Goal: Transaction & Acquisition: Subscribe to service/newsletter

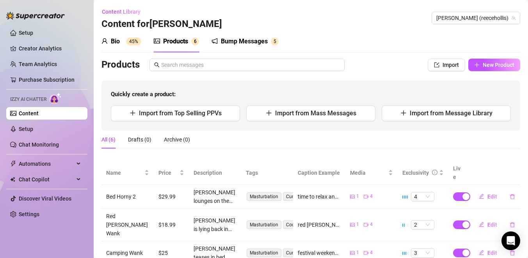
scroll to position [84, 0]
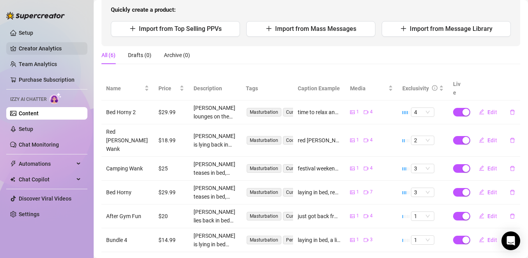
click at [57, 47] on link "Creator Analytics" at bounding box center [50, 48] width 62 height 12
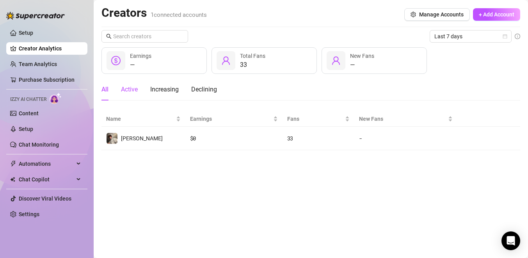
click at [137, 89] on div "Active" at bounding box center [129, 89] width 17 height 9
click at [106, 90] on div "All" at bounding box center [105, 89] width 7 height 9
click at [32, 62] on link "Team Analytics" at bounding box center [38, 64] width 38 height 6
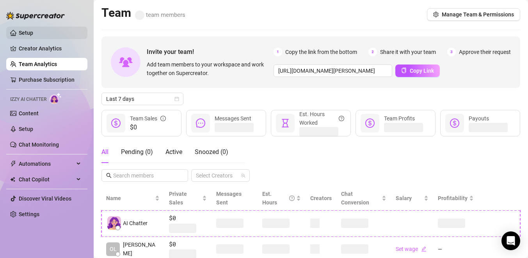
click at [29, 30] on link "Setup" at bounding box center [26, 33] width 14 height 6
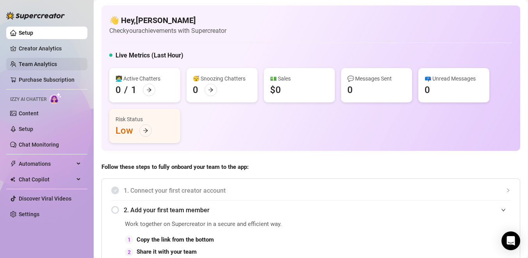
click at [27, 67] on link "Team Analytics" at bounding box center [38, 64] width 38 height 6
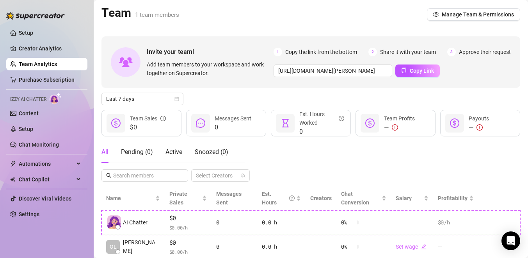
scroll to position [16, 0]
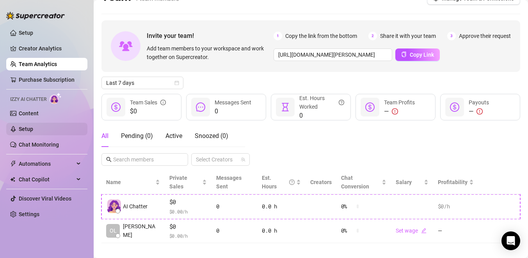
click at [33, 127] on link "Setup" at bounding box center [26, 129] width 14 height 6
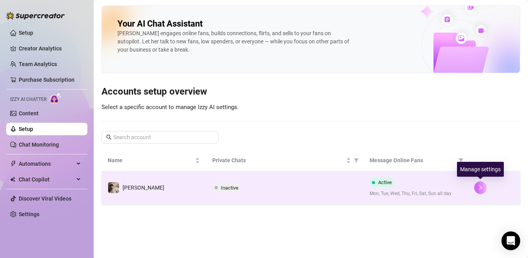
click at [481, 187] on icon "right" at bounding box center [480, 187] width 3 height 5
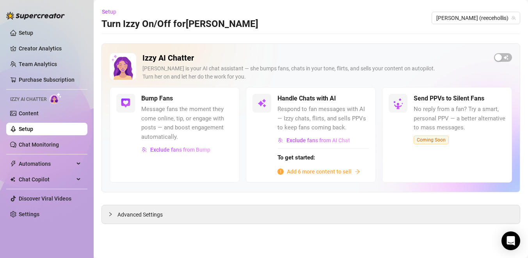
click at [351, 168] on span "Add 6 more content to sell" at bounding box center [319, 171] width 65 height 9
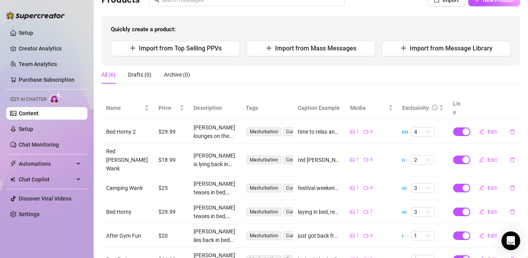
scroll to position [84, 0]
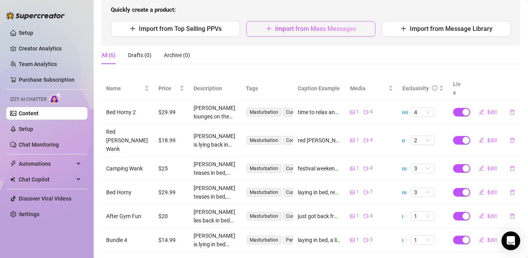
click at [267, 32] on span "button" at bounding box center [269, 28] width 6 height 7
type textarea "Type your message here..."
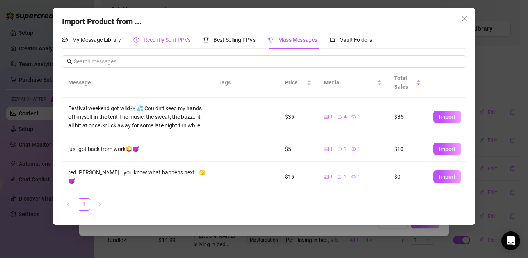
click at [157, 39] on span "Recently Sent PPVs" at bounding box center [167, 40] width 47 height 6
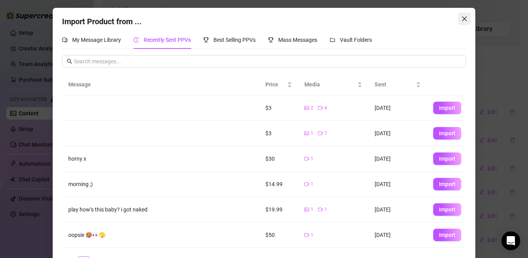
click at [465, 17] on icon "close" at bounding box center [465, 19] width 6 height 6
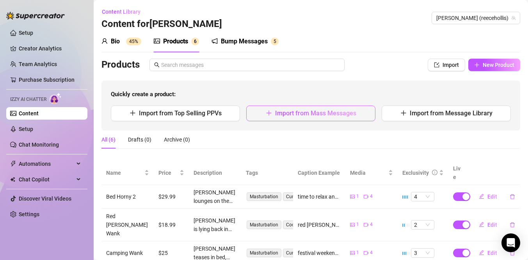
click at [310, 118] on button "Import from Mass Messages" at bounding box center [310, 113] width 129 height 16
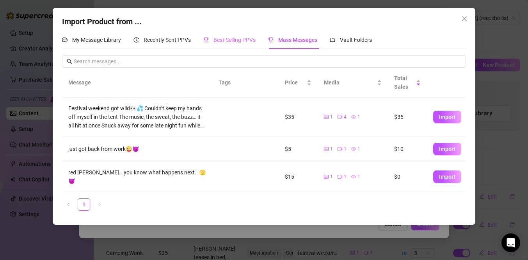
click at [248, 32] on div "Best Selling PPVs" at bounding box center [229, 40] width 52 height 18
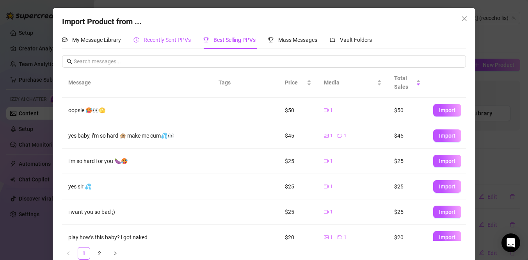
click at [175, 41] on span "Recently Sent PPVs" at bounding box center [167, 40] width 47 height 6
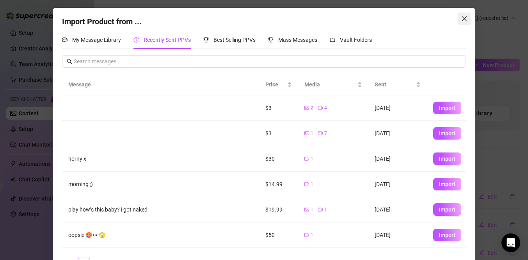
click at [460, 20] on span "Close" at bounding box center [464, 19] width 12 height 6
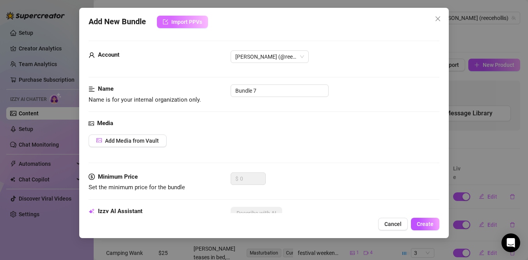
click at [196, 27] on button "Import PPVs" at bounding box center [182, 22] width 51 height 12
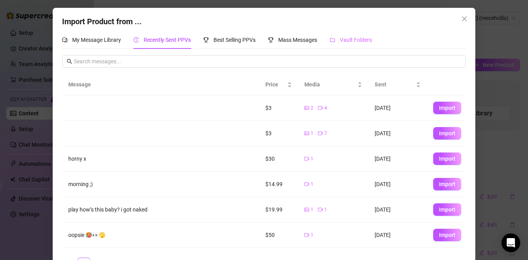
click at [346, 35] on div "Vault Folders" at bounding box center [351, 40] width 42 height 18
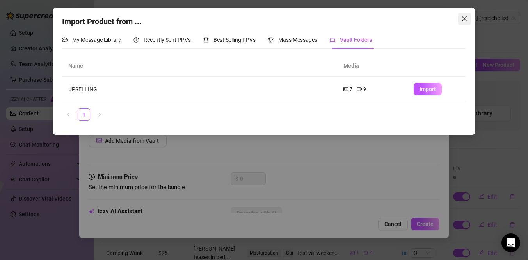
click at [465, 16] on icon "close" at bounding box center [465, 19] width 6 height 6
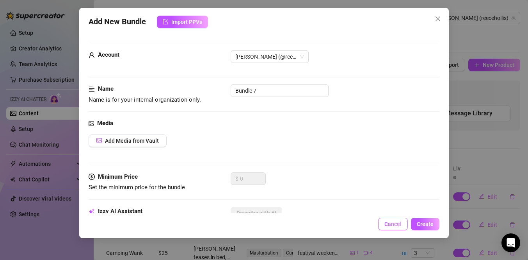
click at [390, 226] on span "Cancel" at bounding box center [393, 224] width 17 height 6
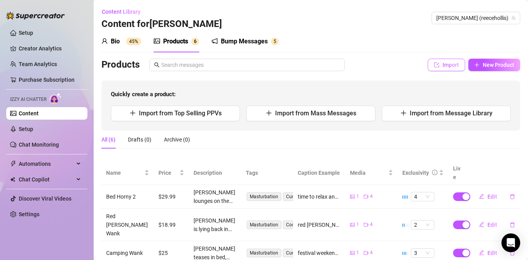
click at [447, 69] on button "Import" at bounding box center [446, 65] width 37 height 12
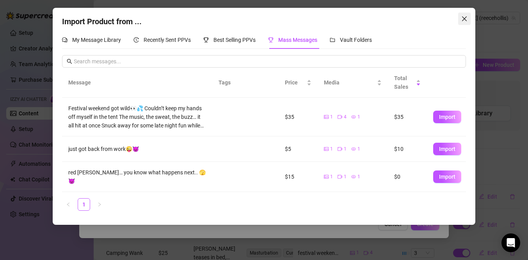
click at [465, 19] on icon "close" at bounding box center [465, 19] width 6 height 6
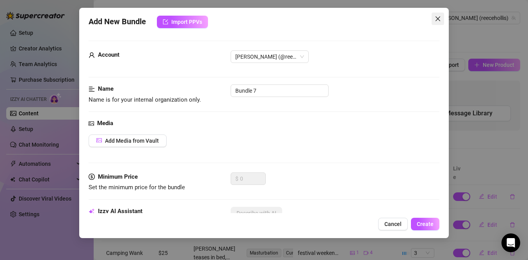
click at [440, 18] on icon "close" at bounding box center [438, 19] width 6 height 6
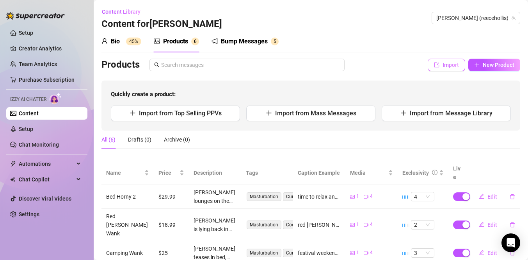
click at [449, 68] on button "Import" at bounding box center [446, 65] width 37 height 12
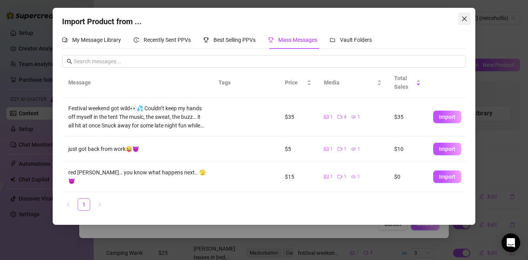
click at [463, 21] on icon "close" at bounding box center [465, 19] width 6 height 6
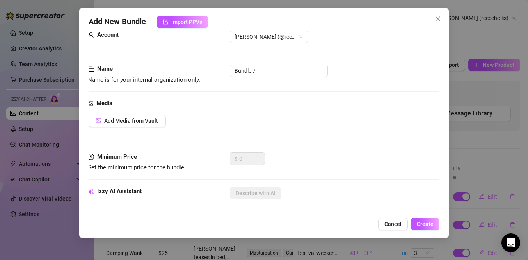
scroll to position [0, 1]
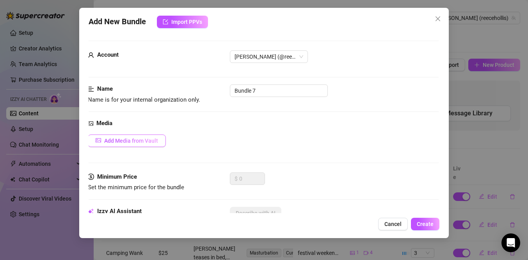
click at [147, 135] on button "Add Media from Vault" at bounding box center [127, 140] width 78 height 12
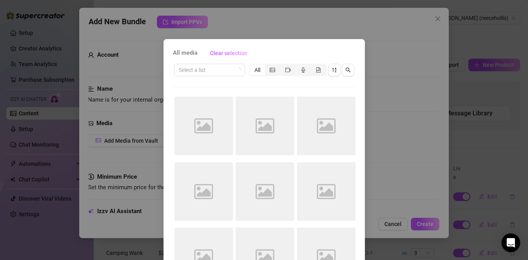
click at [228, 61] on div "All media Clear selection Select a list All Image placeholder Image placeholder…" at bounding box center [264, 178] width 201 height 278
click at [229, 68] on input "search" at bounding box center [206, 70] width 55 height 12
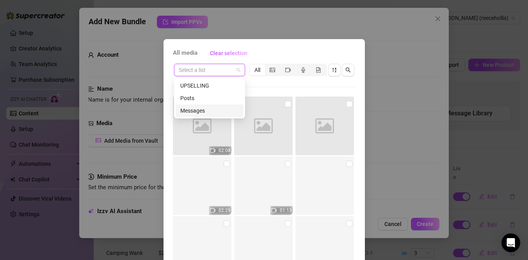
click at [207, 113] on div "Messages" at bounding box center [209, 110] width 59 height 9
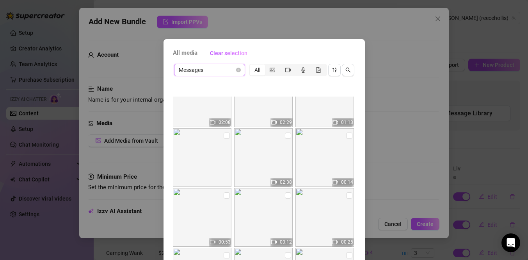
scroll to position [0, 0]
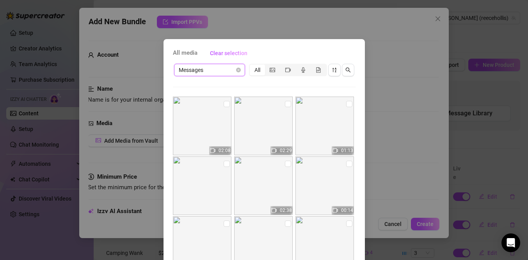
click at [219, 68] on span "Messages" at bounding box center [210, 70] width 62 height 12
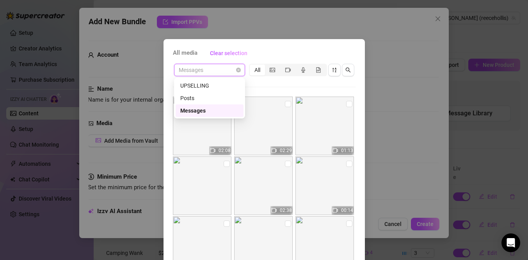
click at [205, 110] on div "Messages" at bounding box center [209, 110] width 59 height 9
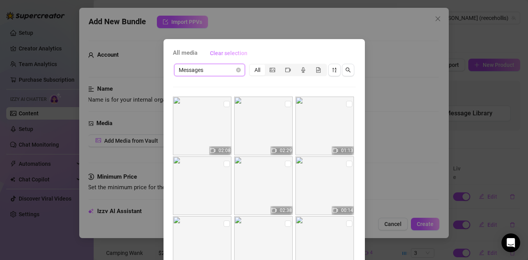
click at [219, 56] on button "Clear selection" at bounding box center [229, 53] width 50 height 12
click at [220, 54] on span "Clear selection" at bounding box center [228, 53] width 37 height 6
click at [224, 49] on button "Clear selection" at bounding box center [229, 53] width 50 height 12
click at [271, 69] on icon "picture" at bounding box center [272, 70] width 5 height 4
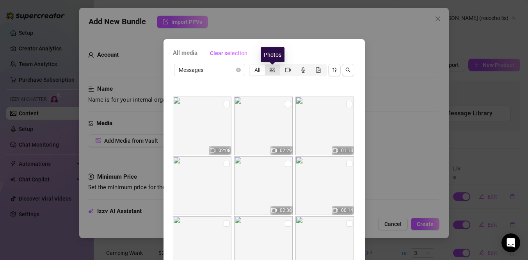
click at [267, 66] on input "segmented control" at bounding box center [267, 66] width 0 height 0
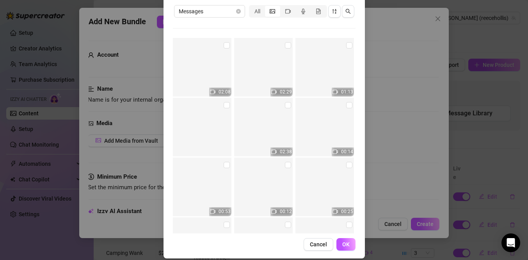
scroll to position [66, 0]
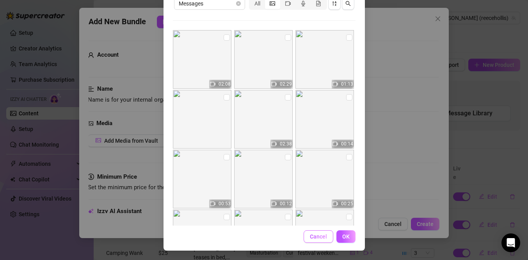
click at [315, 236] on span "Cancel" at bounding box center [318, 236] width 17 height 6
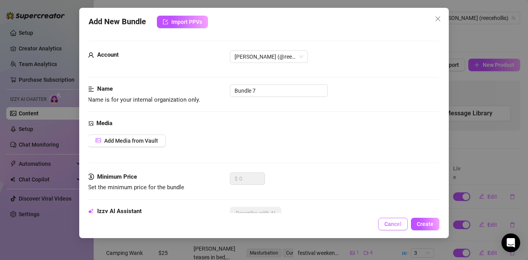
click at [390, 225] on span "Cancel" at bounding box center [393, 224] width 17 height 6
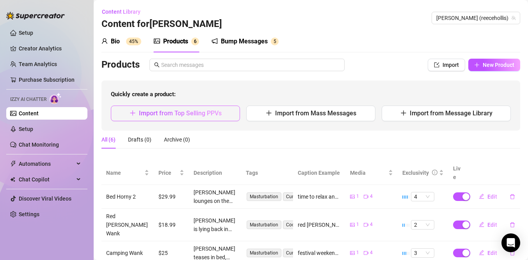
click at [213, 112] on span "Import from Top Selling PPVs" at bounding box center [180, 112] width 83 height 7
type textarea "Type your message here..."
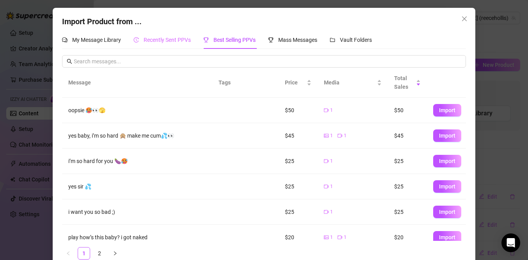
click at [175, 34] on div "Recently Sent PPVs" at bounding box center [162, 40] width 57 height 18
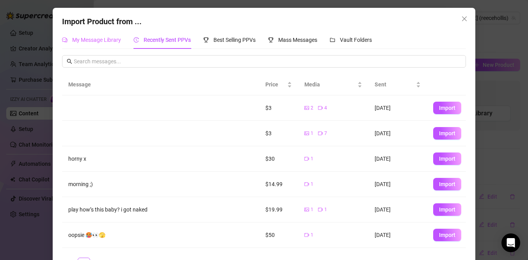
click at [109, 34] on div "My Message Library" at bounding box center [91, 40] width 59 height 18
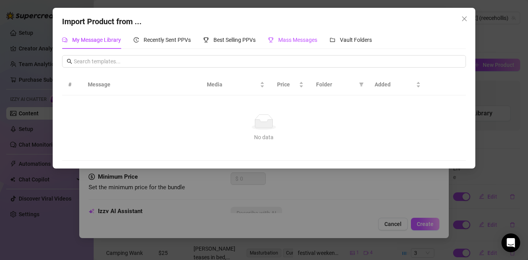
click at [301, 37] on span "Mass Messages" at bounding box center [297, 40] width 39 height 6
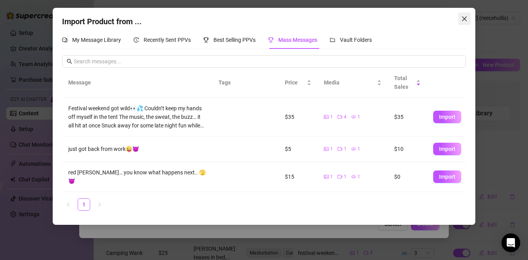
click at [465, 17] on icon "close" at bounding box center [465, 19] width 6 height 6
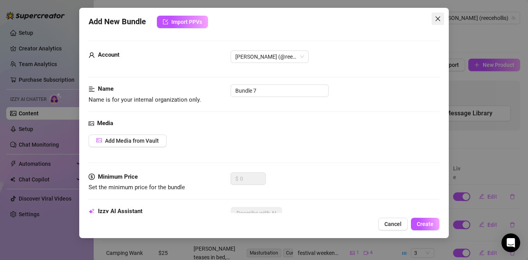
click at [440, 16] on icon "close" at bounding box center [438, 19] width 6 height 6
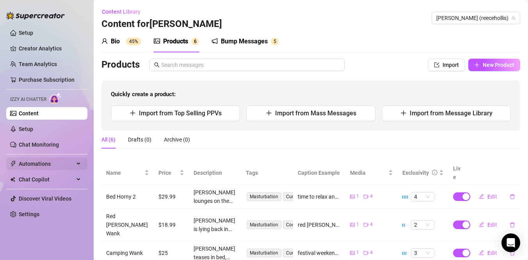
click at [82, 163] on div "Automations" at bounding box center [46, 163] width 81 height 12
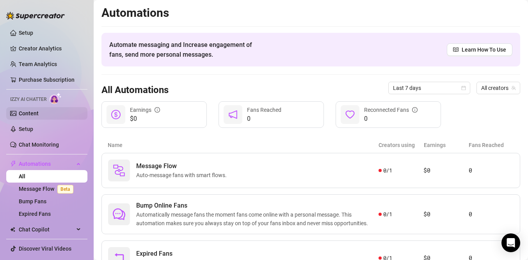
click at [39, 111] on link "Content" at bounding box center [29, 113] width 20 height 6
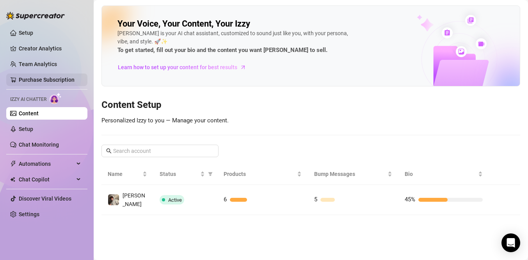
click at [48, 77] on link "Purchase Subscription" at bounding box center [47, 80] width 56 height 6
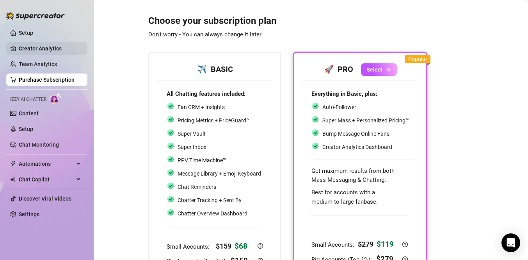
click at [36, 50] on link "Creator Analytics" at bounding box center [50, 48] width 62 height 12
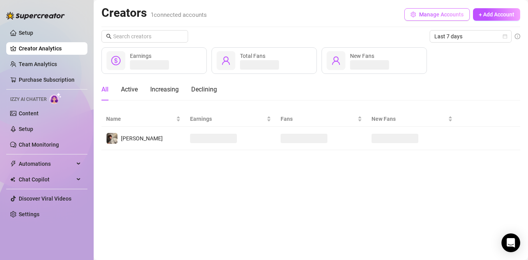
click at [414, 14] on icon "setting" at bounding box center [413, 14] width 5 height 5
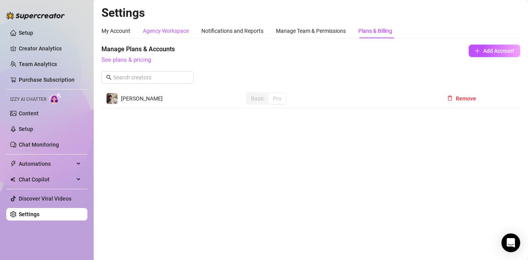
click at [162, 34] on div "Agency Workspace" at bounding box center [166, 31] width 46 height 9
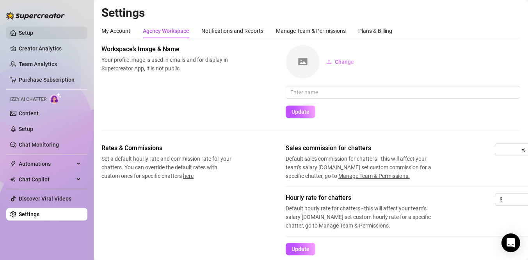
click at [20, 34] on link "Setup" at bounding box center [26, 33] width 14 height 6
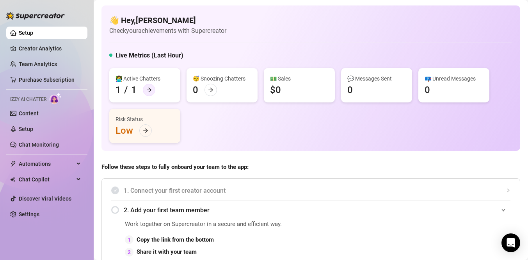
click at [150, 87] on div at bounding box center [149, 90] width 12 height 12
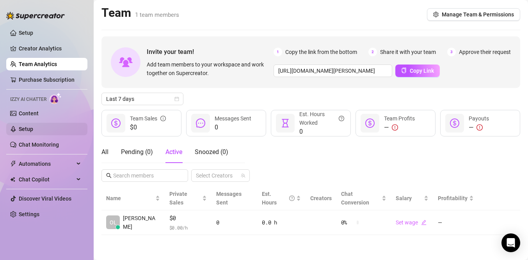
click at [29, 126] on link "Setup" at bounding box center [26, 129] width 14 height 6
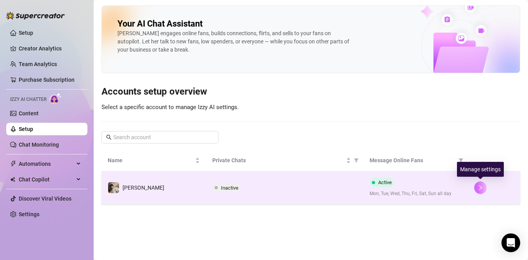
click at [478, 186] on icon "right" at bounding box center [480, 187] width 5 height 5
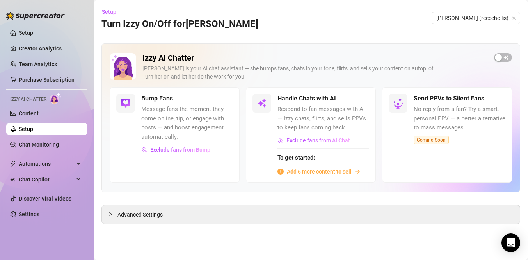
click at [333, 172] on span "Add 6 more content to sell" at bounding box center [319, 171] width 65 height 9
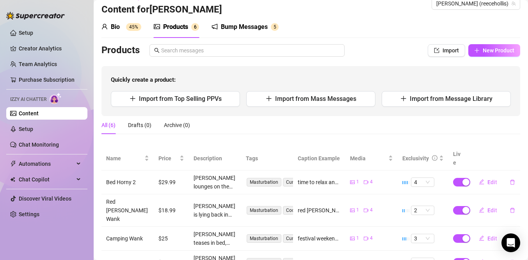
scroll to position [17, 0]
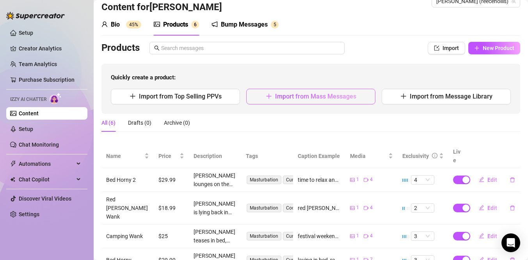
click at [304, 102] on button "Import from Mass Messages" at bounding box center [310, 97] width 129 height 16
type textarea "Type your message here..."
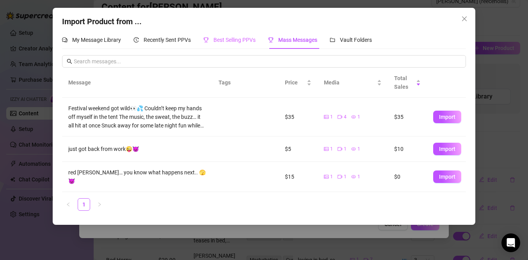
click at [240, 31] on div "Best Selling PPVs" at bounding box center [229, 40] width 52 height 18
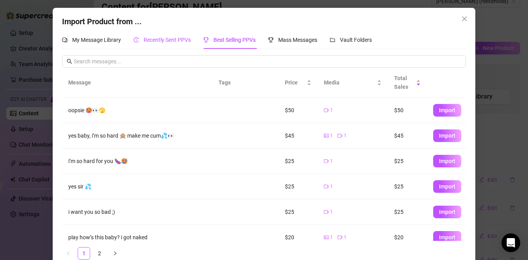
click at [184, 38] on span "Recently Sent PPVs" at bounding box center [167, 40] width 47 height 6
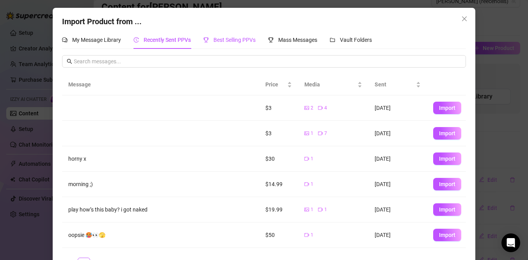
click at [223, 44] on div "Best Selling PPVs" at bounding box center [229, 40] width 52 height 9
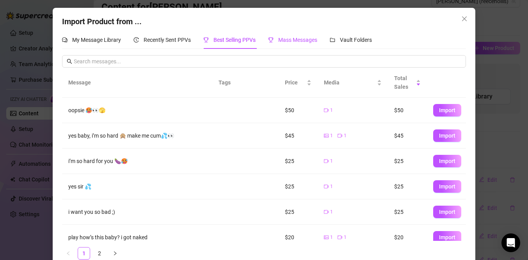
click at [287, 41] on span "Mass Messages" at bounding box center [297, 40] width 39 height 6
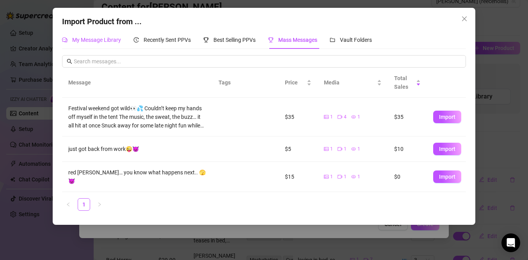
click at [103, 40] on span "My Message Library" at bounding box center [96, 40] width 49 height 6
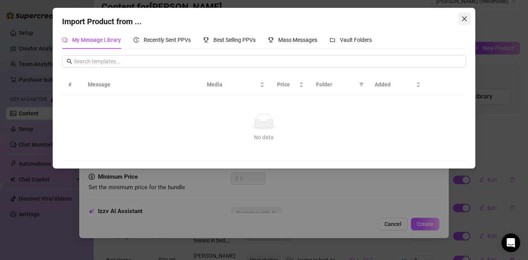
click at [469, 15] on button "Close" at bounding box center [464, 18] width 12 height 12
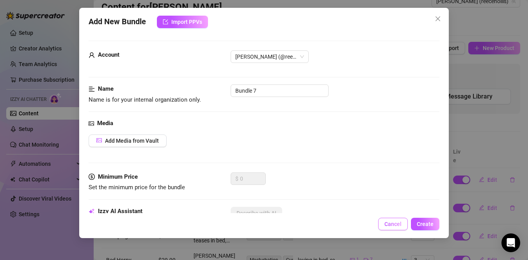
click at [387, 226] on span "Cancel" at bounding box center [393, 224] width 17 height 6
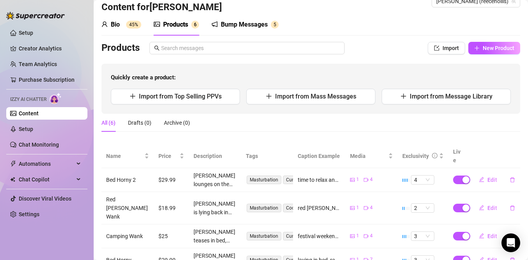
scroll to position [82, 0]
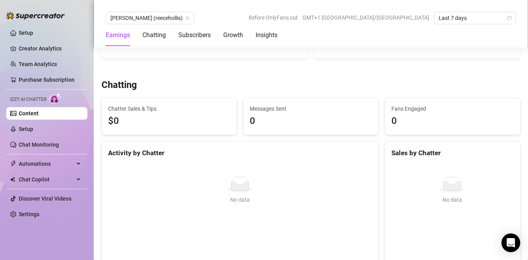
scroll to position [228, 0]
click at [33, 128] on link "Setup" at bounding box center [26, 129] width 14 height 6
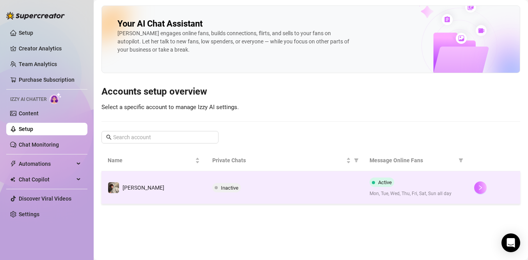
click at [481, 189] on icon "right" at bounding box center [480, 187] width 5 height 5
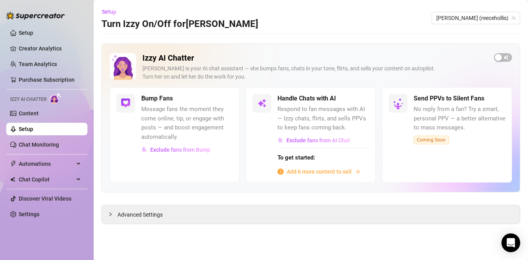
click at [318, 169] on span "Add 6 more content to sell" at bounding box center [319, 171] width 65 height 9
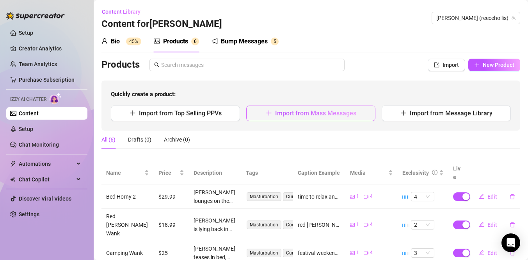
click at [291, 111] on span "Import from Mass Messages" at bounding box center [315, 112] width 81 height 7
type textarea "Type your message here..."
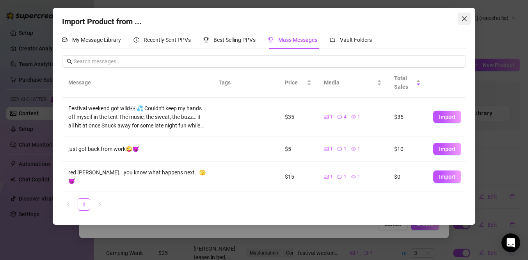
click at [467, 17] on icon "close" at bounding box center [465, 19] width 6 height 6
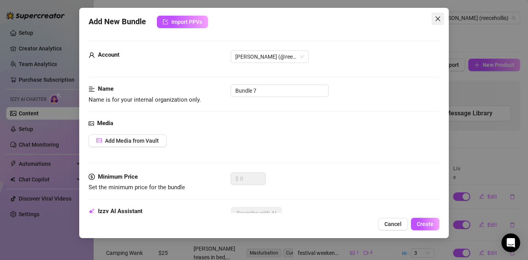
click at [441, 16] on icon "close" at bounding box center [438, 19] width 6 height 6
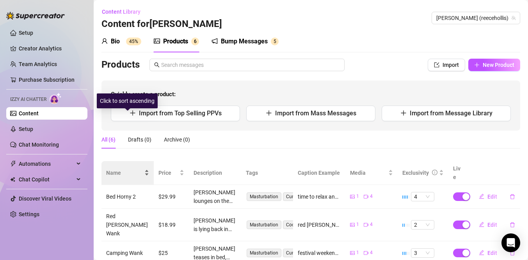
scroll to position [82, 0]
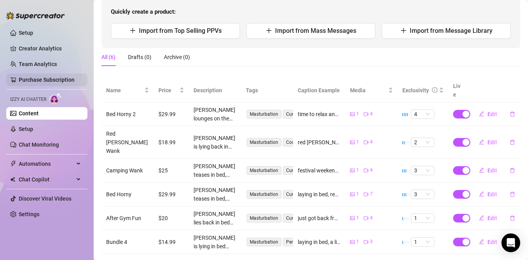
click at [37, 79] on link "Purchase Subscription" at bounding box center [47, 80] width 56 height 6
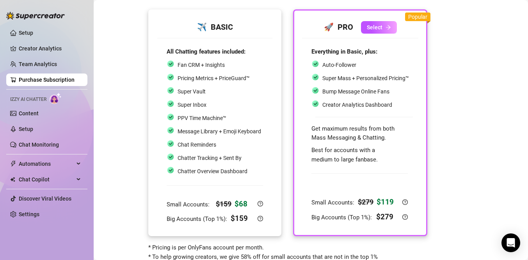
scroll to position [67, 0]
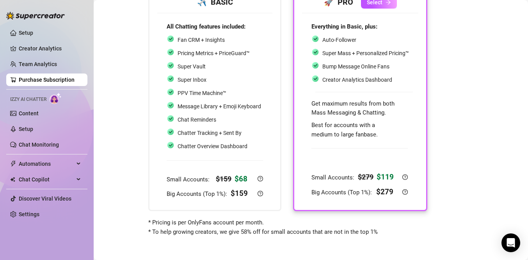
click at [111, 173] on div "Choose your subscription plan Don't worry - You can always change it later. ✈️ …" at bounding box center [311, 87] width 419 height 298
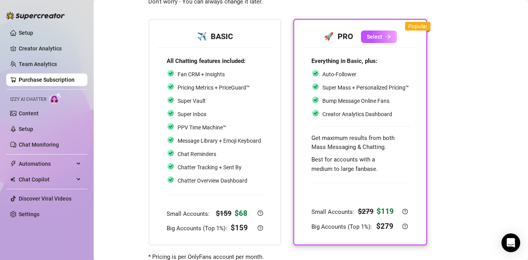
scroll to position [29, 0]
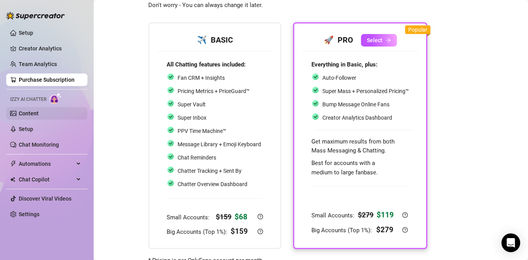
click at [34, 110] on link "Content" at bounding box center [29, 113] width 20 height 6
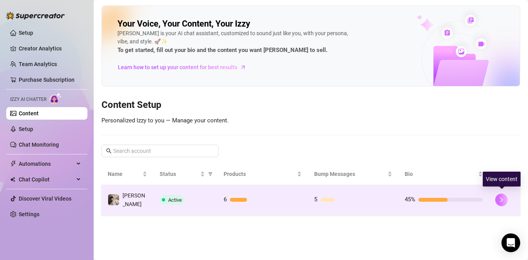
click at [501, 197] on icon "right" at bounding box center [502, 199] width 3 height 5
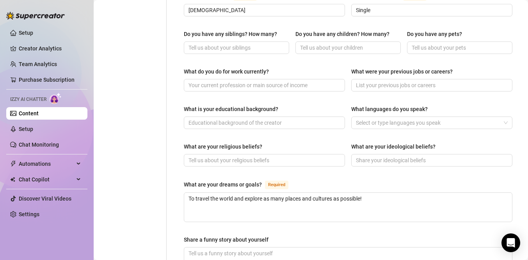
scroll to position [328, 0]
click at [22, 130] on link "Setup" at bounding box center [26, 129] width 14 height 6
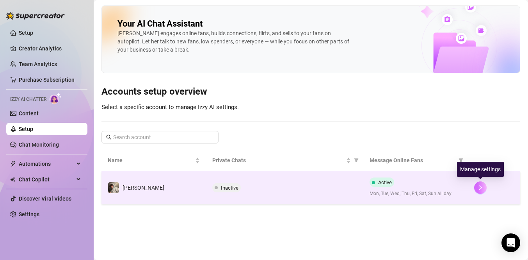
click at [477, 185] on button "button" at bounding box center [480, 187] width 12 height 12
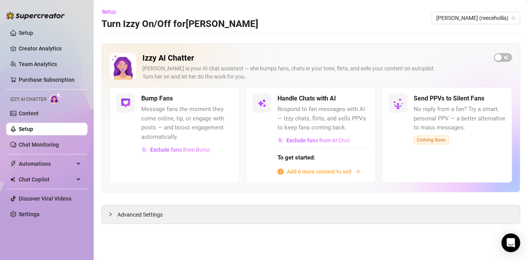
click at [326, 170] on span "Add 6 more content to sell" at bounding box center [319, 171] width 65 height 9
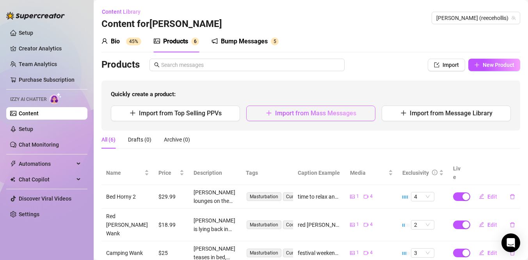
click at [273, 111] on button "Import from Mass Messages" at bounding box center [310, 113] width 129 height 16
type textarea "Type your message here..."
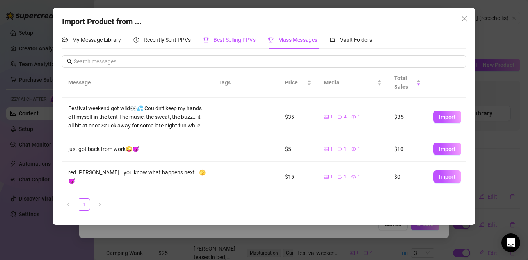
click at [250, 38] on span "Best Selling PPVs" at bounding box center [235, 40] width 42 height 6
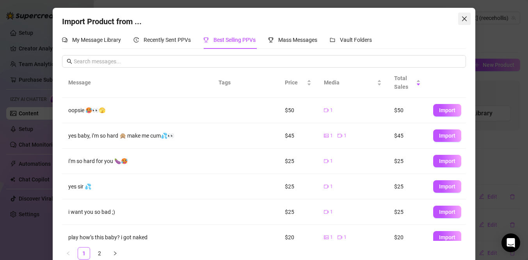
click at [465, 19] on icon "close" at bounding box center [465, 19] width 6 height 6
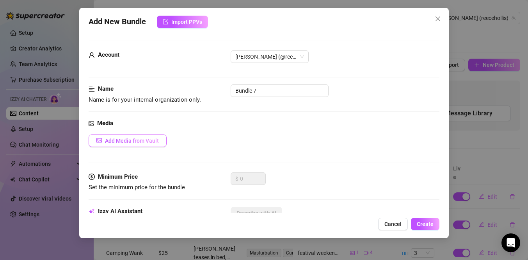
click at [131, 142] on span "Add Media from Vault" at bounding box center [132, 140] width 54 height 6
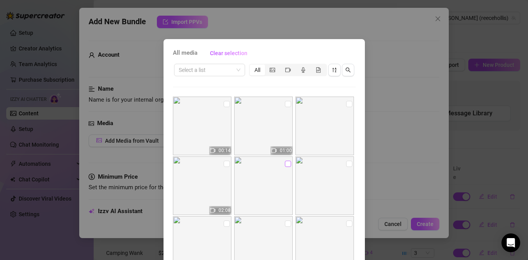
click at [288, 164] on input "checkbox" at bounding box center [288, 163] width 6 height 6
checkbox input "true"
click at [228, 164] on input "checkbox" at bounding box center [227, 163] width 6 height 6
checkbox input "true"
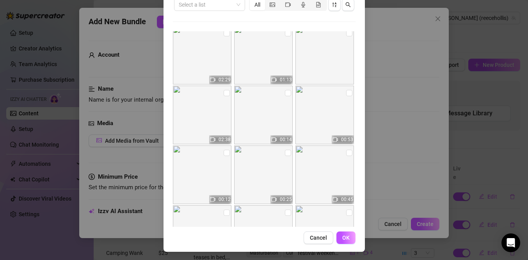
scroll to position [66, 0]
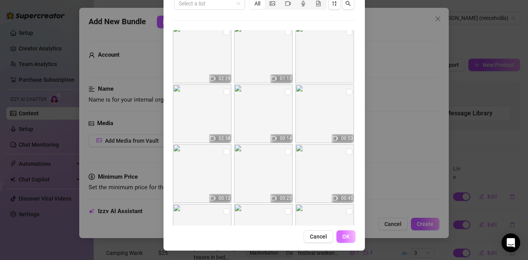
click at [351, 235] on button "OK" at bounding box center [346, 236] width 19 height 12
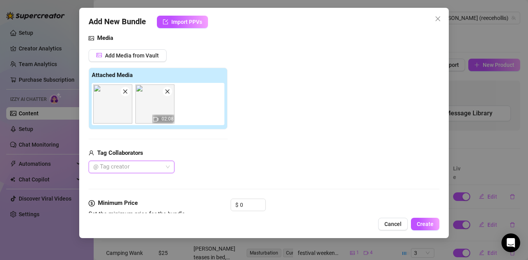
scroll to position [84, 0]
click at [385, 226] on button "Cancel" at bounding box center [393, 223] width 30 height 12
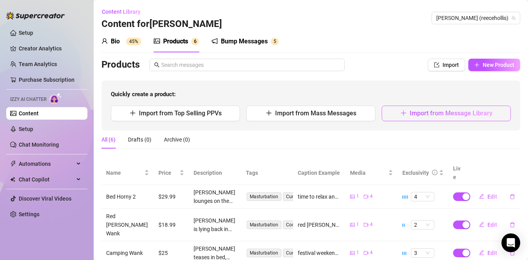
click at [407, 111] on icon "plus" at bounding box center [404, 113] width 6 height 6
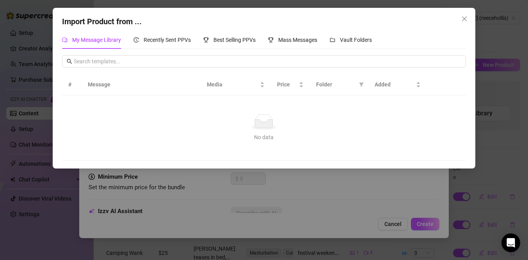
click at [302, 180] on div "Import Product from ... My Message Library Recently Sent PPVs Best Selling PPVs…" at bounding box center [264, 130] width 528 height 260
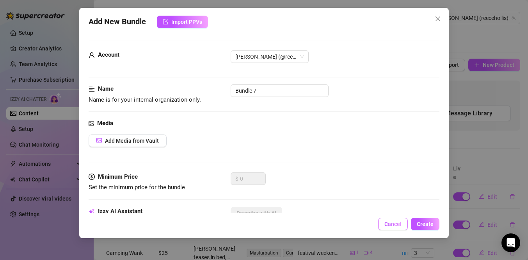
click at [398, 227] on button "Cancel" at bounding box center [393, 223] width 30 height 12
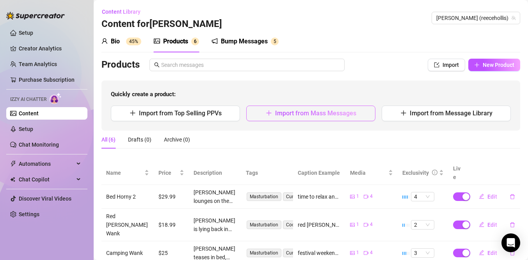
click at [333, 113] on span "Import from Mass Messages" at bounding box center [315, 112] width 81 height 7
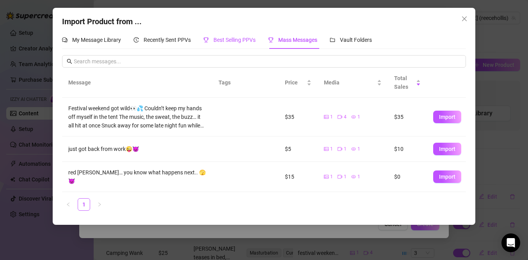
click at [242, 41] on span "Best Selling PPVs" at bounding box center [235, 40] width 42 height 6
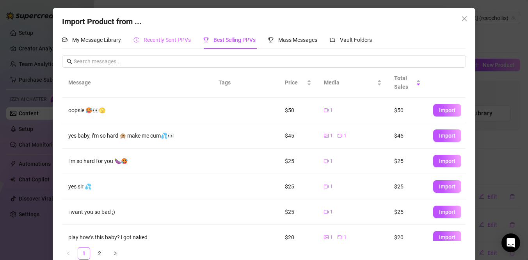
click at [182, 35] on div "Recently Sent PPVs" at bounding box center [162, 40] width 57 height 18
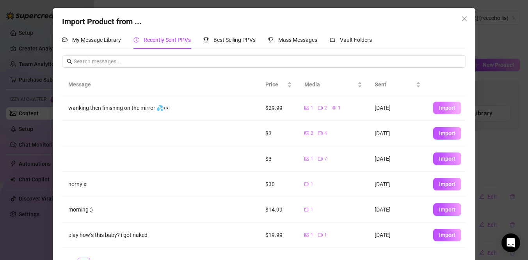
click at [440, 109] on span "Import" at bounding box center [447, 108] width 16 height 6
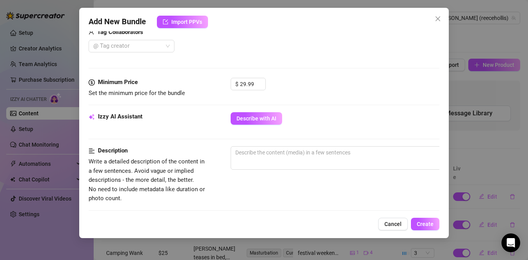
scroll to position [207, 0]
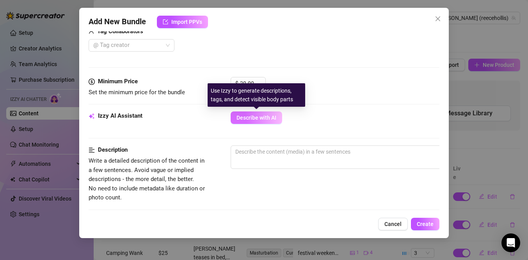
click at [254, 118] on span "Describe with AI" at bounding box center [257, 117] width 40 height 6
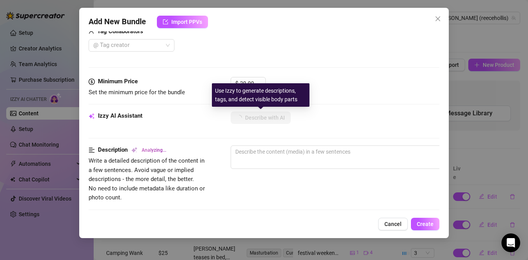
type textarea "[PERSON_NAME]"
type textarea "Reece is"
type textarea "Reece is fully"
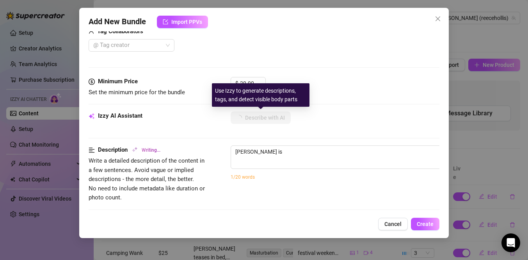
type textarea "Reece is fully"
type textarea "Reece is fully naked"
type textarea "Reece is fully naked in"
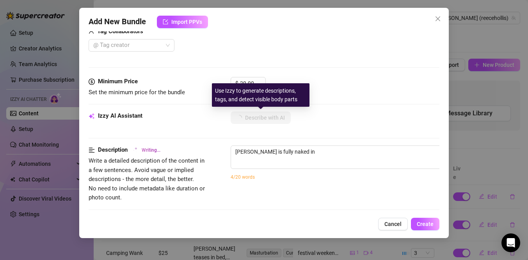
type textarea "Reece is fully naked in a"
type textarea "Reece is fully naked in a bedroom"
type textarea "Reece is fully naked in a bedroom mirror"
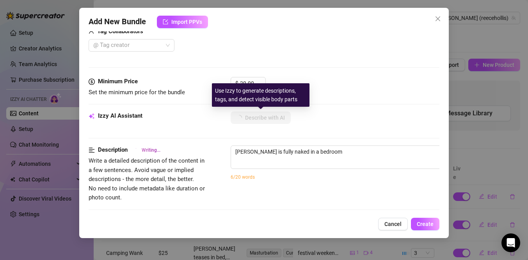
type textarea "Reece is fully naked in a bedroom mirror"
type textarea "Reece is fully naked in a bedroom mirror video,"
type textarea "Reece is fully naked in a bedroom mirror video, showing"
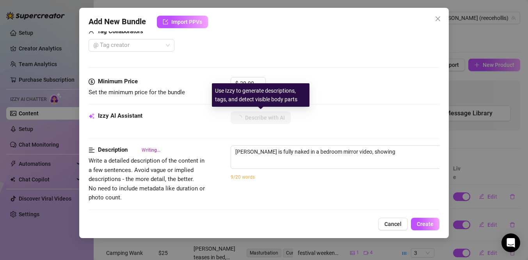
type textarea "Reece is fully naked in a bedroom mirror video, showing off"
type textarea "Reece is fully naked in a bedroom mirror video, showing off his"
type textarea "Reece is fully naked in a bedroom mirror video, showing off his lean"
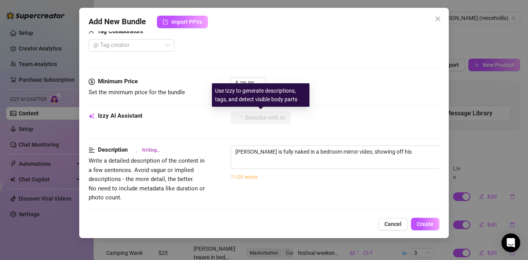
type textarea "Reece is fully naked in a bedroom mirror video, showing off his lean"
type textarea "Reece is fully naked in a bedroom mirror video, showing off his lean body"
type textarea "Reece is fully naked in a bedroom mirror video, showing off his lean body and"
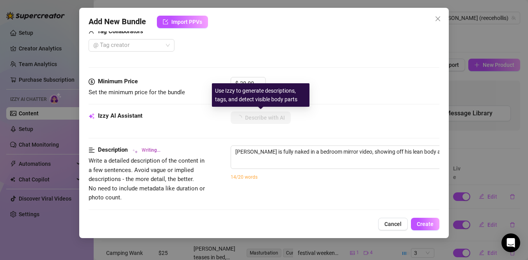
type textarea "Reece is fully naked in a bedroom mirror video, showing off his lean body and s…"
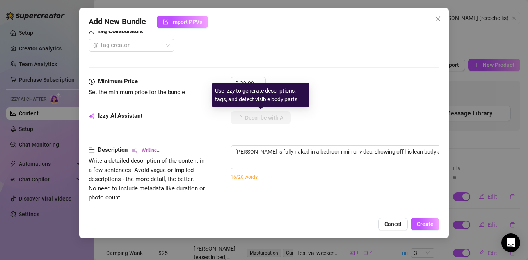
type textarea "Reece is fully naked in a bedroom mirror video, showing off his lean body and s…"
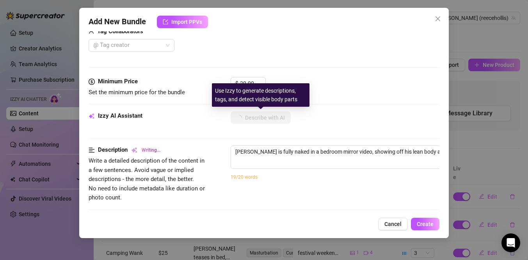
type textarea "Reece is fully naked in a bedroom mirror video, showing off his lean body and s…"
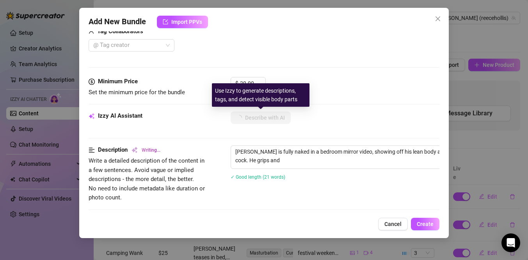
type textarea "Reece is fully naked in a bedroom mirror video, showing off his lean body and s…"
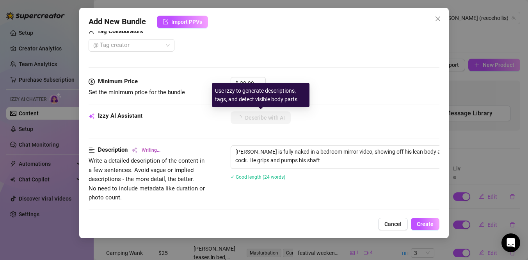
type textarea "Reece is fully naked in a bedroom mirror video, showing off his lean body and s…"
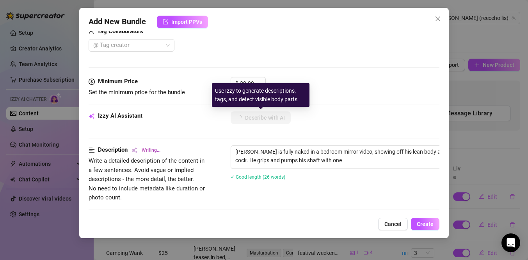
type textarea "Reece is fully naked in a bedroom mirror video, showing off his lean body and s…"
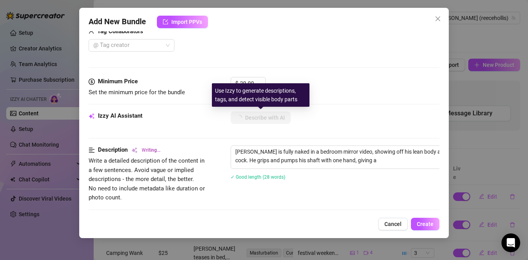
type textarea "Reece is fully naked in a bedroom mirror video, showing off his lean body and s…"
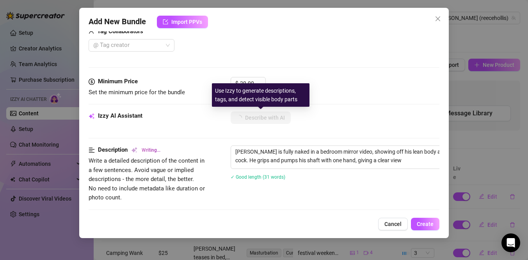
type textarea "Reece is fully naked in a bedroom mirror video, showing off his lean body and s…"
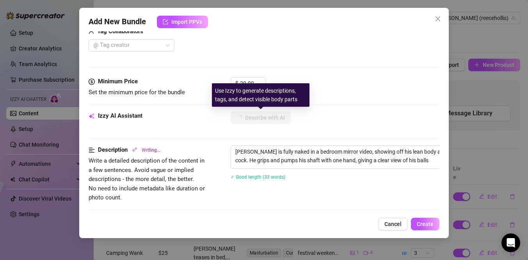
type textarea "Reece is fully naked in a bedroom mirror video, showing off his lean body and s…"
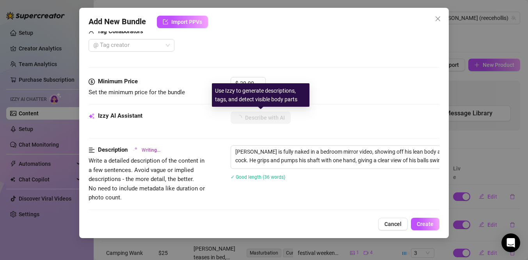
type textarea "Reece is fully naked in a bedroom mirror video, showing off his lean body and s…"
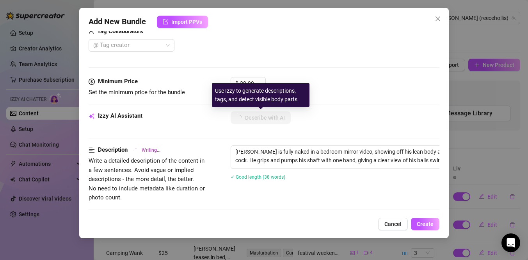
type textarea "Reece is fully naked in a bedroom mirror video, showing off his lean body and s…"
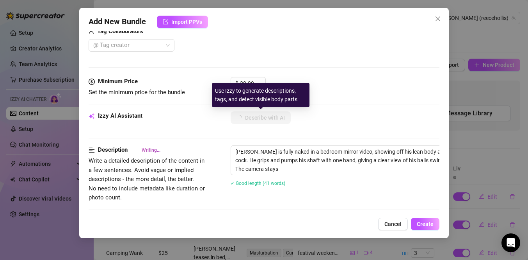
type textarea "Reece is fully naked in a bedroom mirror video, showing off his lean body and s…"
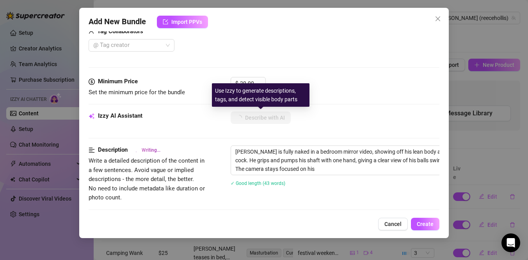
type textarea "Reece is fully naked in a bedroom mirror video, showing off his lean body and s…"
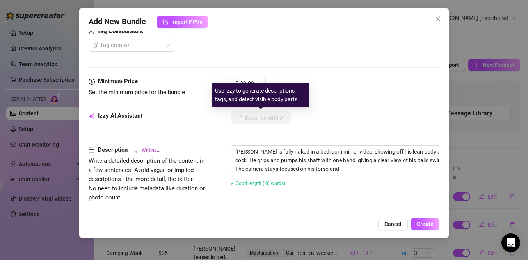
type textarea "Reece is fully naked in a bedroom mirror video, showing off his lean body and s…"
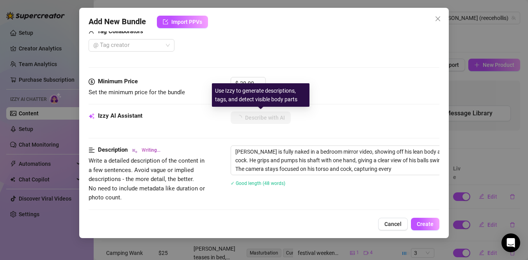
type textarea "Reece is fully naked in a bedroom mirror video, showing off his lean body and s…"
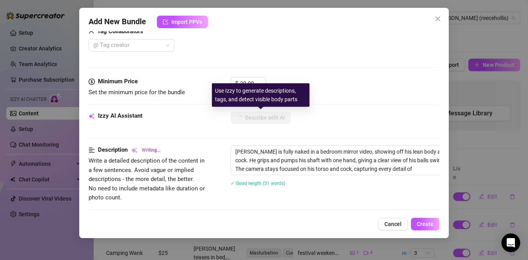
type textarea "Reece is fully naked in a bedroom mirror video, showing off his lean body and s…"
type textarea "[PERSON_NAME] is fully naked in a bedroom mirror video, showing off his lean bo…"
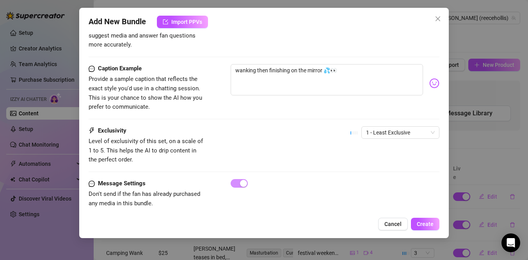
scroll to position [474, 0]
click at [384, 126] on span "1 - Least Exclusive" at bounding box center [400, 132] width 69 height 12
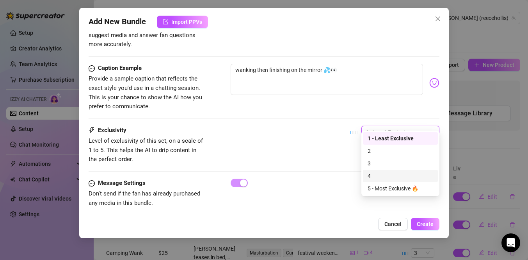
click at [384, 170] on div "4" at bounding box center [400, 175] width 75 height 12
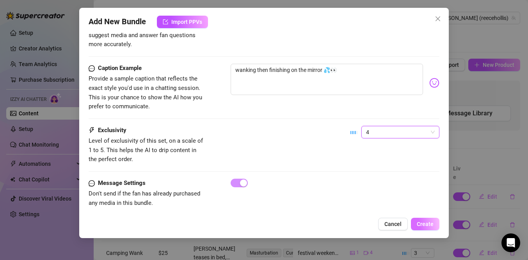
click at [426, 224] on span "Create" at bounding box center [425, 224] width 17 height 6
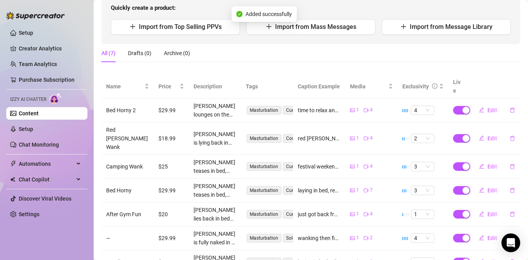
scroll to position [106, 0]
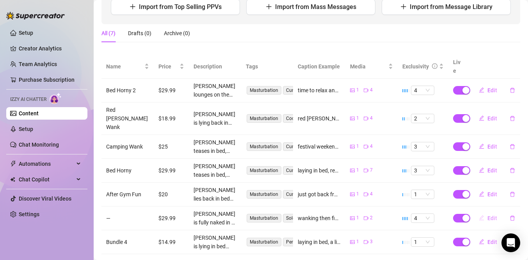
click at [490, 215] on span "Edit" at bounding box center [493, 218] width 10 height 6
type textarea "wanking then finishing on the mirror 💦👀"
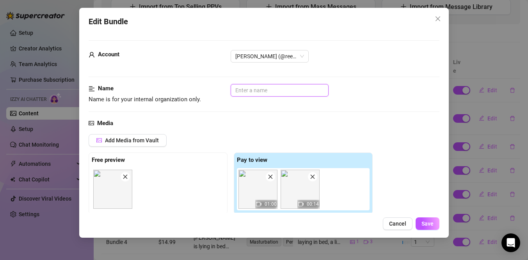
click at [286, 89] on input "text" at bounding box center [280, 90] width 98 height 12
type input "W"
type input "Mirror Wanking"
click at [430, 219] on button "Save" at bounding box center [428, 223] width 24 height 12
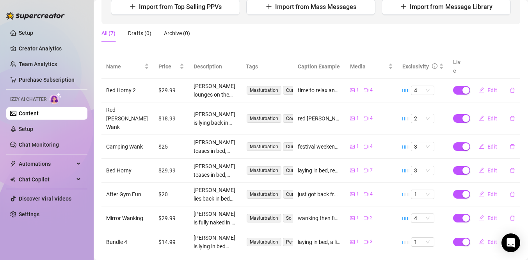
scroll to position [84, 0]
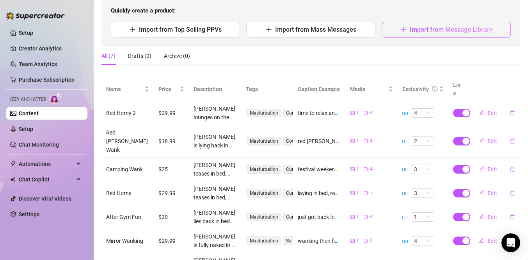
click at [414, 34] on button "Import from Message Library" at bounding box center [446, 30] width 129 height 16
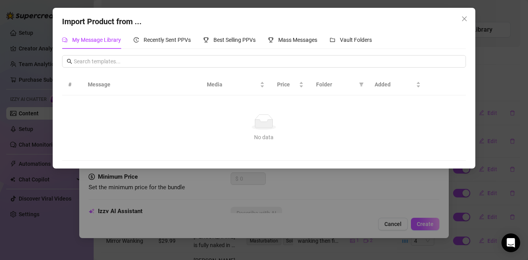
click at [356, 214] on div "Import Product from ... My Message Library Recently Sent PPVs Best Selling PPVs…" at bounding box center [264, 130] width 528 height 260
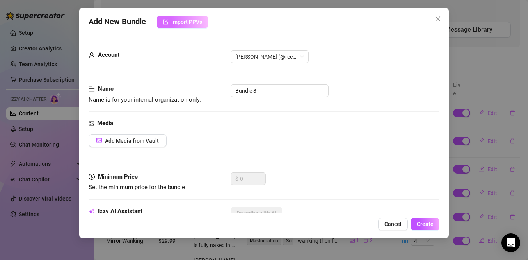
click at [182, 18] on button "Import PPVs" at bounding box center [182, 22] width 51 height 12
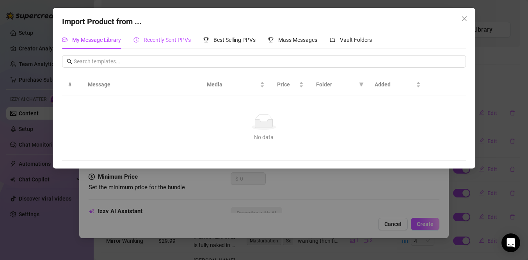
click at [175, 42] on span "Recently Sent PPVs" at bounding box center [167, 40] width 47 height 6
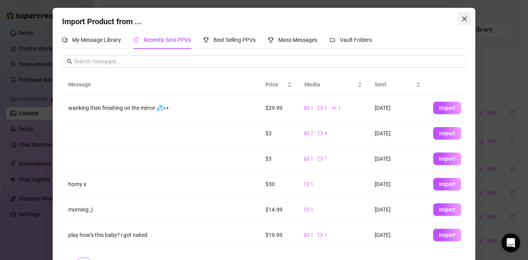
click at [464, 16] on icon "close" at bounding box center [465, 19] width 6 height 6
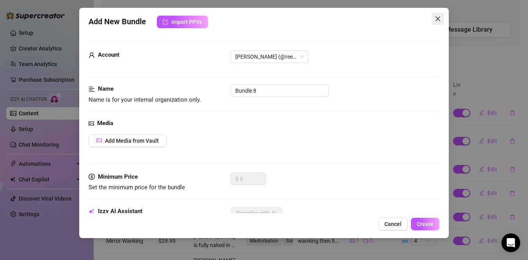
click at [440, 16] on icon "close" at bounding box center [438, 18] width 5 height 5
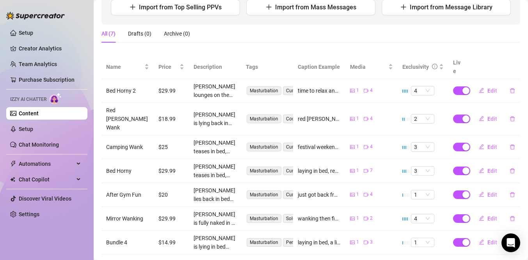
scroll to position [105, 0]
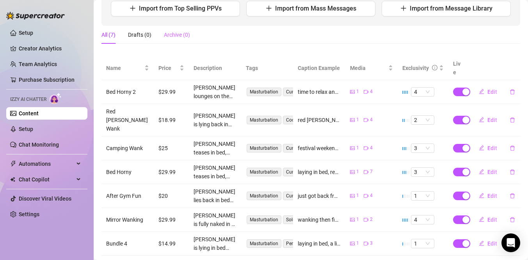
click at [181, 39] on div "Archive (0)" at bounding box center [177, 35] width 26 height 18
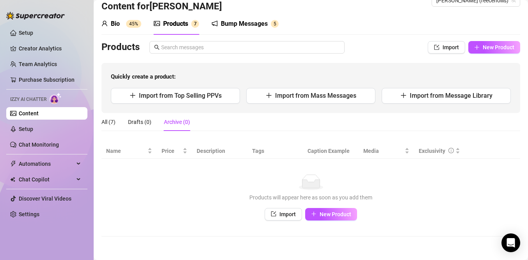
scroll to position [17, 0]
click at [115, 123] on div "All (7)" at bounding box center [109, 122] width 14 height 9
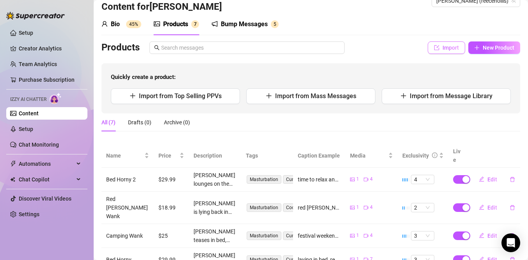
click at [451, 52] on button "Import" at bounding box center [446, 47] width 37 height 12
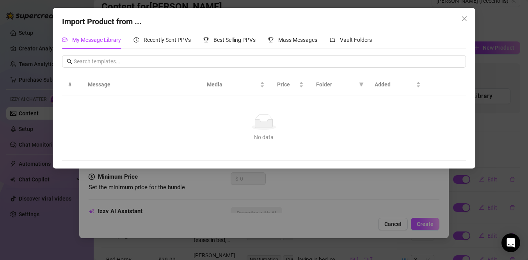
click at [324, 209] on div "Import Product from ... My Message Library Recently Sent PPVs Best Selling PPVs…" at bounding box center [264, 130] width 528 height 260
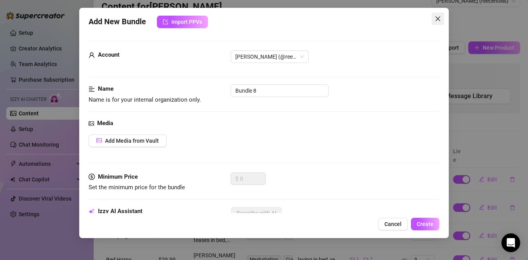
click at [437, 17] on icon "close" at bounding box center [438, 18] width 5 height 5
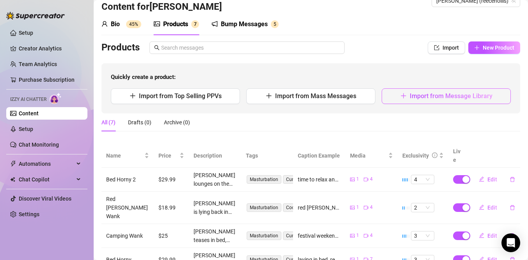
click at [440, 95] on span "Import from Message Library" at bounding box center [451, 95] width 83 height 7
type textarea "Type your message here..."
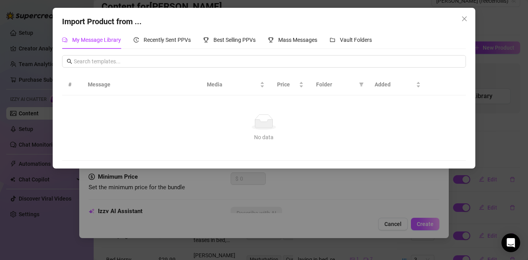
click at [299, 201] on div "Import Product from ... My Message Library Recently Sent PPVs Best Selling PPVs…" at bounding box center [264, 130] width 528 height 260
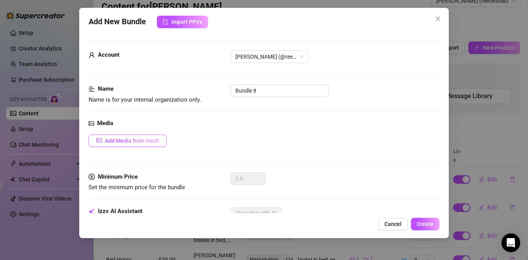
click at [134, 137] on span "Add Media from Vault" at bounding box center [132, 140] width 54 height 6
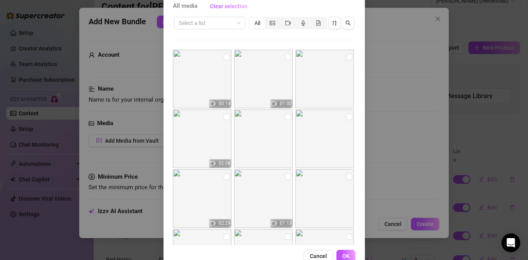
scroll to position [47, 0]
click at [287, 117] on input "checkbox" at bounding box center [288, 116] width 6 height 6
checkbox input "true"
click at [224, 118] on input "checkbox" at bounding box center [227, 116] width 6 height 6
checkbox input "true"
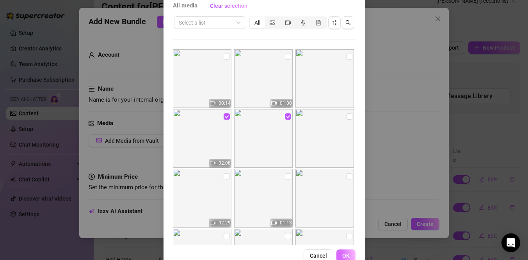
click at [342, 251] on button "OK" at bounding box center [346, 255] width 19 height 12
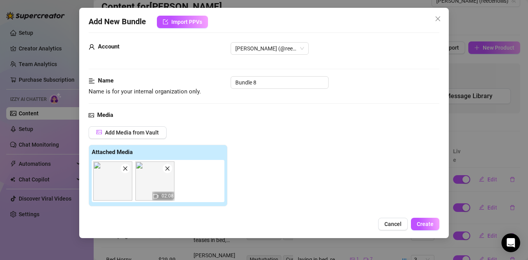
scroll to position [0, 0]
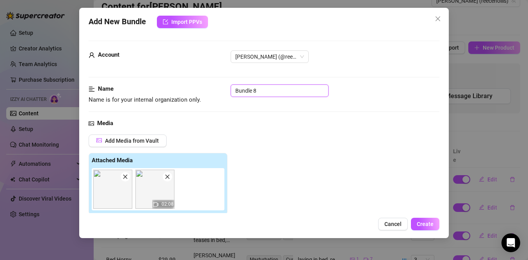
drag, startPoint x: 267, startPoint y: 87, endPoint x: 209, endPoint y: 87, distance: 59.0
click at [209, 87] on div "Name Name is for your internal organization only. Bundle 8" at bounding box center [264, 94] width 351 height 20
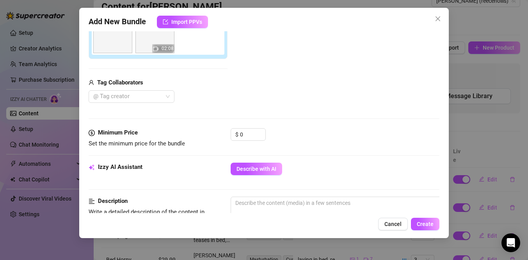
scroll to position [160, 0]
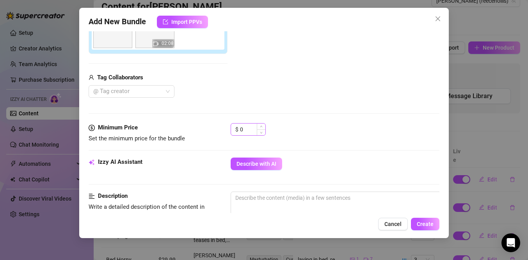
type input "Gym Sauna Wank"
click at [250, 127] on input "0" at bounding box center [252, 129] width 25 height 12
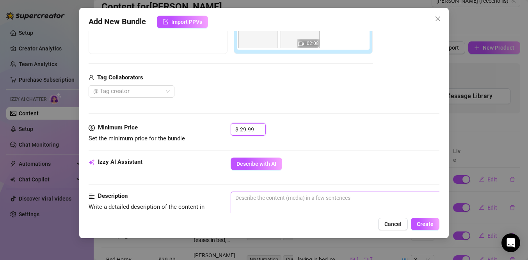
type input "29.99"
click at [258, 203] on textarea at bounding box center [367, 198] width 273 height 12
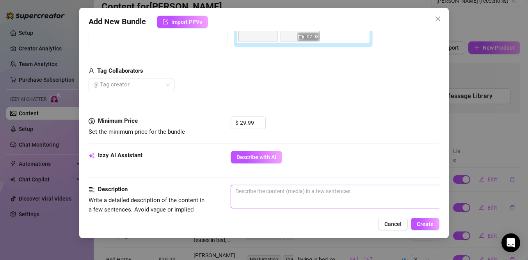
scroll to position [169, 0]
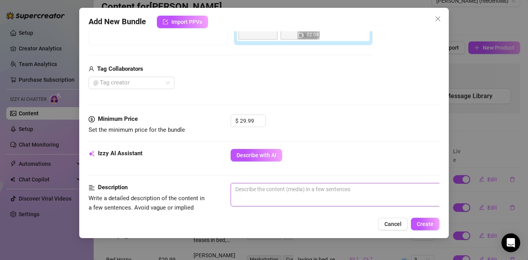
paste textarea "Steamy session in the gym sauna, alone… couldn’t resist stroking it while the h…"
type textarea "Steamy session in the gym sauna, alone… couldn’t resist stroking it while the h…"
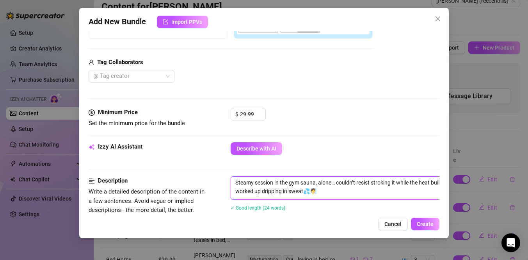
scroll to position [176, 0]
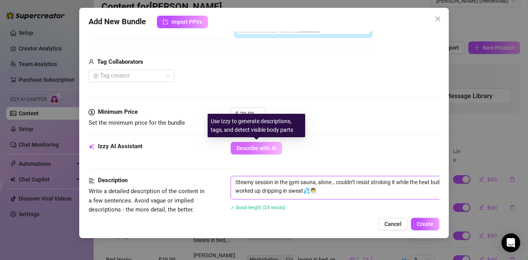
type textarea "Steamy session in the gym sauna, alone… couldn’t resist stroking it while the h…"
click at [265, 145] on span "Describe with AI" at bounding box center [257, 148] width 40 height 6
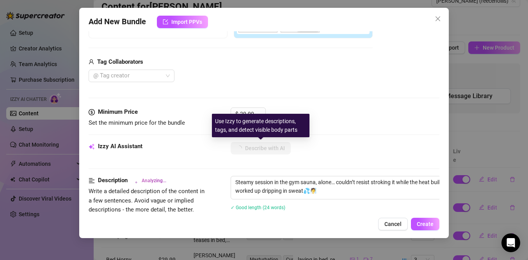
type textarea "[PERSON_NAME]"
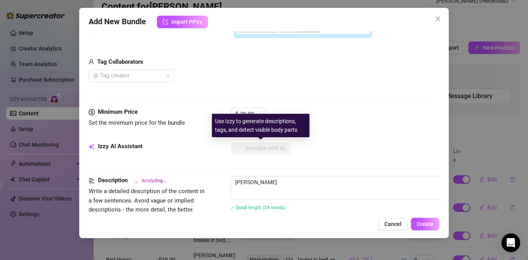
type textarea "Reece is"
type textarea "Reece is in"
type textarea "Reece is in a"
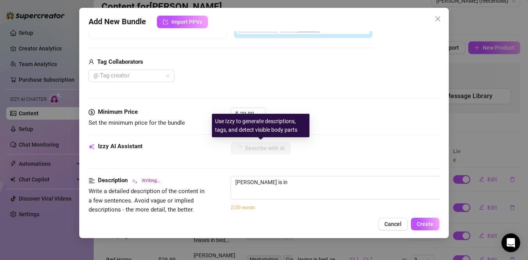
type textarea "Reece is in a"
type textarea "Reece is in a dimly"
type textarea "Reece is in a dimly lit"
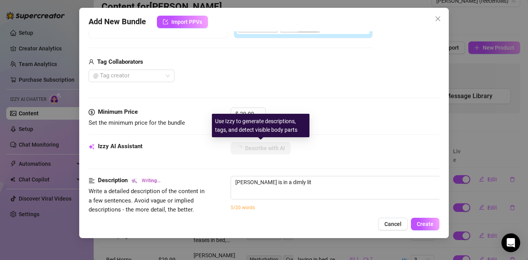
type textarea "Reece is in a dimly lit sauna,"
type textarea "Reece is in a dimly lit sauna, wearing"
type textarea "Reece is in a dimly lit sauna, wearing only"
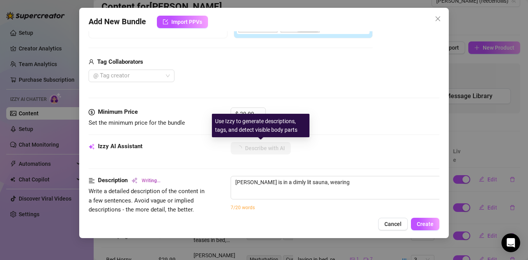
type textarea "Reece is in a dimly lit sauna, wearing only"
type textarea "Reece is in a dimly lit sauna, wearing only a"
type textarea "Reece is in a dimly lit sauna, wearing only a white"
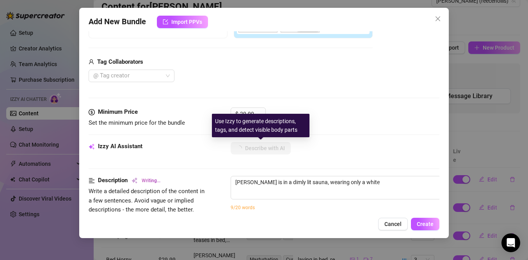
type textarea "Reece is in a dimly lit sauna, wearing only a white towel"
type textarea "Reece is in a dimly lit sauna, wearing only a white towel around"
type textarea "Reece is in a dimly lit sauna, wearing only a white towel around his"
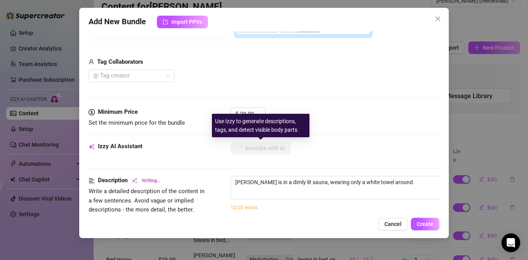
type textarea "Reece is in a dimly lit sauna, wearing only a white towel around his"
type textarea "Reece is in a dimly lit sauna, wearing only a white towel around his waist."
type textarea "Reece is in a dimly lit sauna, wearing only a white towel around his waist. He"
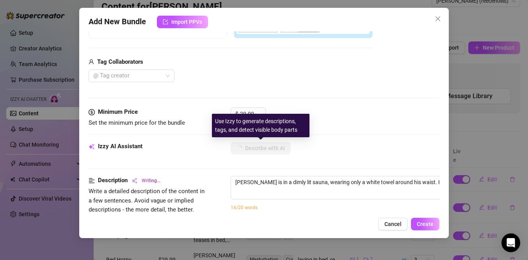
type textarea "Reece is in a dimly lit sauna, wearing only a white towel around his waist. He …"
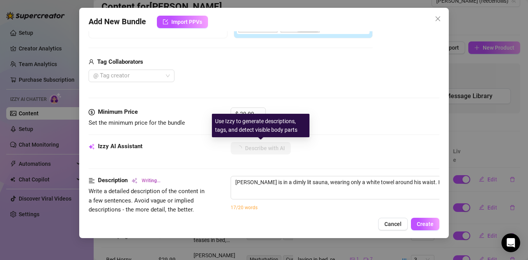
type textarea "Reece is in a dimly lit sauna, wearing only a white towel around his waist. He …"
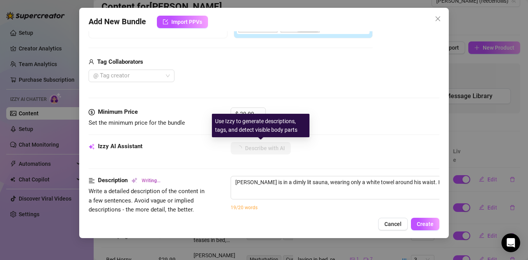
type textarea "Reece is in a dimly lit sauna, wearing only a white towel around his waist. He …"
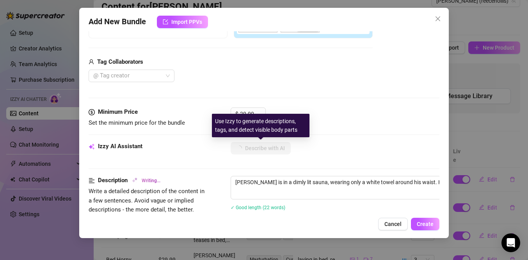
type textarea "Reece is in a dimly lit sauna, wearing only a white towel around his waist. He …"
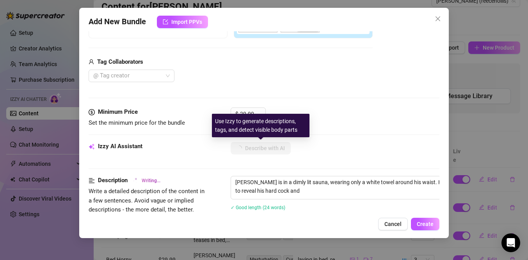
type textarea "Reece is in a dimly lit sauna, wearing only a white towel around his waist. He …"
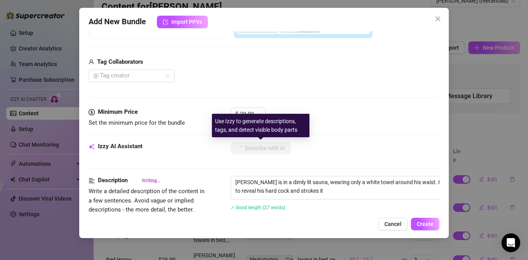
type textarea "Reece is in a dimly lit sauna, wearing only a white towel around his waist. He …"
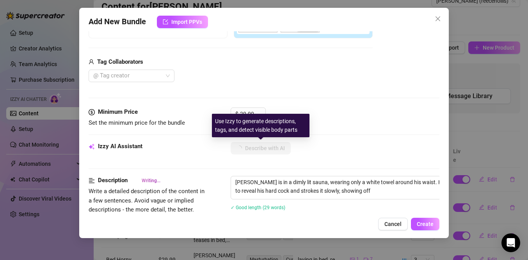
type textarea "Reece is in a dimly lit sauna, wearing only a white towel around his waist. He …"
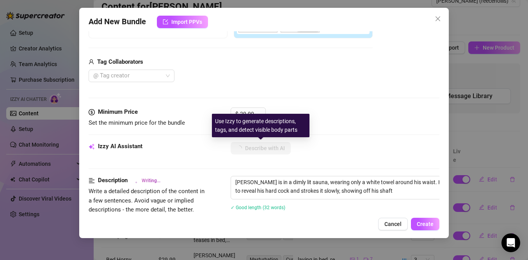
type textarea "Reece is in a dimly lit sauna, wearing only a white towel around his waist. He …"
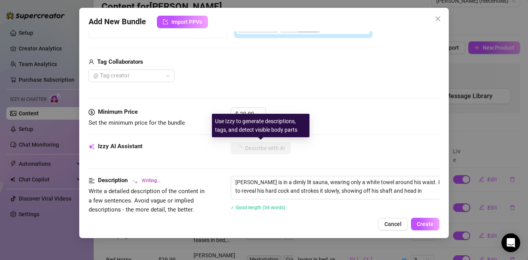
type textarea "Reece is in a dimly lit sauna, wearing only a white towel around his waist. He …"
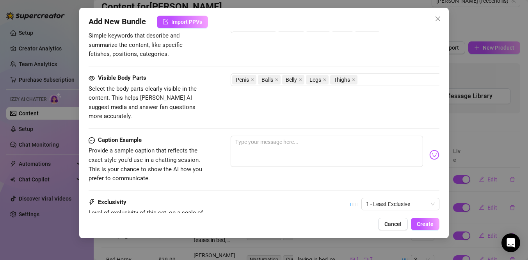
scroll to position [405, 0]
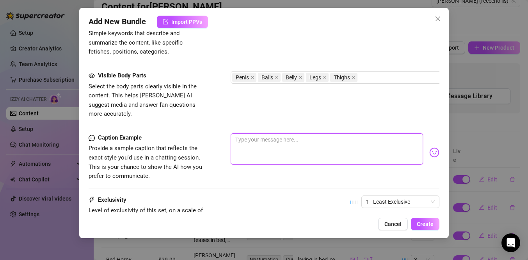
click at [281, 142] on textarea at bounding box center [327, 148] width 192 height 31
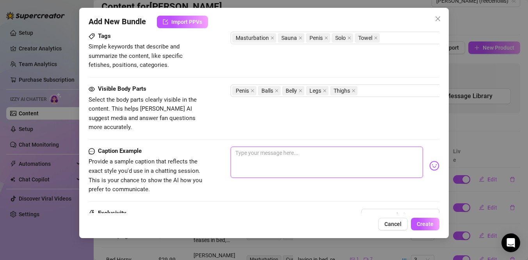
scroll to position [396, 0]
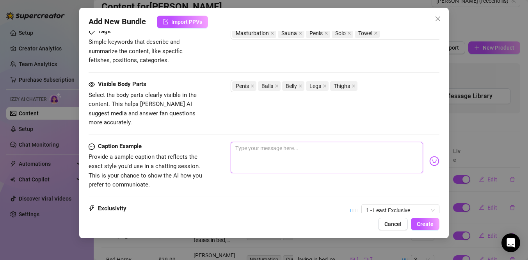
paste textarea "Steamy session in the gym sauna, alone… couldn’t resist stroking it while the h…"
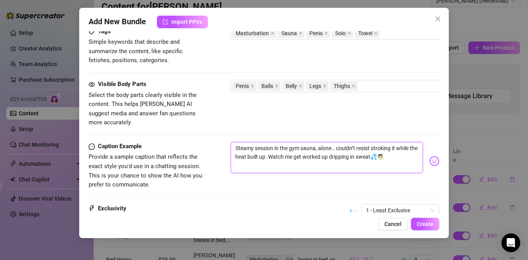
scroll to position [474, 0]
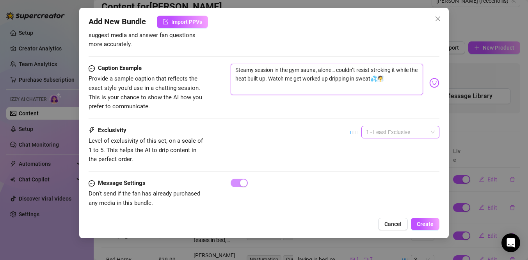
click at [398, 128] on div "1 - Least Exclusive" at bounding box center [401, 132] width 78 height 12
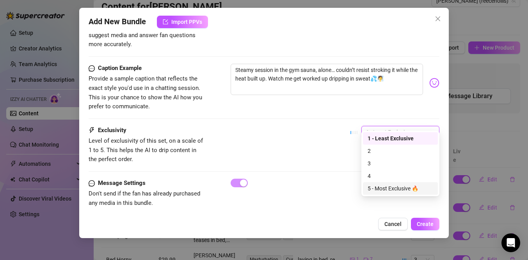
click at [396, 191] on div "5 - Most Exclusive 🔥" at bounding box center [401, 188] width 66 height 9
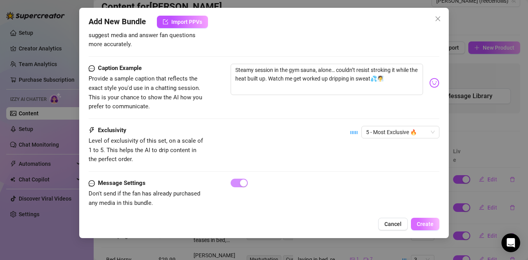
click at [419, 225] on span "Create" at bounding box center [425, 224] width 17 height 6
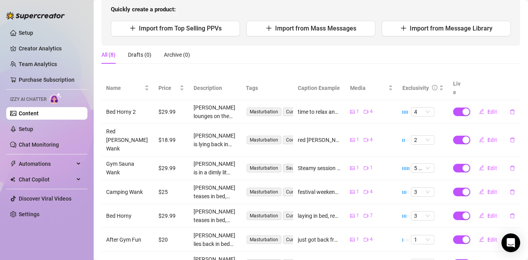
scroll to position [84, 0]
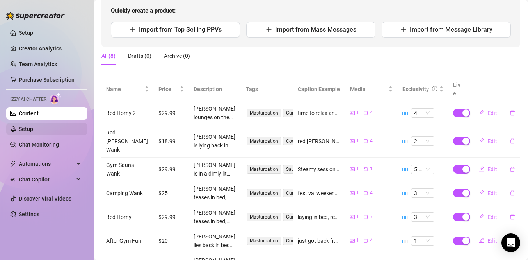
click at [33, 129] on link "Setup" at bounding box center [26, 129] width 14 height 6
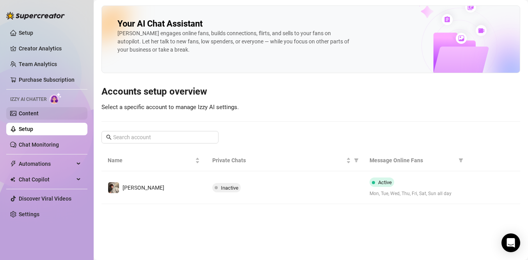
click at [39, 115] on link "Content" at bounding box center [29, 113] width 20 height 6
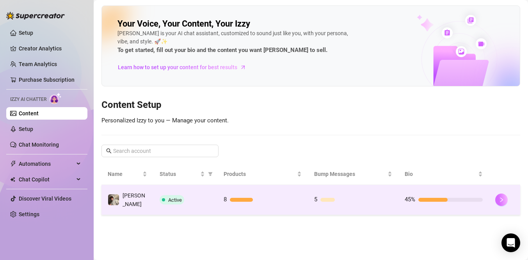
click at [498, 196] on button "button" at bounding box center [502, 199] width 12 height 12
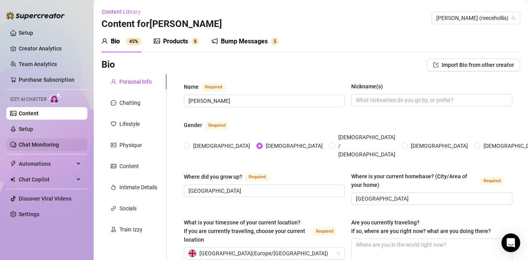
click at [19, 141] on link "Chat Monitoring" at bounding box center [39, 144] width 40 height 6
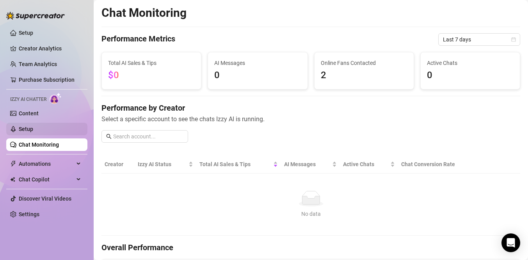
click at [30, 131] on link "Setup" at bounding box center [26, 129] width 14 height 6
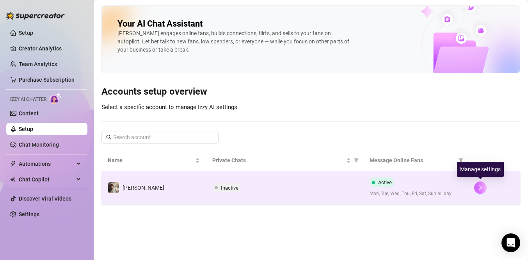
click at [478, 186] on icon "right" at bounding box center [480, 187] width 5 height 5
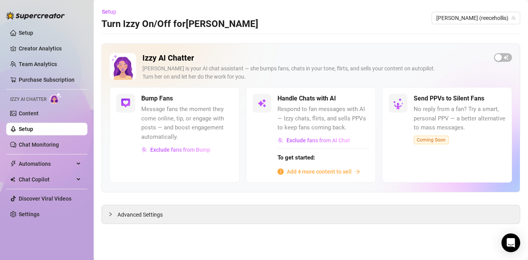
click at [318, 173] on span "Add 4 more content to sell" at bounding box center [319, 171] width 65 height 9
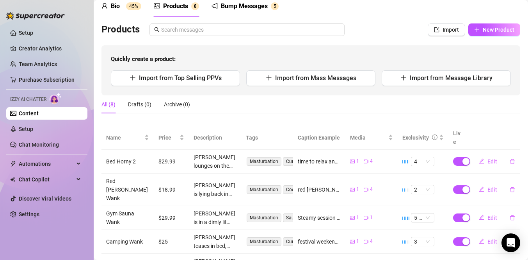
scroll to position [34, 0]
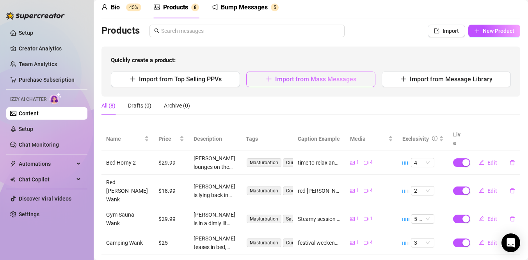
click at [267, 78] on icon "plus" at bounding box center [269, 79] width 6 height 6
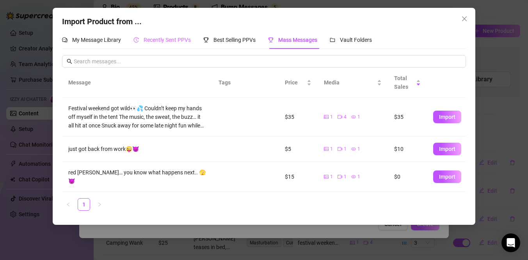
click at [184, 35] on div "Recently Sent PPVs" at bounding box center [162, 40] width 57 height 18
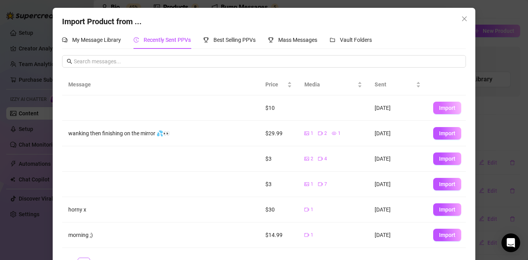
click at [446, 109] on span "Import" at bounding box center [447, 108] width 16 height 6
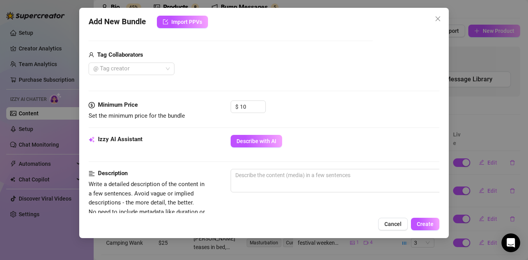
scroll to position [186, 0]
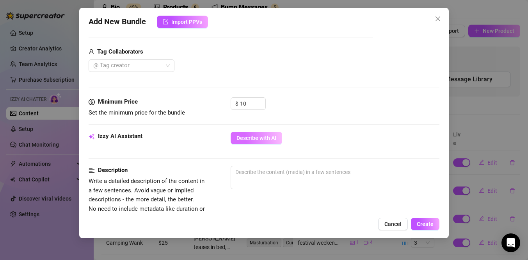
click at [273, 133] on button "Describe with AI" at bounding box center [257, 138] width 52 height 12
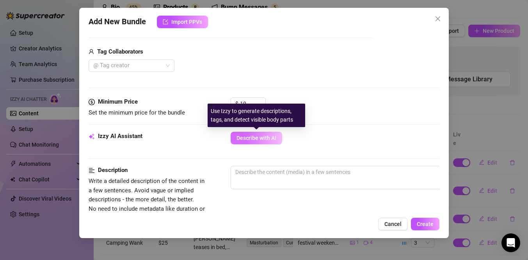
click at [273, 133] on button "Describe with AI" at bounding box center [257, 138] width 52 height 12
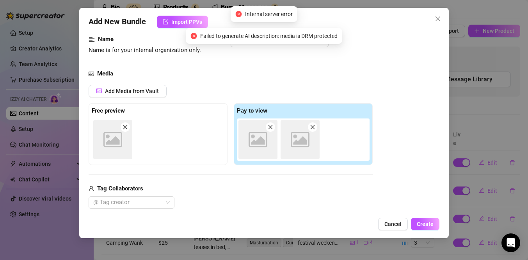
scroll to position [0, 0]
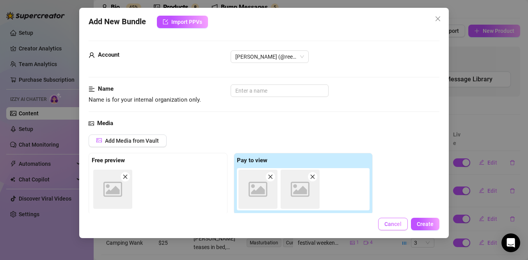
click at [392, 223] on span "Cancel" at bounding box center [393, 224] width 17 height 6
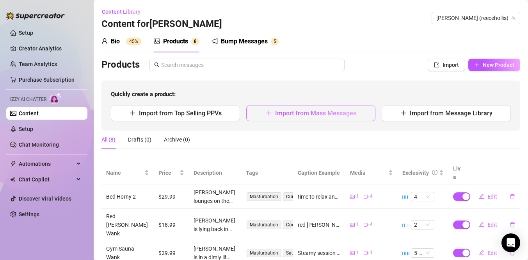
click at [344, 107] on button "Import from Mass Messages" at bounding box center [310, 113] width 129 height 16
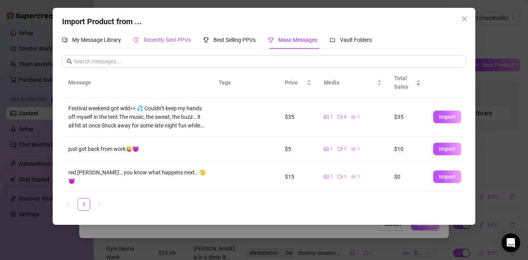
click at [174, 41] on span "Recently Sent PPVs" at bounding box center [167, 40] width 47 height 6
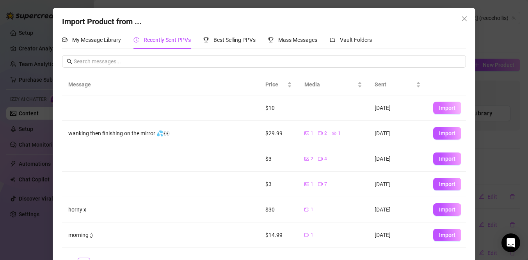
click at [443, 109] on span "Import" at bounding box center [447, 108] width 16 height 6
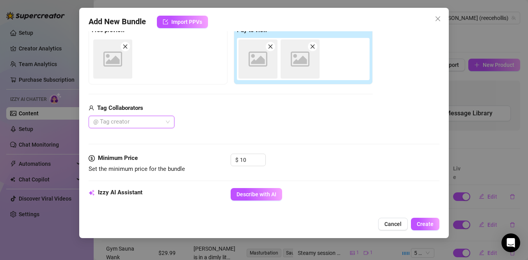
scroll to position [130, 0]
click at [256, 196] on span "Describe with AI" at bounding box center [257, 194] width 40 height 6
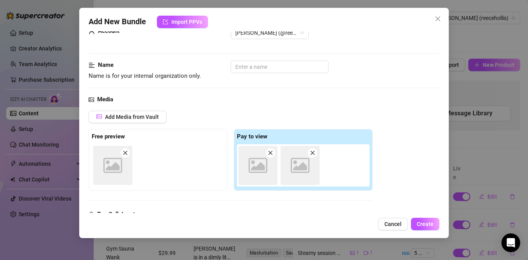
scroll to position [19, 0]
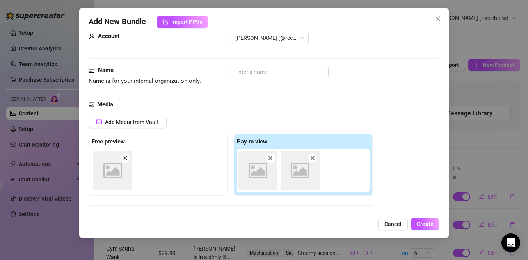
click at [281, 63] on div "Account Reece (@reecehollis)" at bounding box center [264, 49] width 351 height 34
click at [278, 72] on input "text" at bounding box center [280, 72] width 98 height 12
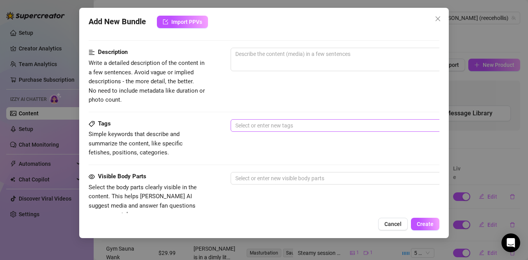
scroll to position [315, 0]
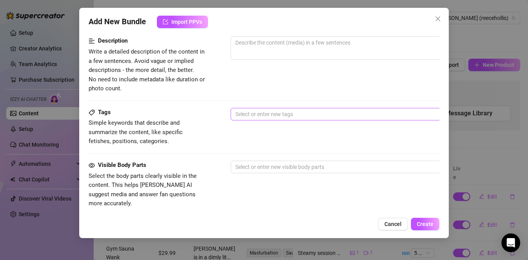
click at [252, 115] on div at bounding box center [363, 114] width 262 height 11
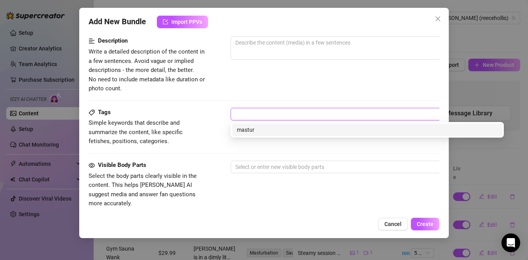
click at [276, 92] on div "Description Write a detailed description of the content in a few sentences. Avo…" at bounding box center [264, 64] width 351 height 57
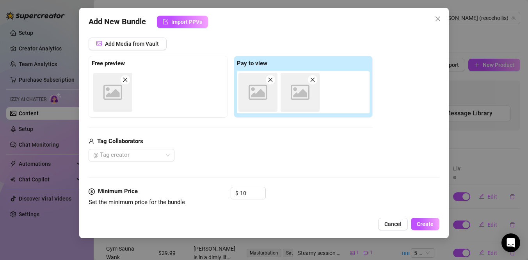
scroll to position [91, 0]
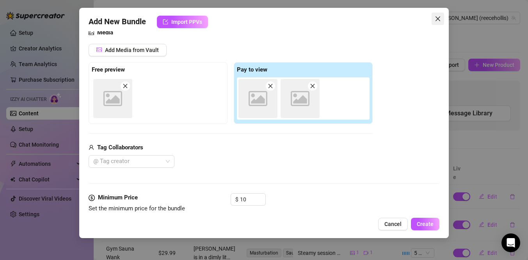
click at [438, 19] on icon "close" at bounding box center [438, 19] width 6 height 6
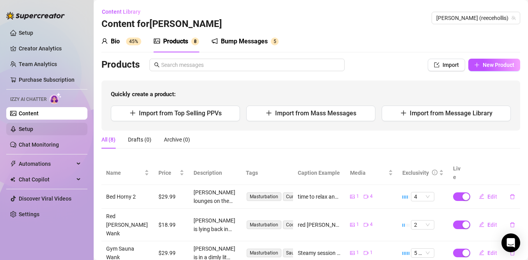
click at [33, 129] on link "Setup" at bounding box center [26, 129] width 14 height 6
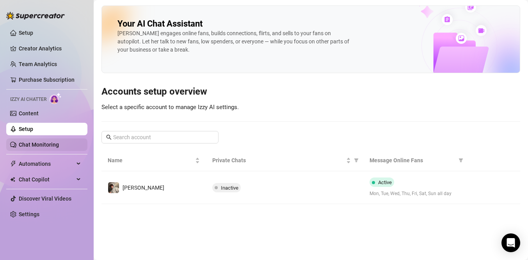
click at [42, 144] on link "Chat Monitoring" at bounding box center [39, 144] width 40 height 6
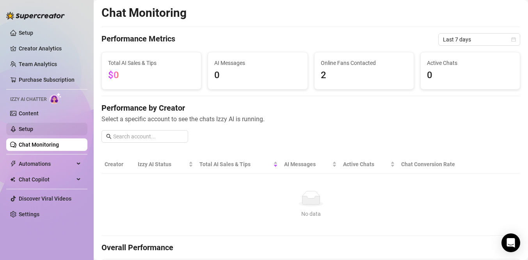
click at [33, 130] on link "Setup" at bounding box center [26, 129] width 14 height 6
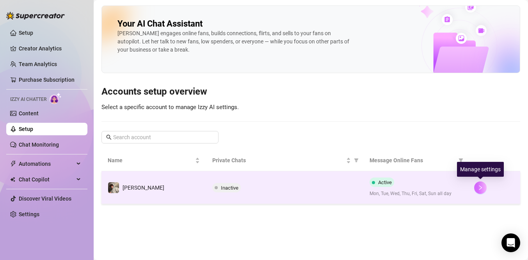
click at [483, 186] on icon "right" at bounding box center [480, 187] width 5 height 5
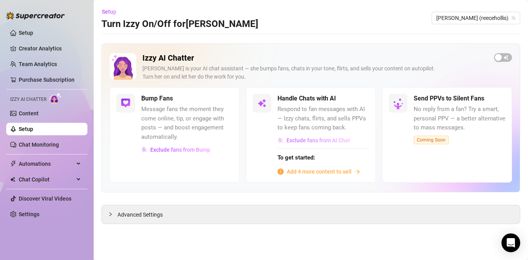
click at [295, 139] on span "Exclude fans from AI Chat" at bounding box center [319, 140] width 64 height 6
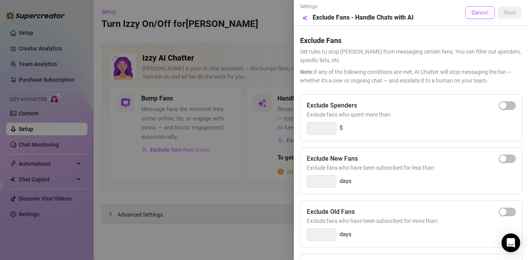
click at [485, 11] on span "Cancel" at bounding box center [480, 12] width 17 height 6
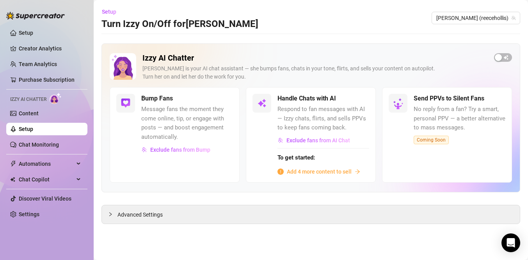
click at [322, 169] on span "Add 4 more content to sell" at bounding box center [319, 171] width 65 height 9
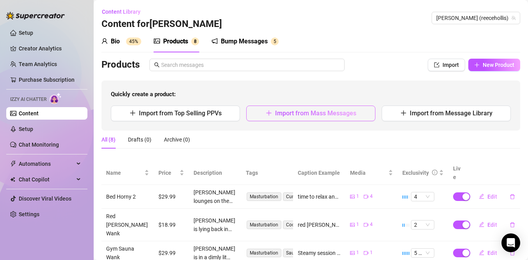
click at [264, 113] on button "Import from Mass Messages" at bounding box center [310, 113] width 129 height 16
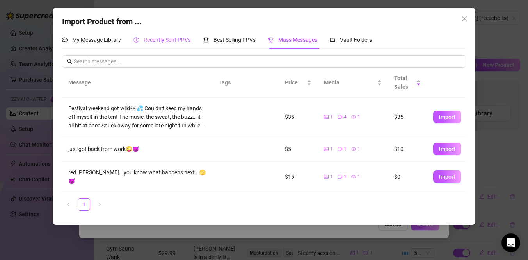
click at [148, 37] on span "Recently Sent PPVs" at bounding box center [167, 40] width 47 height 6
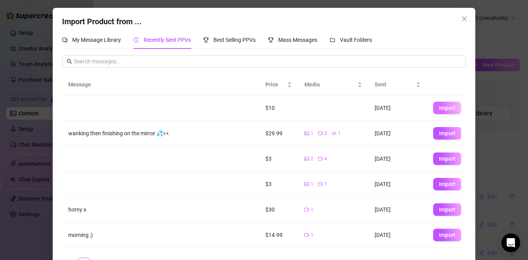
click at [450, 109] on span "Import" at bounding box center [447, 108] width 16 height 6
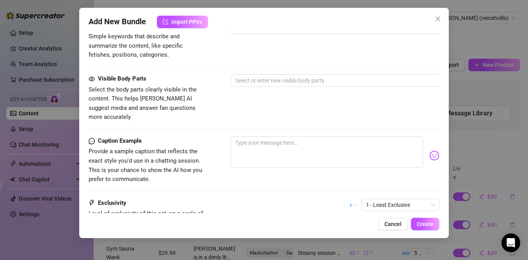
scroll to position [406, 0]
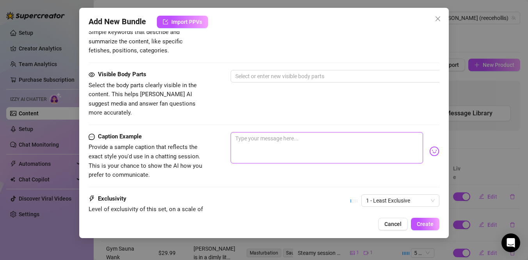
click at [320, 137] on textarea at bounding box center [327, 147] width 192 height 31
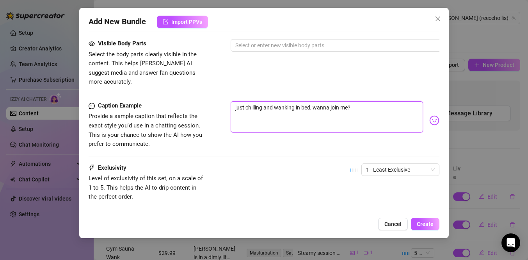
scroll to position [449, 0]
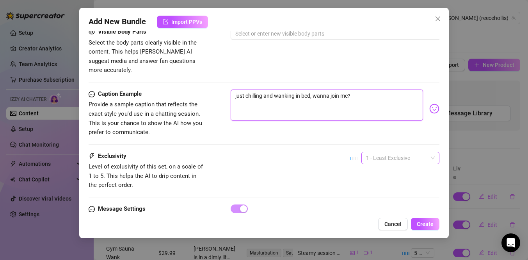
click at [365, 152] on div "1 - Least Exclusive" at bounding box center [401, 158] width 78 height 12
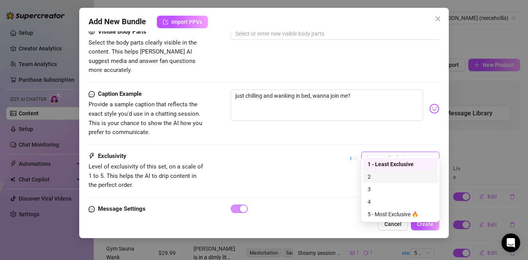
click at [373, 177] on div "2" at bounding box center [401, 176] width 66 height 9
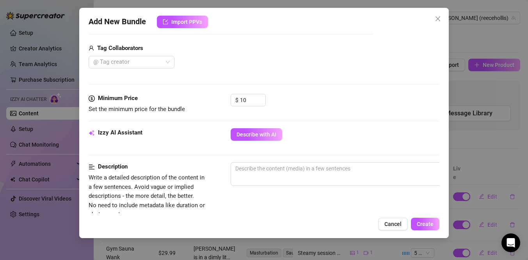
scroll to position [191, 0]
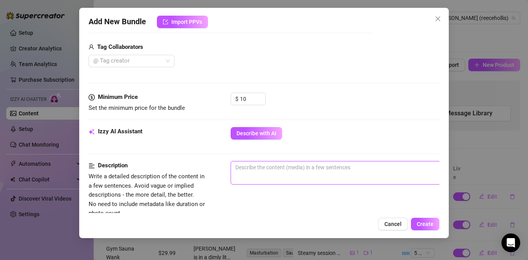
click at [334, 166] on textarea at bounding box center [367, 167] width 273 height 12
click at [232, 165] on textarea "Laying in bed and wanking" at bounding box center [367, 167] width 273 height 12
click at [260, 168] on textarea "Reece is Laying in bed and wanking" at bounding box center [367, 167] width 273 height 12
click at [323, 169] on textarea "Reece is laying in bed and wanking" at bounding box center [367, 167] width 273 height 12
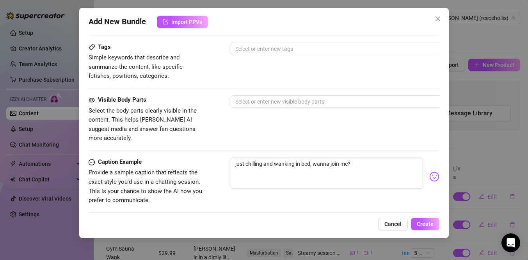
scroll to position [382, 0]
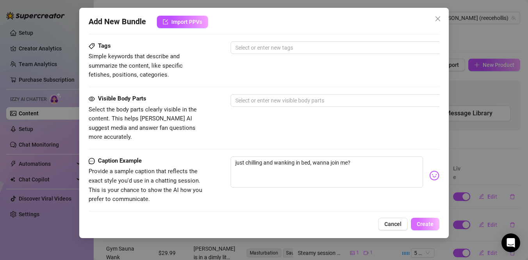
click at [426, 222] on span "Create" at bounding box center [425, 224] width 17 height 6
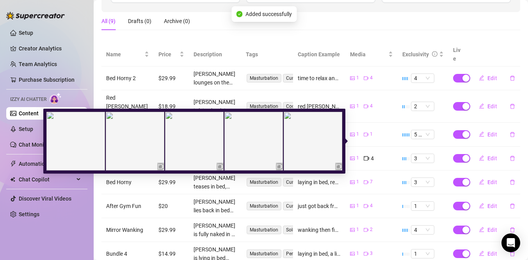
scroll to position [154, 0]
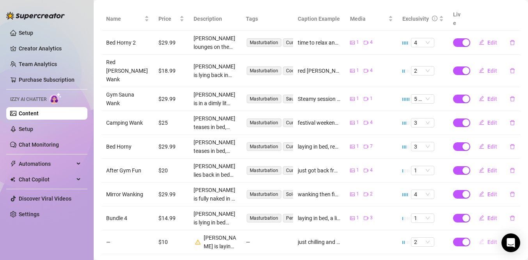
click at [486, 235] on button "Edit" at bounding box center [488, 241] width 31 height 12
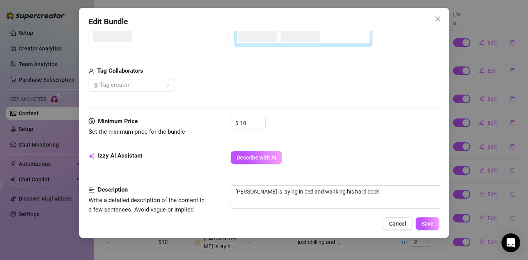
scroll to position [198, 0]
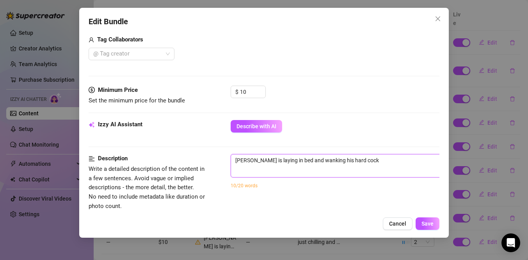
click at [358, 163] on textarea "Reece is laying in bed and wanking his hard cock" at bounding box center [367, 160] width 273 height 12
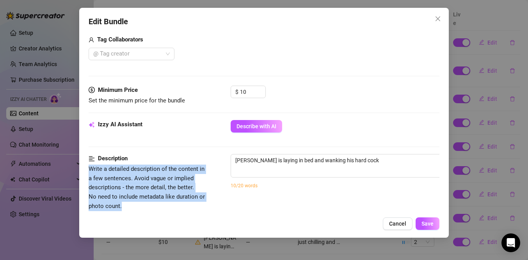
drag, startPoint x: 88, startPoint y: 169, endPoint x: 141, endPoint y: 206, distance: 64.2
click at [141, 206] on span "Write a detailed description of the content in a few sentences. Avoid vague or …" at bounding box center [147, 187] width 117 height 46
copy span "Write a detailed description of the content in a few sentences. Avoid vague or …"
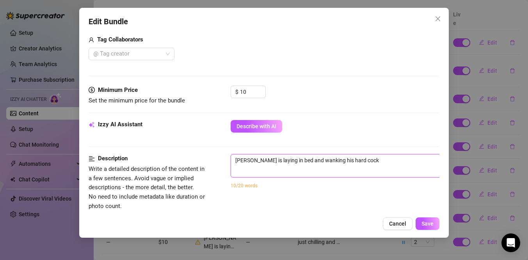
click at [357, 160] on textarea "Reece is laying in bed and wanking his hard cock" at bounding box center [367, 160] width 273 height 12
paste textarea "Lying in bed, hand stroking my hard, throbbing cock, teasing myself slowly, moa…"
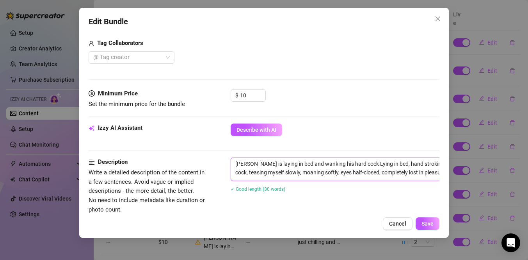
scroll to position [195, 0]
click at [357, 163] on textarea "Reece is laying in bed and wanking his hard cock Lying in bed, hand stroking my…" at bounding box center [367, 167] width 273 height 20
click at [426, 164] on textarea "Reece is laying in bed and wanking his hard cock lying in bed, hand stroking my…" at bounding box center [367, 167] width 273 height 20
click at [430, 164] on textarea "Reece is laying in bed and wanking his hard cock lying in bed, hand stroking ha…" at bounding box center [367, 167] width 273 height 20
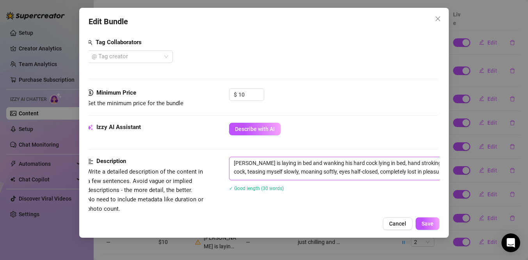
drag, startPoint x: 271, startPoint y: 173, endPoint x: 253, endPoint y: 172, distance: 18.0
click at [253, 172] on textarea "Reece is laying in bed and wanking his hard cock lying in bed, hand stroking ha…" at bounding box center [366, 167] width 273 height 20
drag, startPoint x: 350, startPoint y: 172, endPoint x: 309, endPoint y: 172, distance: 41.4
click at [309, 172] on textarea "Reece is laying in bed and wanking his hard cock lying in bed, hand stroking ha…" at bounding box center [366, 167] width 273 height 20
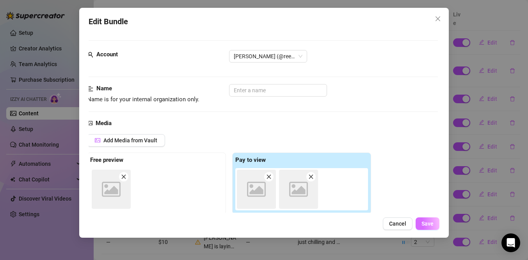
click at [429, 223] on span "Save" at bounding box center [428, 223] width 12 height 6
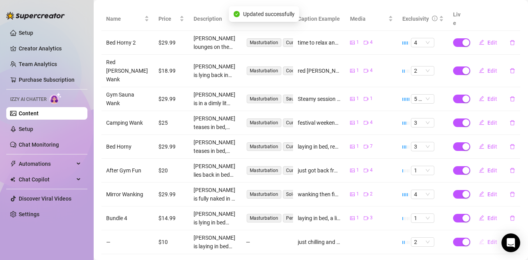
click at [489, 239] on span "Edit" at bounding box center [493, 242] width 10 height 6
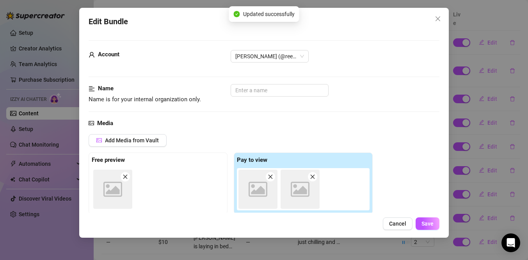
click at [274, 98] on div "Name Name is for your internal organization only." at bounding box center [264, 94] width 351 height 20
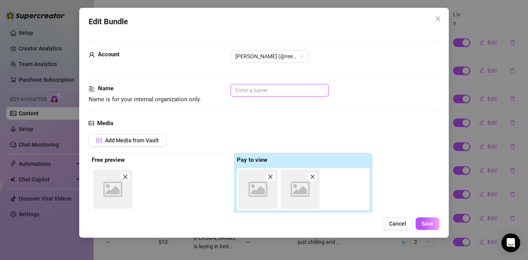
click at [275, 93] on input "text" at bounding box center [280, 90] width 98 height 12
click at [422, 221] on span "Save" at bounding box center [428, 223] width 12 height 6
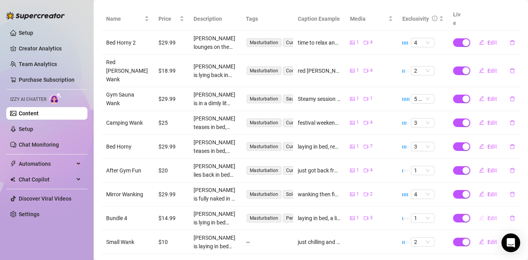
click at [486, 212] on button "Edit" at bounding box center [488, 218] width 31 height 12
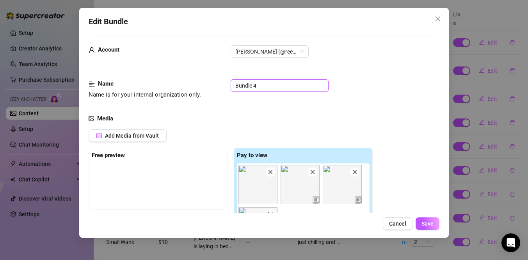
scroll to position [0, 0]
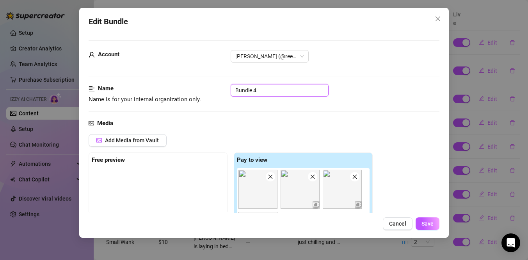
drag, startPoint x: 264, startPoint y: 90, endPoint x: 219, endPoint y: 89, distance: 44.9
click at [219, 89] on div "Name Name is for your internal organization only. Bundle 4" at bounding box center [264, 94] width 351 height 20
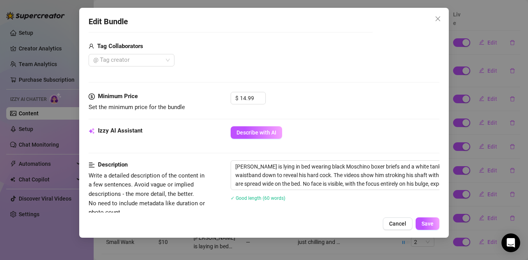
scroll to position [232, 0]
drag, startPoint x: 321, startPoint y: 167, endPoint x: 345, endPoint y: 167, distance: 23.4
click at [345, 167] on textarea "Reece is lying in bed wearing black Moschino boxer briefs and a white tank top,…" at bounding box center [367, 175] width 273 height 29
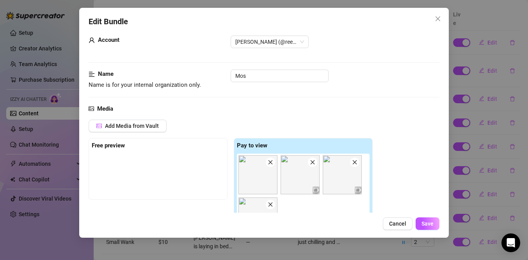
scroll to position [0, 0]
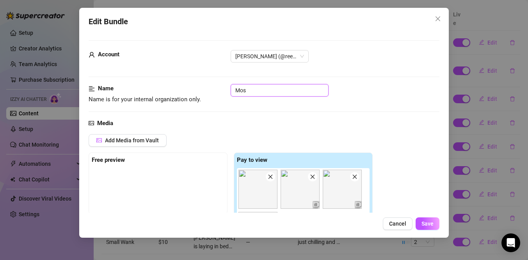
click at [258, 89] on input "Mos" at bounding box center [280, 90] width 98 height 12
paste input "chino"
click at [427, 228] on button "Save" at bounding box center [428, 223] width 24 height 12
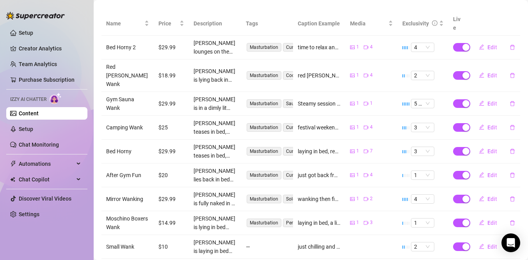
scroll to position [152, 0]
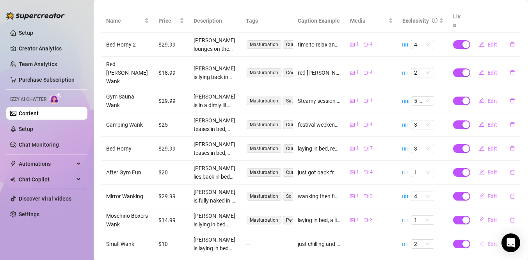
click at [491, 241] on span "Edit" at bounding box center [493, 244] width 10 height 6
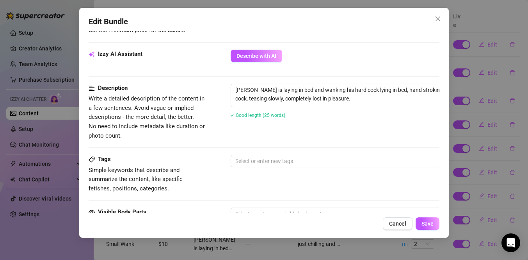
scroll to position [319, 0]
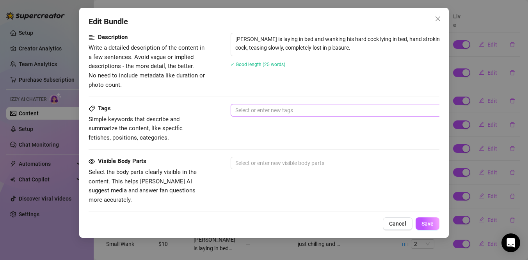
click at [246, 111] on div at bounding box center [363, 110] width 262 height 11
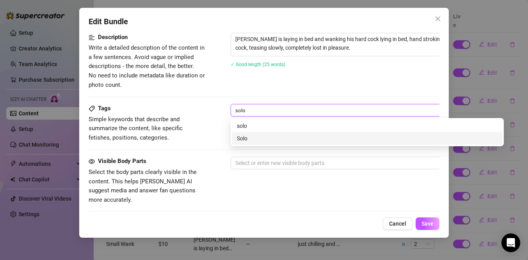
click at [246, 141] on div "Solo" at bounding box center [367, 138] width 261 height 9
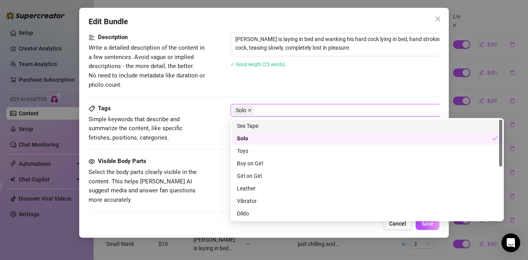
click at [251, 111] on icon "close" at bounding box center [250, 110] width 4 height 4
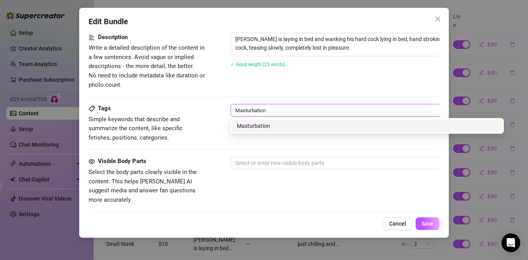
click at [250, 111] on input "Masturbation" at bounding box center [252, 109] width 34 height 9
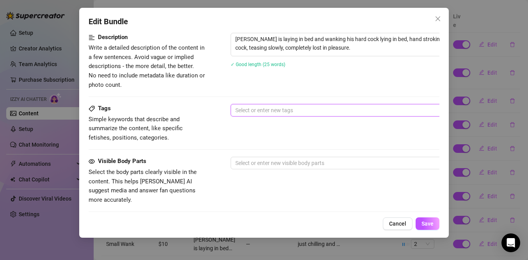
click at [269, 109] on div at bounding box center [363, 110] width 262 height 11
click at [387, 219] on button "Cancel" at bounding box center [398, 223] width 30 height 12
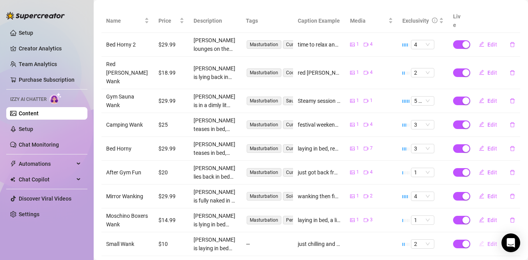
click at [485, 237] on button "Edit" at bounding box center [488, 243] width 31 height 12
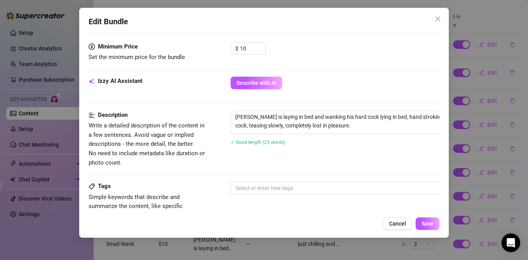
scroll to position [243, 0]
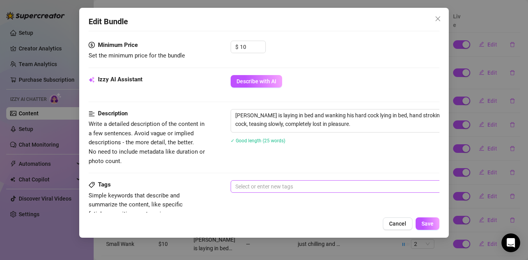
click at [258, 185] on div at bounding box center [363, 186] width 262 height 11
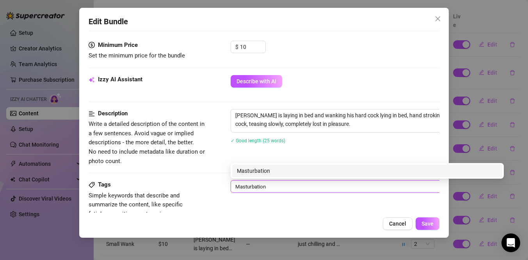
click at [260, 171] on div "Masturbation" at bounding box center [367, 170] width 261 height 9
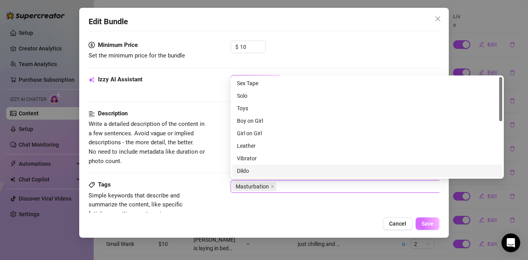
click at [428, 224] on span "Save" at bounding box center [428, 223] width 12 height 6
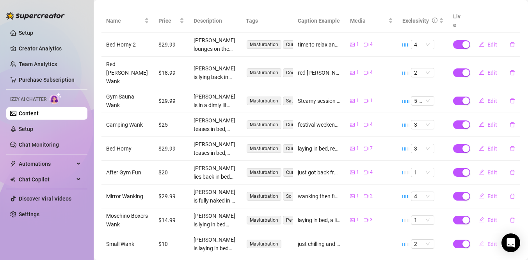
click at [487, 237] on button "Edit" at bounding box center [488, 243] width 31 height 12
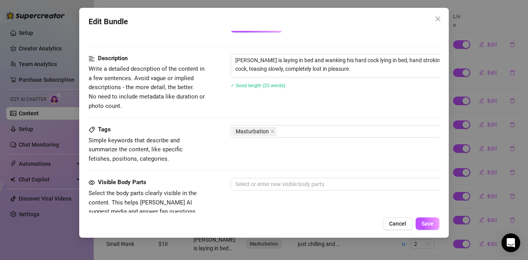
scroll to position [303, 0]
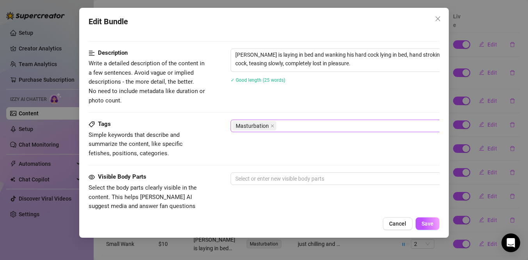
click at [289, 124] on div "Masturbation" at bounding box center [363, 125] width 262 height 11
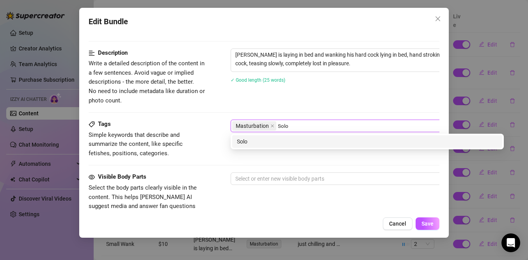
click at [287, 143] on div "Solo" at bounding box center [367, 141] width 261 height 9
click at [285, 139] on div "Penis" at bounding box center [367, 141] width 261 height 9
click at [283, 145] on div "Wank" at bounding box center [367, 141] width 261 height 9
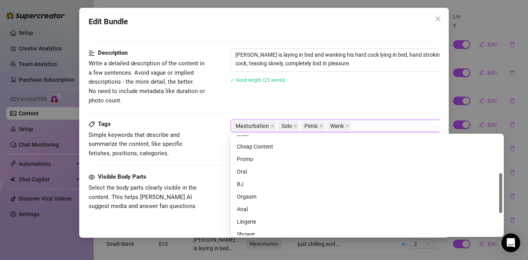
scroll to position [93, 0]
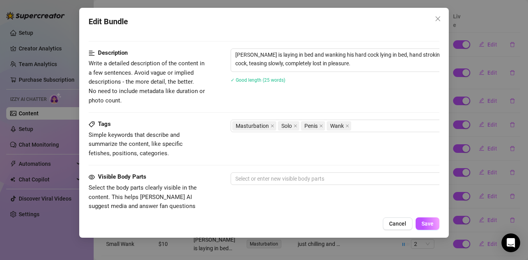
click at [347, 93] on div "Reece is laying in bed and wanking his hard cock lying in bed, hand stroking ha…" at bounding box center [367, 70] width 273 height 45
click at [427, 225] on span "Save" at bounding box center [428, 223] width 12 height 6
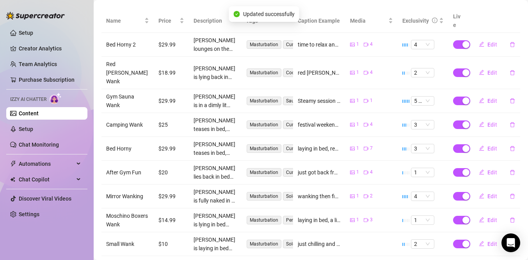
click at [355, 232] on td at bounding box center [372, 244] width 52 height 24
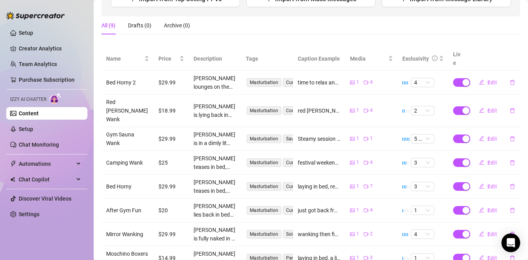
scroll to position [154, 0]
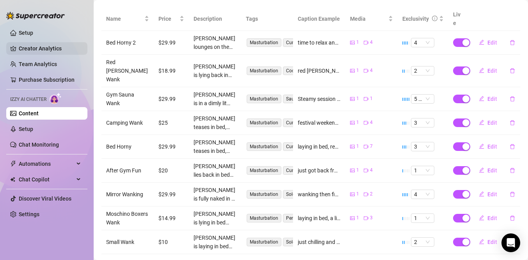
click at [43, 49] on link "Creator Analytics" at bounding box center [50, 48] width 62 height 12
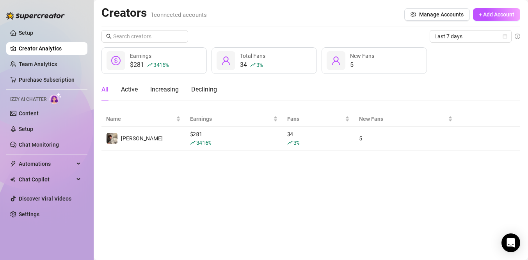
click at [127, 52] on div "$281 3416 % Earnings" at bounding box center [154, 60] width 105 height 27
click at [135, 58] on span "Earnings" at bounding box center [140, 56] width 21 height 6
click at [112, 59] on icon "dollar-circle" at bounding box center [115, 60] width 9 height 9
click at [32, 130] on link "Setup" at bounding box center [26, 129] width 14 height 6
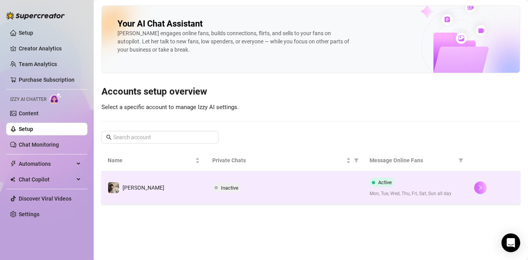
click at [475, 188] on button "button" at bounding box center [480, 187] width 12 height 12
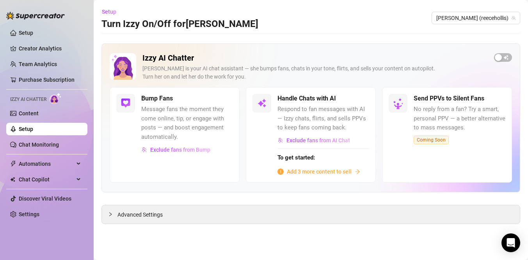
click at [326, 173] on span "Add 3 more content to sell" at bounding box center [319, 171] width 65 height 9
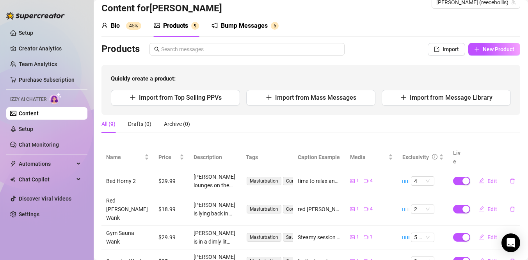
scroll to position [11, 0]
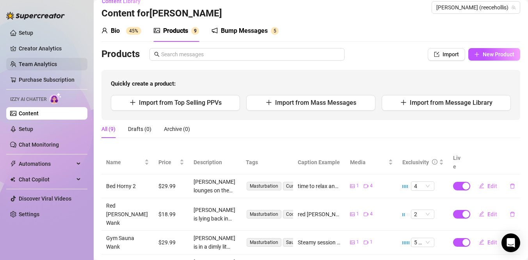
click at [41, 66] on link "Team Analytics" at bounding box center [38, 64] width 38 height 6
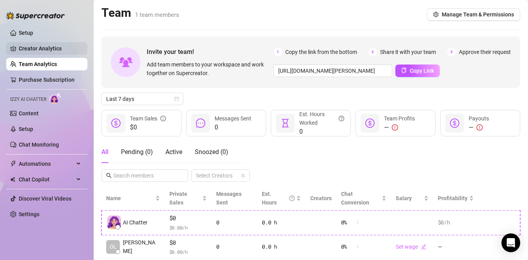
click at [53, 53] on link "Creator Analytics" at bounding box center [50, 48] width 62 height 12
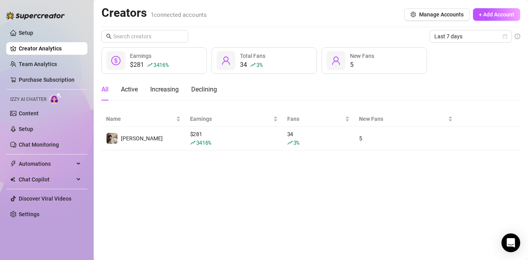
click at [164, 61] on span "3416 %" at bounding box center [160, 64] width 15 height 7
click at [168, 91] on div "Increasing" at bounding box center [164, 89] width 29 height 9
click at [125, 92] on div "Active" at bounding box center [129, 89] width 17 height 9
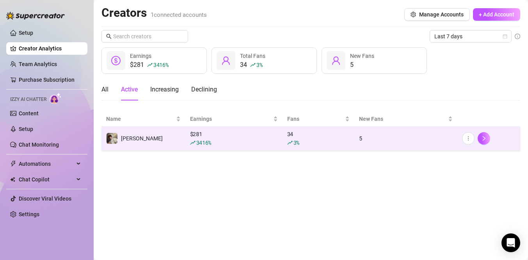
click at [139, 135] on td "[PERSON_NAME]" at bounding box center [144, 139] width 84 height 24
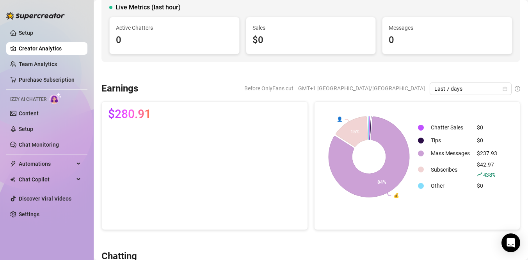
scroll to position [58, 0]
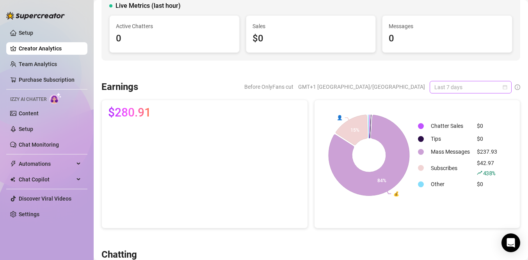
click at [437, 89] on span "Last 7 days" at bounding box center [471, 87] width 73 height 12
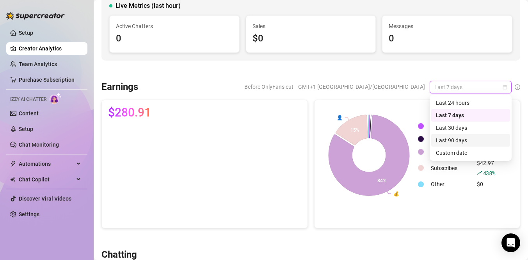
click at [453, 137] on div "Last 90 days" at bounding box center [471, 140] width 70 height 9
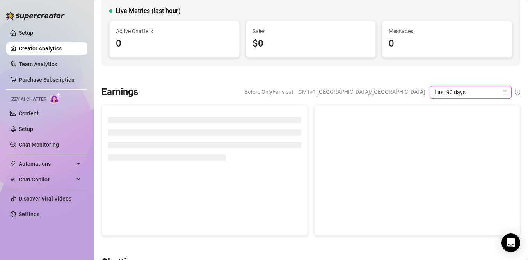
scroll to position [52, 0]
click at [458, 92] on span "Last 90 days" at bounding box center [471, 93] width 73 height 12
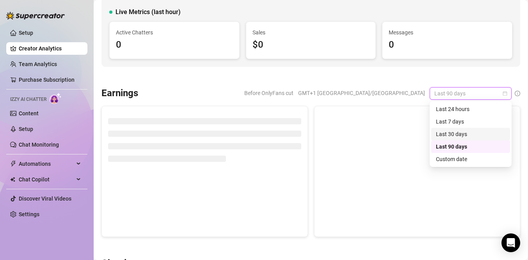
click at [456, 132] on div "Last 30 days" at bounding box center [471, 134] width 70 height 9
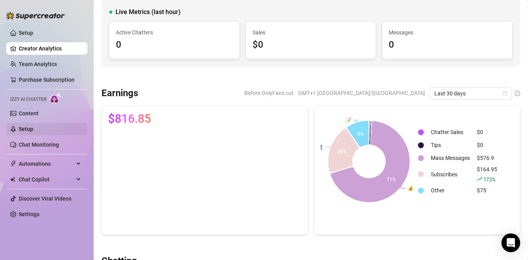
click at [33, 132] on link "Setup" at bounding box center [26, 129] width 14 height 6
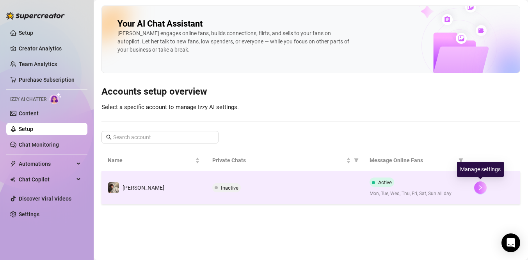
click at [478, 188] on button "button" at bounding box center [480, 187] width 12 height 12
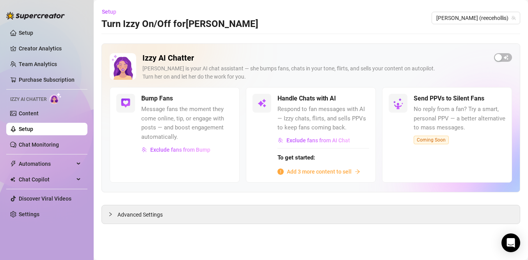
click at [337, 176] on div "Handle Chats with AI Respond to fan messages with AI — Izzy chats, flirts, and …" at bounding box center [311, 134] width 130 height 95
click at [339, 170] on span "Add 3 more content to sell" at bounding box center [319, 171] width 65 height 9
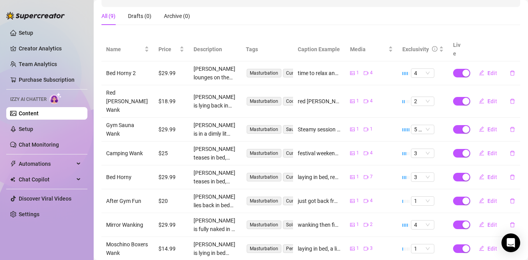
scroll to position [154, 0]
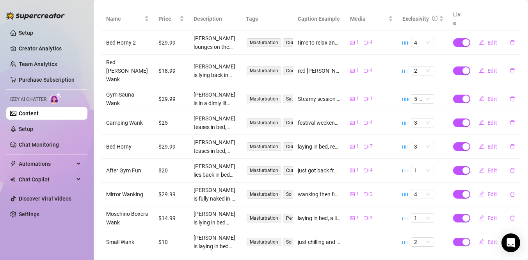
click at [357, 230] on td at bounding box center [372, 242] width 52 height 24
click at [511, 239] on icon "delete" at bounding box center [512, 241] width 5 height 5
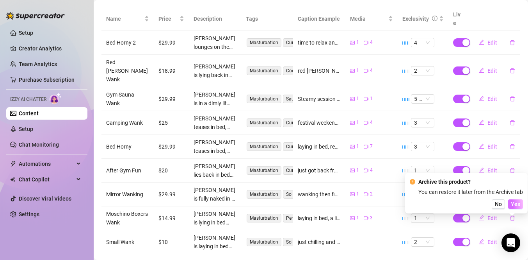
click at [513, 204] on span "Yes" at bounding box center [515, 204] width 9 height 6
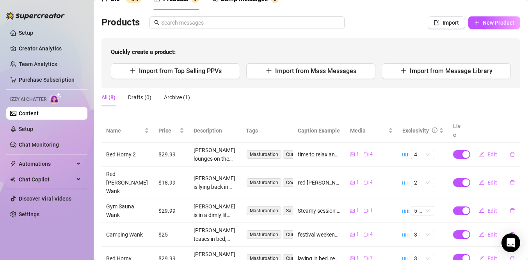
scroll to position [0, 0]
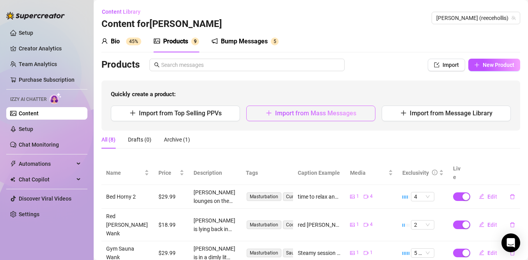
click at [345, 110] on span "Import from Mass Messages" at bounding box center [315, 112] width 81 height 7
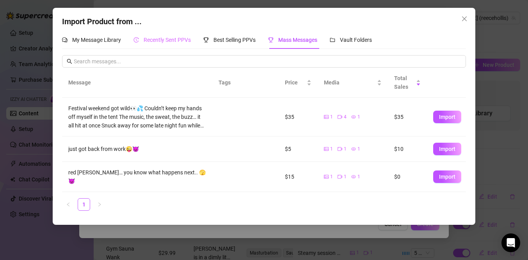
click at [164, 45] on div "Recently Sent PPVs" at bounding box center [162, 40] width 57 height 18
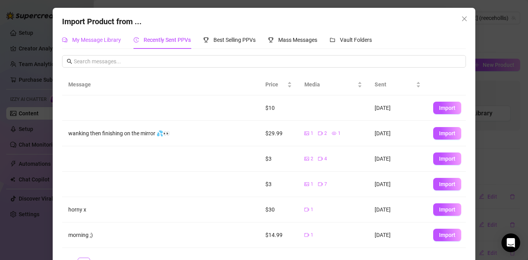
click at [118, 42] on span "My Message Library" at bounding box center [96, 40] width 49 height 6
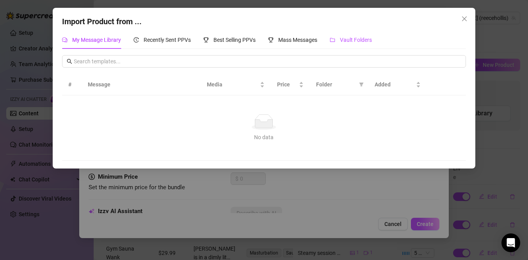
click at [345, 36] on div "Vault Folders" at bounding box center [351, 40] width 42 height 9
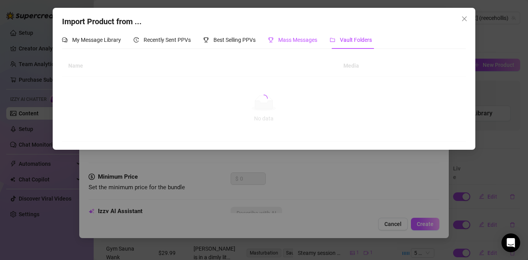
click at [299, 37] on span "Mass Messages" at bounding box center [297, 40] width 39 height 6
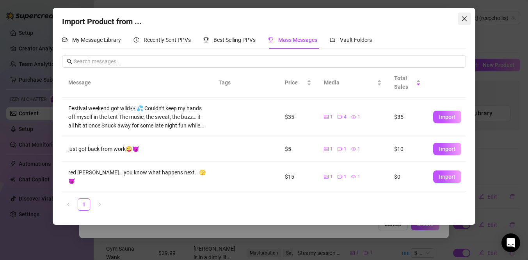
click at [465, 18] on icon "close" at bounding box center [465, 19] width 6 height 6
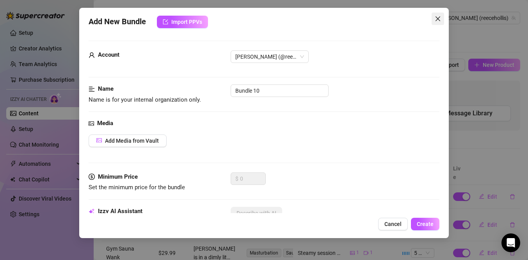
click at [437, 19] on icon "close" at bounding box center [438, 19] width 6 height 6
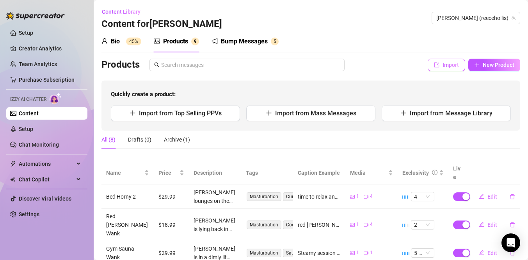
click at [447, 63] on span "Import" at bounding box center [451, 65] width 16 height 6
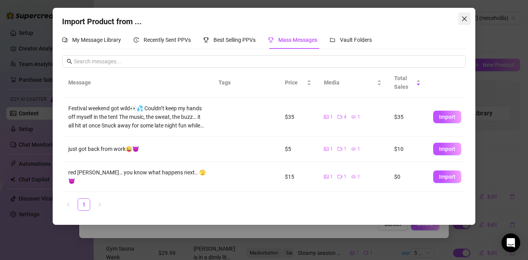
click at [460, 20] on span "Close" at bounding box center [464, 19] width 12 height 6
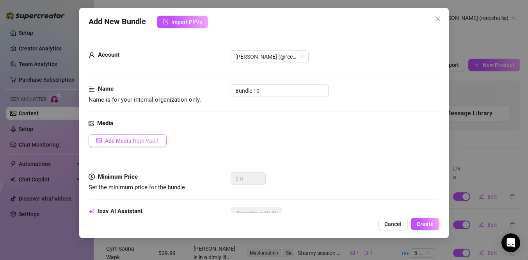
click at [128, 142] on span "Add Media from Vault" at bounding box center [132, 140] width 54 height 6
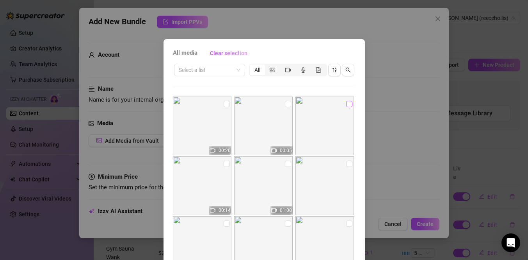
click at [347, 105] on input "checkbox" at bounding box center [349, 104] width 6 height 6
click at [287, 102] on input "checkbox" at bounding box center [288, 104] width 6 height 6
click at [224, 105] on input "checkbox" at bounding box center [227, 104] width 6 height 6
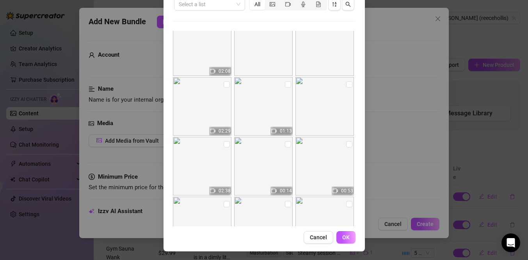
scroll to position [66, 0]
click at [350, 237] on button "OK" at bounding box center [346, 236] width 19 height 12
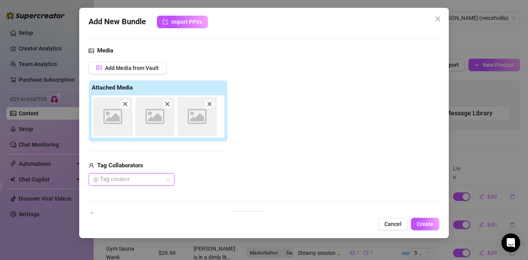
scroll to position [146, 0]
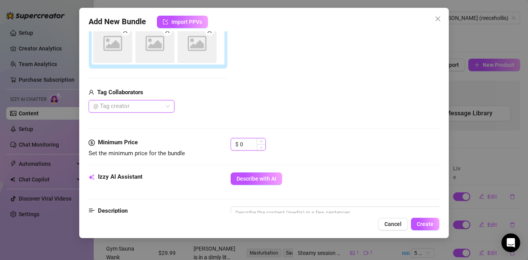
click at [244, 147] on input "0" at bounding box center [252, 144] width 25 height 12
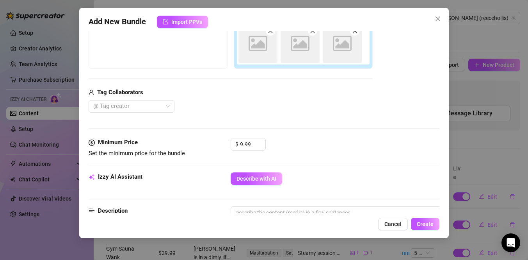
click at [315, 160] on div "Minimum Price Set the minimum price for the bundle $ 9.99" at bounding box center [264, 155] width 351 height 34
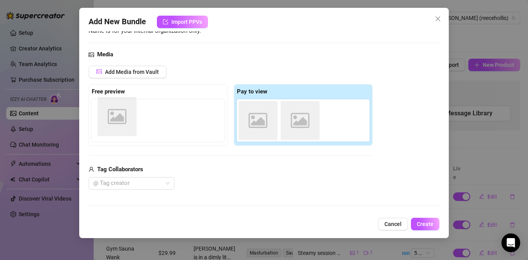
drag, startPoint x: 255, startPoint y: 123, endPoint x: 109, endPoint y: 120, distance: 145.3
click at [109, 120] on div "Free preview Pay to view Image placeholder Image placeholder Image placeholder" at bounding box center [231, 115] width 284 height 62
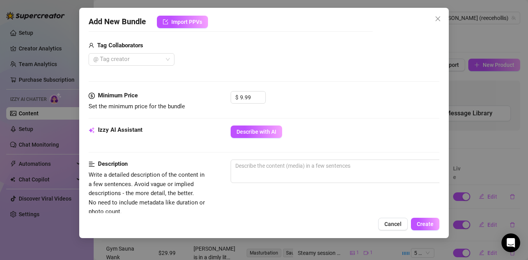
scroll to position [194, 0]
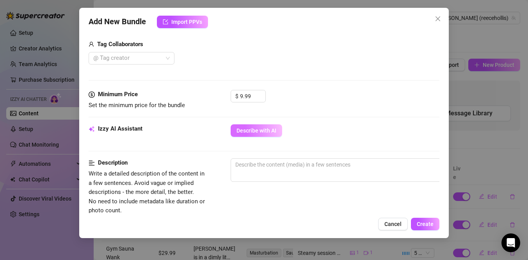
click at [251, 133] on span "Describe with AI" at bounding box center [257, 130] width 40 height 6
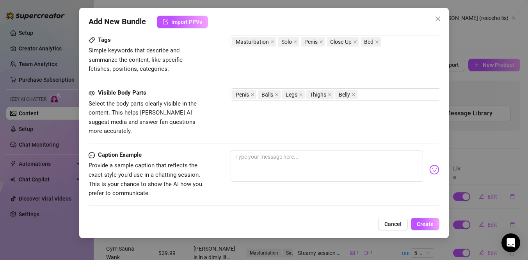
scroll to position [395, 0]
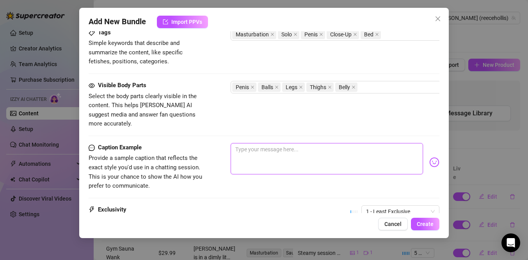
click at [298, 147] on textarea at bounding box center [327, 158] width 192 height 31
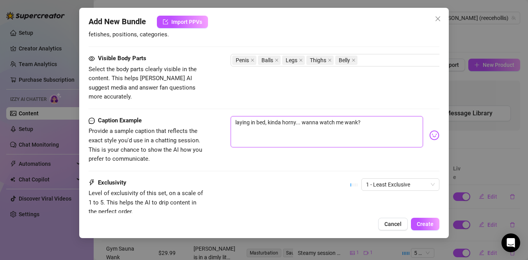
scroll to position [425, 0]
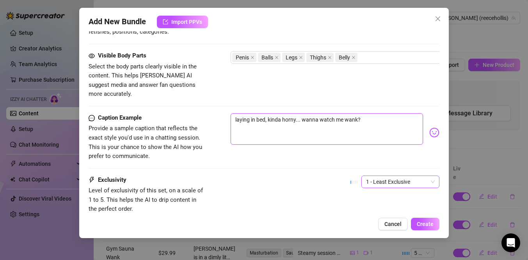
click at [379, 176] on span "1 - Least Exclusive" at bounding box center [400, 182] width 69 height 12
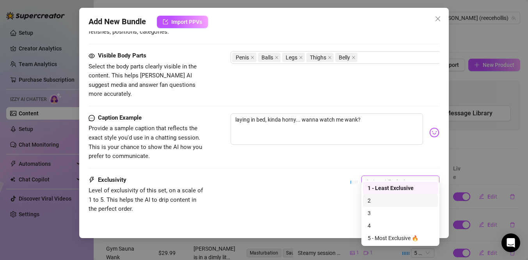
click at [378, 199] on div "2" at bounding box center [401, 200] width 66 height 9
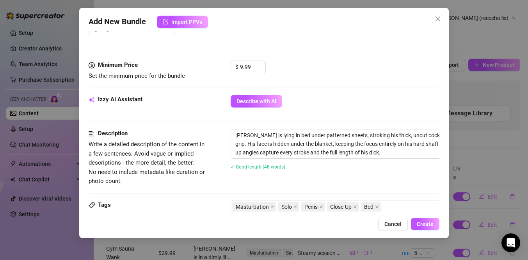
scroll to position [246, 0]
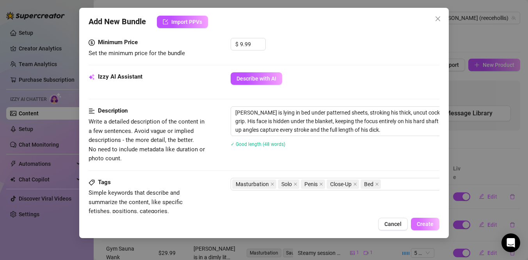
click at [428, 222] on span "Create" at bounding box center [425, 224] width 17 height 6
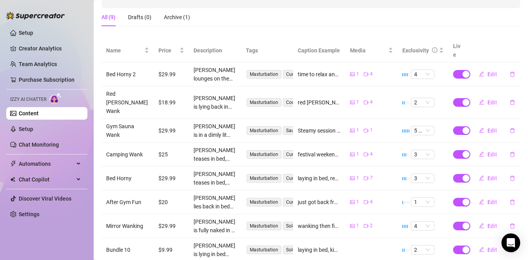
scroll to position [154, 0]
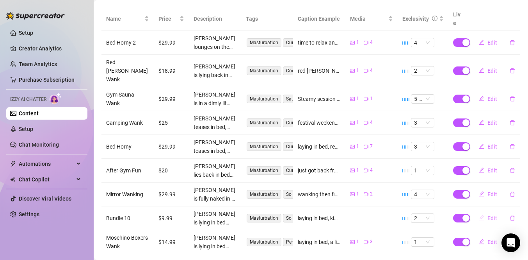
click at [493, 215] on span "Edit" at bounding box center [493, 218] width 10 height 6
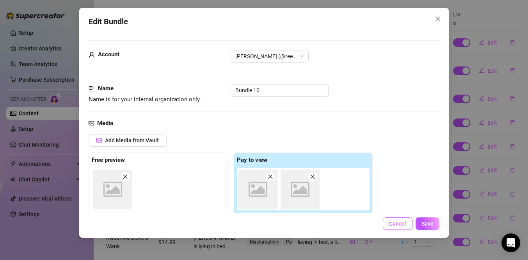
click at [397, 227] on button "Cancel" at bounding box center [398, 223] width 30 height 12
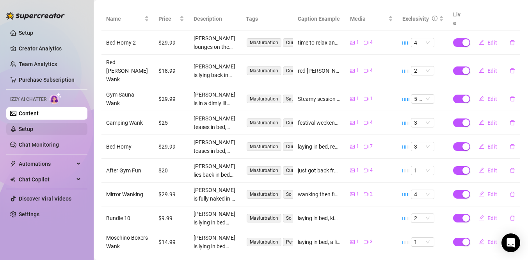
click at [23, 131] on link "Setup" at bounding box center [26, 129] width 14 height 6
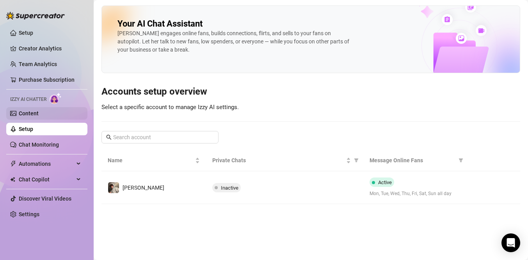
click at [23, 116] on link "Content" at bounding box center [29, 113] width 20 height 6
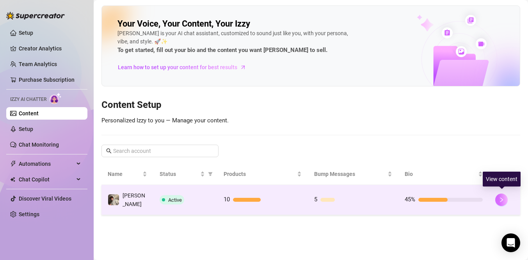
click at [504, 199] on button "button" at bounding box center [502, 199] width 12 height 12
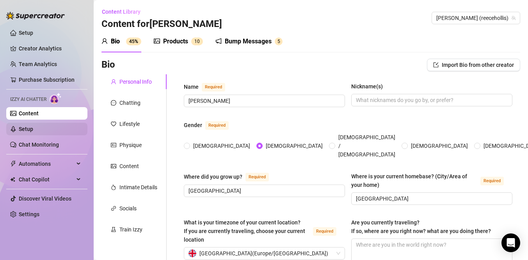
click at [19, 130] on link "Setup" at bounding box center [26, 129] width 14 height 6
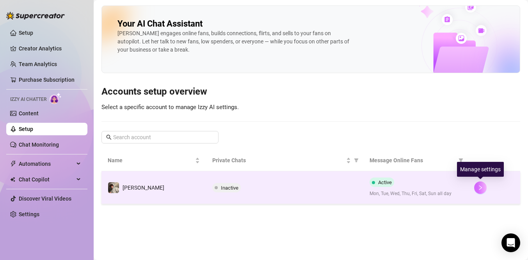
click at [483, 189] on icon "right" at bounding box center [480, 187] width 5 height 5
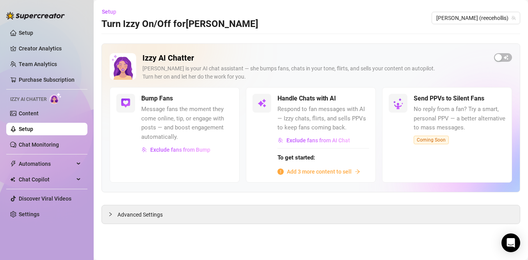
click at [329, 172] on span "Add 3 more content to sell" at bounding box center [319, 171] width 65 height 9
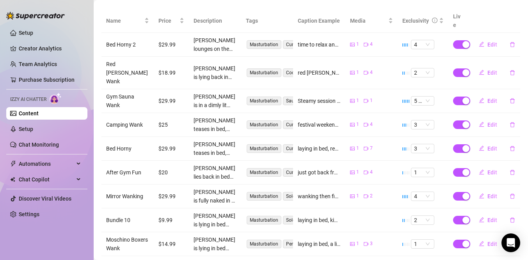
scroll to position [154, 0]
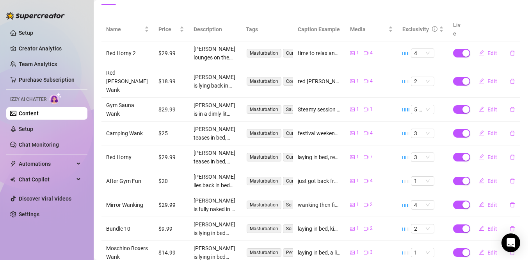
scroll to position [154, 0]
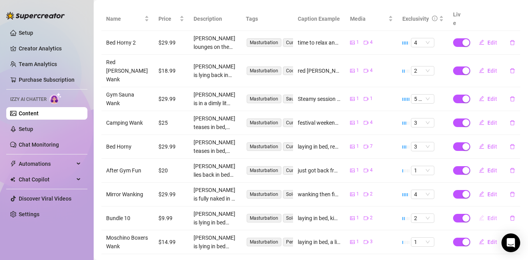
click at [485, 212] on button "Edit" at bounding box center [488, 218] width 31 height 12
type textarea "laying in bed, kinda horny... wanna watch me wank?"
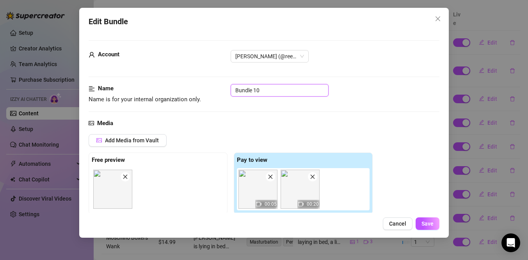
drag, startPoint x: 265, startPoint y: 93, endPoint x: 222, endPoint y: 91, distance: 42.6
click at [222, 91] on div "Name Name is for your internal organization only. Bundle 10" at bounding box center [264, 94] width 351 height 20
type input "Small Wank"
click at [432, 225] on span "Save" at bounding box center [428, 223] width 12 height 6
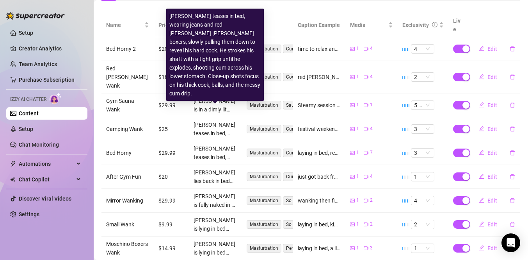
scroll to position [144, 0]
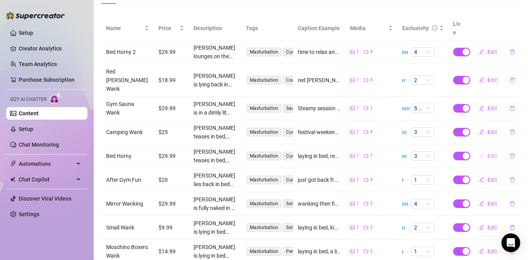
click at [488, 153] on span "Edit" at bounding box center [493, 156] width 10 height 6
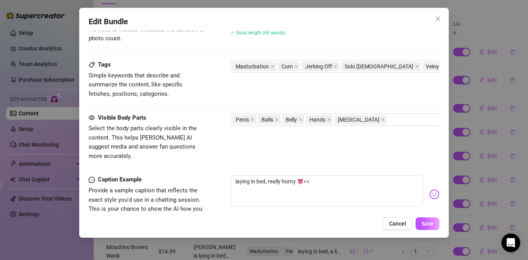
scroll to position [560, 0]
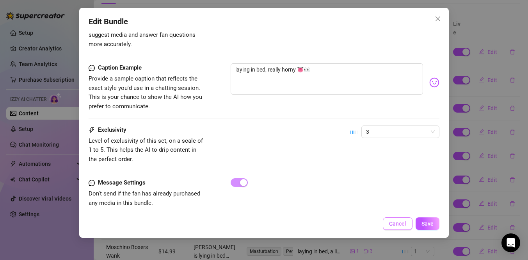
click at [399, 228] on button "Cancel" at bounding box center [398, 223] width 30 height 12
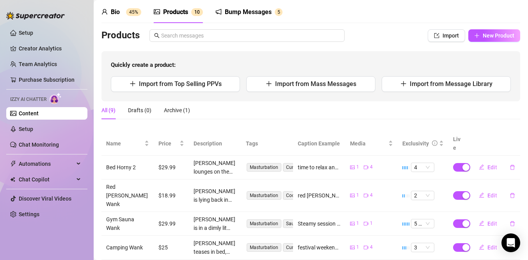
scroll to position [0, 0]
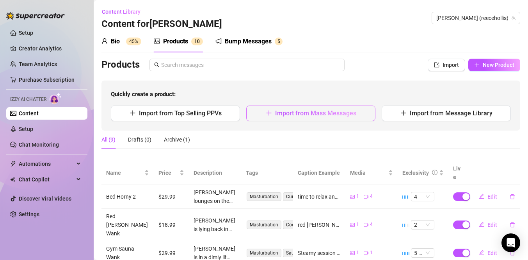
click at [325, 109] on button "Import from Mass Messages" at bounding box center [310, 113] width 129 height 16
type textarea "Type your message here..."
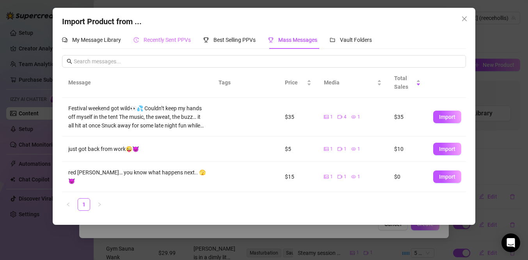
click at [172, 47] on div "Recently Sent PPVs" at bounding box center [162, 40] width 57 height 18
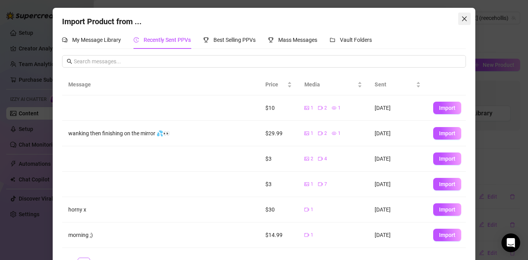
click at [467, 17] on icon "close" at bounding box center [465, 19] width 6 height 6
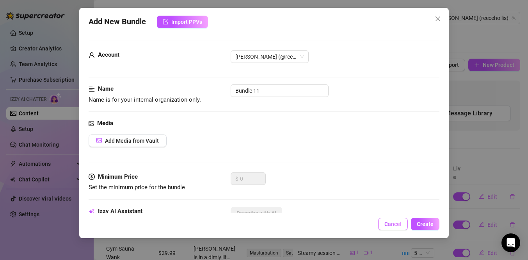
click at [390, 227] on button "Cancel" at bounding box center [393, 223] width 30 height 12
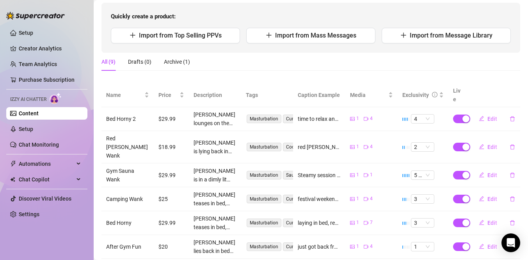
scroll to position [88, 0]
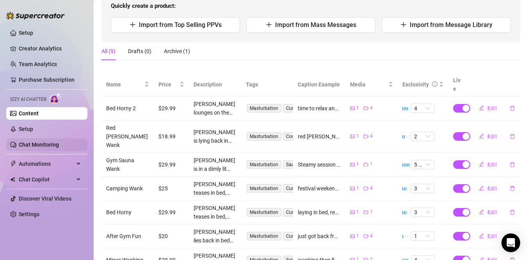
click at [26, 143] on link "Chat Monitoring" at bounding box center [39, 144] width 40 height 6
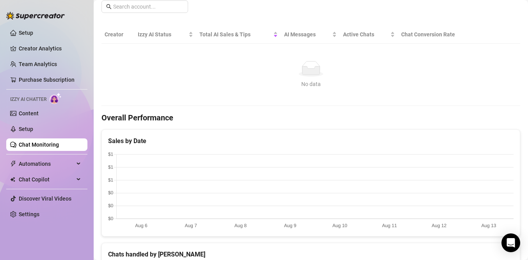
scroll to position [130, 0]
click at [33, 132] on link "Setup" at bounding box center [26, 129] width 14 height 6
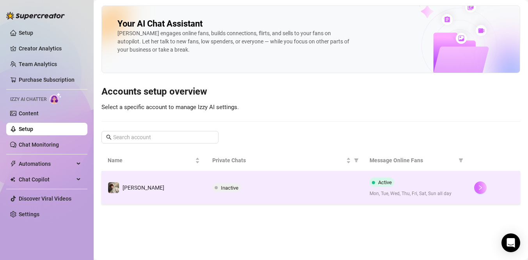
click at [479, 190] on button "button" at bounding box center [480, 187] width 12 height 12
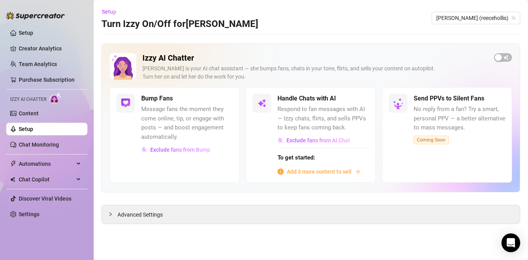
click at [315, 170] on span "Add 3 more content to sell" at bounding box center [319, 171] width 65 height 9
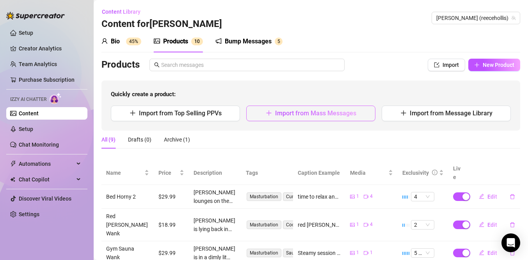
click at [273, 113] on button "Import from Mass Messages" at bounding box center [310, 113] width 129 height 16
type textarea "Type your message here..."
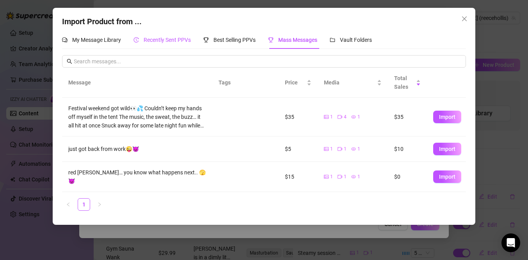
click at [155, 42] on span "Recently Sent PPVs" at bounding box center [167, 40] width 47 height 6
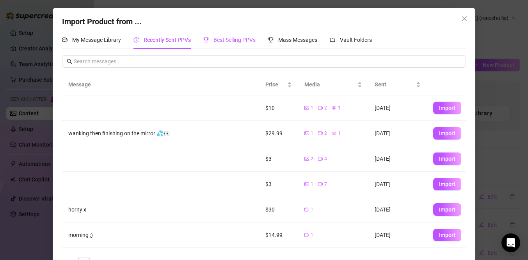
click at [251, 43] on span "Best Selling PPVs" at bounding box center [235, 40] width 42 height 6
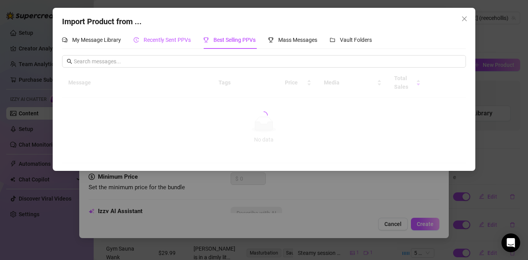
click at [180, 39] on span "Recently Sent PPVs" at bounding box center [167, 40] width 47 height 6
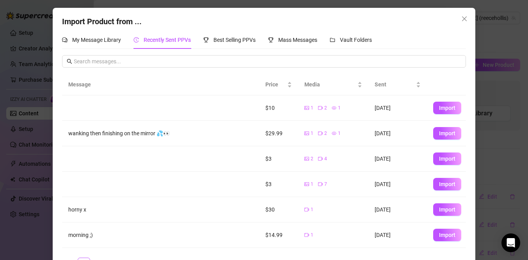
click at [246, 50] on div "My Message Library Recently Sent PPVs Best Selling PPVs Mass Messages Vault Fol…" at bounding box center [264, 153] width 404 height 245
click at [246, 45] on div "Best Selling PPVs" at bounding box center [229, 40] width 52 height 18
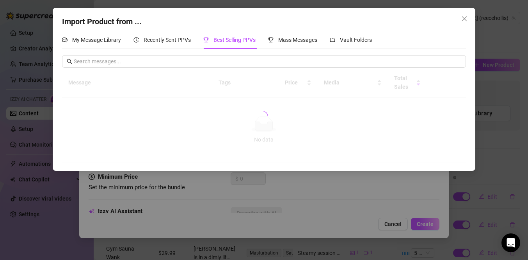
click at [173, 29] on div "Import Product from ... My Message Library Recently Sent PPVs Best Selling PPVs…" at bounding box center [264, 89] width 422 height 163
click at [173, 37] on span "Recently Sent PPVs" at bounding box center [167, 40] width 47 height 6
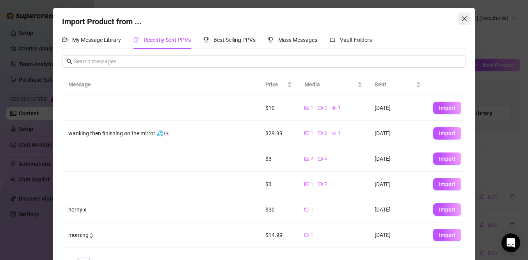
click at [464, 21] on icon "close" at bounding box center [465, 19] width 6 height 6
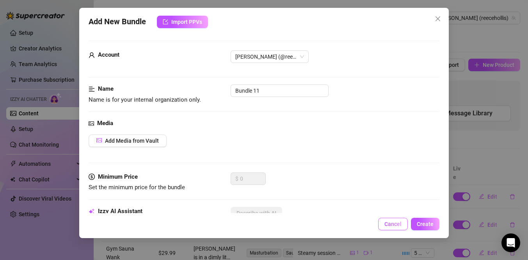
click at [396, 225] on span "Cancel" at bounding box center [393, 224] width 17 height 6
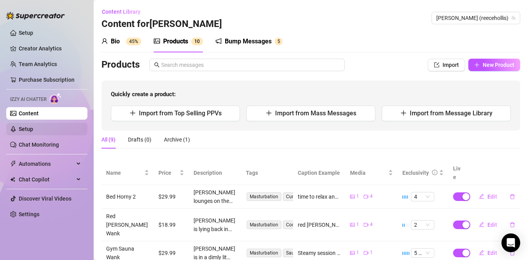
click at [33, 128] on link "Setup" at bounding box center [26, 129] width 14 height 6
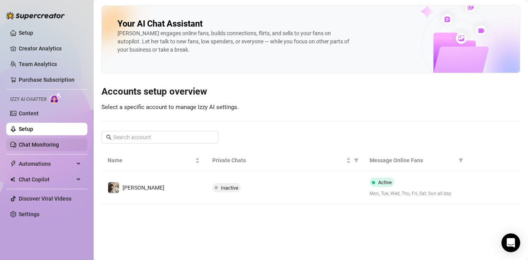
click at [45, 147] on link "Chat Monitoring" at bounding box center [39, 144] width 40 height 6
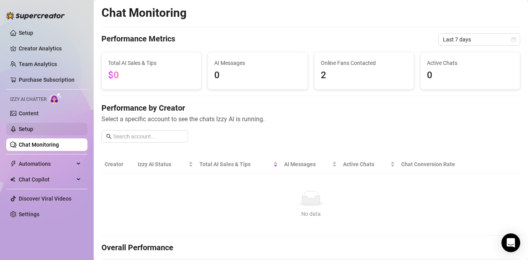
click at [33, 127] on link "Setup" at bounding box center [26, 129] width 14 height 6
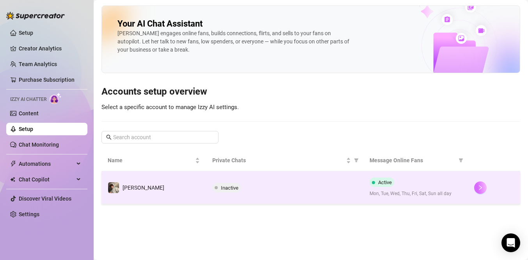
click at [479, 187] on icon "right" at bounding box center [480, 187] width 5 height 5
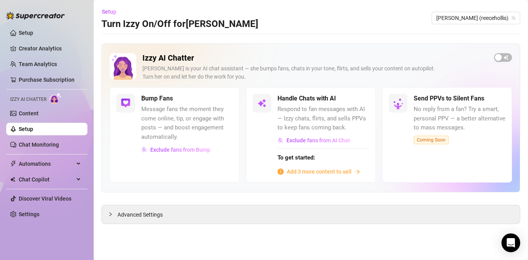
click at [327, 172] on span "Add 3 more content to sell" at bounding box center [319, 171] width 65 height 9
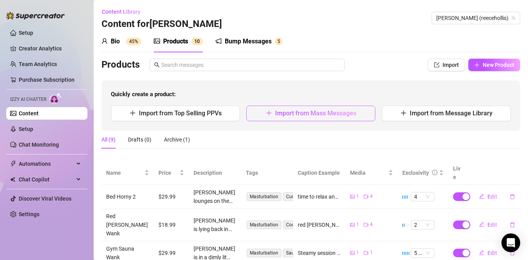
click at [270, 111] on icon "plus" at bounding box center [269, 113] width 6 height 6
type textarea "Type your message here..."
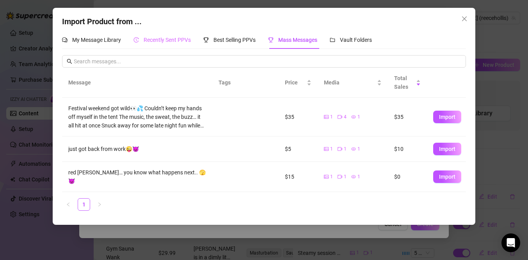
click at [170, 46] on div "Recently Sent PPVs" at bounding box center [162, 40] width 57 height 18
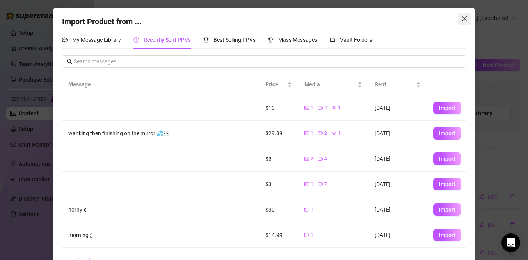
click at [464, 14] on button "Close" at bounding box center [464, 18] width 12 height 12
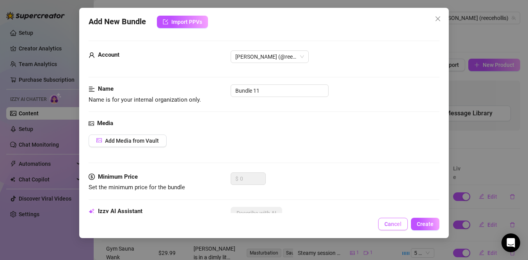
click at [391, 227] on button "Cancel" at bounding box center [393, 223] width 30 height 12
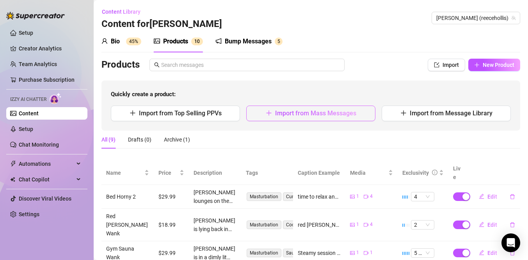
click at [360, 112] on button "Import from Mass Messages" at bounding box center [310, 113] width 129 height 16
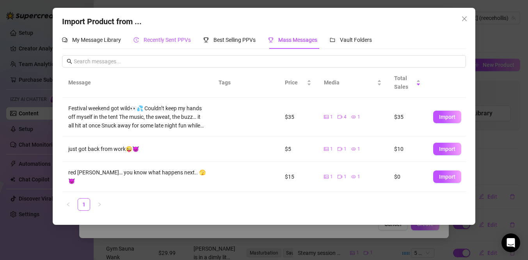
click at [183, 43] on div "Recently Sent PPVs" at bounding box center [162, 40] width 57 height 9
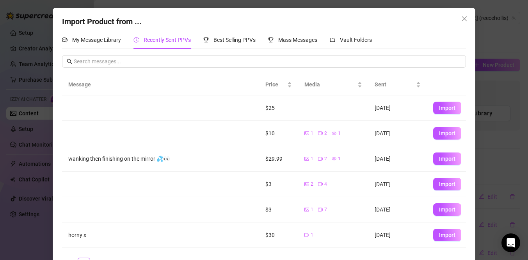
click at [305, 106] on td at bounding box center [333, 107] width 70 height 25
click at [273, 111] on td "$25" at bounding box center [278, 107] width 39 height 25
click at [446, 107] on span "Import" at bounding box center [447, 108] width 16 height 6
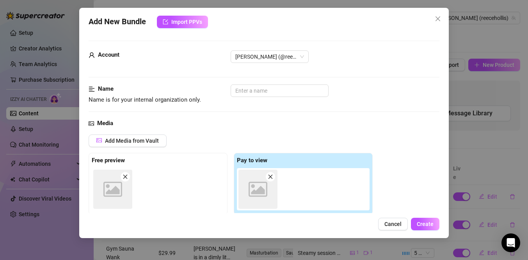
scroll to position [130, 0]
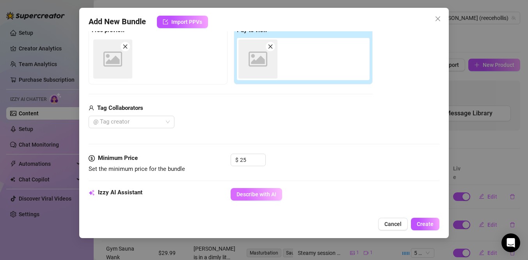
click at [269, 198] on button "Describe with AI" at bounding box center [257, 194] width 52 height 12
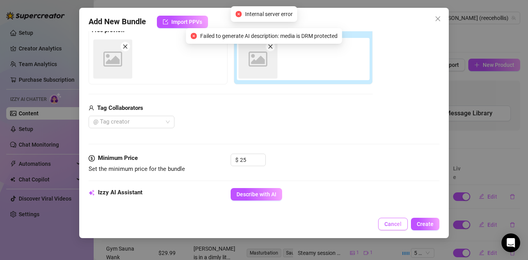
click at [392, 219] on button "Cancel" at bounding box center [393, 223] width 30 height 12
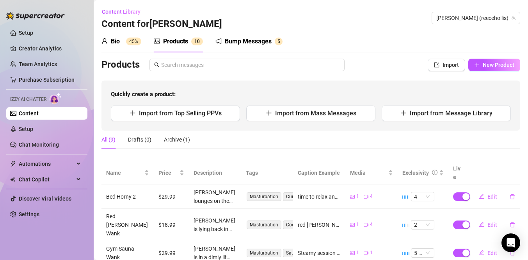
click at [428, 62] on div "Products Import New Product" at bounding box center [311, 65] width 419 height 12
click at [440, 62] on button "Import" at bounding box center [446, 65] width 37 height 12
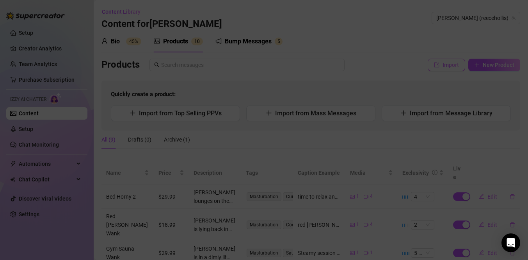
type textarea "Type your message here..."
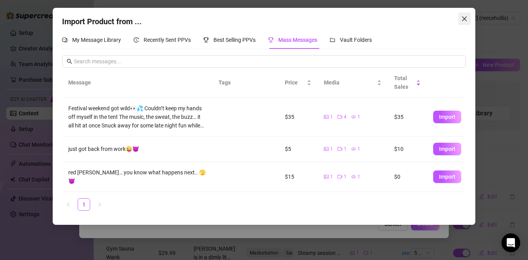
click at [466, 21] on icon "close" at bounding box center [465, 19] width 6 height 6
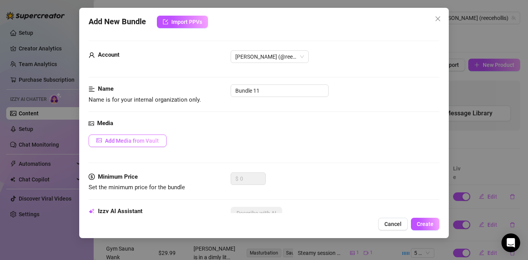
click at [136, 135] on button "Add Media from Vault" at bounding box center [128, 140] width 78 height 12
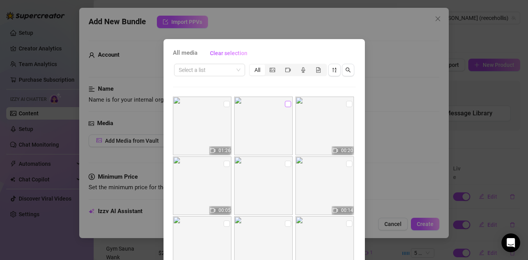
click at [287, 105] on input "checkbox" at bounding box center [288, 104] width 6 height 6
checkbox input "true"
click at [226, 103] on input "checkbox" at bounding box center [227, 104] width 6 height 6
checkbox input "true"
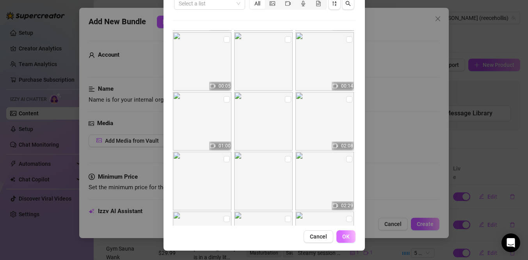
click at [346, 234] on span "OK" at bounding box center [345, 236] width 7 height 6
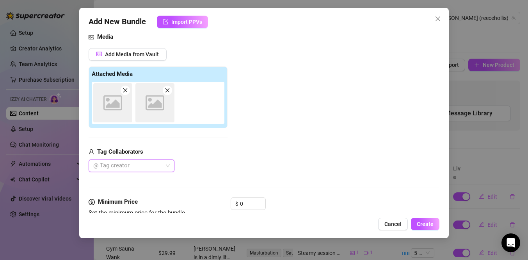
scroll to position [79, 0]
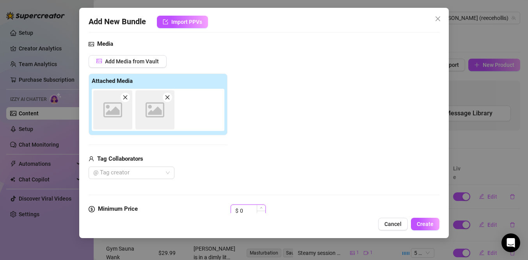
click at [245, 208] on input "0" at bounding box center [252, 211] width 25 height 12
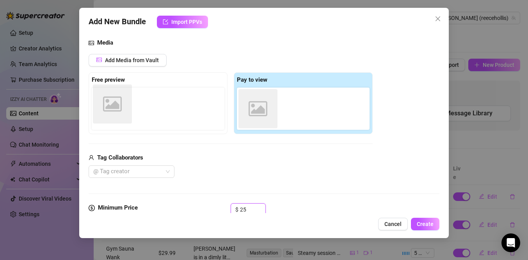
drag, startPoint x: 258, startPoint y: 118, endPoint x: 107, endPoint y: 113, distance: 150.4
click at [107, 113] on div "Free preview Pay to view Image placeholder Image placeholder" at bounding box center [231, 103] width 284 height 62
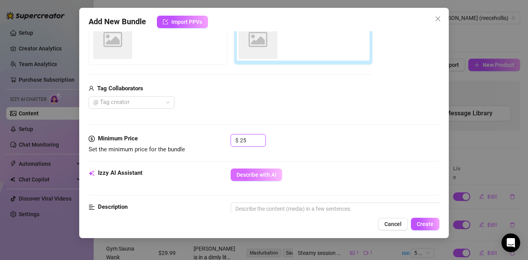
type input "25"
click at [245, 173] on span "Describe with AI" at bounding box center [257, 174] width 40 height 6
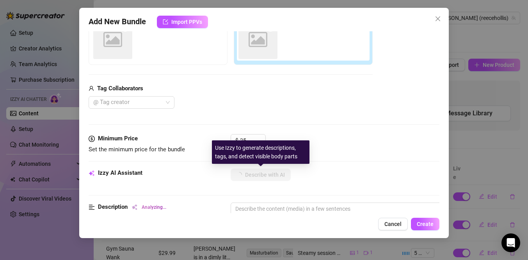
type textarea "[PERSON_NAME]"
type textarea "Reece strips"
type textarea "Reece strips in"
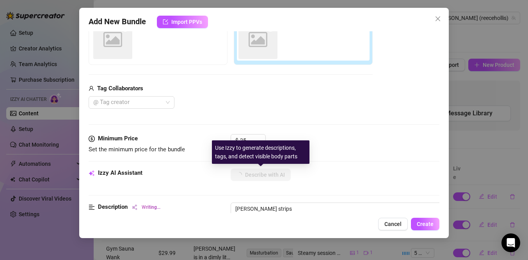
type textarea "Reece strips in"
type textarea "Reece strips in a"
type textarea "Reece strips in a bathroom"
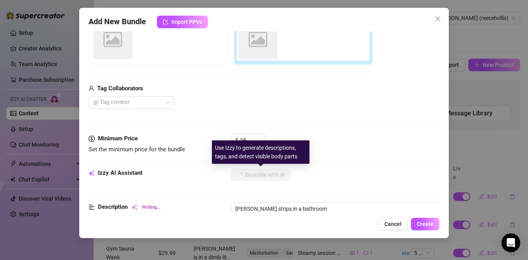
type textarea "Reece strips in a bathroom from"
type textarea "Reece strips in a bathroom from jeans"
type textarea "Reece strips in a bathroom from jeans and"
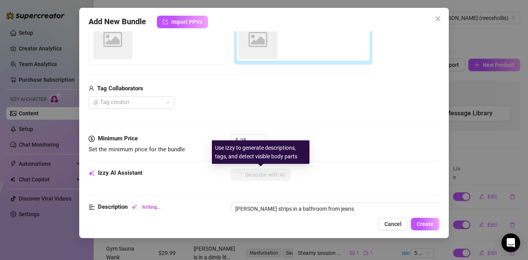
type textarea "Reece strips in a bathroom from jeans and"
type textarea "Reece strips in a bathroom from jeans and a"
type textarea "Reece strips in a bathroom from jeans and a casual"
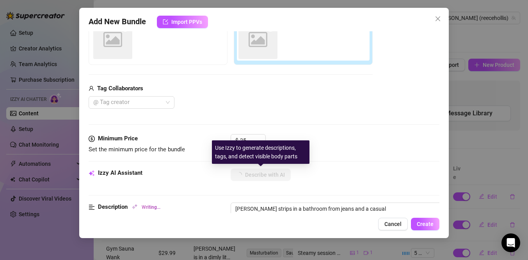
type textarea "Reece strips in a bathroom from jeans and a casual shirt"
type textarea "Reece strips in a bathroom from jeans and a casual shirt to"
type textarea "Reece strips in a bathroom from jeans and a casual shirt to just"
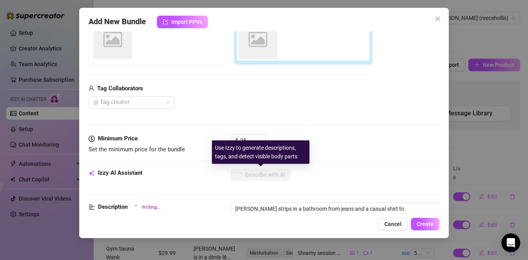
type textarea "Reece strips in a bathroom from jeans and a casual shirt to just"
type textarea "Reece strips in a bathroom from jeans and a casual shirt to just his"
type textarea "Reece strips in a bathroom from jeans and a casual shirt to just his maroon"
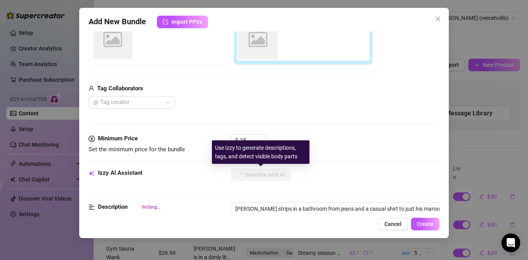
type textarea "Reece strips in a bathroom from jeans and a casual shirt to just his maroon box…"
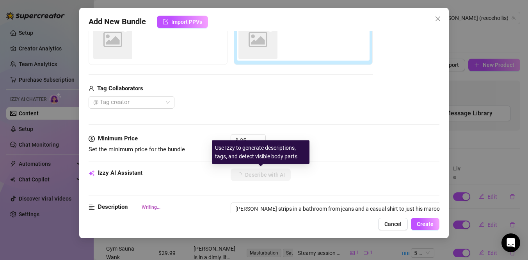
type textarea "Reece strips in a bathroom from jeans and a casual shirt to just his maroon box…"
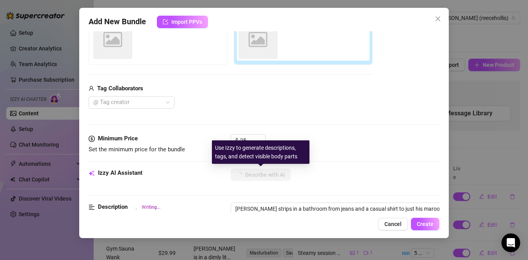
type textarea "Reece strips in a bathroom from jeans and a casual shirt to just his maroon box…"
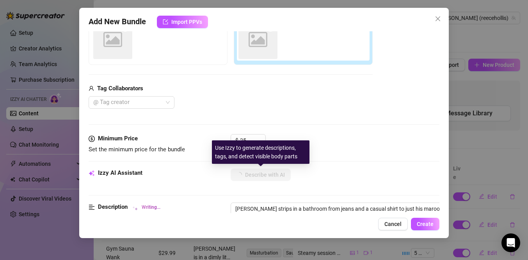
type textarea "Reece strips in a bathroom from jeans and a casual shirt to just his maroon box…"
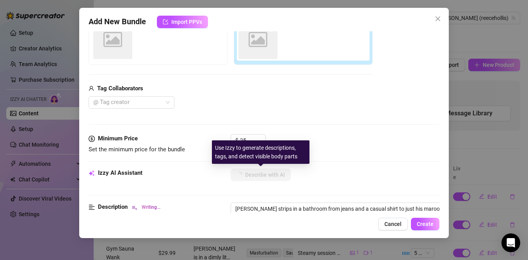
type textarea "Reece strips in a bathroom from jeans and a casual shirt to just his maroon box…"
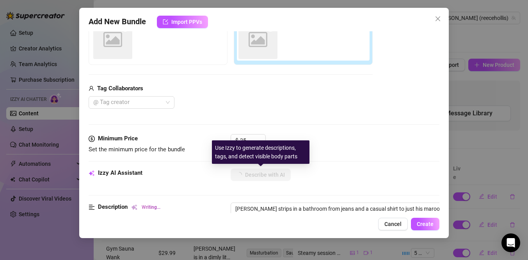
type textarea "Reece strips in a bathroom from jeans and a casual shirt to just his maroon box…"
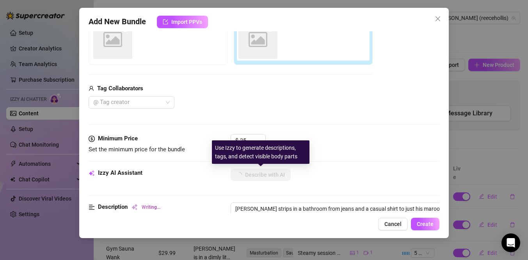
type textarea "Reece strips in a bathroom from jeans and a casual shirt to just his maroon box…"
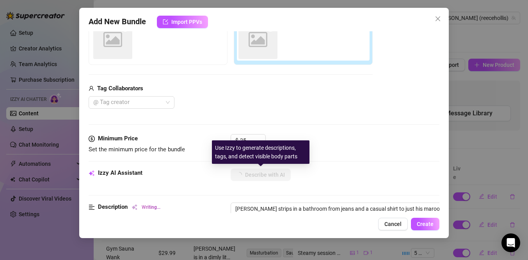
type textarea "Reece strips in a bathroom from jeans and a casual shirt to just his maroon box…"
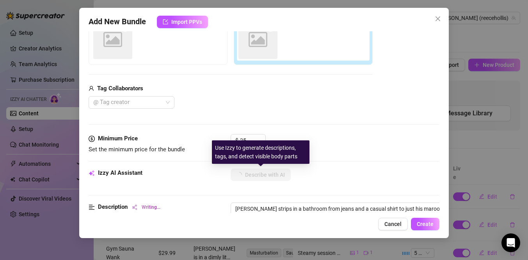
type textarea "Reece strips in a bathroom from jeans and a casual shirt to just his maroon box…"
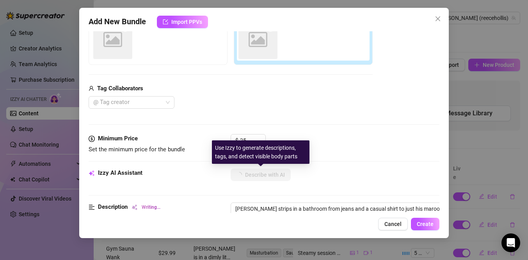
type textarea "Reece strips in a bathroom from jeans and a casual shirt to just his maroon box…"
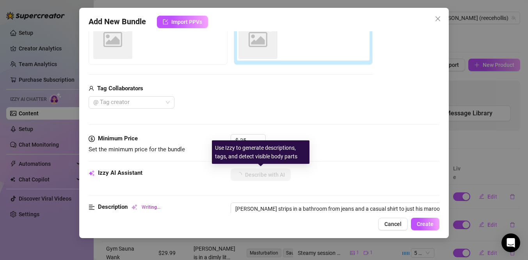
type textarea "Reece strips in a bathroom from jeans and a casual shirt to just his maroon box…"
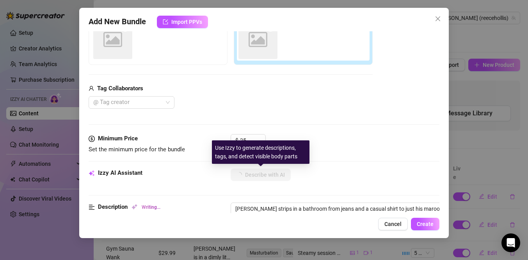
type textarea "Reece strips in a bathroom from jeans and a casual shirt to just his maroon box…"
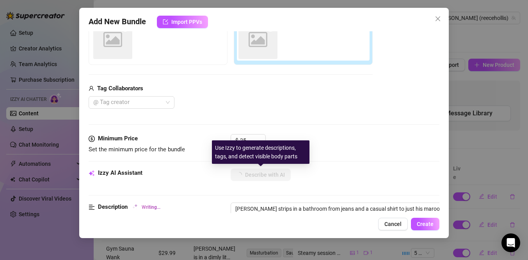
type textarea "Reece strips in a bathroom from jeans and a casual shirt to just his maroon box…"
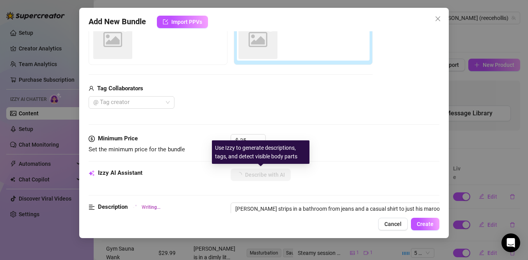
type textarea "Reece strips in a bathroom from jeans and a casual shirt to just his maroon box…"
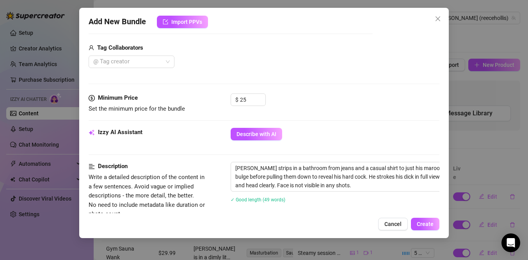
scroll to position [191, 0]
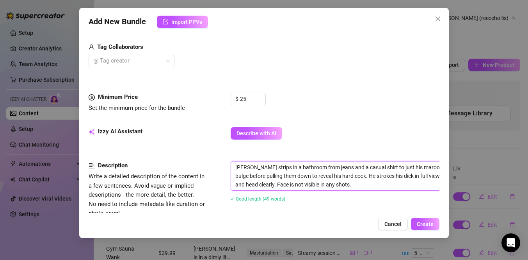
click at [327, 166] on textarea "Reece strips in a bathroom from jeans and a casual shirt to just his maroon box…" at bounding box center [367, 175] width 273 height 29
type textarea "Reece strips in a bathroom from jean and a casual shirt to just his maroon boxe…"
type textarea "Reece strips in a bathroom from jea and a casual shirt to just his maroon boxer…"
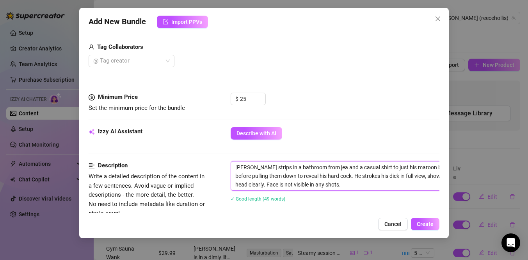
type textarea "Reece strips in a bathroom from je and a casual shirt to just his maroon boxers…"
type textarea "Reece strips in a bathroom from j and a casual shirt to just his maroon boxers,…"
type textarea "Reece strips in a bathroom from and a casual shirt to just his maroon boxers, t…"
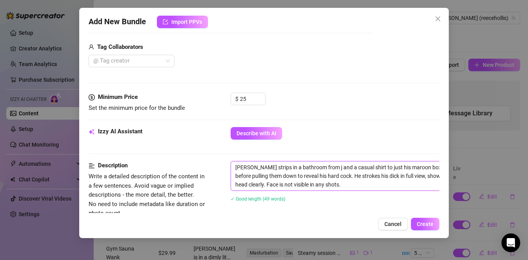
type textarea "Reece strips in a bathroom from and a casual shirt to just his maroon boxers, t…"
type textarea "Reece strips in a bathroom from s and a casual shirt to just his maroon boxers,…"
type textarea "Reece strips in a bathroom from sh and a casual shirt to just his maroon boxers…"
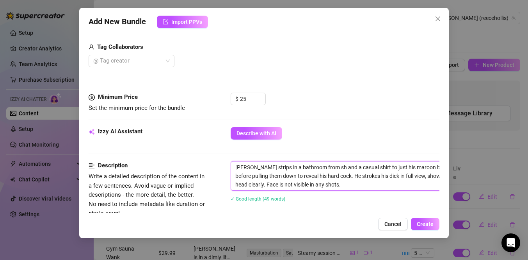
type textarea "Reece strips in a bathroom from sho and a casual shirt to just his maroon boxer…"
type textarea "Reece strips in a bathroom from shor and a casual shirt to just his maroon boxe…"
type textarea "Reece strips in a bathroom from short and a casual shirt to just his maroon box…"
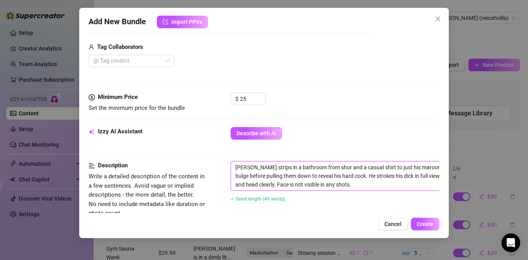
type textarea "Reece strips in a bathroom from short and a casual shirt to just his maroon box…"
type textarea "[PERSON_NAME] strips in a bathroom from shorts and a casual shirt to just his m…"
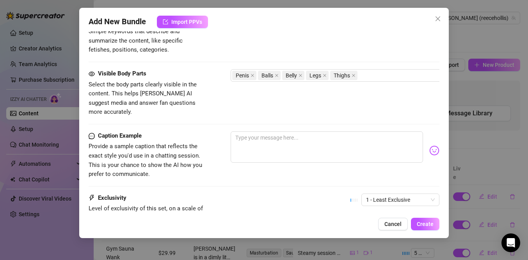
scroll to position [408, 0]
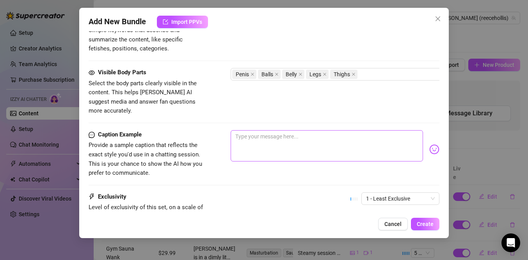
type textarea "[PERSON_NAME] strips in a bathroom from shorts and a casual shirt to just his m…"
click at [286, 133] on textarea at bounding box center [327, 145] width 192 height 31
type textarea "S"
type textarea "Type your message here..."
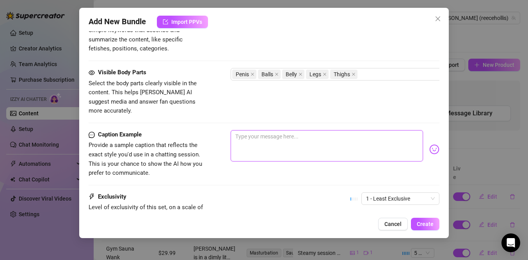
type textarea "s"
type textarea "st"
type textarea "str"
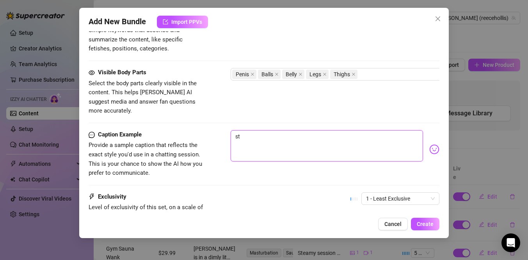
type textarea "str"
type textarea "stri"
type textarea "strip"
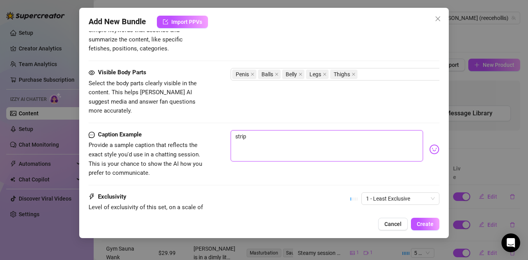
type textarea "stripp"
type textarea "strippi"
type textarea "strippiu"
type textarea "strippiun"
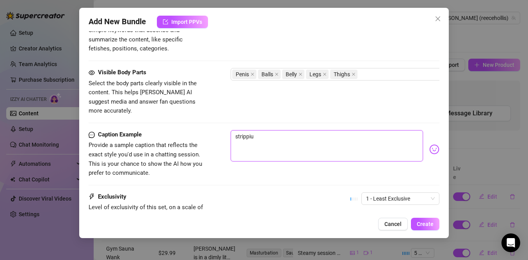
type textarea "strippiun"
type textarea "strippiu"
type textarea "strippi"
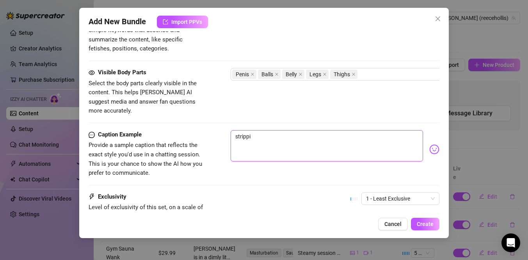
type textarea "strippin"
type textarea "stripping"
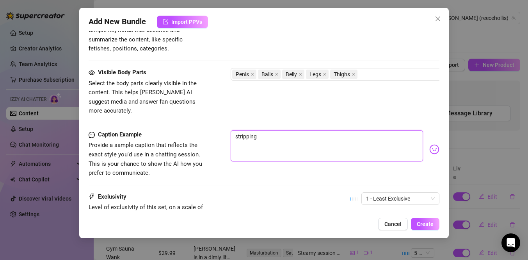
type textarea "stripping i"
type textarea "stripping io"
type textarea "stripping ion"
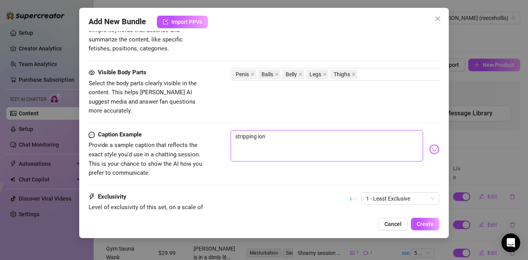
type textarea "stripping io"
type textarea "stripping i"
type textarea "stripping in"
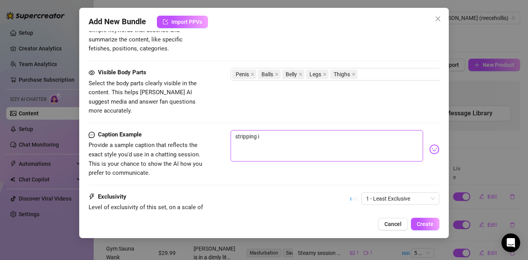
type textarea "stripping in"
type textarea "stripping in t"
type textarea "stripping in th"
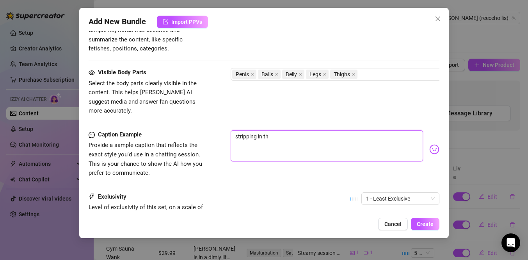
type textarea "stripping in the"
type textarea "stripping in the b"
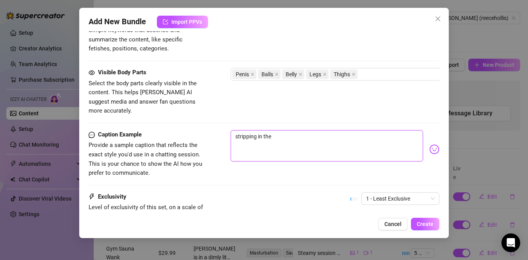
type textarea "stripping in the b"
type textarea "stripping in the ba"
type textarea "stripping in the bat"
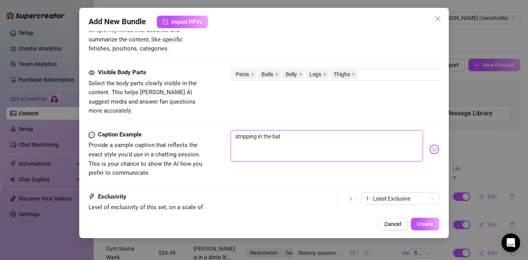
type textarea "stripping in the bath"
type textarea "stripping in the bathr"
type textarea "stripping in the bathro"
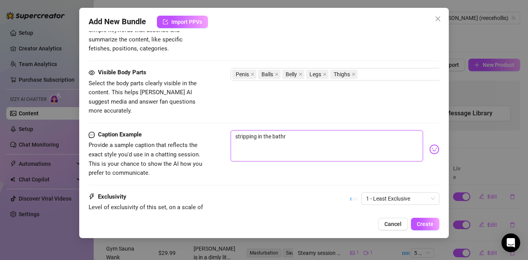
type textarea "stripping in the bathro"
type textarea "stripping in the bathroo"
type textarea "stripping in the bathroom"
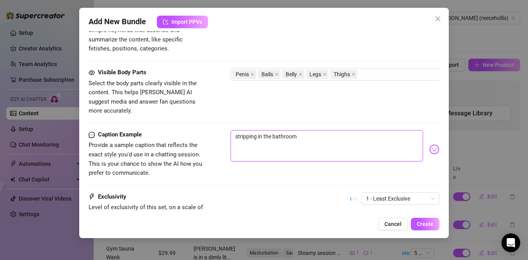
type textarea "stripping in the bathroom"
type textarea "stripping in the bathroom 👀"
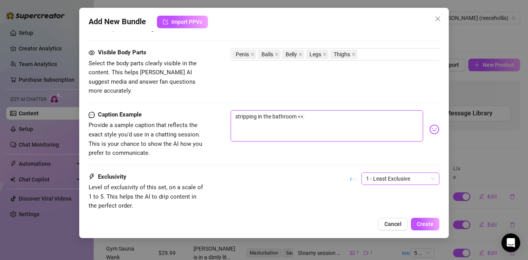
click at [378, 173] on span "1 - Least Exclusive" at bounding box center [400, 179] width 69 height 12
type textarea "stripping in the bathroom 👀"
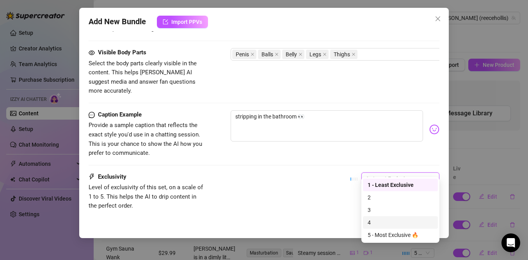
click at [377, 218] on div "4" at bounding box center [401, 222] width 66 height 9
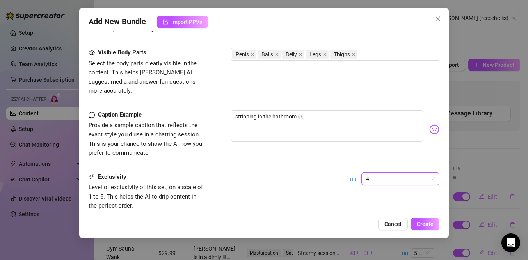
click at [315, 172] on div "Exclusivity Level of exclusivity of this set, on a scale of 1 to 5. This helps …" at bounding box center [264, 191] width 351 height 38
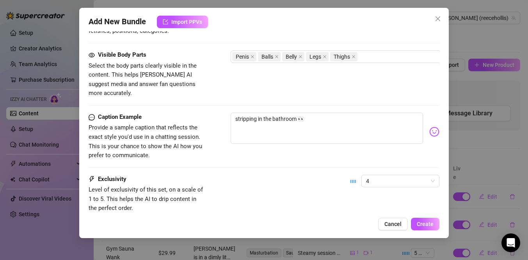
scroll to position [474, 0]
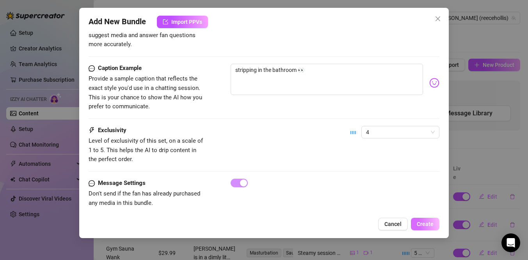
click at [435, 228] on button "Create" at bounding box center [425, 223] width 29 height 12
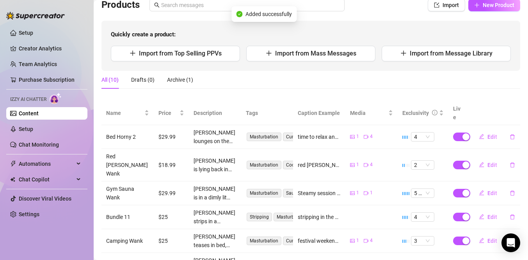
scroll to position [140, 0]
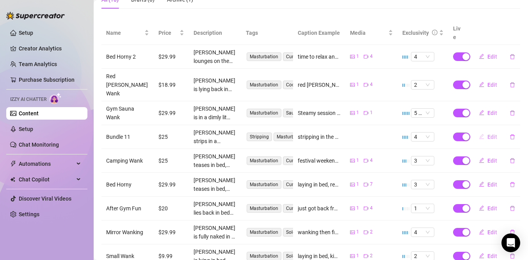
click at [484, 134] on icon "edit" at bounding box center [481, 136] width 5 height 5
type textarea "stripping in the bathroom 👀"
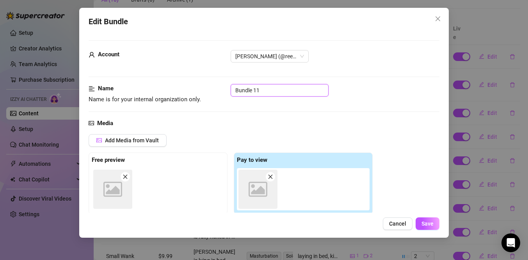
drag, startPoint x: 262, startPoint y: 87, endPoint x: 196, endPoint y: 87, distance: 66.0
click at [196, 87] on div "Name Name is for your internal organization only. Bundle 11" at bounding box center [264, 94] width 351 height 20
type input "Bathroom Strip"
click at [425, 221] on span "Save" at bounding box center [428, 223] width 12 height 6
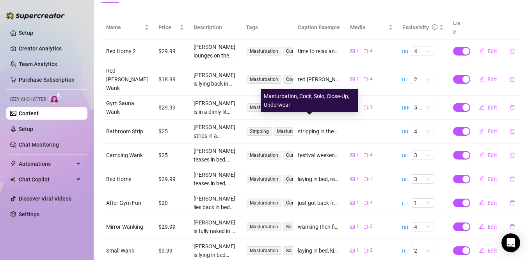
scroll to position [178, 0]
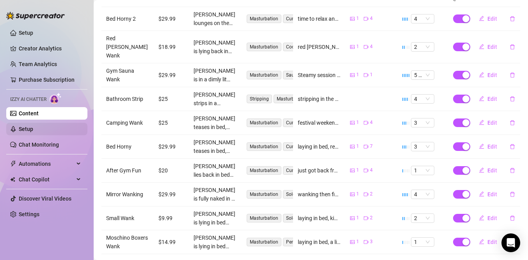
click at [33, 132] on link "Setup" at bounding box center [26, 129] width 14 height 6
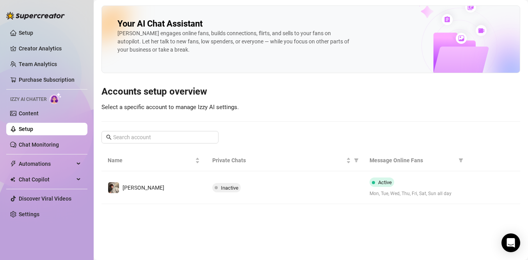
click at [46, 122] on ul "Setup Creator Analytics Team Analytics Purchase Subscription Izzy AI Chatter Co…" at bounding box center [46, 123] width 81 height 200
click at [39, 114] on link "Content" at bounding box center [29, 113] width 20 height 6
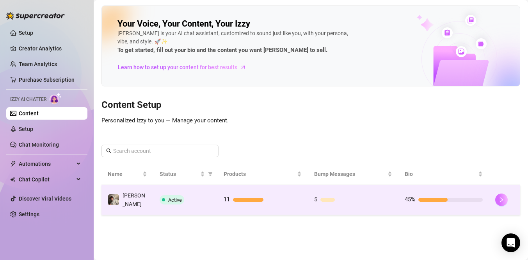
click at [502, 199] on icon "right" at bounding box center [501, 199] width 5 height 5
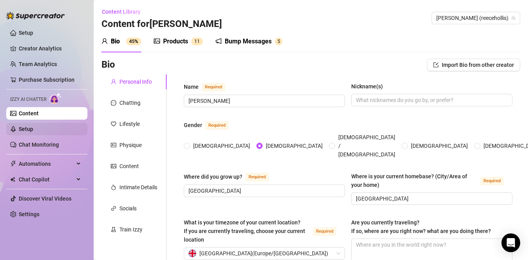
click at [33, 131] on link "Setup" at bounding box center [26, 129] width 14 height 6
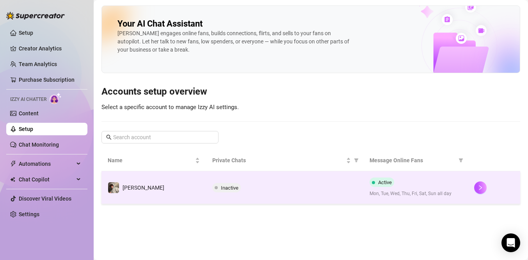
click at [228, 186] on span "Inactive" at bounding box center [230, 188] width 18 height 6
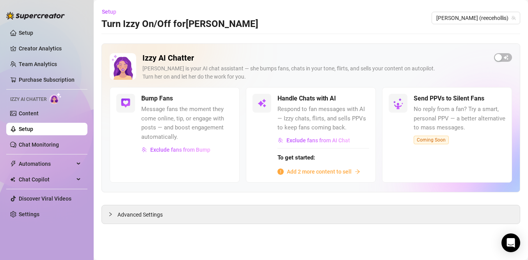
click at [300, 174] on span "Add 2 more content to sell" at bounding box center [319, 171] width 65 height 9
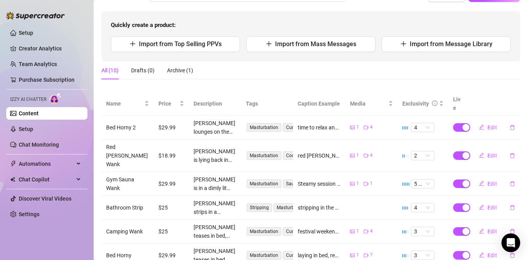
scroll to position [68, 0]
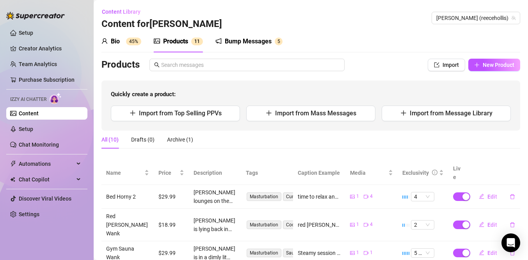
click at [11, 18] on img at bounding box center [35, 16] width 59 height 8
click at [19, 30] on link "Setup" at bounding box center [26, 33] width 14 height 6
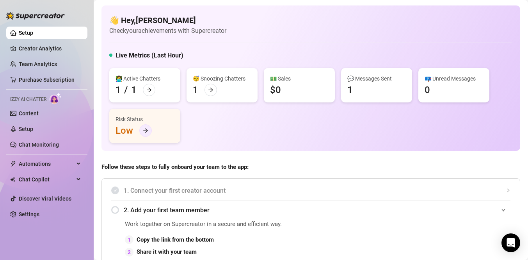
click at [146, 128] on icon "arrow-right" at bounding box center [145, 130] width 5 height 5
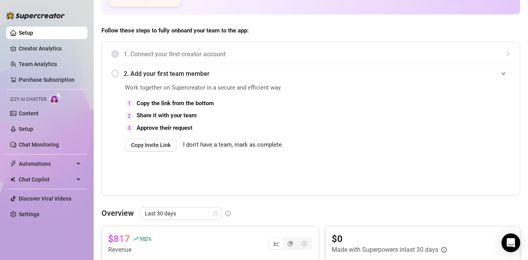
scroll to position [134, 0]
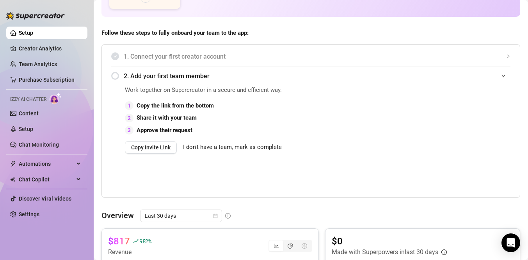
click at [506, 76] on icon "expanded" at bounding box center [503, 75] width 5 height 5
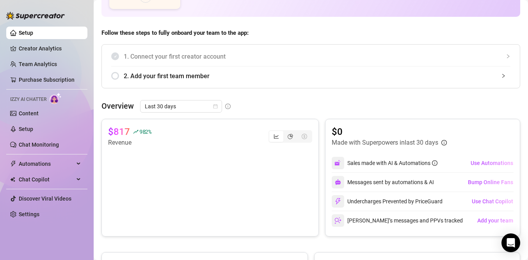
click at [116, 77] on div "2. Add your first team member" at bounding box center [310, 75] width 399 height 19
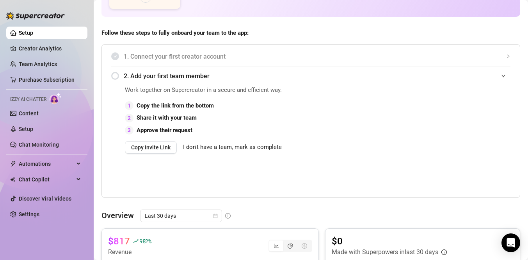
click at [210, 148] on span "I don't have a team, mark as complete" at bounding box center [232, 147] width 99 height 9
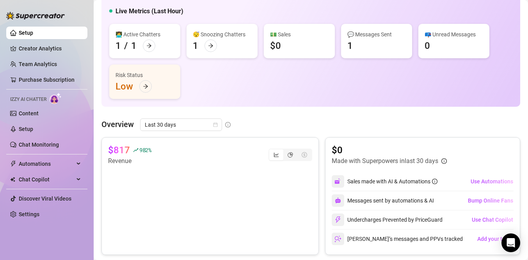
scroll to position [0, 0]
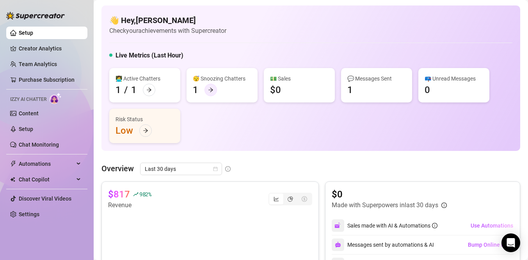
click at [212, 89] on icon "arrow-right" at bounding box center [210, 89] width 5 height 5
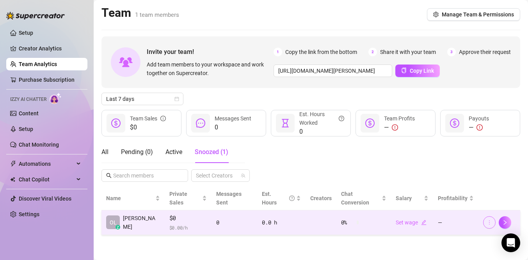
click at [490, 219] on icon "more" at bounding box center [489, 221] width 5 height 5
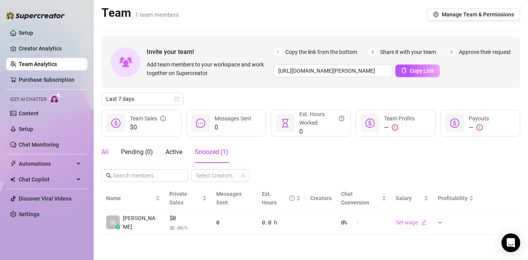
click at [105, 150] on div "All" at bounding box center [105, 151] width 7 height 9
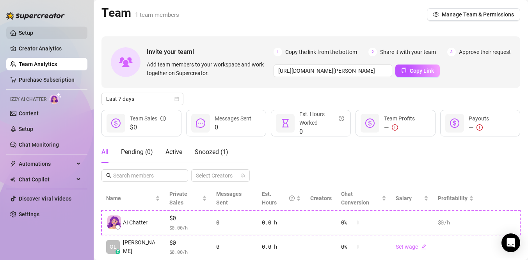
click at [23, 34] on link "Setup" at bounding box center [26, 33] width 14 height 6
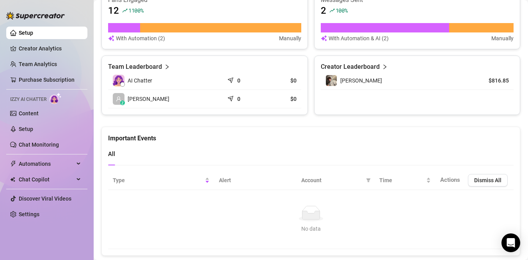
scroll to position [320, 0]
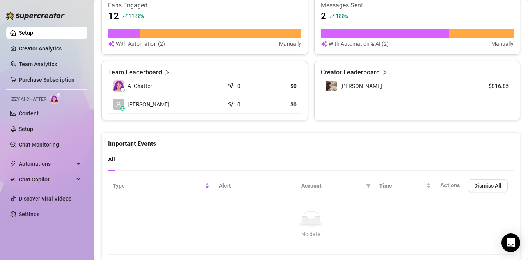
click at [148, 98] on td "z Ollie B." at bounding box center [166, 104] width 116 height 18
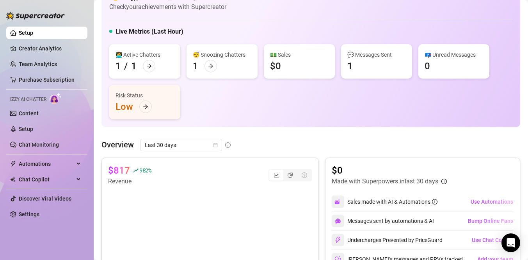
scroll to position [0, 0]
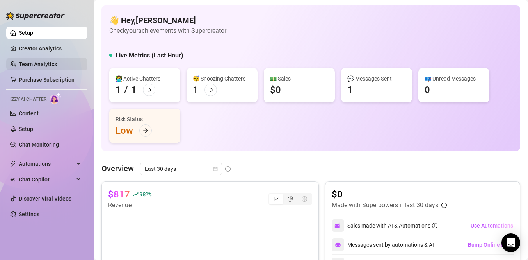
click at [50, 62] on link "Team Analytics" at bounding box center [38, 64] width 38 height 6
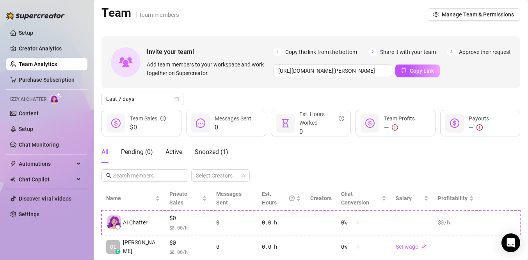
scroll to position [14, 0]
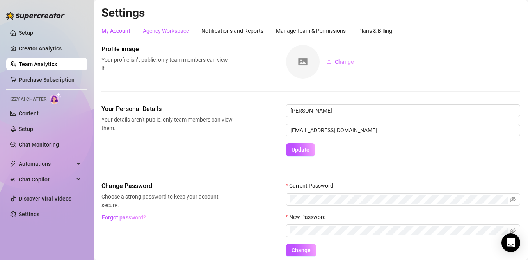
click at [175, 29] on div "Agency Workspace" at bounding box center [166, 31] width 46 height 9
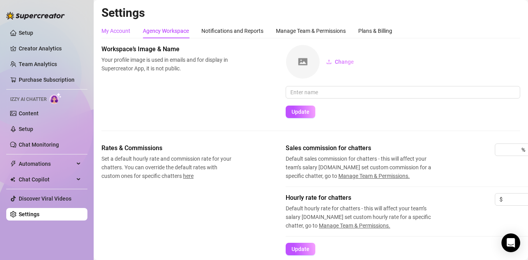
click at [124, 29] on div "My Account" at bounding box center [116, 31] width 29 height 9
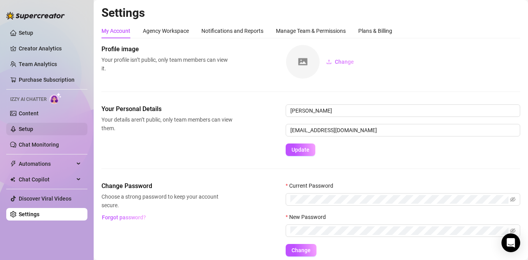
click at [25, 131] on link "Setup" at bounding box center [26, 129] width 14 height 6
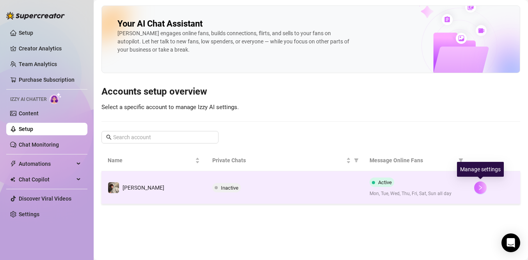
click at [485, 186] on button "button" at bounding box center [480, 187] width 12 height 12
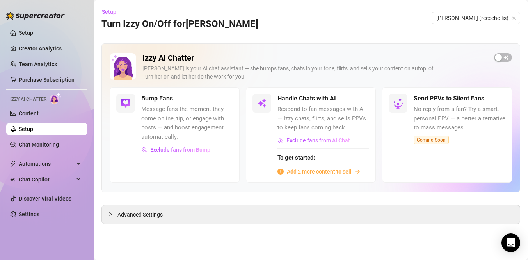
click at [292, 170] on span "Add 2 more content to sell" at bounding box center [319, 171] width 65 height 9
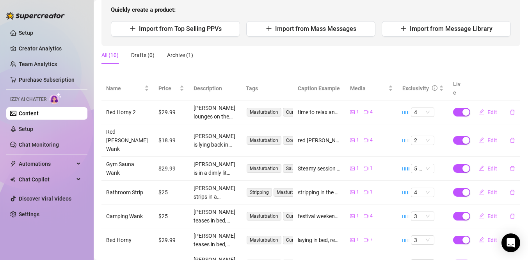
scroll to position [86, 0]
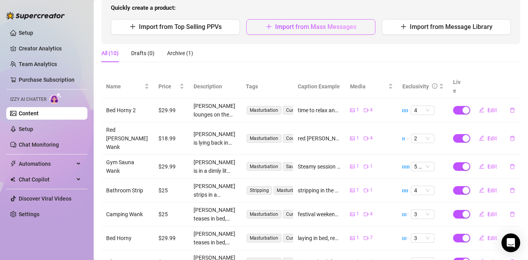
click at [348, 27] on span "Import from Mass Messages" at bounding box center [315, 26] width 81 height 7
type textarea "Type your message here..."
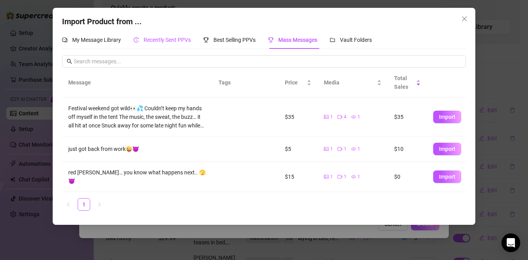
click at [137, 41] on icon "history" at bounding box center [136, 39] width 5 height 5
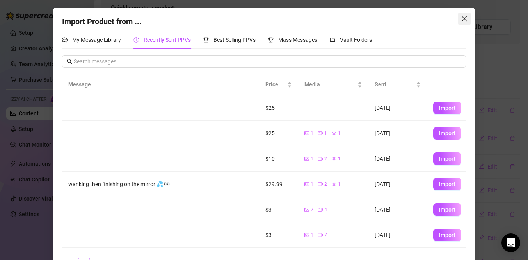
click at [465, 14] on button "Close" at bounding box center [464, 18] width 12 height 12
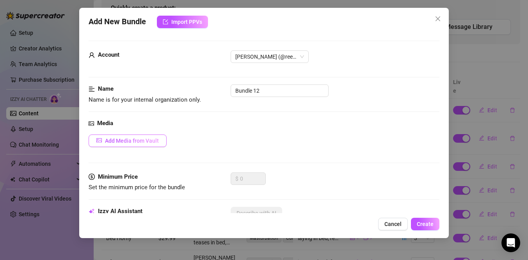
click at [139, 143] on span "Add Media from Vault" at bounding box center [132, 140] width 54 height 6
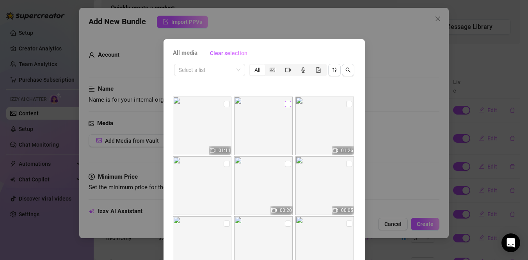
click at [287, 103] on input "checkbox" at bounding box center [288, 104] width 6 height 6
checkbox input "true"
click at [226, 103] on input "checkbox" at bounding box center [227, 104] width 6 height 6
checkbox input "true"
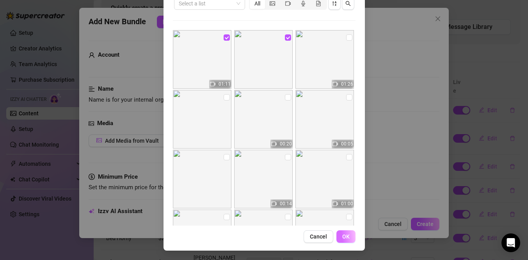
click at [351, 237] on button "OK" at bounding box center [346, 236] width 19 height 12
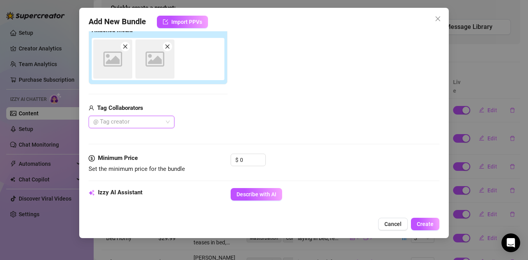
scroll to position [130, 0]
click at [246, 159] on input "0" at bounding box center [252, 160] width 25 height 12
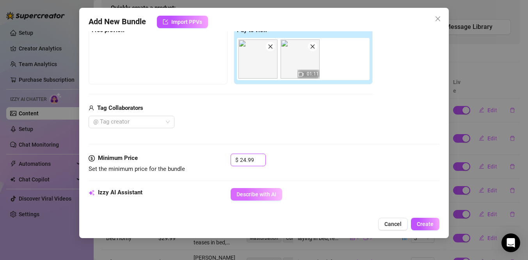
type input "24.99"
click at [264, 194] on span "Describe with AI" at bounding box center [257, 194] width 40 height 6
type textarea "[PERSON_NAME]"
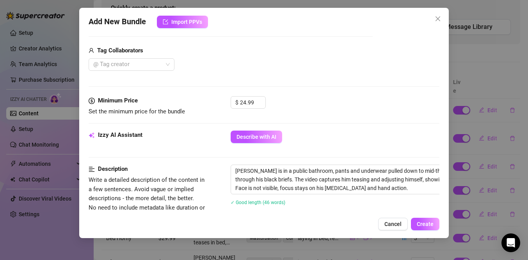
scroll to position [0, 0]
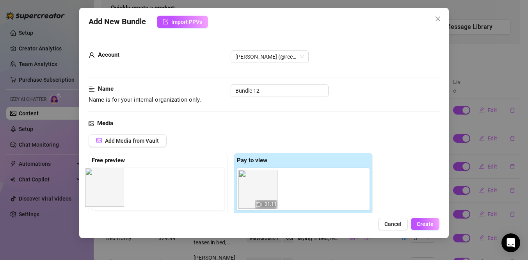
drag, startPoint x: 263, startPoint y: 186, endPoint x: 107, endPoint y: 184, distance: 156.2
click at [107, 184] on div "Free preview Pay to view 01:11" at bounding box center [231, 184] width 284 height 62
drag, startPoint x: 269, startPoint y: 87, endPoint x: 209, endPoint y: 91, distance: 59.9
click at [209, 91] on div "Name Name is for your internal organization only. Bundle 12" at bounding box center [264, 94] width 351 height 20
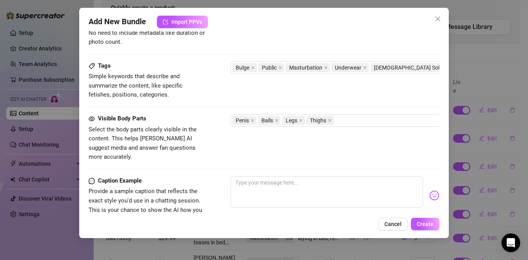
scroll to position [367, 0]
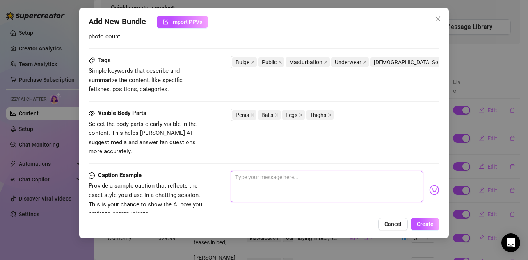
click at [290, 176] on textarea at bounding box center [327, 186] width 192 height 31
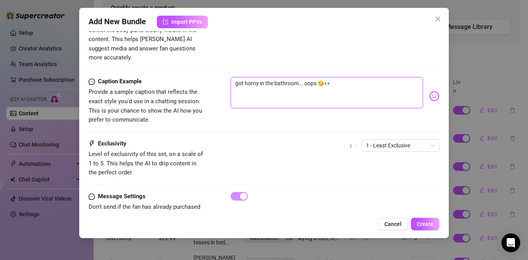
scroll to position [474, 0]
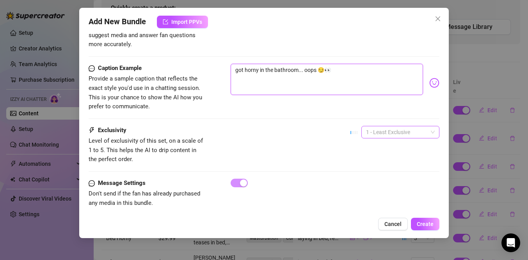
click at [377, 127] on span "1 - Least Exclusive" at bounding box center [400, 132] width 69 height 12
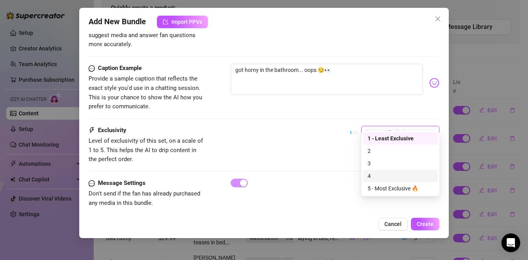
click at [371, 173] on div "4" at bounding box center [401, 175] width 66 height 9
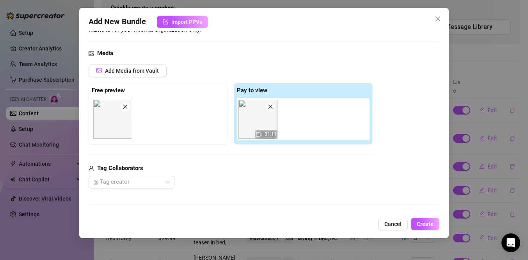
scroll to position [68, 0]
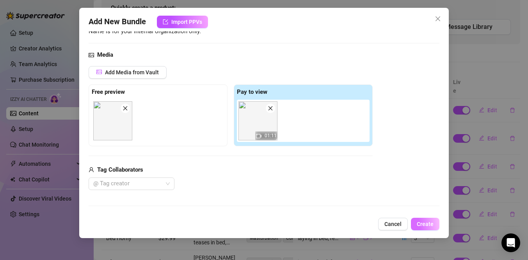
click at [429, 224] on span "Create" at bounding box center [425, 224] width 17 height 6
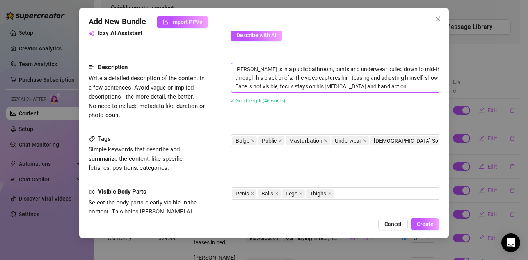
scroll to position [290, 0]
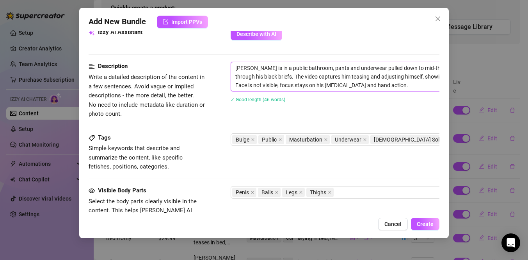
drag, startPoint x: 283, startPoint y: 68, endPoint x: 262, endPoint y: 69, distance: 21.1
click at [262, 69] on textarea "Reece is in a public bathroom, pants and underwear pulled down to mid-thigh, st…" at bounding box center [367, 76] width 273 height 29
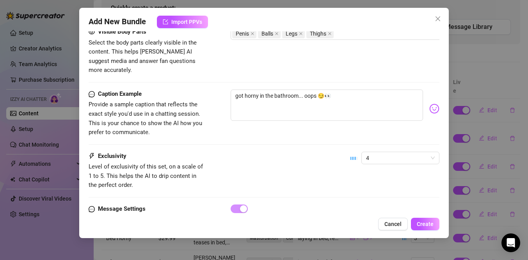
scroll to position [474, 0]
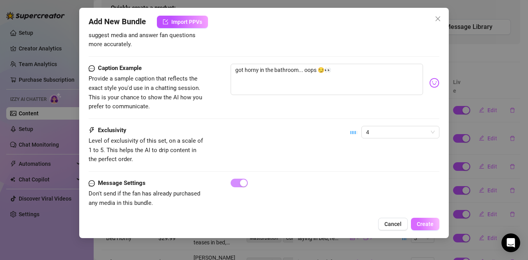
click at [426, 224] on span "Create" at bounding box center [425, 224] width 17 height 6
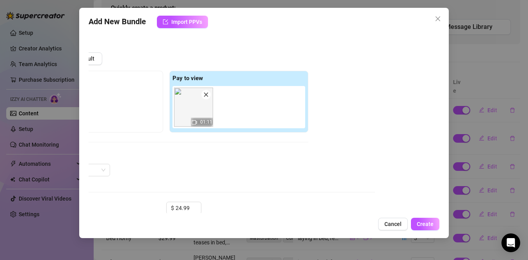
scroll to position [79, 64]
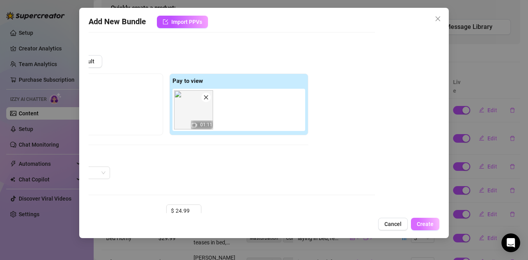
click at [424, 223] on span "Create" at bounding box center [425, 224] width 17 height 6
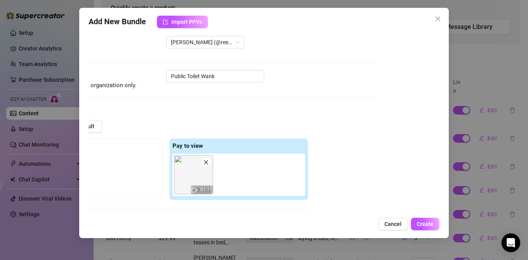
scroll to position [0, 64]
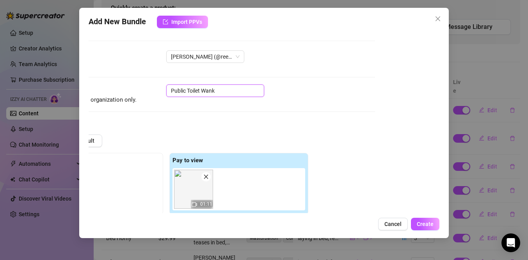
drag, startPoint x: 202, startPoint y: 91, endPoint x: 167, endPoint y: 94, distance: 35.7
click at [167, 94] on input "Public Toilet Wank" at bounding box center [215, 90] width 98 height 12
click at [431, 215] on div "Add New Bundle Import PPVs Account Reece (@reecehollis) Name Name is for your i…" at bounding box center [264, 123] width 370 height 230
click at [430, 222] on span "Create" at bounding box center [425, 224] width 17 height 6
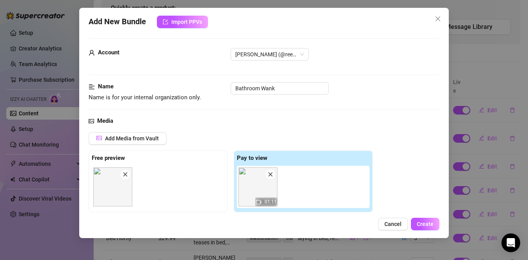
scroll to position [0, 0]
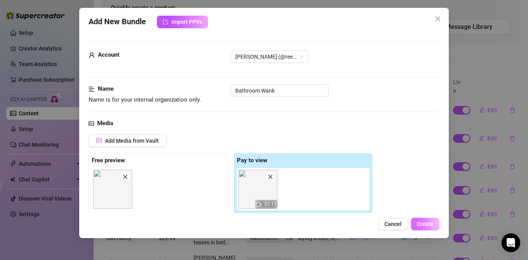
click at [426, 222] on span "Create" at bounding box center [425, 224] width 17 height 6
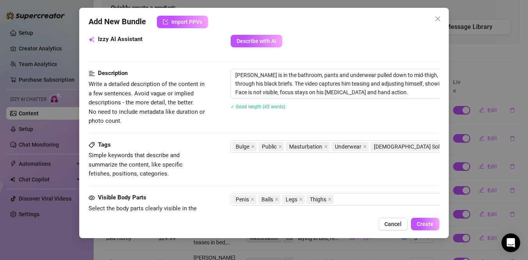
scroll to position [287, 0]
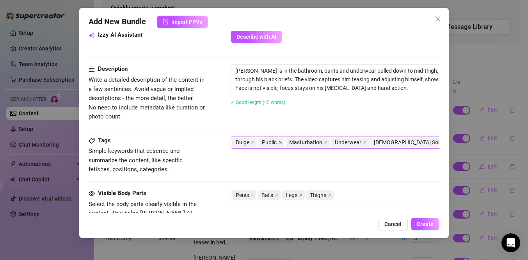
click at [281, 143] on icon "close" at bounding box center [280, 142] width 4 height 4
click at [423, 226] on span "Create" at bounding box center [425, 224] width 17 height 6
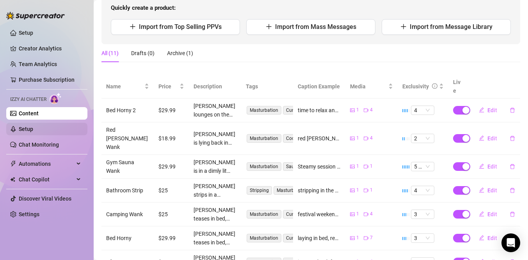
click at [26, 132] on link "Setup" at bounding box center [26, 129] width 14 height 6
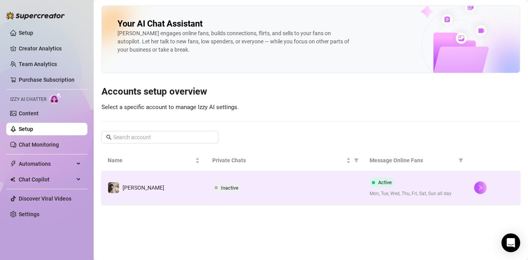
click at [487, 189] on div at bounding box center [494, 187] width 40 height 12
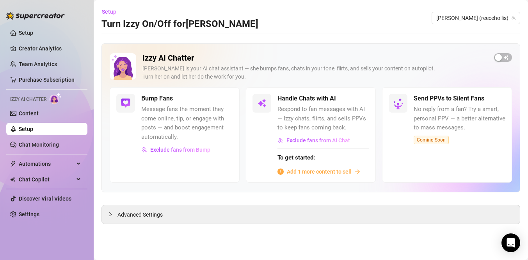
click at [326, 170] on span "Add 1 more content to sell" at bounding box center [319, 171] width 65 height 9
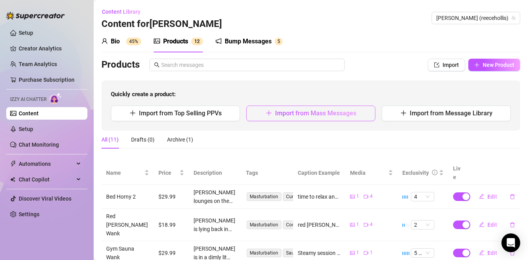
click at [270, 110] on icon "plus" at bounding box center [269, 113] width 6 height 6
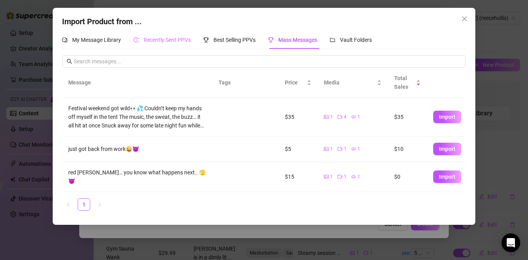
click at [146, 45] on div "Recently Sent PPVs" at bounding box center [162, 40] width 57 height 18
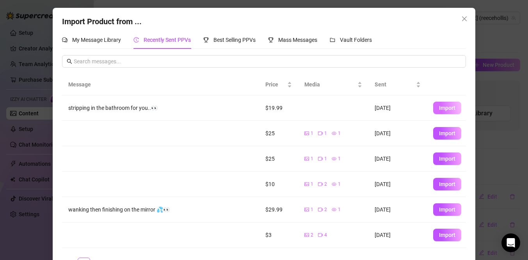
click at [449, 109] on span "Import" at bounding box center [447, 108] width 16 height 6
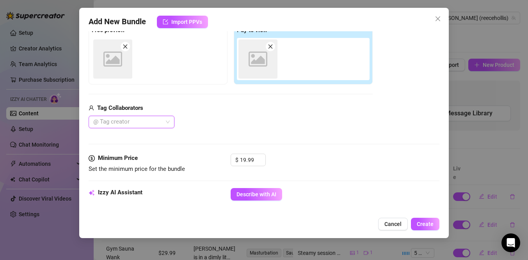
scroll to position [130, 0]
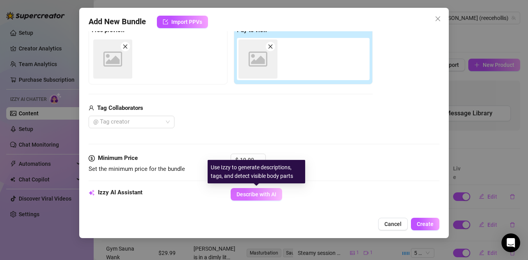
click at [263, 191] on span "Describe with AI" at bounding box center [257, 194] width 40 height 6
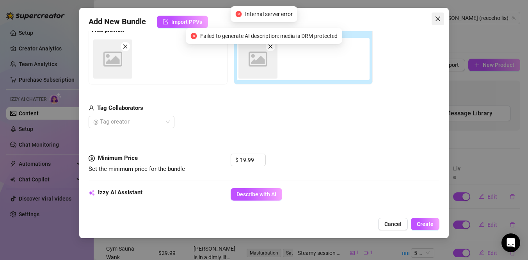
click at [437, 20] on icon "close" at bounding box center [438, 19] width 6 height 6
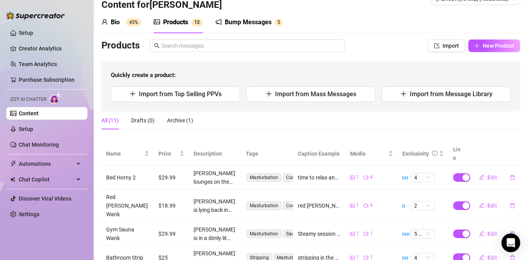
scroll to position [20, 0]
click at [33, 129] on link "Setup" at bounding box center [26, 129] width 14 height 6
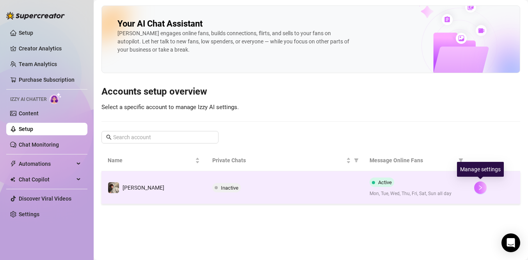
click at [478, 185] on icon "right" at bounding box center [480, 187] width 5 height 5
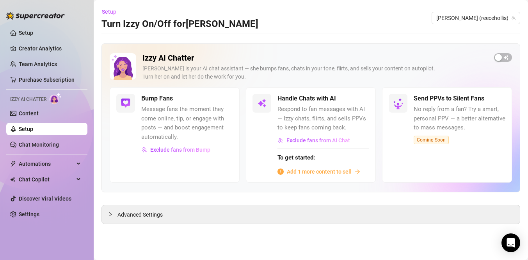
click at [304, 170] on span "Add 1 more content to sell" at bounding box center [319, 171] width 65 height 9
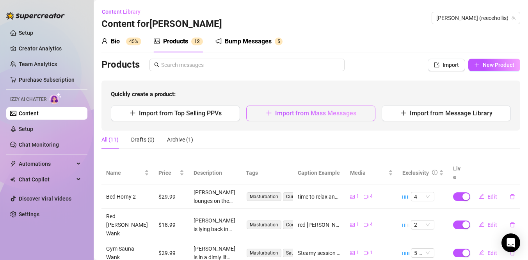
click at [254, 117] on button "Import from Mass Messages" at bounding box center [310, 113] width 129 height 16
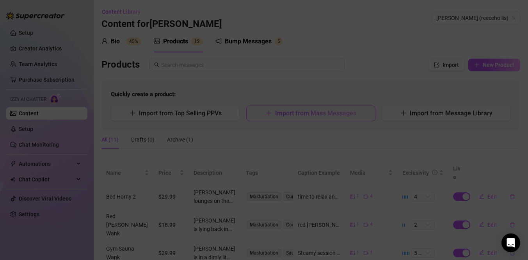
type textarea "Type your message here..."
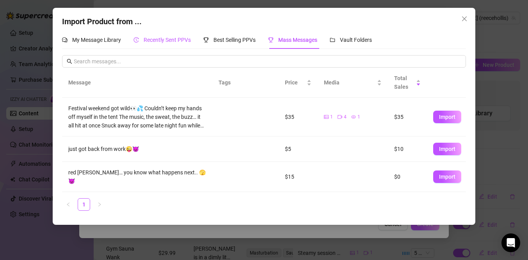
click at [163, 39] on span "Recently Sent PPVs" at bounding box center [167, 40] width 47 height 6
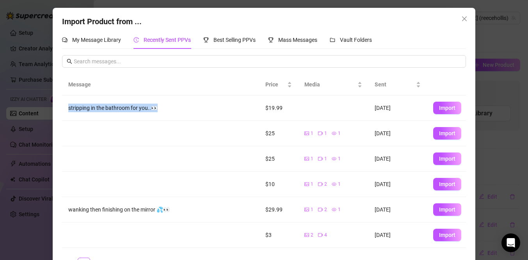
drag, startPoint x: 65, startPoint y: 107, endPoint x: 161, endPoint y: 105, distance: 96.1
click at [161, 105] on td "stripping in the bathroom for you..👀" at bounding box center [160, 107] width 197 height 25
copy div "stripping in the bathroom for you..👀"
click at [464, 18] on icon "close" at bounding box center [464, 18] width 5 height 5
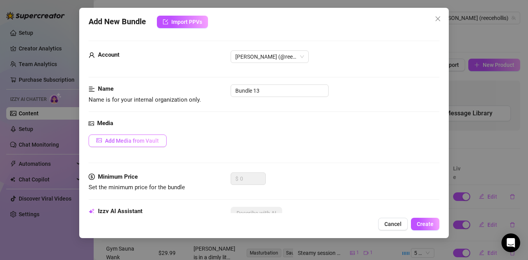
click at [127, 146] on button "Add Media from Vault" at bounding box center [128, 140] width 78 height 12
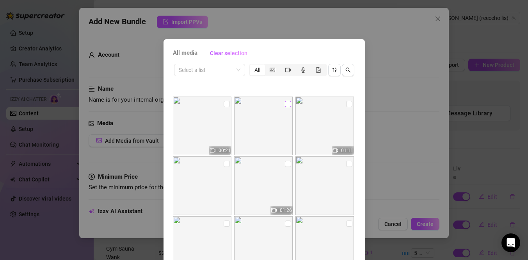
click at [286, 105] on input "checkbox" at bounding box center [288, 104] width 6 height 6
checkbox input "true"
click at [228, 103] on input "checkbox" at bounding box center [227, 104] width 6 height 6
checkbox input "true"
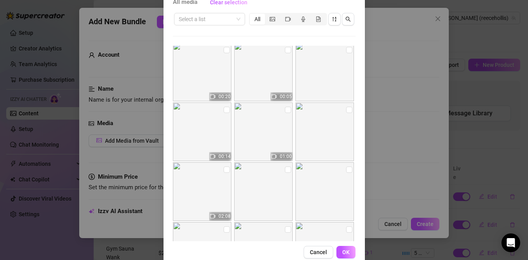
scroll to position [66, 0]
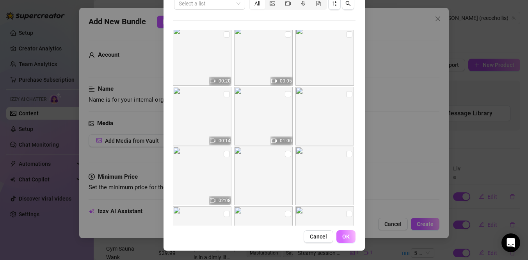
click at [346, 236] on span "OK" at bounding box center [345, 236] width 7 height 6
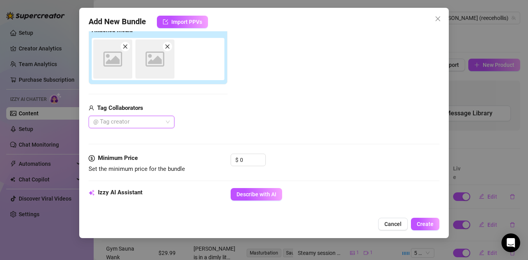
scroll to position [130, 0]
click at [244, 162] on input "0" at bounding box center [252, 160] width 25 height 12
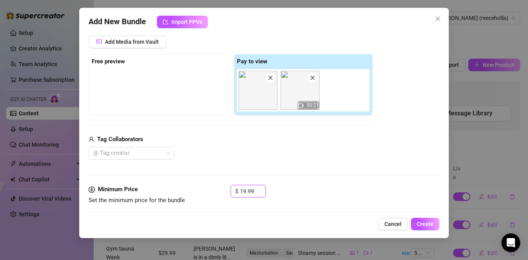
scroll to position [94, 0]
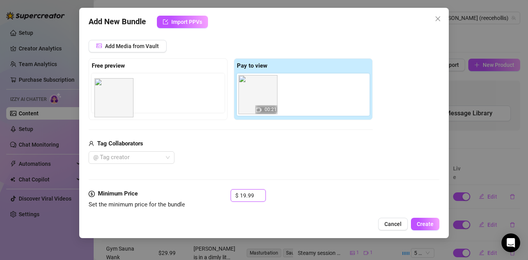
drag, startPoint x: 257, startPoint y: 101, endPoint x: 107, endPoint y: 105, distance: 149.6
click at [107, 105] on div "Free preview Pay to view 00:21" at bounding box center [231, 89] width 284 height 62
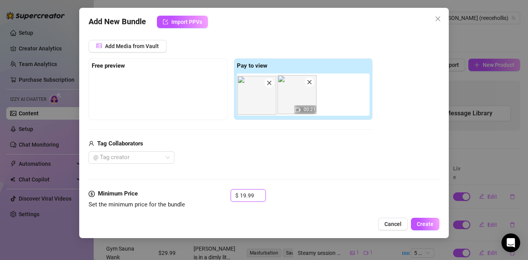
drag, startPoint x: 260, startPoint y: 105, endPoint x: 256, endPoint y: 107, distance: 4.8
click at [256, 107] on div "00:21" at bounding box center [305, 94] width 136 height 42
type input "1"
type input "8"
type input "9"
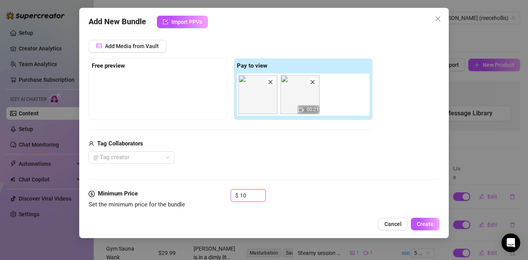
type input "10"
click at [295, 200] on div "$ 10" at bounding box center [335, 199] width 209 height 20
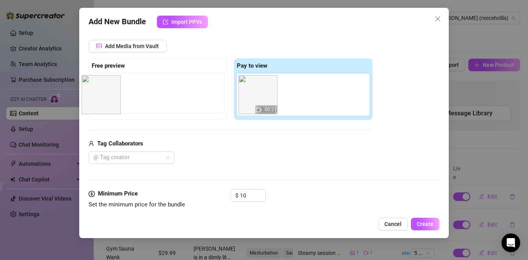
drag, startPoint x: 264, startPoint y: 100, endPoint x: 109, endPoint y: 100, distance: 155.0
click at [109, 100] on div "Free preview Pay to view 00:21" at bounding box center [231, 89] width 284 height 62
drag, startPoint x: 253, startPoint y: 90, endPoint x: 104, endPoint y: 93, distance: 149.2
click at [104, 93] on div "Free preview Pay to view 00:21" at bounding box center [231, 89] width 284 height 62
drag, startPoint x: 236, startPoint y: 104, endPoint x: 115, endPoint y: 104, distance: 121.0
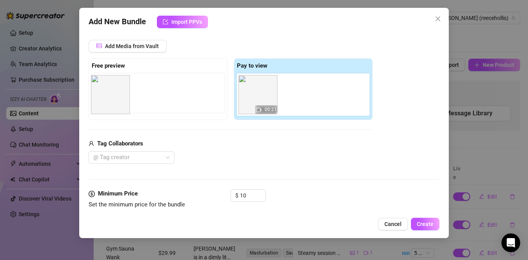
click at [115, 104] on div "Free preview Pay to view 00:21" at bounding box center [231, 89] width 284 height 62
drag, startPoint x: 270, startPoint y: 98, endPoint x: 137, endPoint y: 97, distance: 133.2
click at [137, 97] on div "Free preview Pay to view 00:21" at bounding box center [231, 89] width 284 height 62
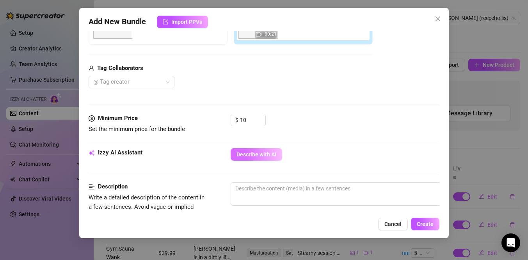
click at [244, 157] on span "Describe with AI" at bounding box center [257, 154] width 40 height 6
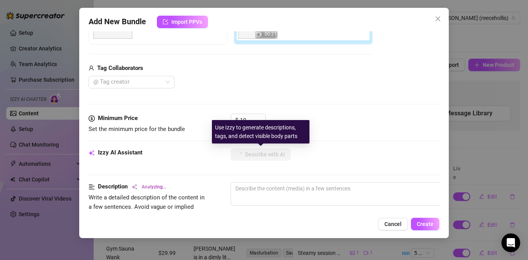
type textarea "[PERSON_NAME]"
type textarea "[PERSON_NAME] is"
type textarea "[PERSON_NAME] is in"
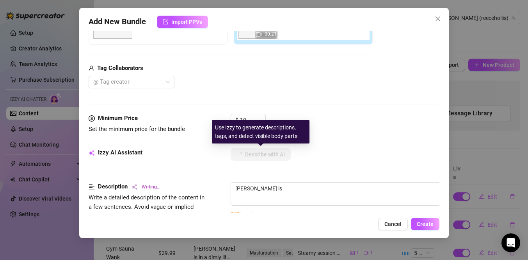
type textarea "[PERSON_NAME] is in"
type textarea "[PERSON_NAME] is in a"
type textarea "[PERSON_NAME] is in a public"
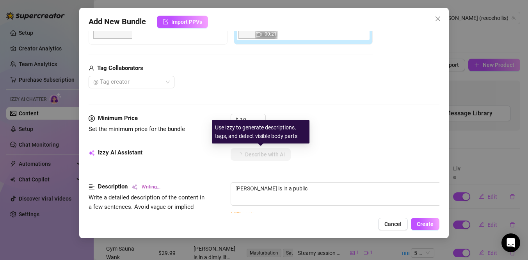
type textarea "[PERSON_NAME] is in a public restroom"
type textarea "[PERSON_NAME] is in a public restroom wearing"
type textarea "[PERSON_NAME] is in a public restroom wearing a"
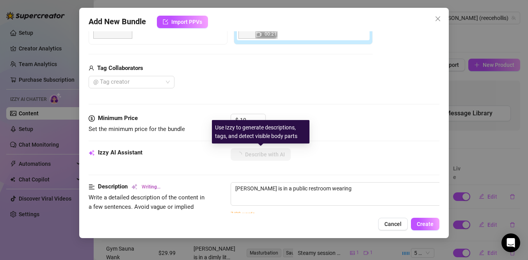
type textarea "[PERSON_NAME] is in a public restroom wearing a"
type textarea "[PERSON_NAME] is in a public restroom wearing a white"
type textarea "[PERSON_NAME] is in a public restroom wearing a white t-shirt"
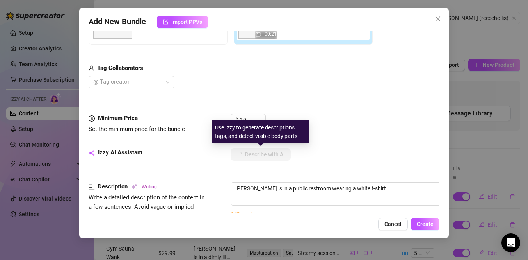
type textarea "[PERSON_NAME] is in a public restroom wearing a white t-shirt and"
type textarea "[PERSON_NAME] is in a public restroom wearing a white t-shirt and jeans,"
type textarea "[PERSON_NAME] is in a public restroom wearing a white t-shirt and jeans, pulling"
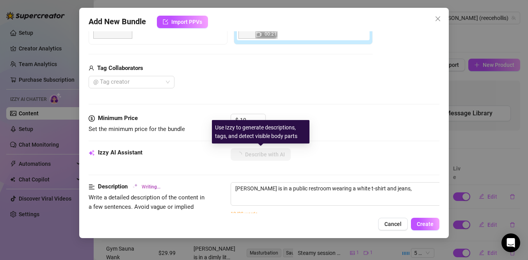
type textarea "[PERSON_NAME] is in a public restroom wearing a white t-shirt and jeans, pulling"
type textarea "[PERSON_NAME] is in a public restroom wearing a white t-shirt and jeans, pullin…"
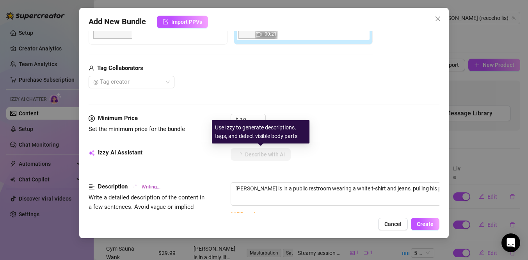
type textarea "[PERSON_NAME] is in a public restroom wearing a white t-shirt and jeans, pullin…"
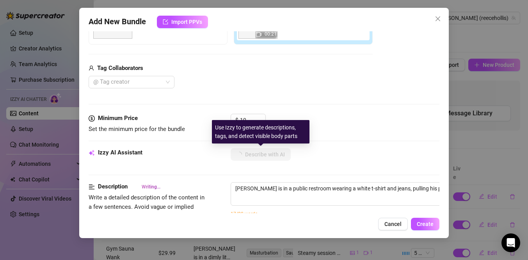
type textarea "[PERSON_NAME] is in a public restroom wearing a white t-shirt and jeans, pullin…"
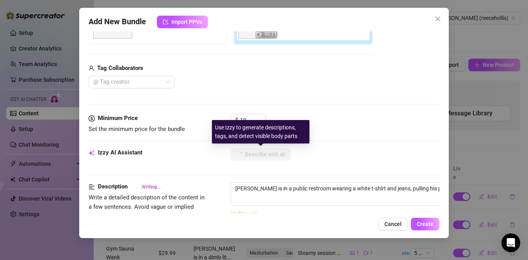
type textarea "[PERSON_NAME] is in a public restroom wearing a white t-shirt and jeans, pullin…"
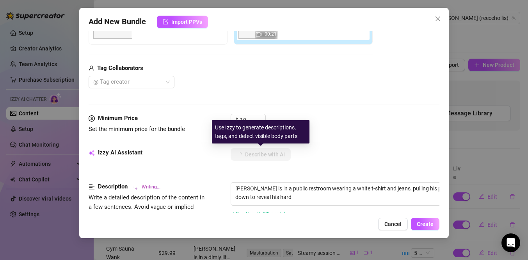
type textarea "[PERSON_NAME] is in a public restroom wearing a white t-shirt and jeans, pullin…"
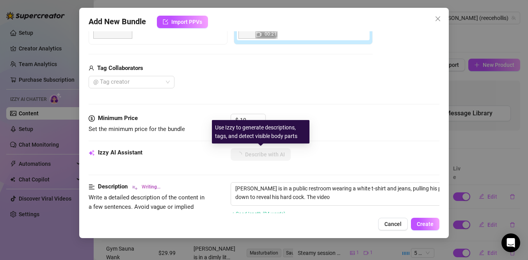
type textarea "[PERSON_NAME] is in a public restroom wearing a white t-shirt and jeans, pullin…"
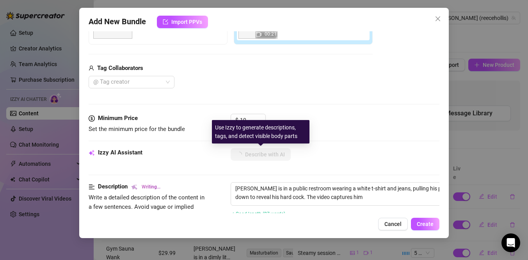
type textarea "[PERSON_NAME] is in a public restroom wearing a white t-shirt and jeans, pullin…"
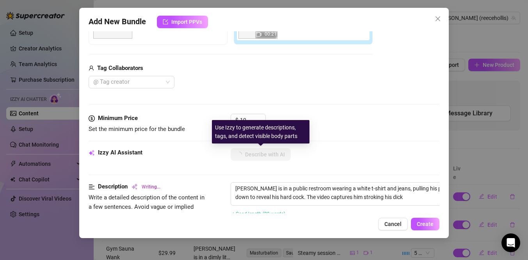
type textarea "[PERSON_NAME] is in a public restroom wearing a white t-shirt and jeans, pullin…"
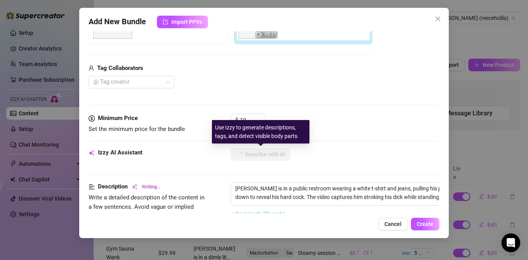
type textarea "[PERSON_NAME] is in a public restroom wearing a white t-shirt and jeans, pullin…"
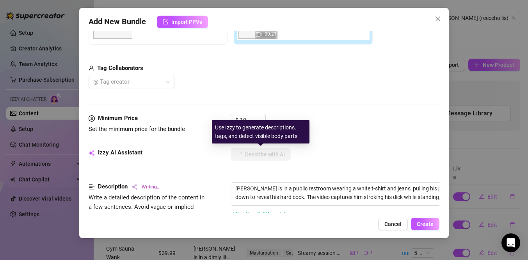
type textarea "[PERSON_NAME] is in a public restroom wearing a white t-shirt and jeans, pullin…"
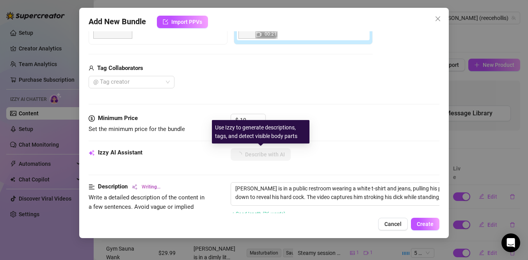
type textarea "[PERSON_NAME] is in a public restroom wearing a white t-shirt and jeans, pullin…"
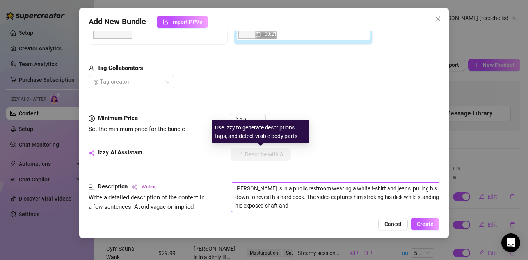
type textarea "[PERSON_NAME] is in a public restroom wearing a white t-shirt and jeans, pullin…"
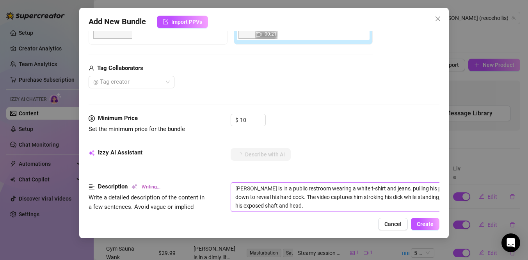
type textarea "[PERSON_NAME] is in a public restroom wearing a white t-shirt and jeans, pullin…"
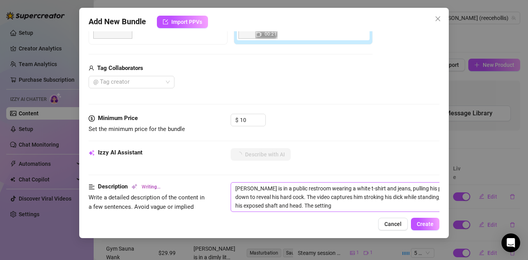
type textarea "[PERSON_NAME] is in a public restroom wearing a white t-shirt and jeans, pullin…"
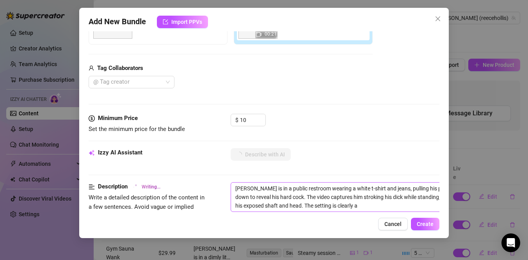
type textarea "[PERSON_NAME] is in a public restroom wearing a white t-shirt and jeans, pullin…"
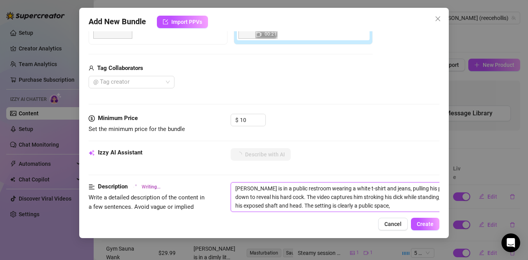
type textarea "[PERSON_NAME] is in a public restroom wearing a white t-shirt and jeans, pullin…"
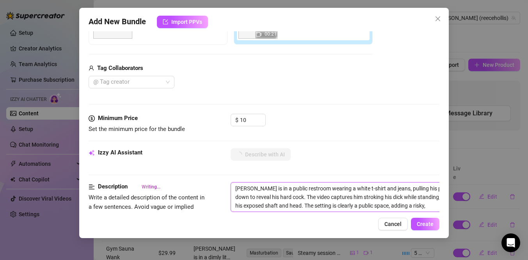
type textarea "[PERSON_NAME] is in a public restroom wearing a white t-shirt and jeans, pullin…"
drag, startPoint x: 283, startPoint y: 188, endPoint x: 269, endPoint y: 189, distance: 14.5
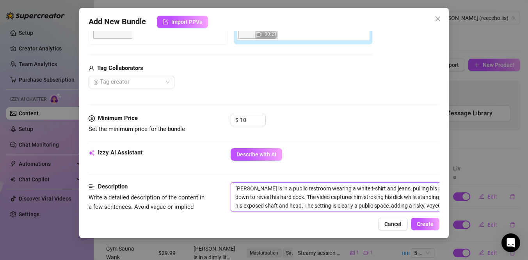
drag, startPoint x: 283, startPoint y: 189, endPoint x: 267, endPoint y: 189, distance: 16.0
click at [267, 189] on textarea "[PERSON_NAME] is in a public restroom wearing a white t-shirt and jeans, pullin…" at bounding box center [367, 196] width 273 height 29
type textarea "[PERSON_NAME] is in a restroom wearing a white t-shirt and jeans, pulling his p…"
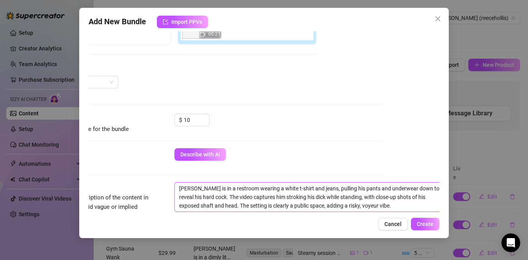
scroll to position [170, 64]
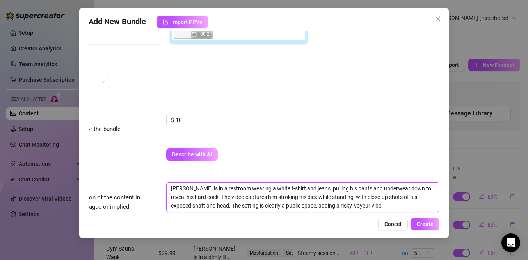
drag, startPoint x: 266, startPoint y: 206, endPoint x: 251, endPoint y: 206, distance: 14.8
click at [251, 206] on textarea "[PERSON_NAME] is in a restroom wearing a white t-shirt and jeans, pulling his p…" at bounding box center [303, 196] width 273 height 29
type textarea "[PERSON_NAME] is in a restroom wearing a white t-shirt and jeans, pulling his p…"
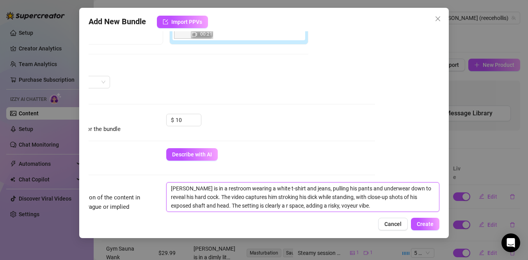
type textarea "[PERSON_NAME] is in a restroom wearing a white t-shirt and jeans, pulling his p…"
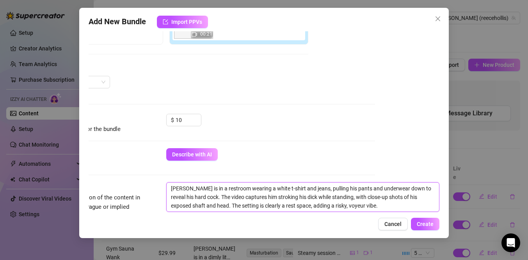
type textarea "[PERSON_NAME] is in a restroom wearing a white t-shirt and jeans, pulling his p…"
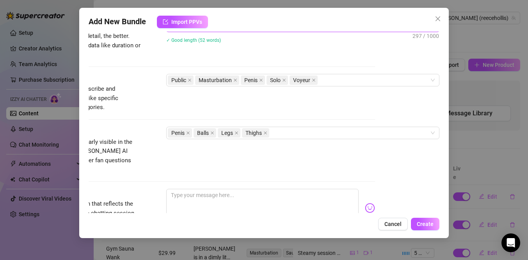
scroll to position [356, 64]
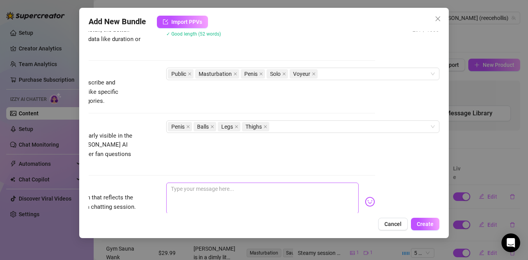
type textarea "[PERSON_NAME] is in a restroom wearing a white t-shirt and jeans, pulling his p…"
click at [282, 194] on textarea at bounding box center [262, 197] width 192 height 31
paste textarea "stripping in the bathroom for you..👀"
type textarea "stripping in the bathroom for you..👀"
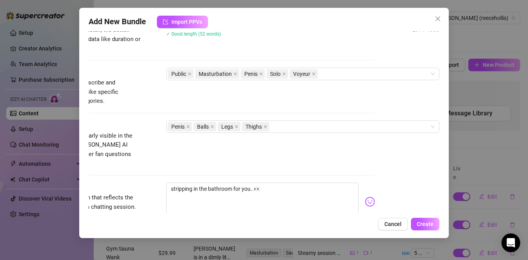
click at [308, 145] on div "Visible Body Parts Select the body parts clearly visible in the content. This h…" at bounding box center [199, 144] width 351 height 48
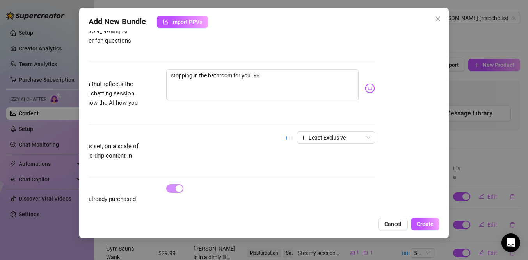
scroll to position [474, 64]
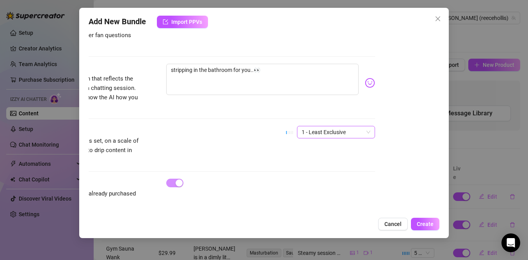
click at [314, 126] on span "1 - Least Exclusive" at bounding box center [336, 132] width 69 height 12
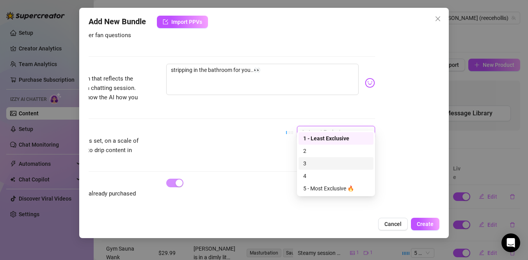
click at [311, 167] on div "3" at bounding box center [336, 163] width 66 height 9
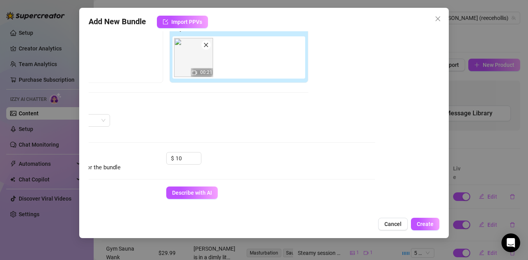
scroll to position [0, 64]
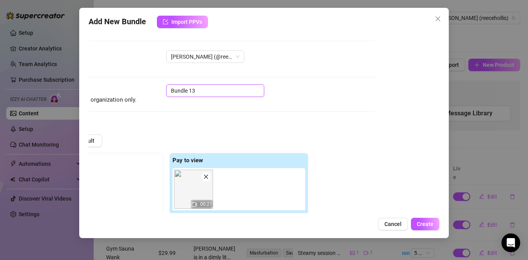
click at [232, 91] on input "Bundle 13" at bounding box center [215, 90] width 98 height 12
type input "Bathroom Strip"
click at [418, 223] on span "Create" at bounding box center [425, 224] width 17 height 6
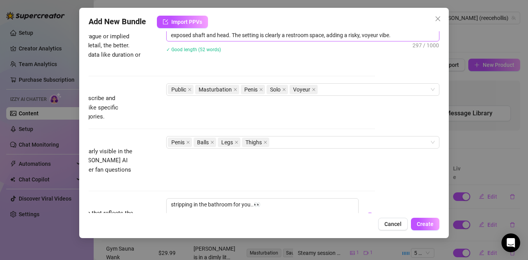
scroll to position [341, 64]
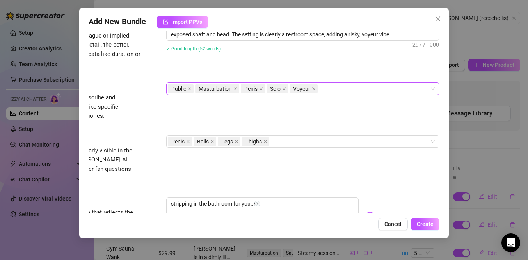
click at [187, 86] on span "Public" at bounding box center [181, 88] width 26 height 9
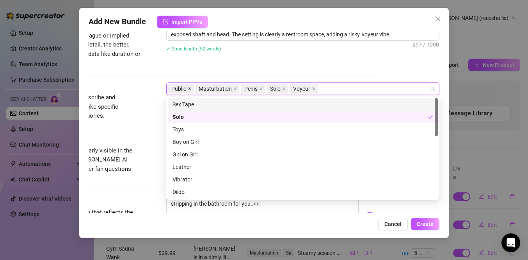
click at [189, 88] on icon "close" at bounding box center [189, 88] width 3 height 3
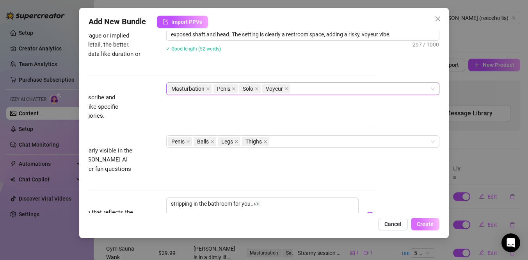
click at [424, 221] on span "Create" at bounding box center [425, 224] width 17 height 6
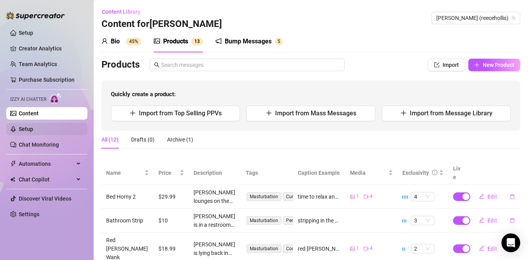
click at [33, 126] on link "Setup" at bounding box center [26, 129] width 14 height 6
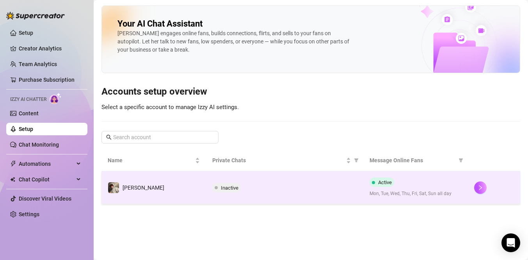
click at [229, 185] on span "Inactive" at bounding box center [230, 188] width 18 height 6
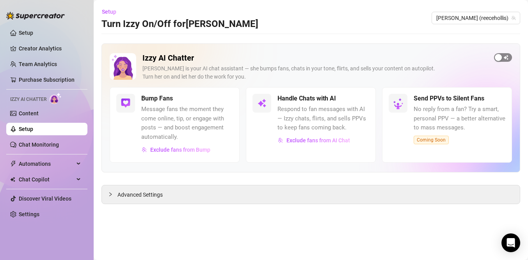
click at [502, 59] on div "button" at bounding box center [498, 57] width 7 height 7
click at [356, 100] on div "button" at bounding box center [356, 98] width 7 height 7
click at [355, 97] on div "button" at bounding box center [356, 98] width 7 height 7
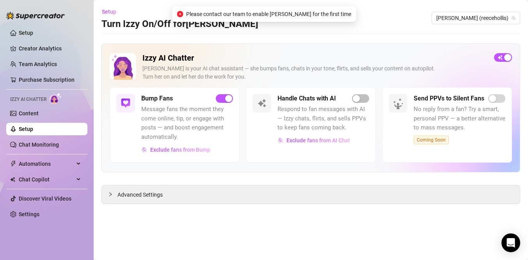
click at [310, 13] on span "Please contact our team to enable [PERSON_NAME] for the first time" at bounding box center [268, 14] width 165 height 9
click at [174, 197] on div "Advanced Settings" at bounding box center [311, 194] width 418 height 18
click at [150, 197] on span "Advanced Settings" at bounding box center [140, 194] width 45 height 9
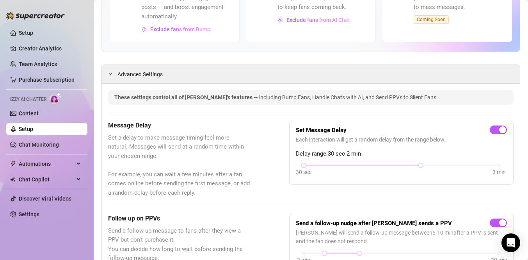
scroll to position [114, 0]
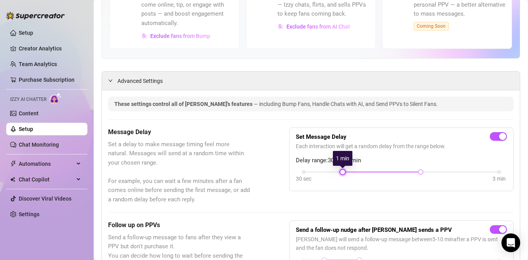
drag, startPoint x: 303, startPoint y: 173, endPoint x: 349, endPoint y: 173, distance: 45.7
click at [349, 173] on div "30 sec 3 min" at bounding box center [402, 170] width 196 height 3
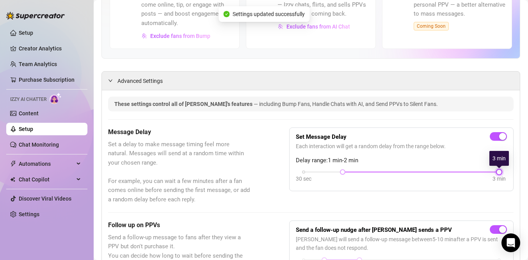
drag, startPoint x: 423, startPoint y: 173, endPoint x: 498, endPoint y: 170, distance: 75.4
click at [498, 170] on div at bounding box center [499, 172] width 4 height 4
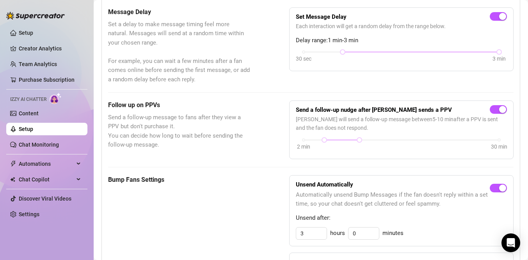
scroll to position [234, 0]
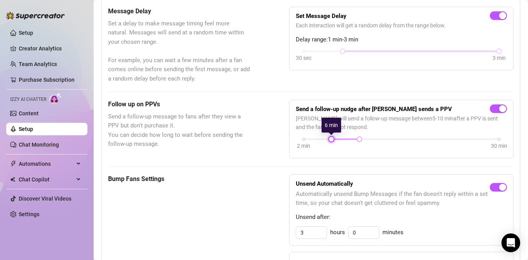
drag, startPoint x: 324, startPoint y: 140, endPoint x: 332, endPoint y: 140, distance: 8.2
click at [332, 140] on div at bounding box center [332, 139] width 4 height 4
drag, startPoint x: 358, startPoint y: 139, endPoint x: 369, endPoint y: 140, distance: 10.2
click at [369, 140] on div at bounding box center [367, 139] width 4 height 4
click at [373, 158] on div "Send a follow-up nudge after [PERSON_NAME] sends a PPV [PERSON_NAME] will send …" at bounding box center [401, 129] width 225 height 59
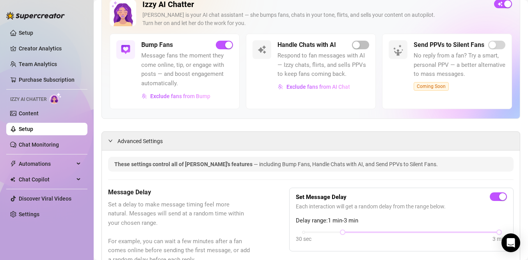
scroll to position [0, 0]
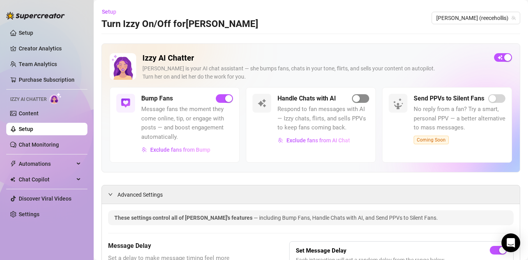
click at [355, 99] on div "button" at bounding box center [356, 98] width 7 height 7
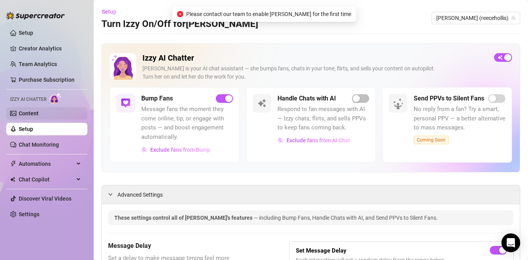
click at [39, 111] on link "Content" at bounding box center [29, 113] width 20 height 6
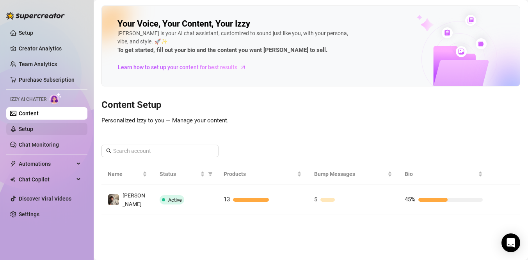
click at [33, 130] on link "Setup" at bounding box center [26, 129] width 14 height 6
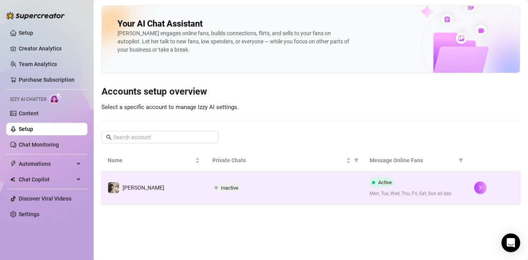
click at [228, 190] on span "Inactive" at bounding box center [226, 187] width 29 height 9
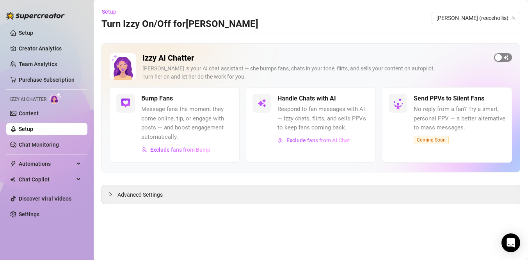
click at [495, 55] on div "button" at bounding box center [498, 57] width 7 height 7
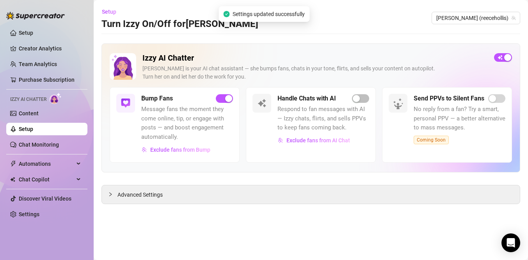
click at [297, 217] on main "Setup Turn Izzy On/Off for [PERSON_NAME] (reecehollis) Izzy AI Chatter [PERSON_…" at bounding box center [311, 130] width 435 height 260
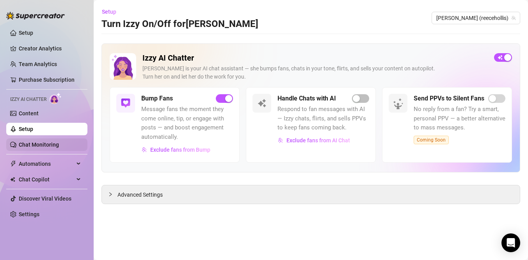
click at [39, 143] on link "Chat Monitoring" at bounding box center [39, 144] width 40 height 6
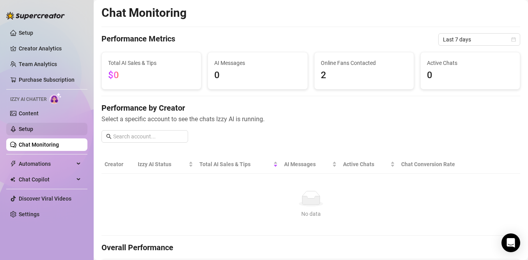
click at [33, 128] on link "Setup" at bounding box center [26, 129] width 14 height 6
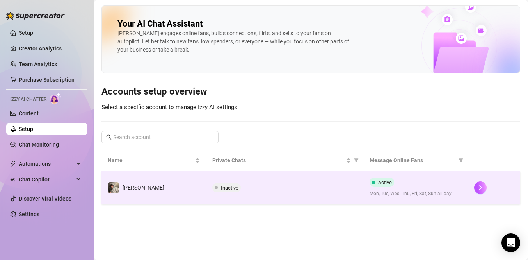
click at [225, 189] on span "Inactive" at bounding box center [230, 188] width 18 height 6
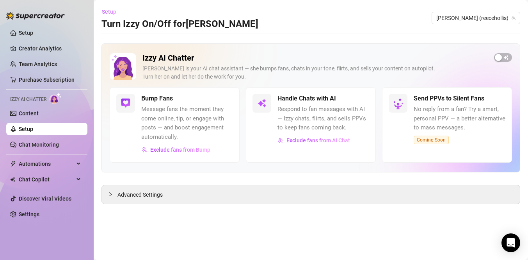
click at [111, 11] on span "Setup" at bounding box center [109, 12] width 14 height 6
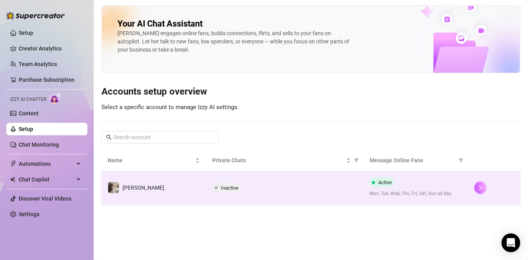
click at [483, 187] on button "button" at bounding box center [480, 187] width 12 height 12
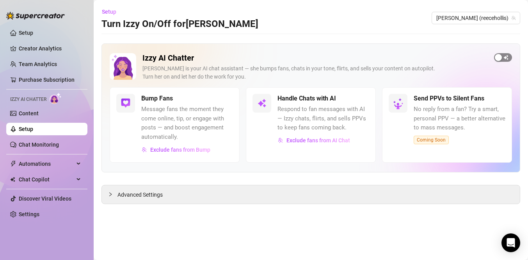
click at [501, 59] on div "button" at bounding box center [498, 57] width 7 height 7
click at [332, 107] on span "Respond to fan messages with AI — Izzy chats, flirts, and sells PPVs to keep fa…" at bounding box center [324, 119] width 92 height 28
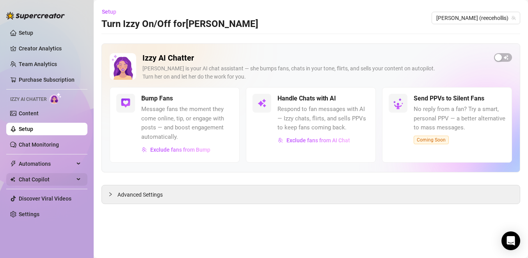
click at [77, 184] on div "Chat Copilot" at bounding box center [46, 179] width 81 height 12
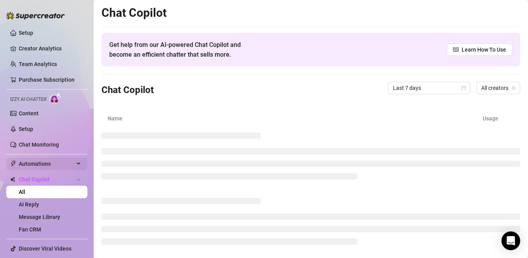
click at [80, 166] on div "Automations" at bounding box center [46, 163] width 81 height 12
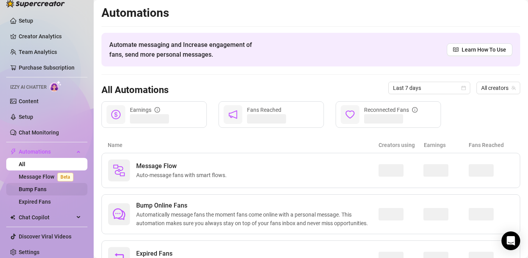
scroll to position [14, 0]
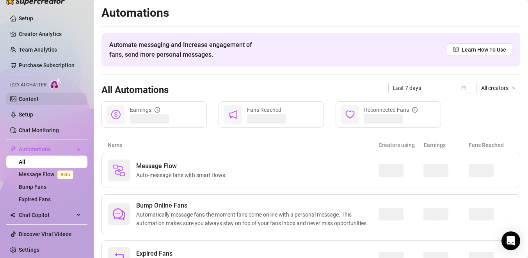
click at [27, 96] on link "Content" at bounding box center [29, 99] width 20 height 6
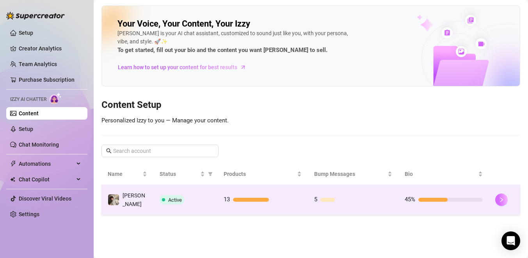
click at [499, 197] on icon "right" at bounding box center [501, 199] width 5 height 5
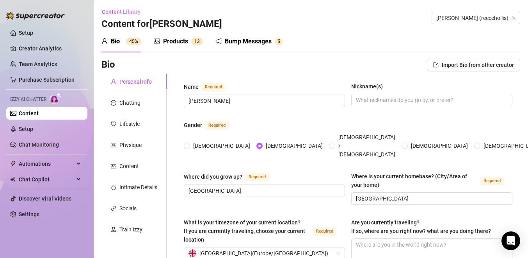
click at [19, 111] on link "Content" at bounding box center [29, 113] width 20 height 6
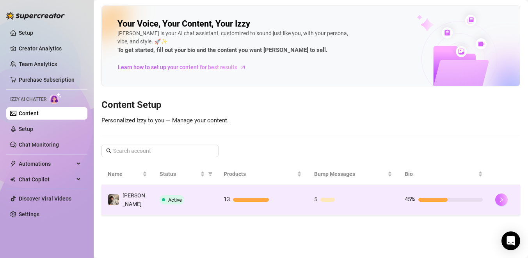
click at [500, 201] on button "button" at bounding box center [502, 199] width 12 height 12
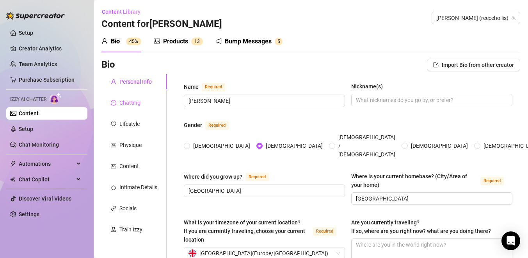
click at [123, 108] on div "Chatting" at bounding box center [134, 102] width 65 height 15
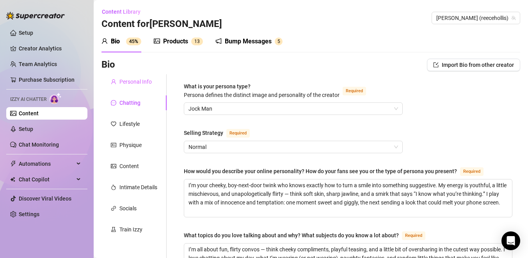
click at [140, 88] on div "Personal Info" at bounding box center [134, 81] width 65 height 15
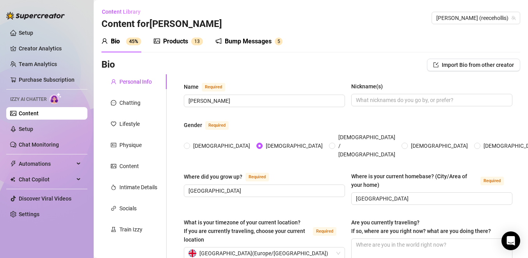
click at [262, 42] on div "Bump Messages" at bounding box center [248, 41] width 47 height 9
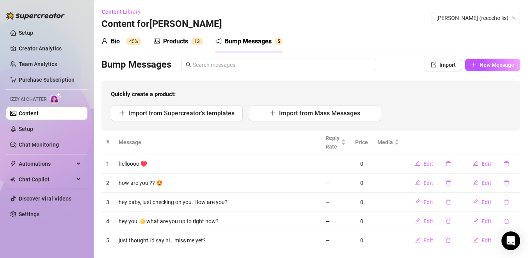
scroll to position [15, 0]
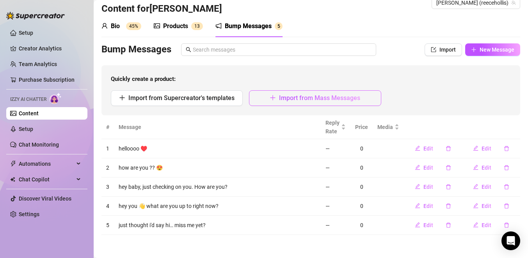
click at [299, 103] on button "Import from Mass Messages" at bounding box center [315, 98] width 132 height 16
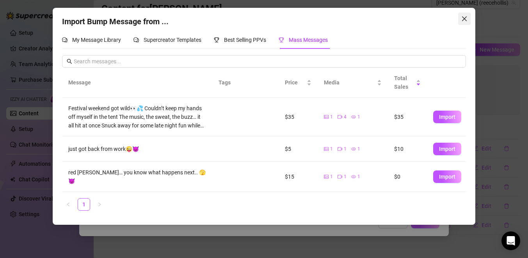
click at [462, 21] on icon "close" at bounding box center [465, 19] width 6 height 6
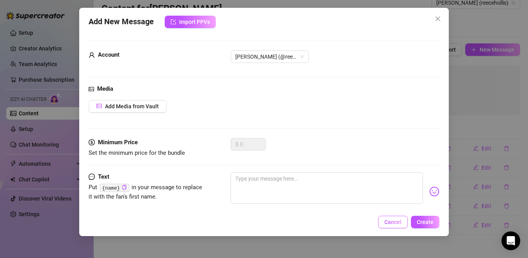
click at [393, 225] on button "Cancel" at bounding box center [393, 222] width 30 height 12
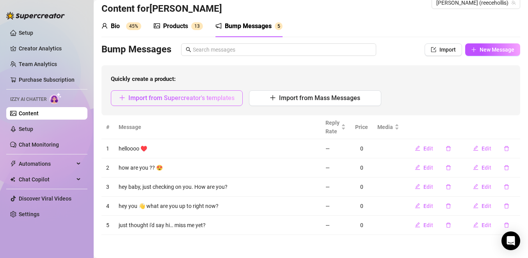
click at [217, 94] on span "Import from Supercreator's templates" at bounding box center [181, 97] width 106 height 7
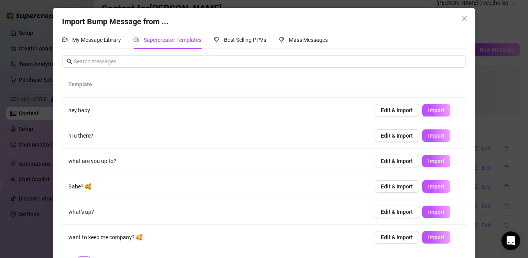
scroll to position [17, 0]
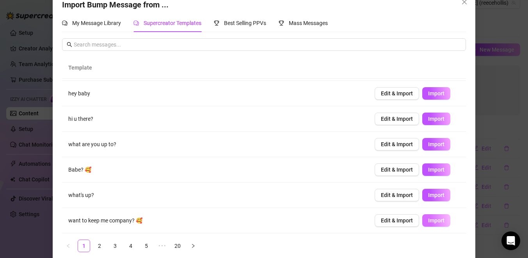
click at [425, 219] on button "Import" at bounding box center [436, 220] width 28 height 12
click at [102, 246] on link "2" at bounding box center [100, 246] width 12 height 12
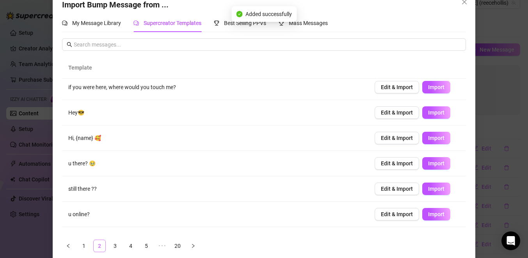
scroll to position [0, 0]
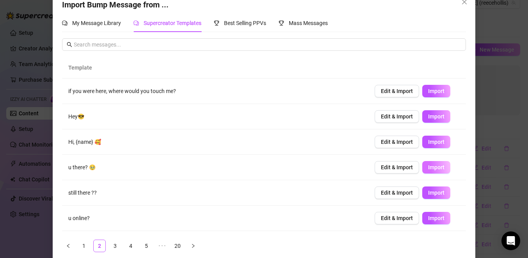
click at [432, 166] on span "Import" at bounding box center [436, 167] width 16 height 6
click at [433, 96] on button "Import" at bounding box center [436, 91] width 28 height 12
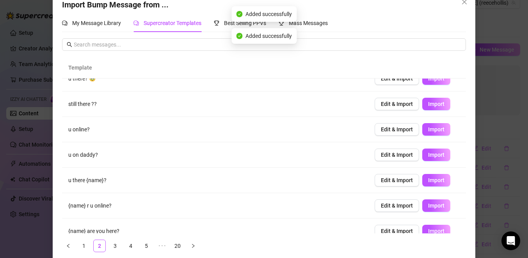
scroll to position [99, 0]
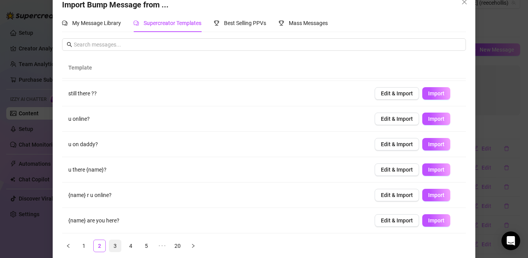
click at [118, 246] on link "3" at bounding box center [115, 246] width 12 height 12
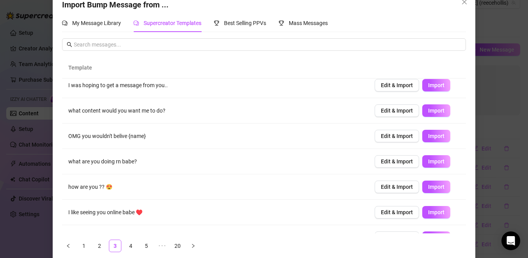
scroll to position [59, 0]
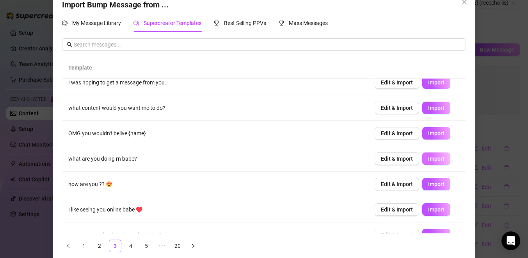
click at [428, 161] on span "Import" at bounding box center [436, 158] width 16 height 6
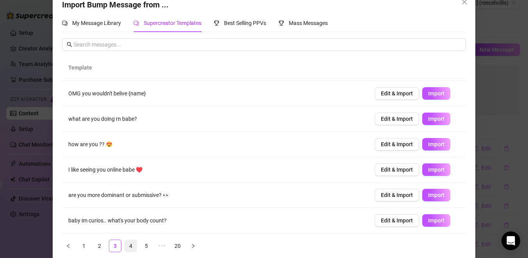
click at [134, 242] on link "4" at bounding box center [131, 246] width 12 height 12
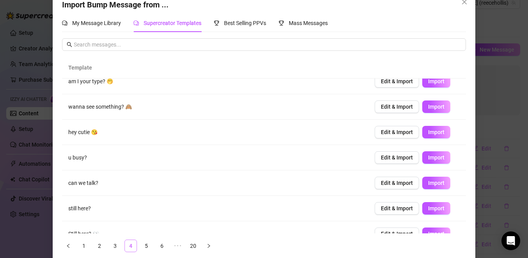
scroll to position [0, 0]
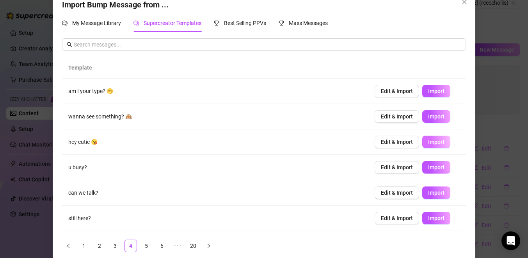
click at [438, 140] on span "Import" at bounding box center [436, 142] width 16 height 6
click at [430, 112] on button "Import" at bounding box center [436, 116] width 28 height 12
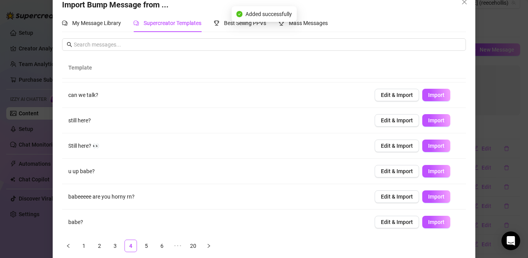
scroll to position [99, 0]
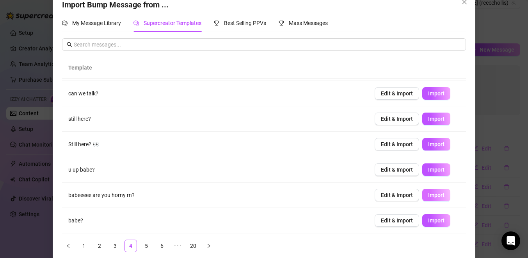
click at [426, 198] on button "Import" at bounding box center [436, 195] width 28 height 12
click at [149, 250] on link "5" at bounding box center [147, 246] width 12 height 12
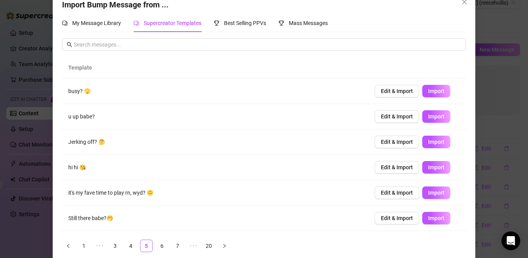
scroll to position [3, 0]
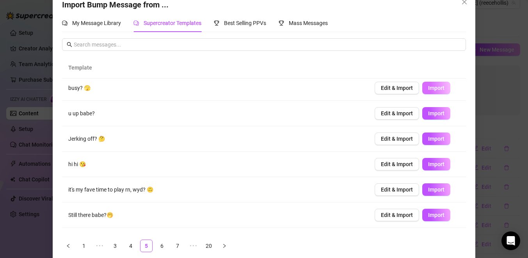
click at [442, 91] on button "Import" at bounding box center [436, 88] width 28 height 12
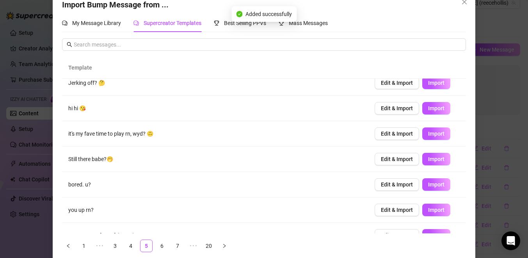
scroll to position [99, 0]
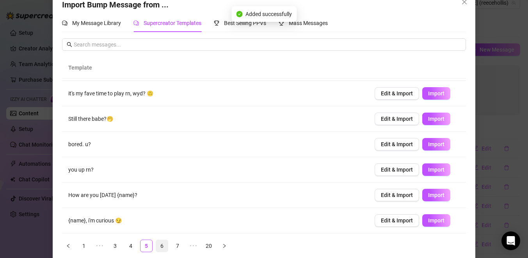
click at [162, 245] on link "6" at bounding box center [162, 246] width 12 height 12
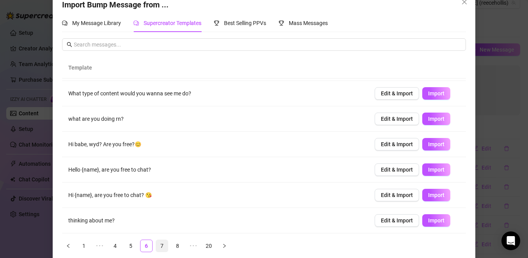
click at [165, 247] on link "7" at bounding box center [162, 246] width 12 height 12
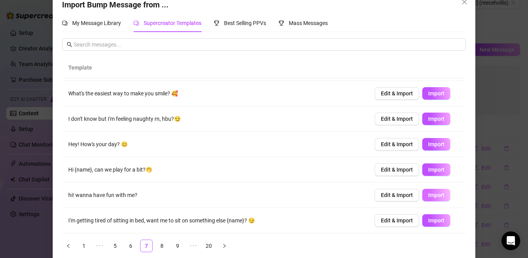
click at [444, 200] on button "Import" at bounding box center [436, 195] width 28 height 12
click at [163, 244] on link "8" at bounding box center [162, 246] width 12 height 12
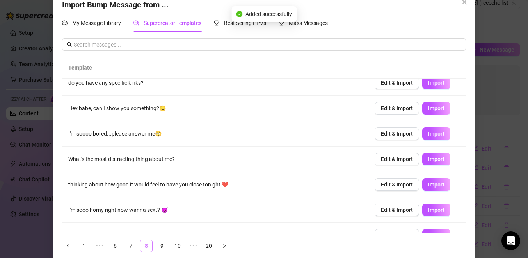
scroll to position [0, 0]
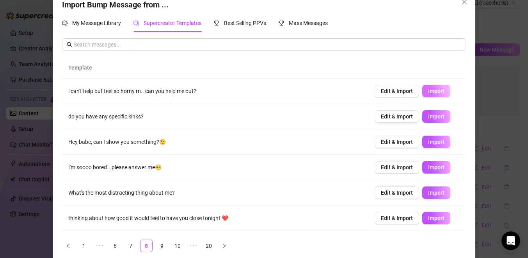
click at [440, 91] on span "Import" at bounding box center [436, 91] width 16 height 6
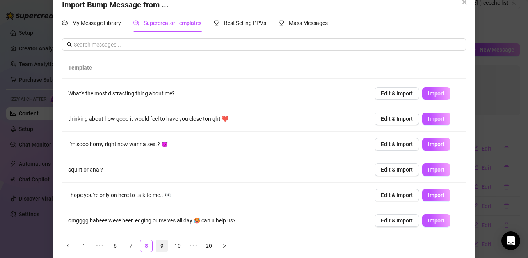
click at [162, 242] on link "9" at bounding box center [162, 246] width 12 height 12
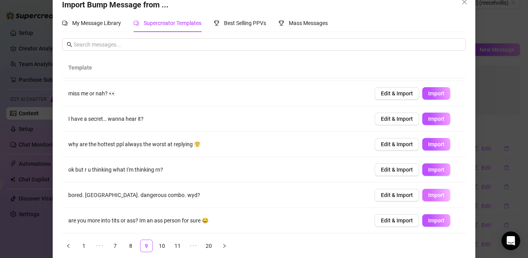
click at [432, 200] on button "Import" at bounding box center [436, 195] width 28 height 12
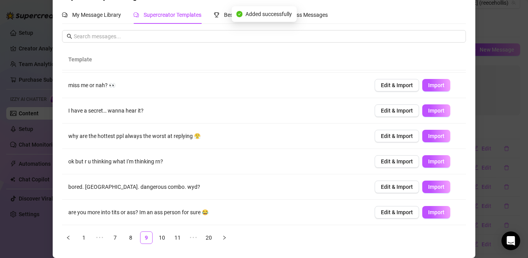
scroll to position [0, 0]
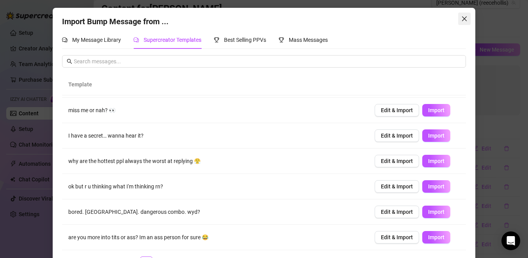
click at [467, 16] on icon "close" at bounding box center [465, 19] width 6 height 6
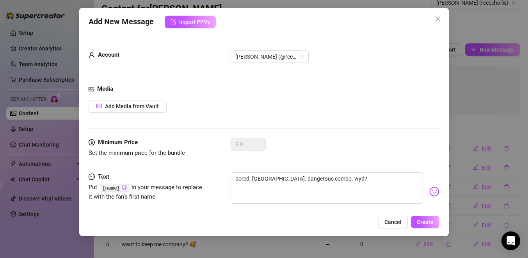
scroll to position [14, 0]
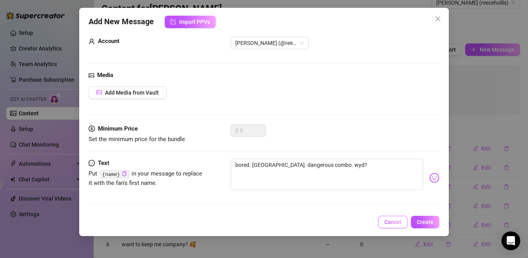
click at [397, 224] on span "Cancel" at bounding box center [393, 222] width 17 height 6
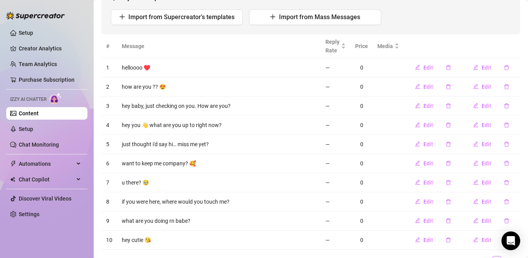
scroll to position [96, 0]
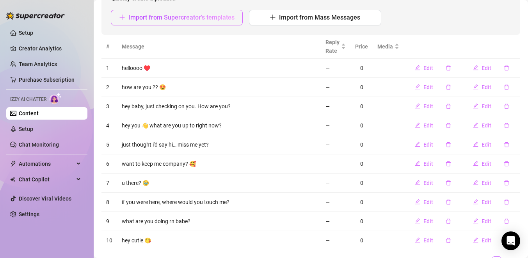
click at [188, 19] on span "Import from Supercreator's templates" at bounding box center [181, 17] width 106 height 7
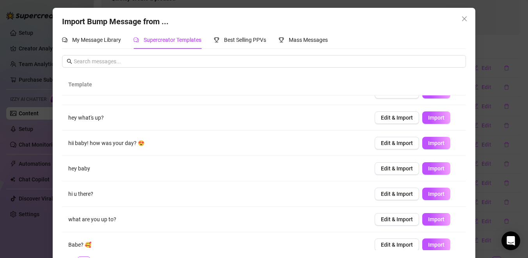
scroll to position [44, 0]
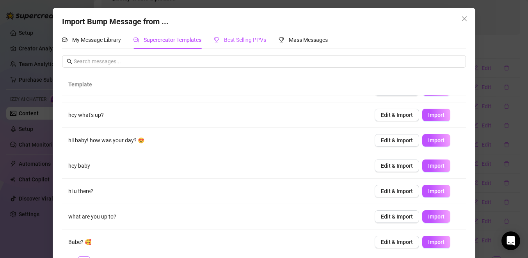
click at [228, 40] on span "Best Selling PPVs" at bounding box center [245, 40] width 42 height 6
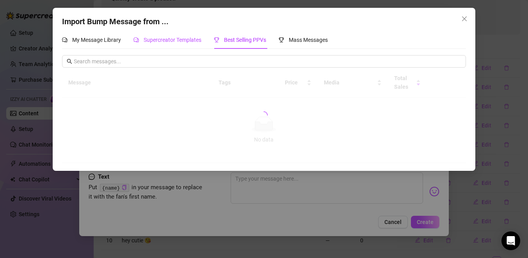
click at [146, 38] on span "Supercreator Templates" at bounding box center [173, 40] width 58 height 6
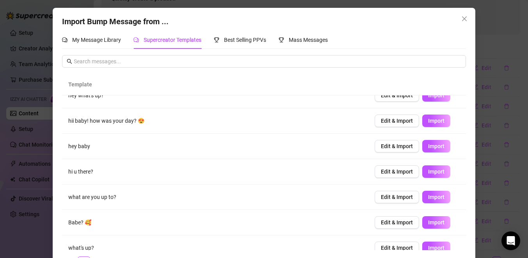
scroll to position [66, 0]
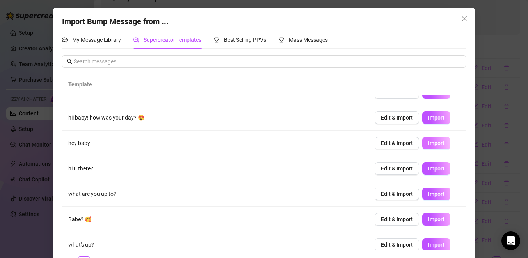
click at [437, 143] on span "Import" at bounding box center [436, 143] width 16 height 6
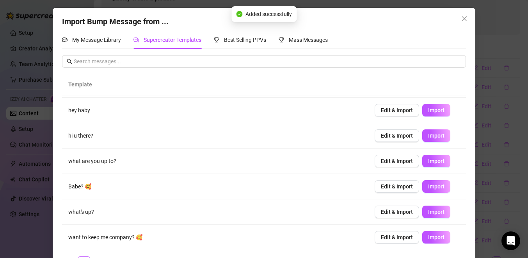
scroll to position [25, 0]
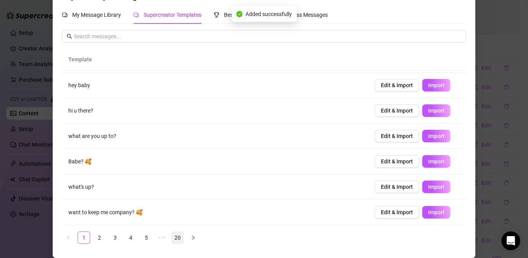
click at [179, 239] on link "20" at bounding box center [178, 238] width 12 height 12
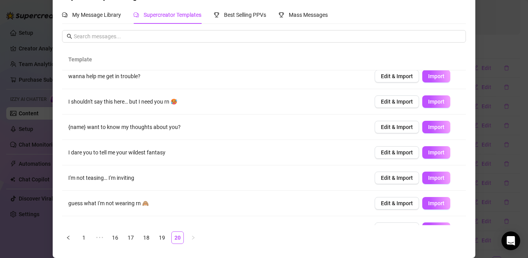
scroll to position [99, 0]
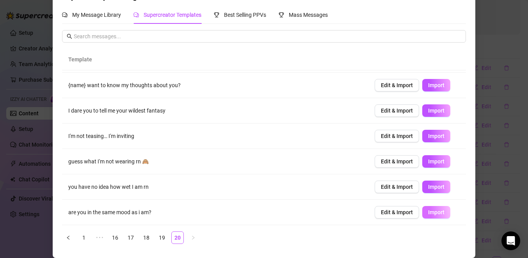
click at [431, 211] on span "Import" at bounding box center [436, 212] width 16 height 6
click at [161, 238] on link "19" at bounding box center [162, 238] width 12 height 12
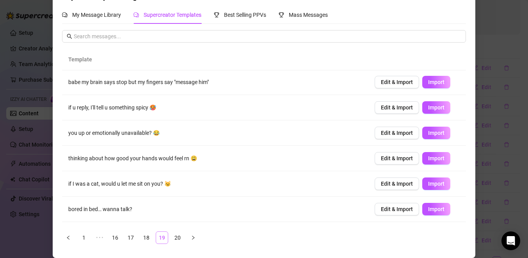
scroll to position [0, 0]
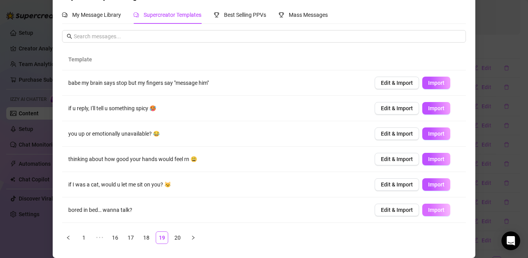
click at [429, 211] on span "Import" at bounding box center [436, 210] width 16 height 6
click at [146, 239] on link "18" at bounding box center [147, 238] width 12 height 12
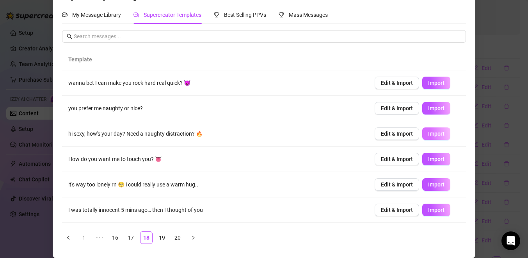
click at [433, 133] on span "Import" at bounding box center [436, 133] width 16 height 6
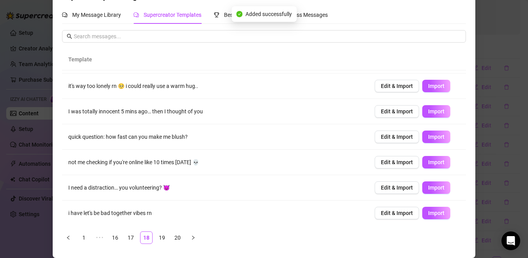
scroll to position [99, 0]
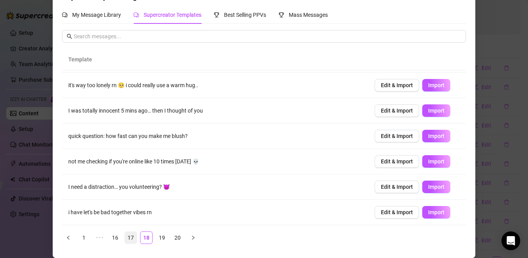
click at [128, 237] on link "17" at bounding box center [131, 238] width 12 height 12
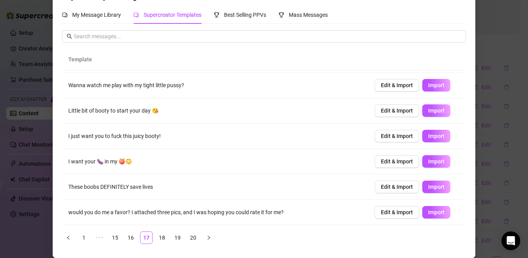
click at [130, 246] on div "Template {name} how's your morning so far? 🥺 Edit & Import Import Are you onlin…" at bounding box center [264, 149] width 404 height 201
click at [131, 242] on link "16" at bounding box center [131, 238] width 12 height 12
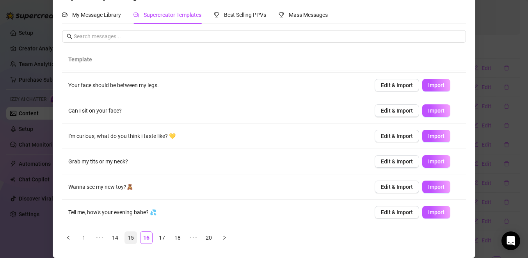
click at [128, 237] on link "15" at bounding box center [131, 238] width 12 height 12
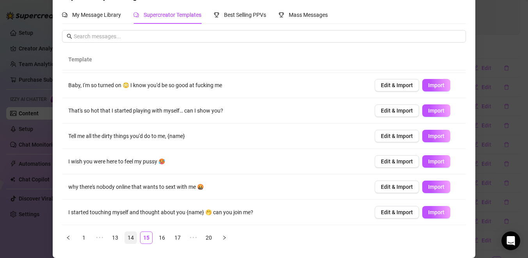
click at [129, 235] on link "14" at bounding box center [131, 238] width 12 height 12
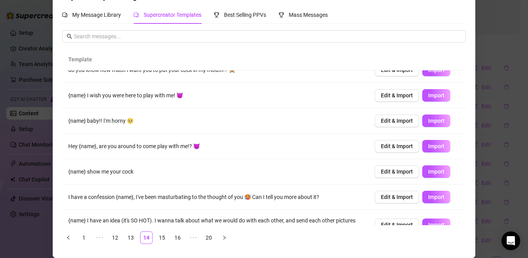
scroll to position [104, 0]
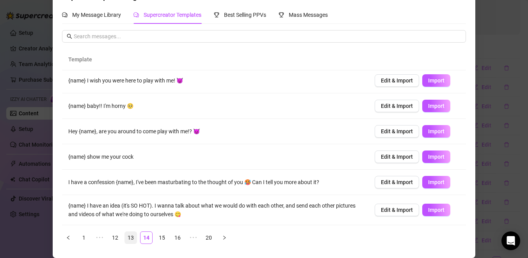
click at [131, 239] on link "13" at bounding box center [131, 238] width 12 height 12
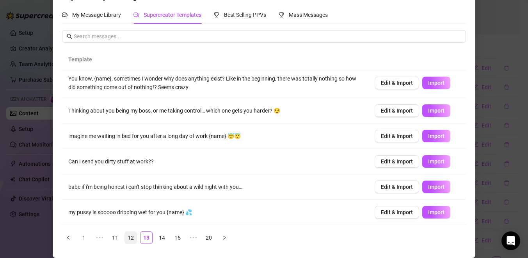
click at [135, 237] on link "12" at bounding box center [131, 238] width 12 height 12
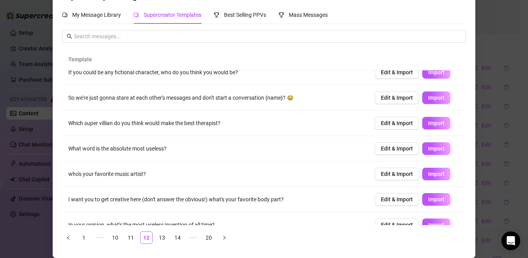
scroll to position [37, 0]
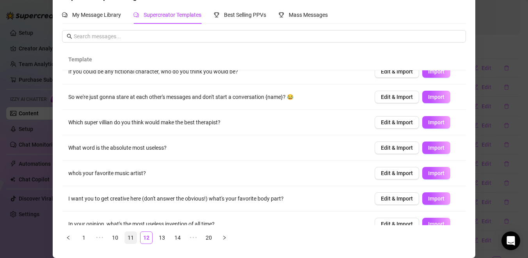
click at [132, 233] on link "11" at bounding box center [131, 238] width 12 height 12
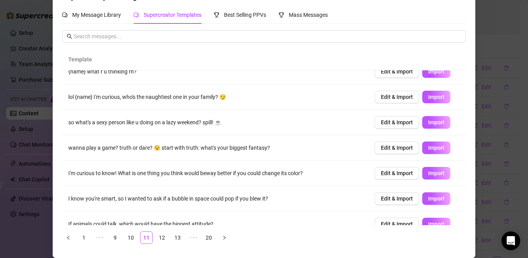
scroll to position [99, 0]
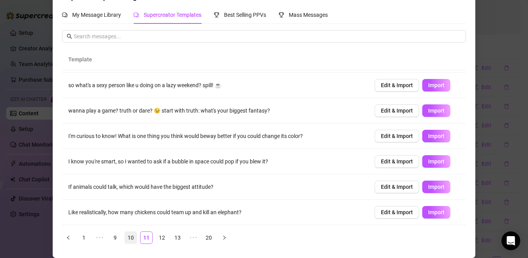
click at [130, 237] on link "10" at bounding box center [131, 238] width 12 height 12
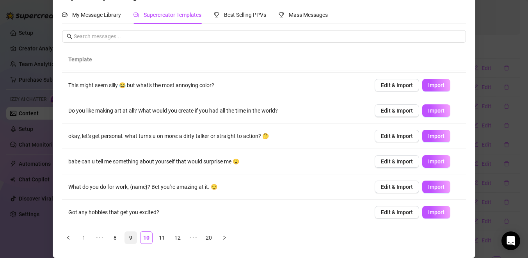
click at [128, 236] on link "9" at bounding box center [131, 238] width 12 height 12
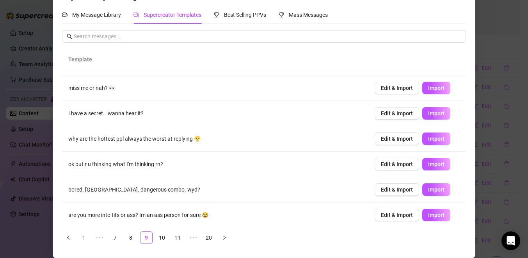
scroll to position [0, 0]
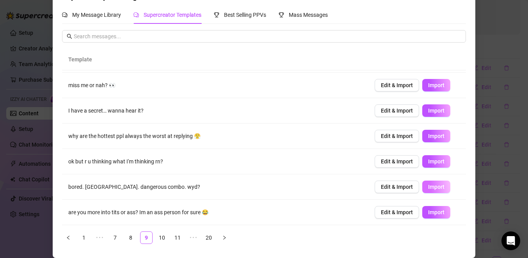
click at [429, 184] on span "Import" at bounding box center [436, 187] width 16 height 6
type textarea "bored. [GEOGRAPHIC_DATA]. dangerous combo. wyd?"
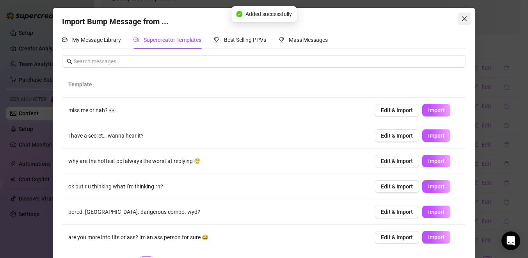
click at [465, 18] on icon "close" at bounding box center [465, 19] width 6 height 6
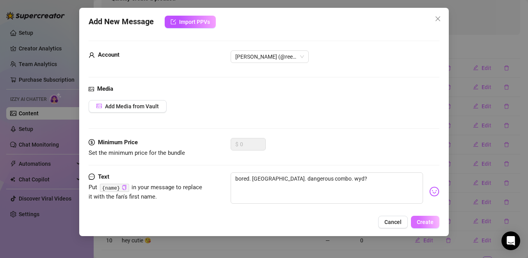
click at [424, 223] on span "Create" at bounding box center [425, 222] width 17 height 6
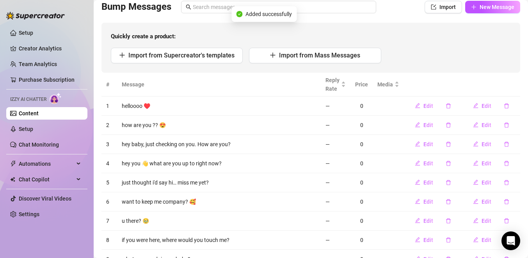
scroll to position [133, 0]
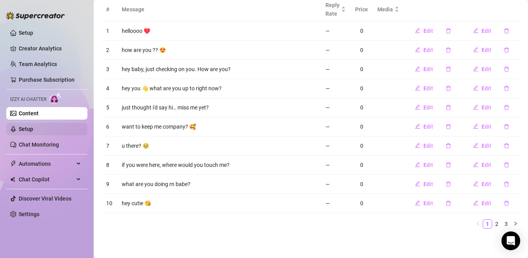
click at [33, 131] on link "Setup" at bounding box center [26, 129] width 14 height 6
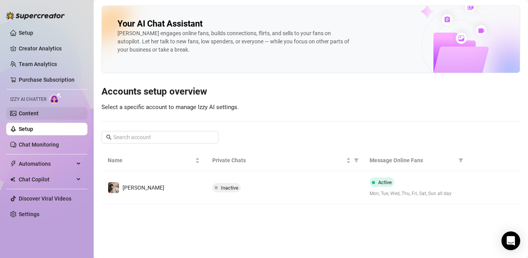
click at [36, 116] on link "Content" at bounding box center [29, 113] width 20 height 6
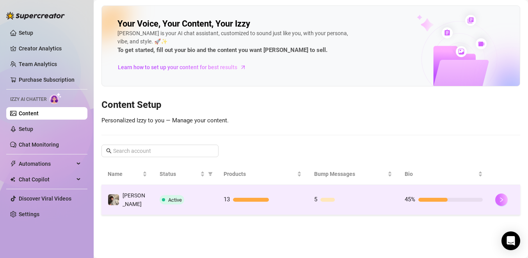
click at [501, 200] on icon "right" at bounding box center [501, 199] width 5 height 5
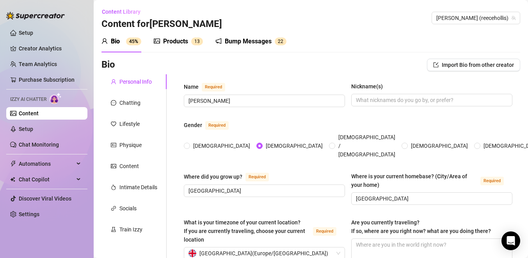
click at [230, 39] on div "Bump Messages" at bounding box center [248, 41] width 47 height 9
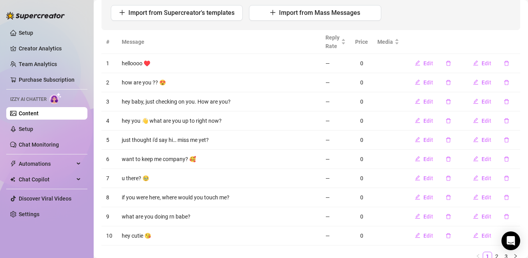
scroll to position [133, 0]
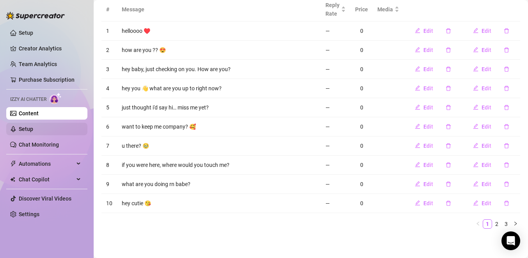
click at [33, 130] on link "Setup" at bounding box center [26, 129] width 14 height 6
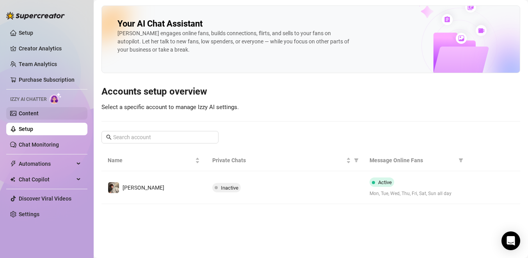
click at [39, 115] on link "Content" at bounding box center [29, 113] width 20 height 6
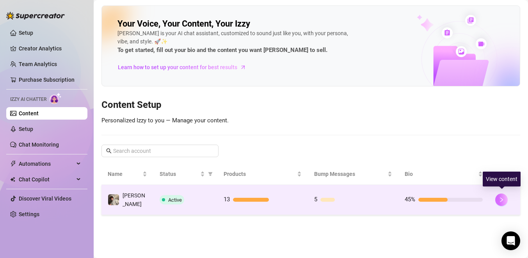
click at [500, 197] on icon "right" at bounding box center [501, 199] width 5 height 5
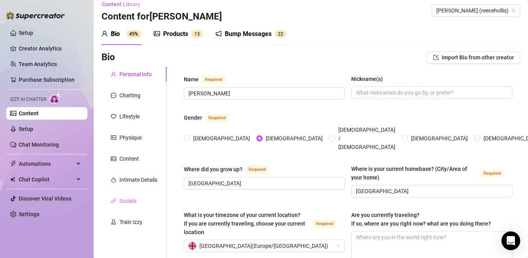
scroll to position [39, 0]
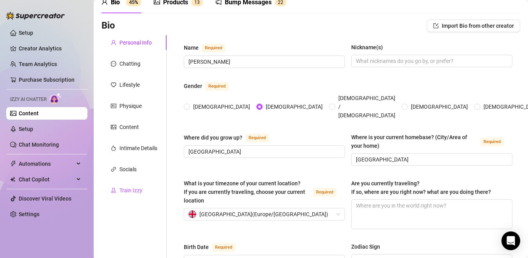
click at [133, 193] on div "Train Izzy" at bounding box center [130, 190] width 23 height 9
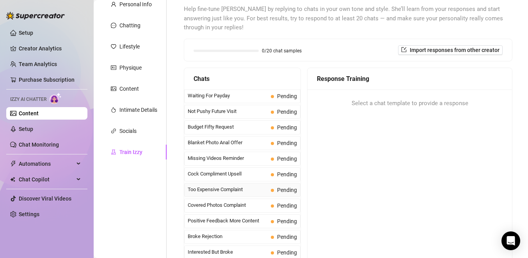
scroll to position [0, 0]
click at [208, 117] on div "Waiting For Payday Pending" at bounding box center [242, 112] width 116 height 14
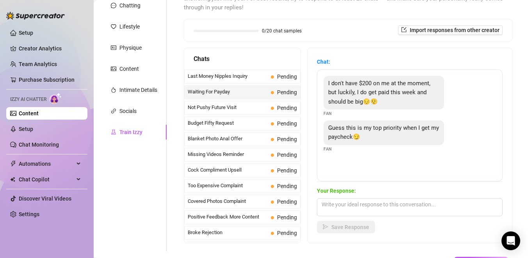
scroll to position [101, 0]
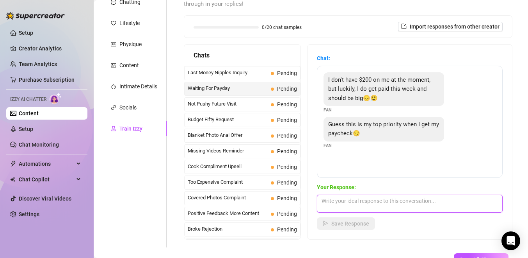
click at [362, 198] on textarea at bounding box center [410, 203] width 186 height 18
type textarea "that's what i like to hear ;)"
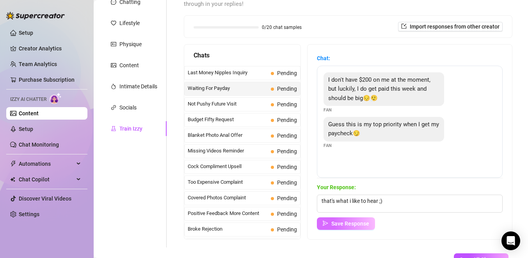
click at [338, 226] on button "Save Response" at bounding box center [346, 223] width 58 height 12
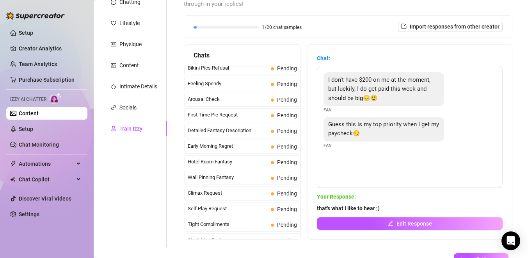
scroll to position [233, 0]
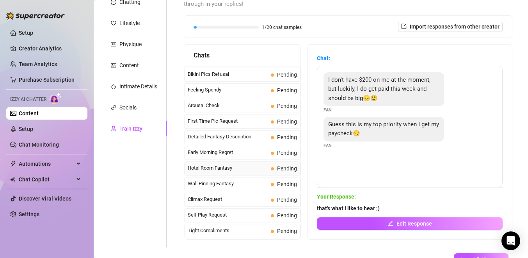
click at [243, 167] on span "Hotel Room Fantasy" at bounding box center [228, 168] width 80 height 8
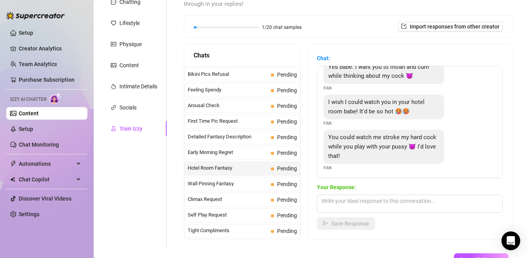
scroll to position [16, 0]
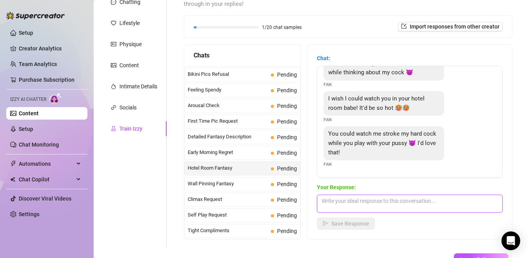
click at [368, 207] on textarea at bounding box center [410, 203] width 186 height 18
type textarea "i would like that too, being alone in my room is so sad ;("
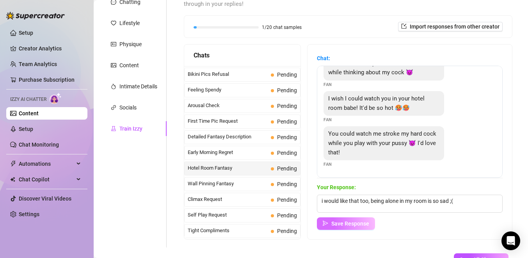
click at [345, 222] on span "Save Response" at bounding box center [351, 223] width 38 height 6
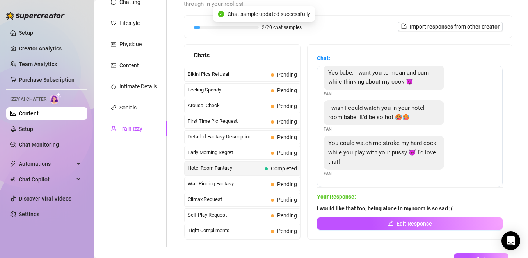
scroll to position [7, 0]
click at [250, 197] on span "Climax Request" at bounding box center [228, 199] width 80 height 8
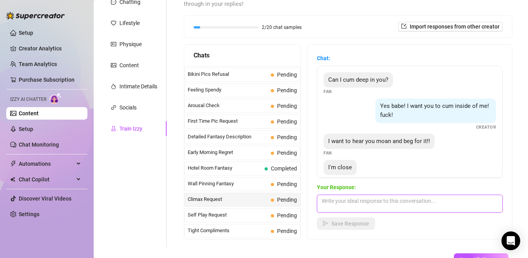
click at [335, 203] on textarea at bounding box center [410, 203] width 186 height 18
type textarea "oh really? i want u to cum rn!"
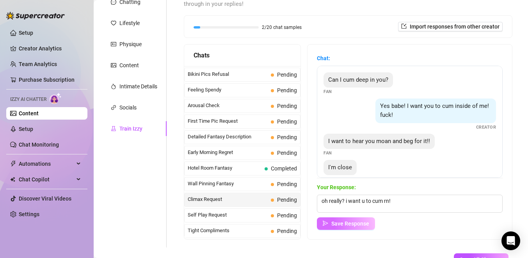
click at [351, 223] on span "Save Response" at bounding box center [351, 223] width 38 height 6
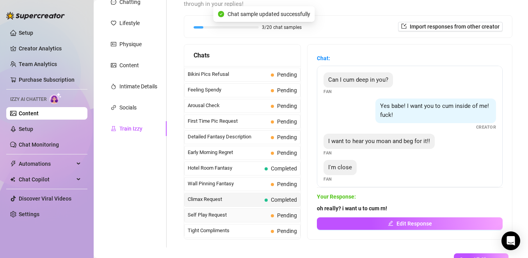
click at [274, 212] on span "Pending" at bounding box center [284, 215] width 26 height 9
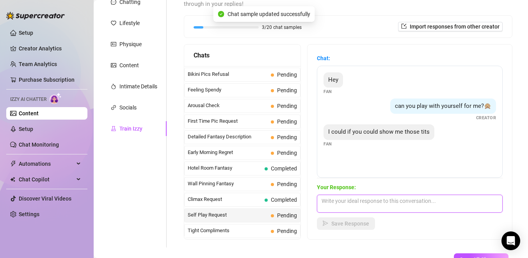
click at [348, 212] on textarea at bounding box center [410, 203] width 186 height 18
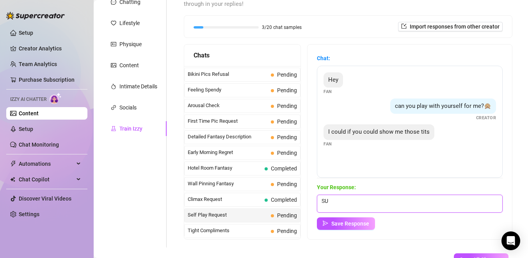
type textarea "S"
type textarea "sure ;)"
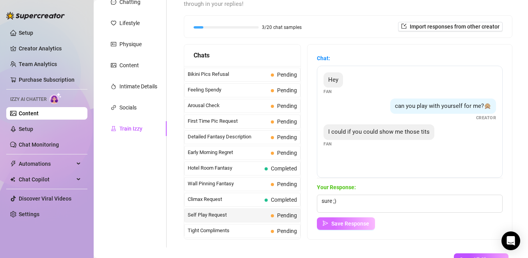
click at [348, 223] on span "Save Response" at bounding box center [351, 223] width 38 height 6
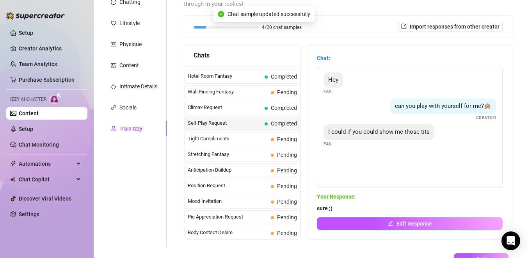
scroll to position [337, 0]
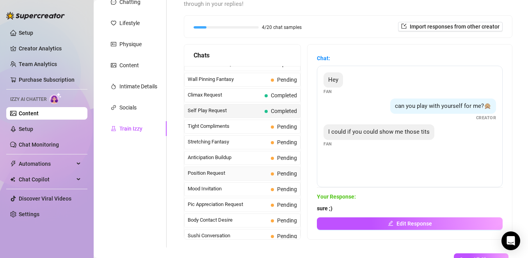
click at [229, 177] on span "Position Request" at bounding box center [228, 173] width 80 height 8
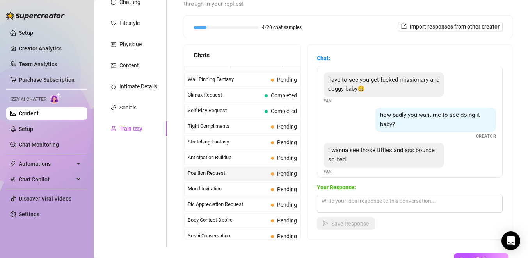
click at [247, 173] on span "Position Request" at bounding box center [228, 173] width 80 height 8
click at [266, 187] on span "Mood Invitation" at bounding box center [228, 189] width 80 height 8
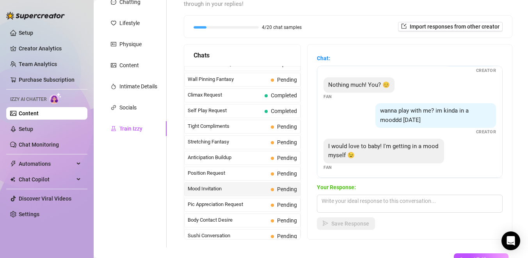
scroll to position [24, 0]
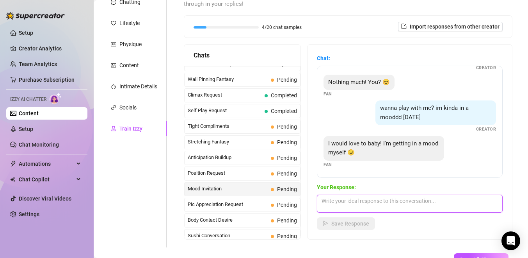
click at [361, 197] on textarea at bounding box center [410, 203] width 186 height 18
type textarea "oh are you? ;)"
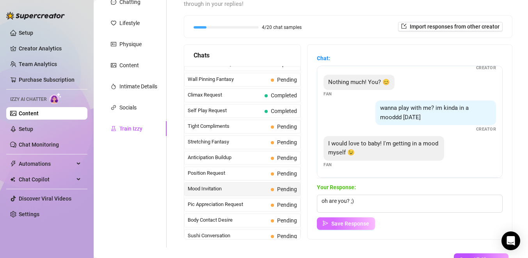
click at [364, 220] on span "Save Response" at bounding box center [351, 223] width 38 height 6
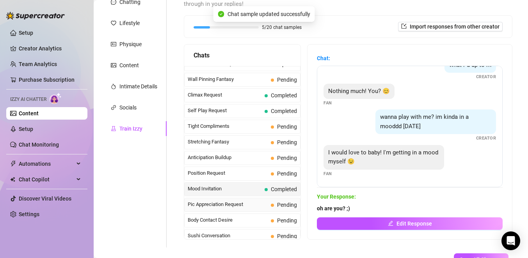
scroll to position [14, 0]
click at [282, 207] on span "Pending" at bounding box center [287, 204] width 20 height 6
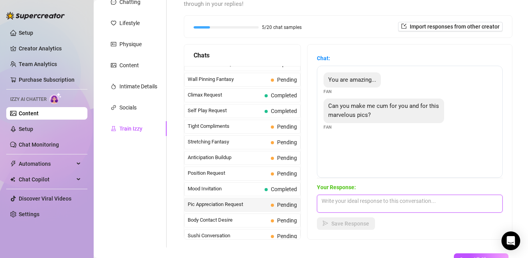
click at [336, 210] on textarea at bounding box center [410, 203] width 186 height 18
type textarea "of course ;)"
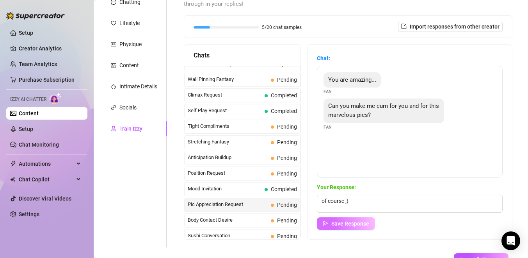
click at [340, 226] on span "Save Response" at bounding box center [351, 223] width 38 height 6
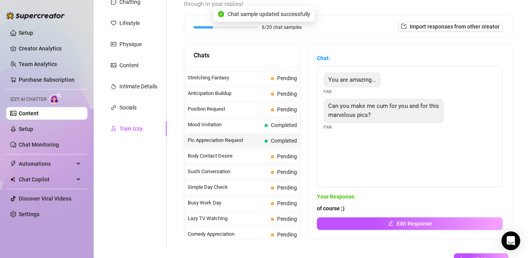
scroll to position [419, 0]
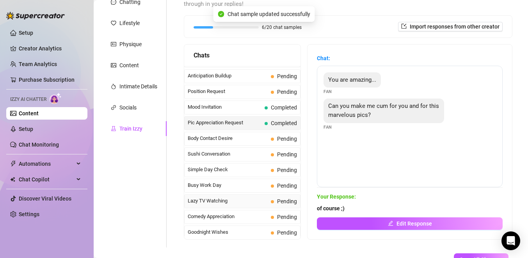
click at [239, 198] on span "Lazy TV Watching" at bounding box center [228, 201] width 80 height 8
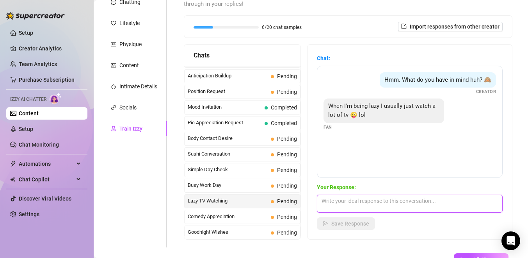
click at [394, 205] on textarea at bounding box center [410, 203] width 186 height 18
type textarea "oh really? i normally just wank"
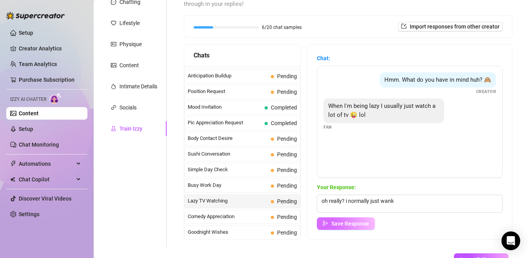
click at [359, 222] on span "Save Response" at bounding box center [351, 223] width 38 height 6
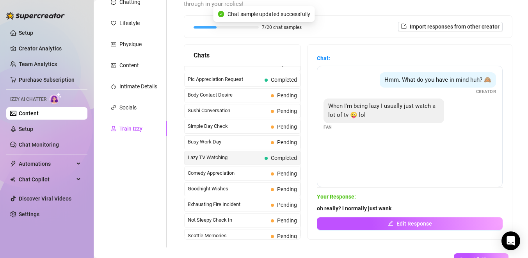
scroll to position [468, 0]
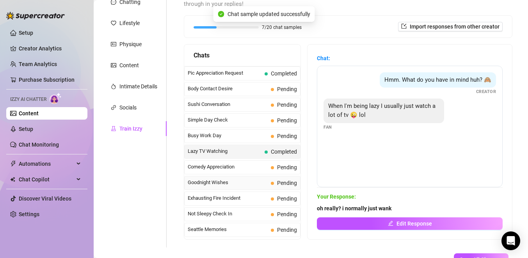
click at [267, 188] on div "Goodnight Wishes Pending" at bounding box center [242, 183] width 116 height 14
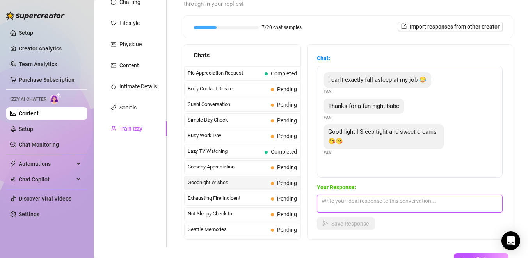
click at [336, 211] on textarea at bounding box center [410, 203] width 186 height 18
type textarea "goodnight baby"
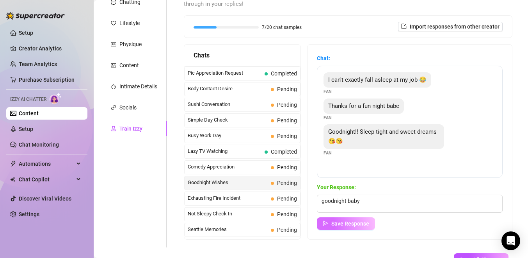
click at [335, 225] on span "Save Response" at bounding box center [351, 223] width 38 height 6
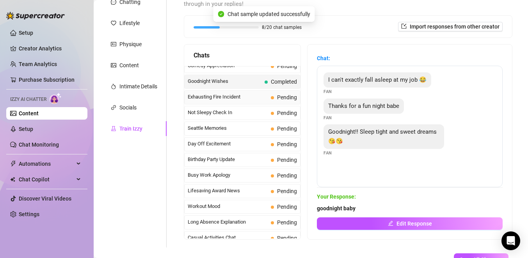
scroll to position [576, 0]
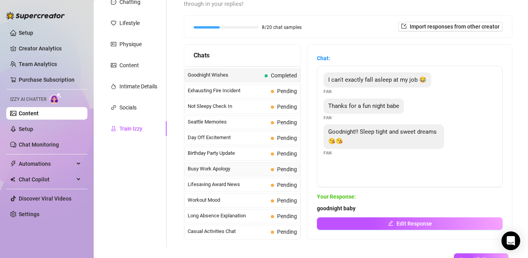
click at [248, 171] on span "Busy Work Apology" at bounding box center [228, 169] width 80 height 8
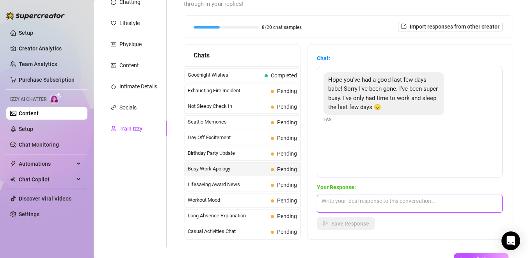
click at [334, 200] on textarea at bounding box center [410, 203] width 186 height 18
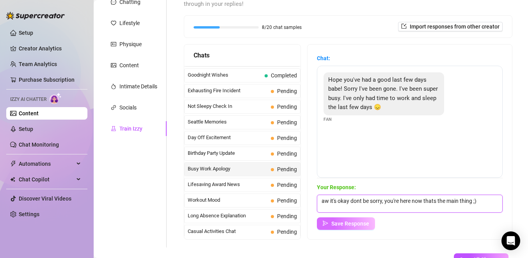
type textarea "aw it's okay dont be sorry, you're here now thats the main thing ;)"
click at [330, 221] on button "Save Response" at bounding box center [346, 223] width 58 height 12
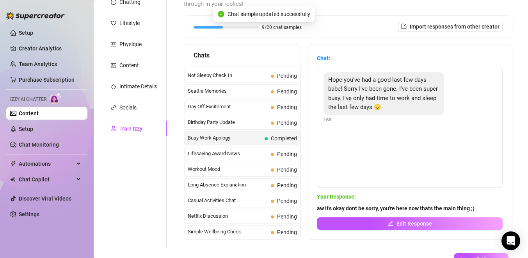
scroll to position [611, 0]
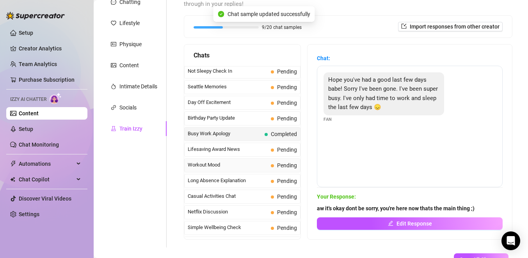
click at [241, 166] on span "Workout Mood" at bounding box center [228, 165] width 80 height 8
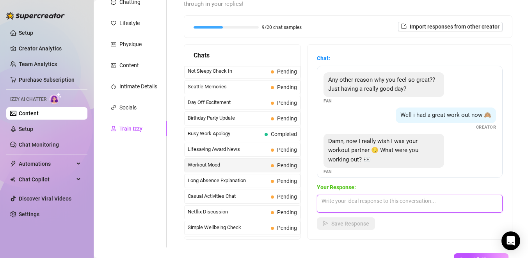
click at [360, 209] on textarea at bounding box center [410, 203] width 186 height 18
type textarea "i was doing legs [DATE]!"
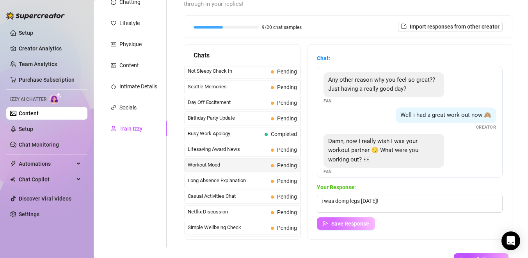
click at [363, 225] on span "Save Response" at bounding box center [351, 223] width 38 height 6
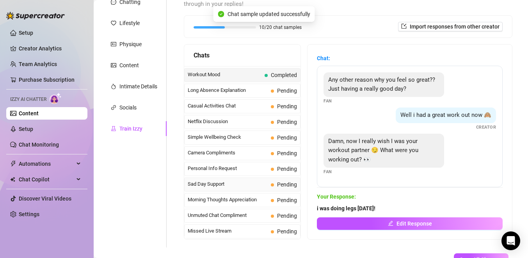
scroll to position [113, 0]
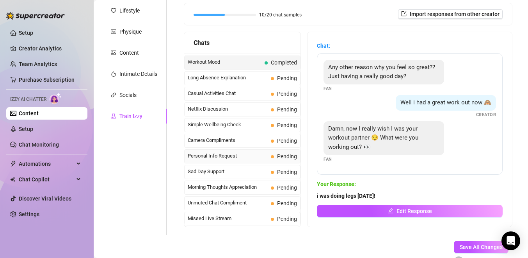
click at [221, 158] on span "Personal Info Request" at bounding box center [228, 156] width 80 height 8
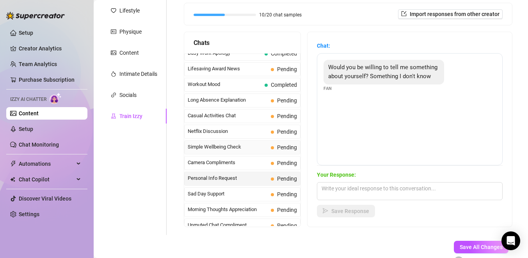
scroll to position [677, 0]
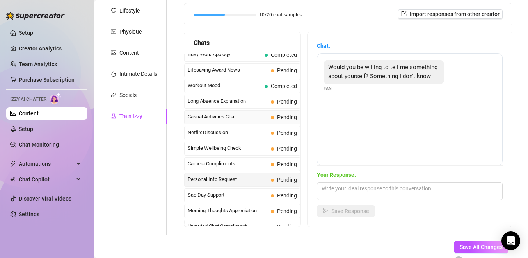
click at [218, 116] on span "Casual Activities Chat" at bounding box center [228, 117] width 80 height 8
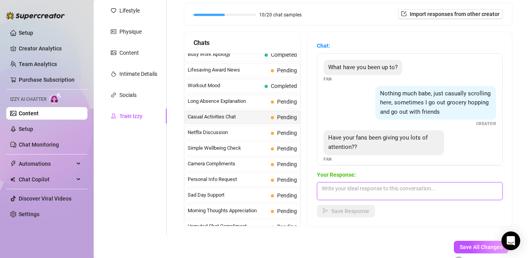
click at [342, 186] on textarea at bounding box center [410, 191] width 186 height 18
type textarea "of course! ;)"
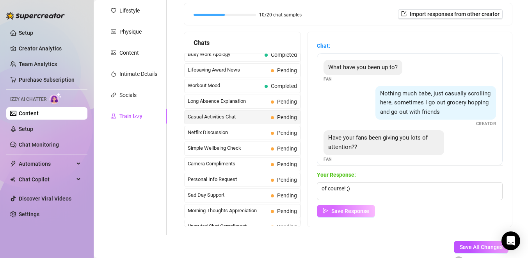
click at [339, 214] on button "Save Response" at bounding box center [346, 211] width 58 height 12
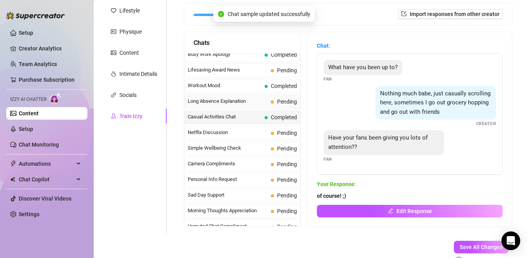
click at [256, 102] on span "Long Absence Explanation" at bounding box center [228, 101] width 80 height 8
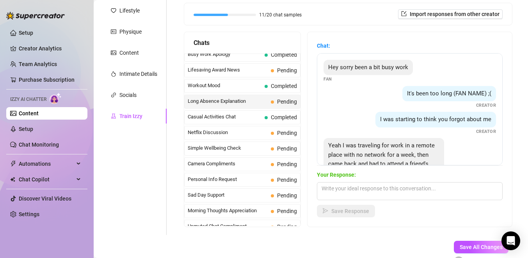
click at [251, 101] on span "Long Absence Explanation" at bounding box center [228, 101] width 80 height 8
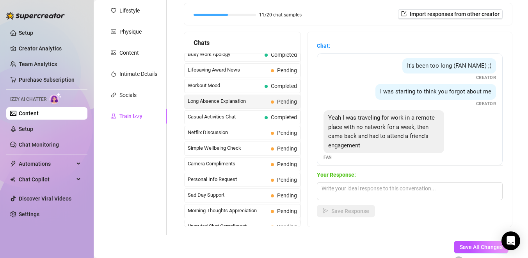
scroll to position [33, 0]
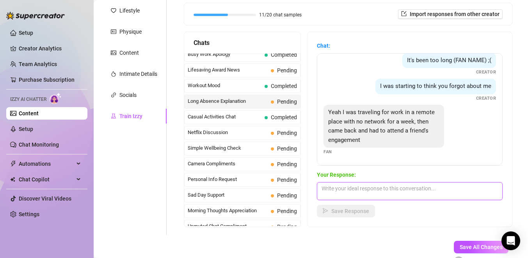
click at [400, 188] on textarea at bounding box center [410, 191] width 186 height 18
type textarea "aww no that must have been sad ;("
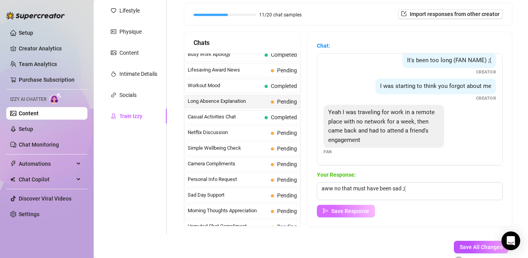
click at [374, 207] on button "Save Response" at bounding box center [346, 211] width 58 height 12
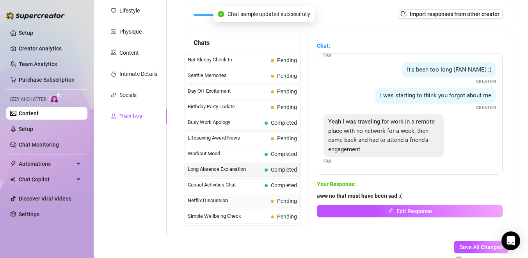
scroll to position [604, 0]
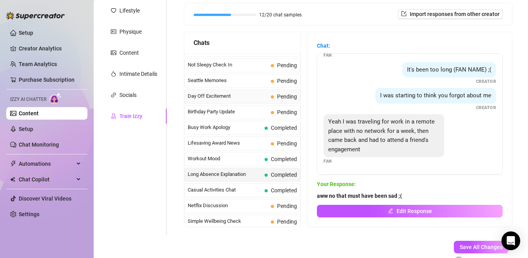
click at [260, 97] on span "Day Off Excitement" at bounding box center [228, 96] width 80 height 8
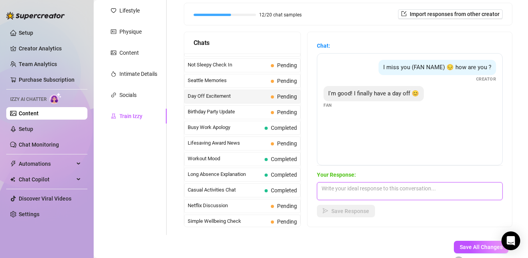
click at [392, 192] on textarea at bounding box center [410, 191] width 186 height 18
type textarea "oh really! what you planning to do? ;)"
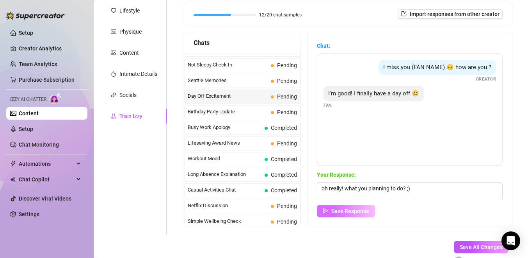
click at [366, 217] on button "Save Response" at bounding box center [346, 211] width 58 height 12
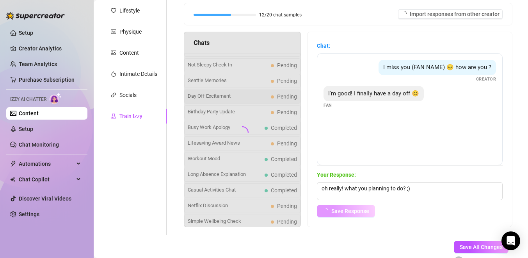
click at [366, 212] on span "Save Response" at bounding box center [351, 211] width 38 height 6
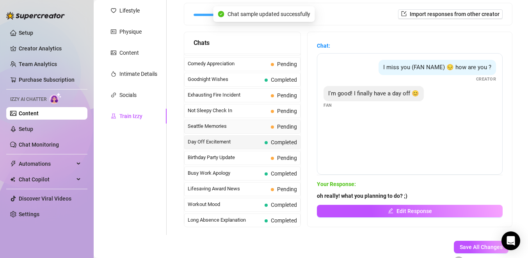
scroll to position [558, 0]
click at [233, 111] on span "Not Sleepy Check In" at bounding box center [228, 111] width 80 height 8
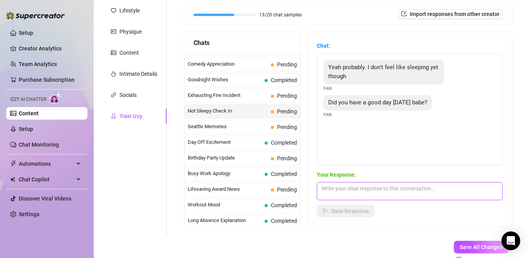
click at [365, 192] on textarea at bounding box center [410, 191] width 186 height 18
type textarea "i did, just been chilling hbu?"
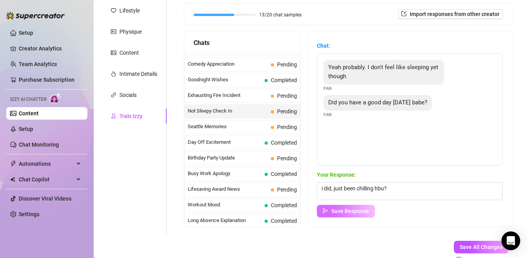
click at [351, 211] on span "Save Response" at bounding box center [351, 211] width 38 height 6
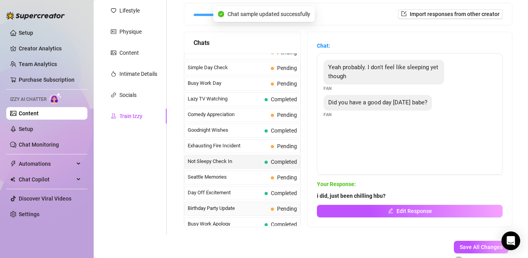
scroll to position [508, 0]
click at [238, 119] on span "Comedy Appreciation" at bounding box center [228, 115] width 80 height 8
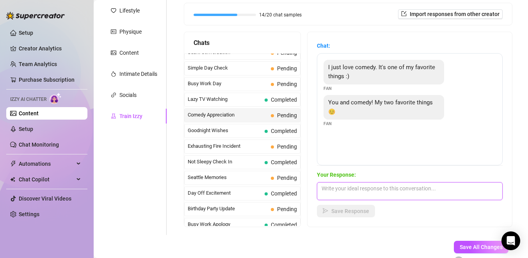
click at [351, 190] on textarea at bounding box center [410, 191] width 186 height 18
type textarea "oh really? ;)"
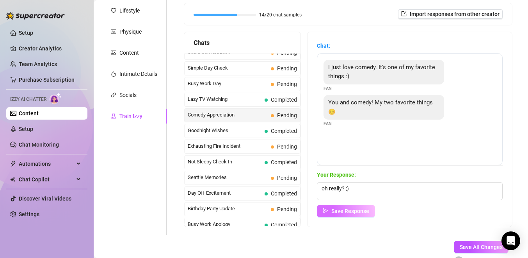
click at [342, 213] on span "Save Response" at bounding box center [351, 211] width 38 height 6
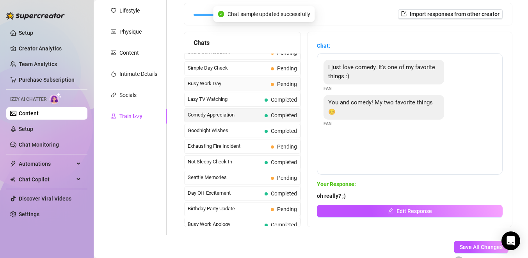
click at [264, 88] on div "Busy Work Day Pending" at bounding box center [242, 84] width 116 height 14
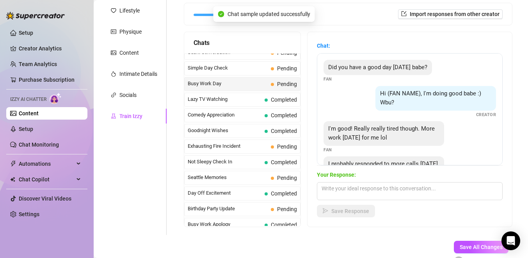
scroll to position [33, 0]
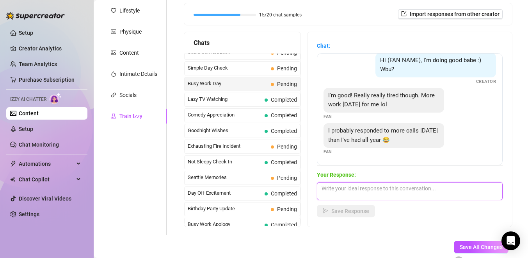
click at [328, 192] on textarea at bounding box center [410, 191] width 186 height 18
type textarea "ahah no way x"
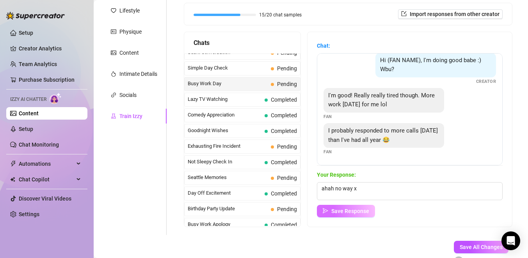
click at [328, 209] on icon "send" at bounding box center [325, 210] width 5 height 5
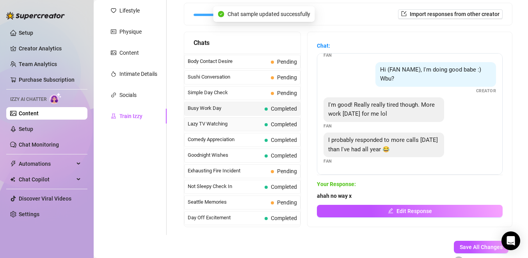
scroll to position [480, 0]
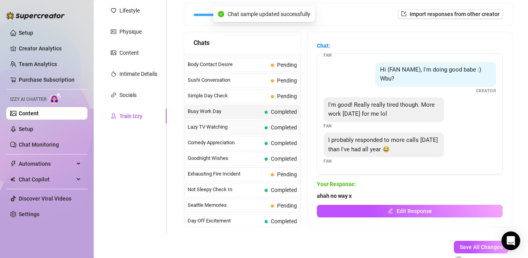
click at [264, 96] on span "Simple Day Check" at bounding box center [228, 96] width 80 height 8
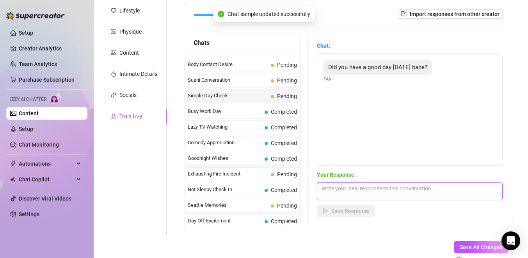
click at [367, 189] on textarea at bounding box center [410, 191] width 186 height 18
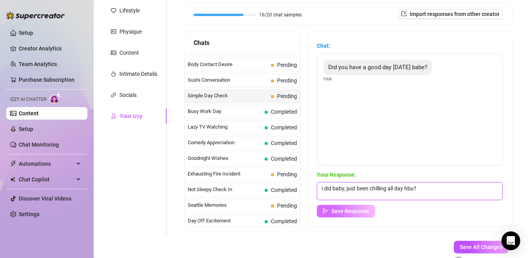
type textarea "i did baby, just been chilling all day hbu?"
click at [354, 210] on span "Save Response" at bounding box center [351, 211] width 38 height 6
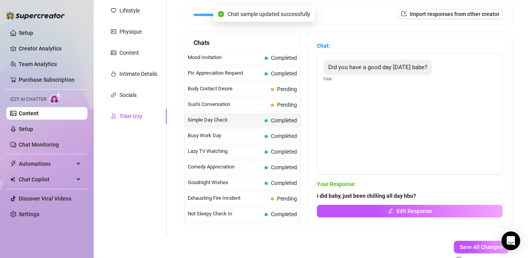
scroll to position [453, 0]
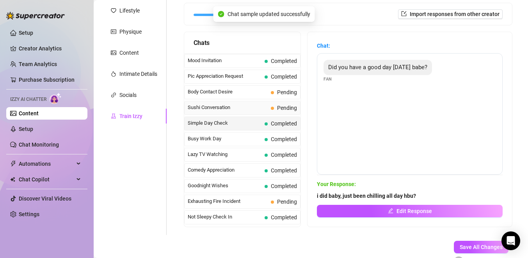
click at [266, 105] on span "Sushi Conversation" at bounding box center [228, 107] width 80 height 8
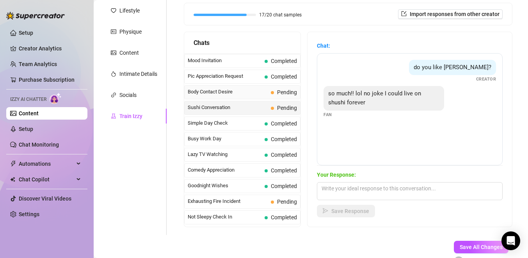
click at [266, 94] on span "Body Contact Desire" at bounding box center [228, 92] width 80 height 8
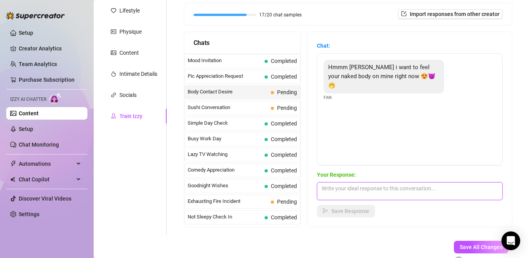
click at [364, 184] on textarea at bounding box center [410, 191] width 186 height 18
type textarea "me too 😏"
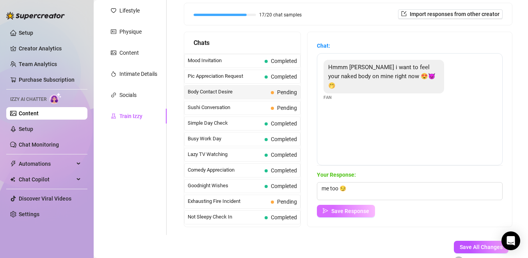
click at [358, 209] on span "Save Response" at bounding box center [351, 211] width 38 height 6
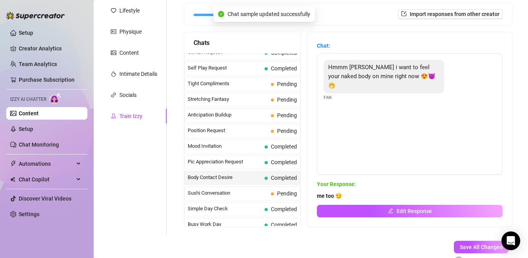
scroll to position [365, 0]
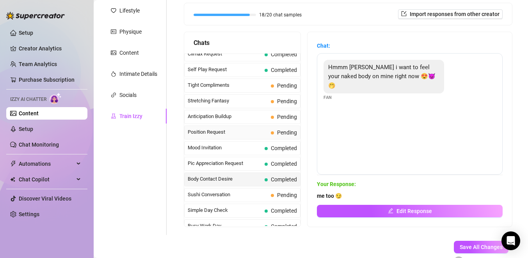
click at [271, 135] on div "Position Request Pending" at bounding box center [242, 132] width 116 height 14
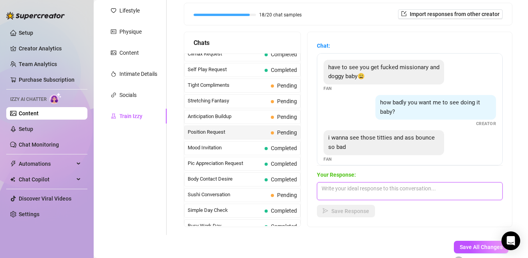
click at [358, 190] on textarea at bounding box center [410, 191] width 186 height 18
type textarea "oh yea? ;)"
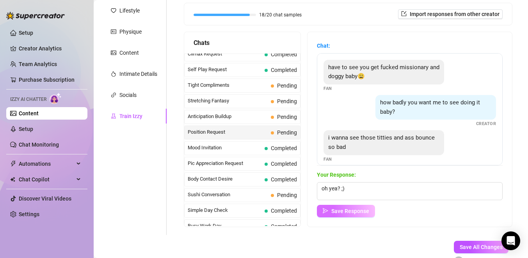
click at [348, 216] on button "Save Response" at bounding box center [346, 211] width 58 height 12
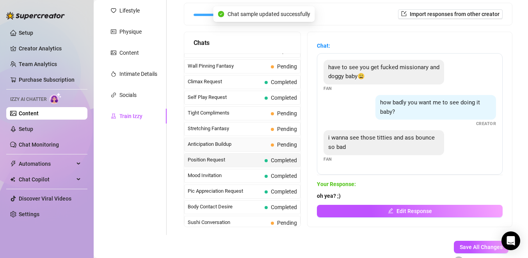
scroll to position [335, 0]
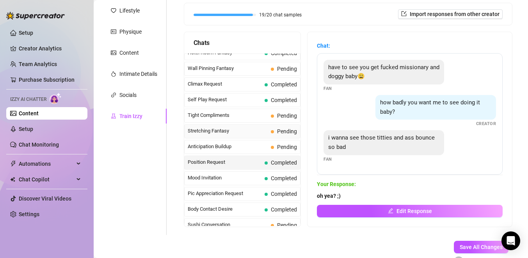
click at [270, 134] on div "Stretching Fantasy Pending" at bounding box center [242, 131] width 116 height 14
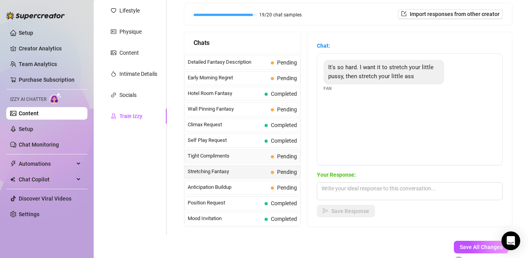
scroll to position [293, 0]
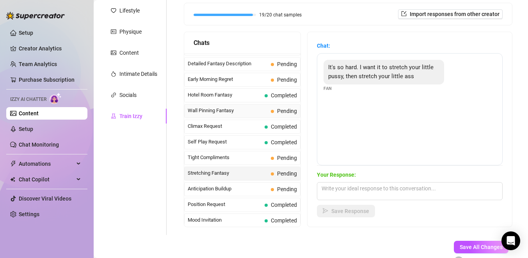
click at [265, 113] on span "Wall Pinning Fantasy" at bounding box center [228, 111] width 80 height 8
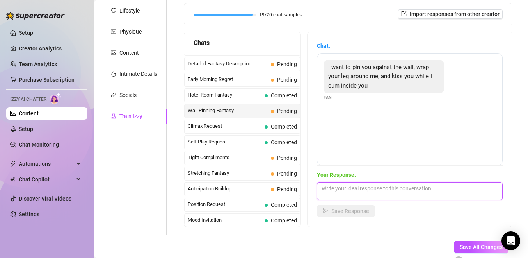
click at [381, 189] on textarea at bounding box center [410, 191] width 186 height 18
type textarea "i would love that ;)"
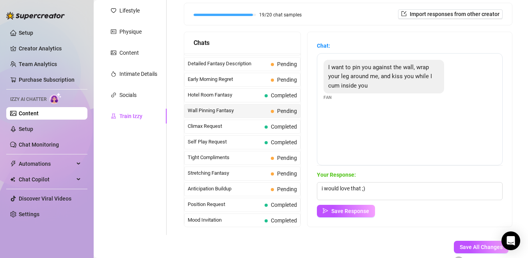
click at [355, 217] on div "Save Response" at bounding box center [410, 211] width 186 height 12
click at [348, 213] on span "Save Response" at bounding box center [351, 211] width 38 height 6
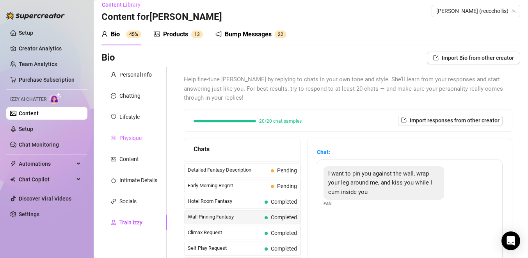
scroll to position [0, 0]
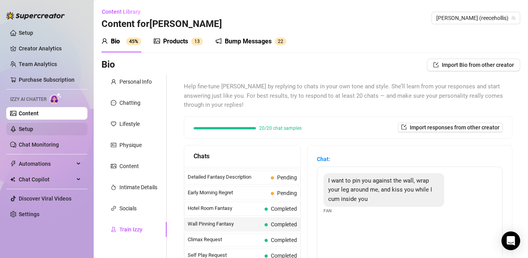
click at [33, 128] on link "Setup" at bounding box center [26, 129] width 14 height 6
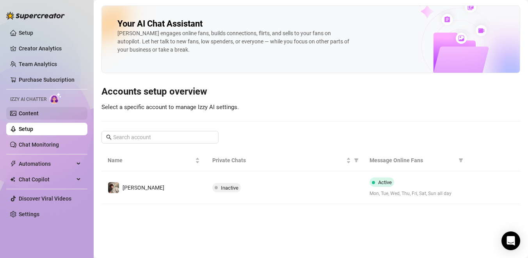
click at [34, 116] on link "Content" at bounding box center [29, 113] width 20 height 6
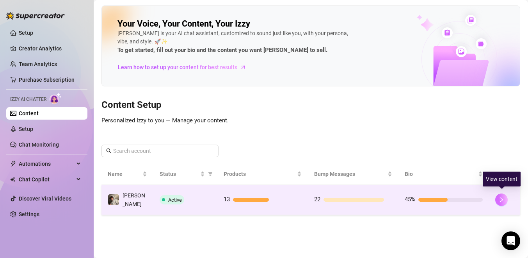
click at [502, 201] on button "button" at bounding box center [502, 199] width 12 height 12
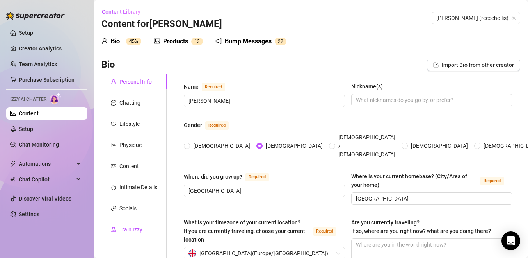
click at [127, 229] on div "Train Izzy" at bounding box center [130, 229] width 23 height 9
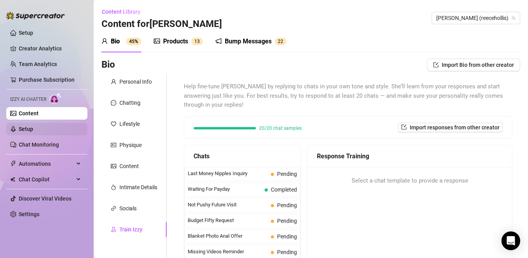
click at [33, 126] on link "Setup" at bounding box center [26, 129] width 14 height 6
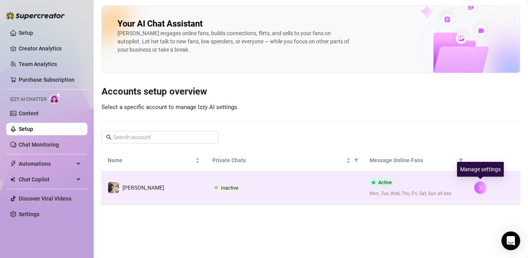
click at [481, 185] on icon "right" at bounding box center [480, 187] width 5 height 5
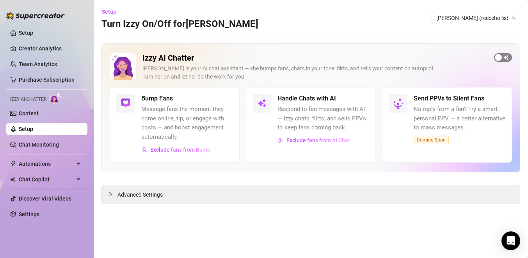
click at [499, 54] on div "button" at bounding box center [498, 57] width 7 height 7
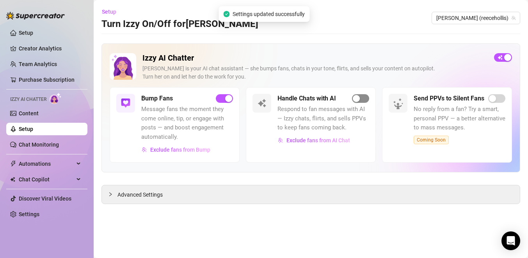
click at [356, 98] on div "button" at bounding box center [356, 98] width 7 height 7
click at [113, 192] on div at bounding box center [112, 194] width 9 height 9
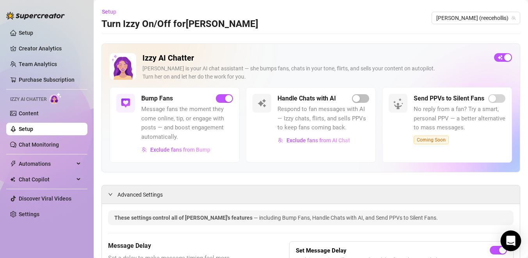
click at [514, 238] on icon "Open Intercom Messenger" at bounding box center [510, 240] width 9 height 10
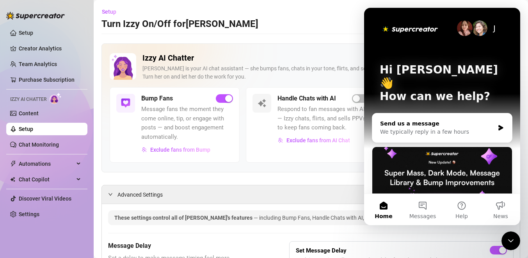
click at [496, 114] on div "Send us a message We typically reply in a few hours" at bounding box center [443, 127] width 140 height 29
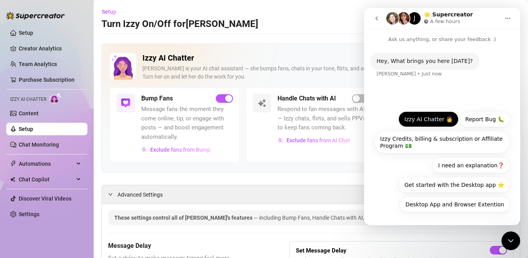
click at [415, 123] on button "Izzy AI Chatter 👩" at bounding box center [429, 119] width 60 height 16
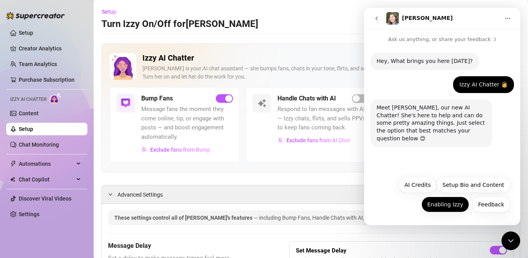
click at [444, 203] on button "Enabling Izzy" at bounding box center [446, 204] width 48 height 16
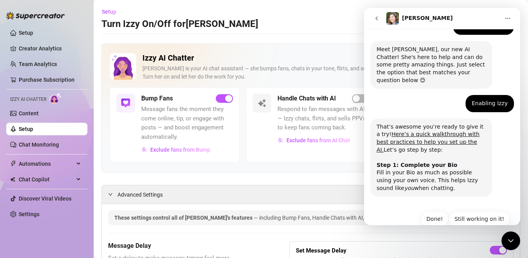
scroll to position [66, 0]
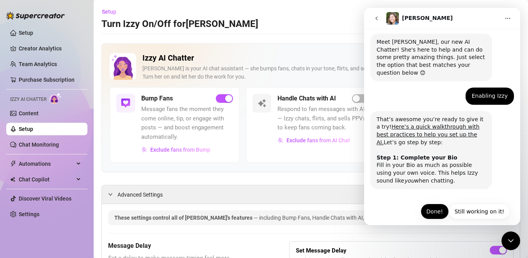
click at [442, 203] on button "Done!" at bounding box center [435, 211] width 28 height 16
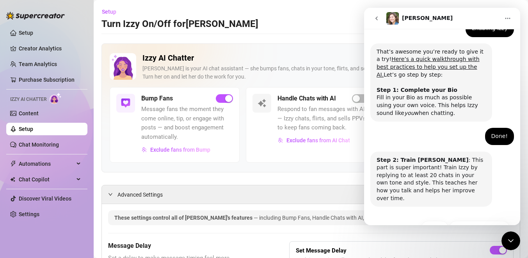
scroll to position [143, 0]
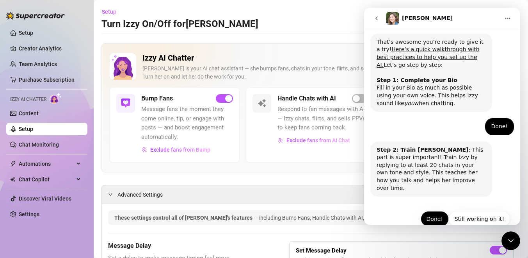
click at [432, 211] on button "Done!" at bounding box center [435, 219] width 28 height 16
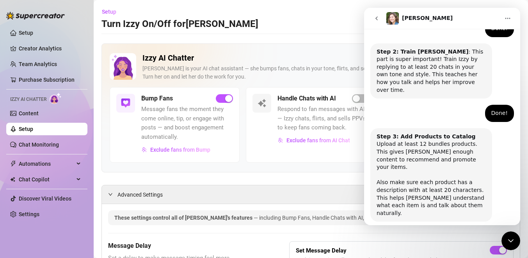
scroll to position [251, 0]
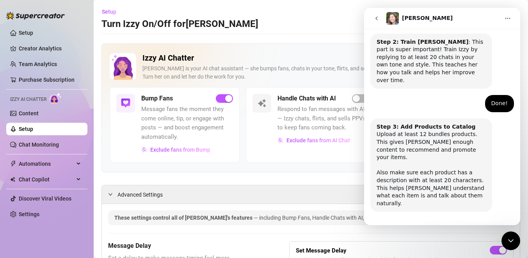
click at [432, 226] on button "Done!" at bounding box center [435, 234] width 28 height 16
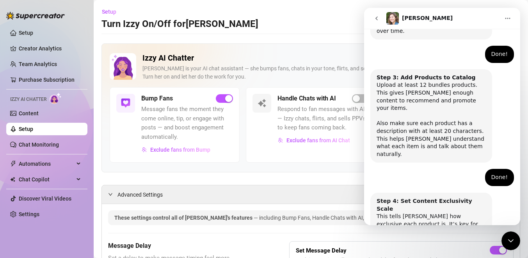
scroll to position [328, 0]
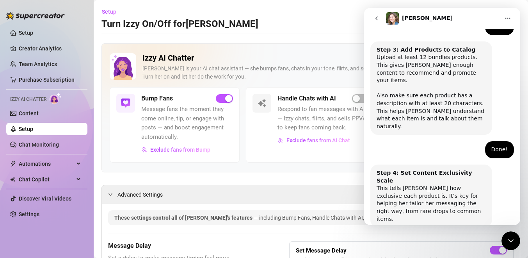
click at [431, 242] on button "Done!" at bounding box center [435, 250] width 28 height 16
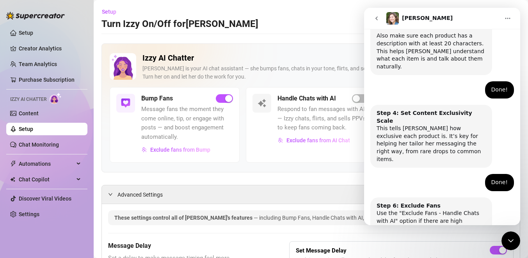
scroll to position [397, 0]
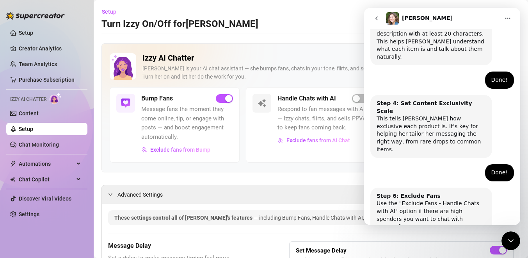
click at [436, 250] on button "Done!" at bounding box center [435, 258] width 28 height 16
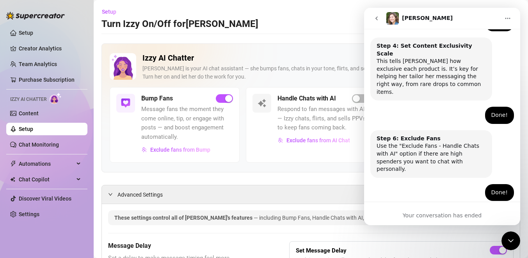
scroll to position [478, 0]
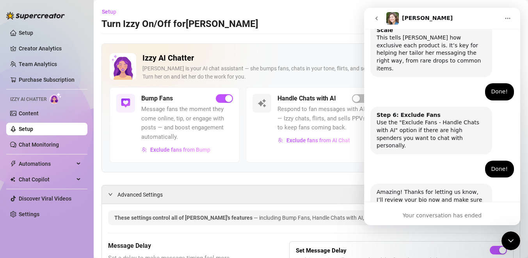
click at [376, 20] on icon "go back" at bounding box center [377, 18] width 6 height 6
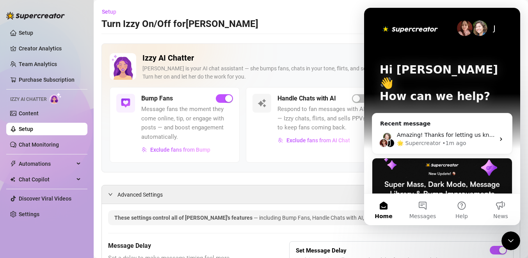
scroll to position [0, 0]
click at [421, 213] on span "Messages" at bounding box center [423, 215] width 27 height 5
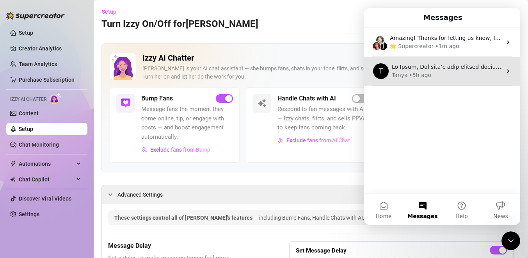
click at [464, 71] on div "[PERSON_NAME] • 5h ago" at bounding box center [447, 75] width 110 height 8
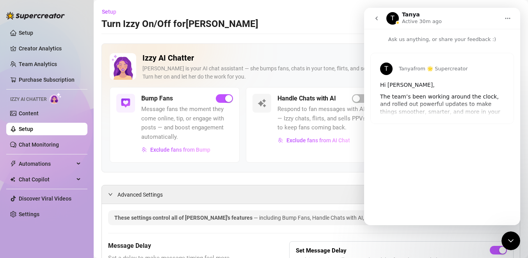
click at [436, 111] on div "[PERSON_NAME] from 🌟 Supercreator Hi [PERSON_NAME], The team’s been working aro…" at bounding box center [442, 88] width 143 height 70
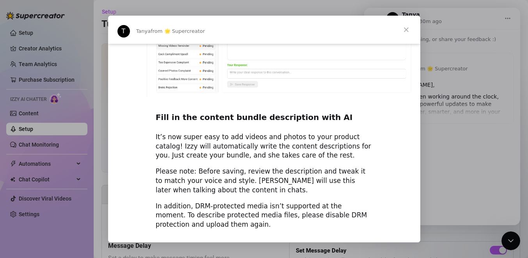
scroll to position [1002, 0]
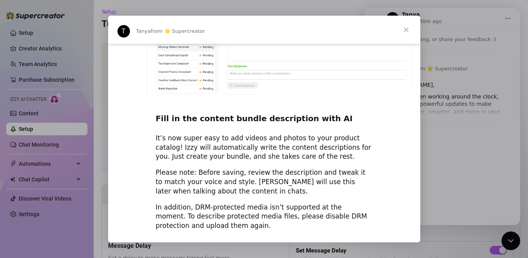
click at [408, 32] on span "Close" at bounding box center [406, 30] width 28 height 28
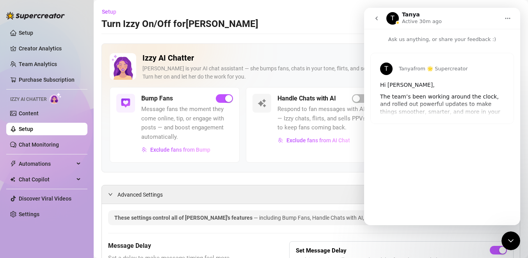
click at [381, 24] on button "go back" at bounding box center [376, 18] width 15 height 15
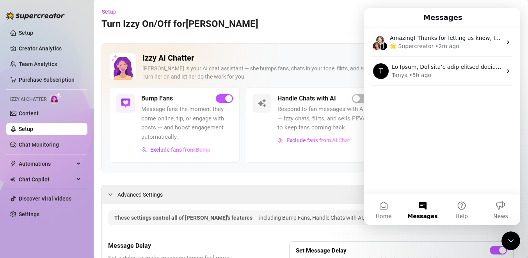
click at [343, 60] on h2 "Izzy AI Chatter" at bounding box center [316, 58] width 346 height 10
click at [456, 211] on button "Help" at bounding box center [461, 209] width 39 height 31
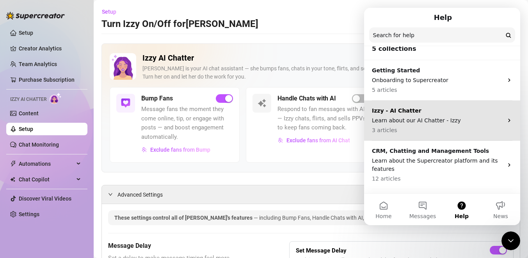
scroll to position [11, 0]
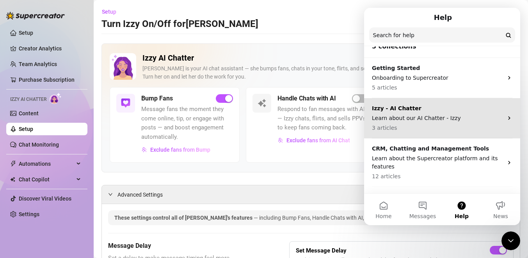
click at [419, 114] on p "Learn about our AI Chatter - Izzy" at bounding box center [437, 118] width 131 height 8
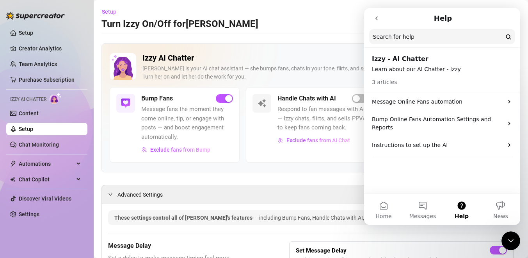
click at [316, 165] on div "Izzy AI Chatter [PERSON_NAME] is your AI chat assistant — she bumps fans, chats…" at bounding box center [311, 107] width 419 height 129
click at [418, 204] on button "Messages" at bounding box center [422, 209] width 39 height 31
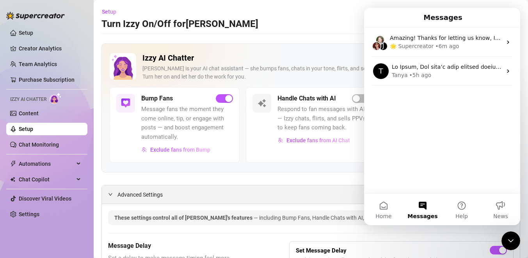
click at [291, 185] on div "Advanced Settings" at bounding box center [311, 194] width 418 height 18
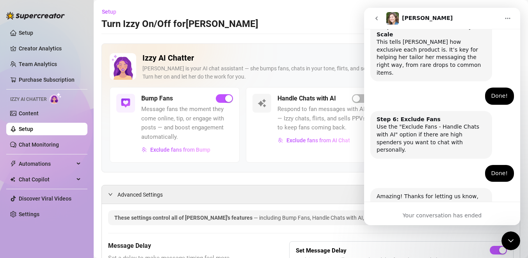
scroll to position [478, 0]
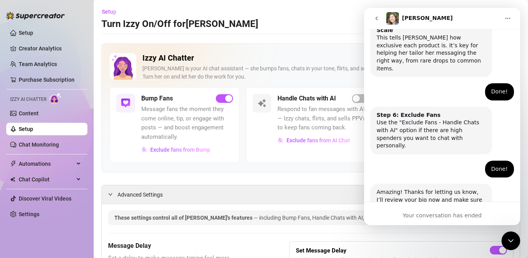
click at [374, 15] on icon "go back" at bounding box center [377, 18] width 6 height 6
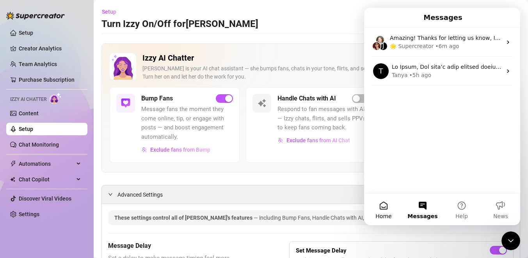
click at [391, 210] on button "Home" at bounding box center [383, 209] width 39 height 31
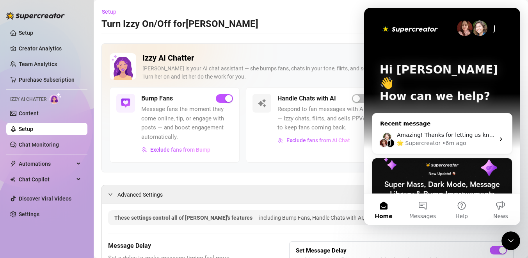
click at [424, 119] on div "Recent message" at bounding box center [442, 123] width 124 height 8
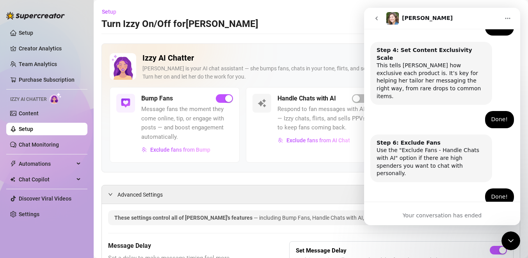
scroll to position [478, 0]
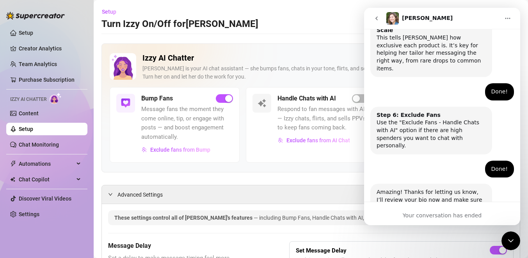
click at [380, 18] on icon "go back" at bounding box center [377, 18] width 6 height 6
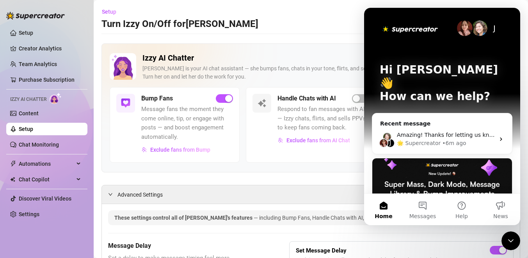
scroll to position [0, 0]
click at [429, 205] on button "Messages" at bounding box center [422, 209] width 39 height 31
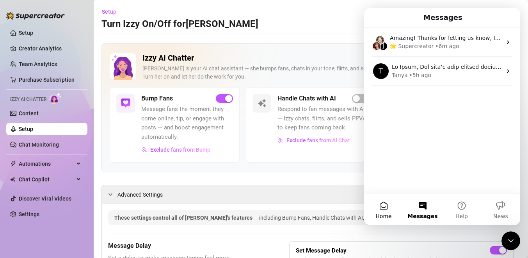
click at [388, 207] on button "Home" at bounding box center [383, 209] width 39 height 31
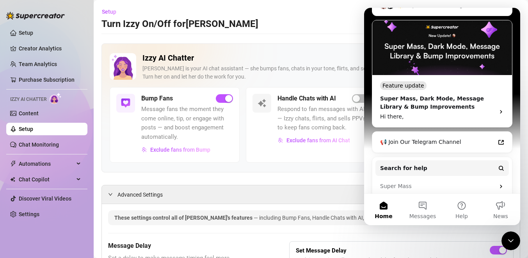
scroll to position [138, 0]
click at [432, 213] on span "Messages" at bounding box center [423, 215] width 27 height 5
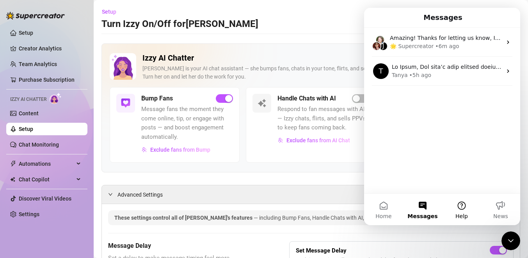
click at [462, 204] on button "Help" at bounding box center [461, 209] width 39 height 31
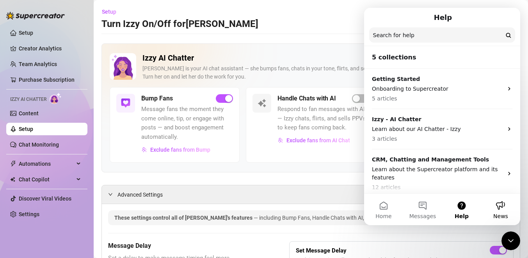
click at [493, 212] on button "News" at bounding box center [500, 209] width 39 height 31
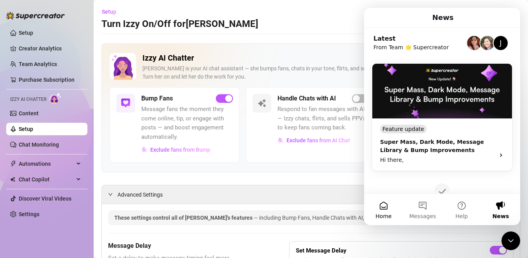
click at [394, 210] on button "Home" at bounding box center [383, 209] width 39 height 31
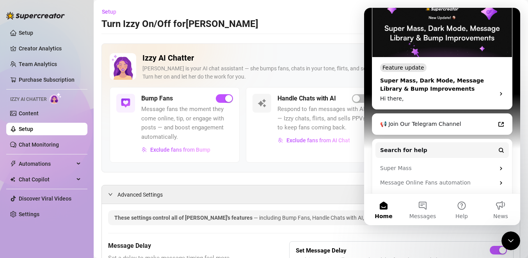
scroll to position [175, 0]
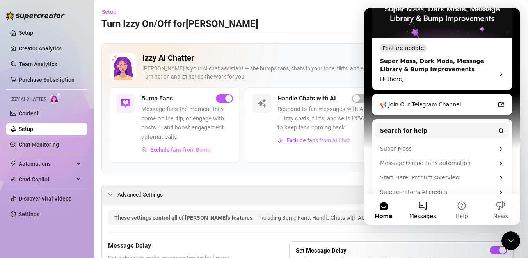
click at [417, 209] on button "Messages" at bounding box center [422, 209] width 39 height 31
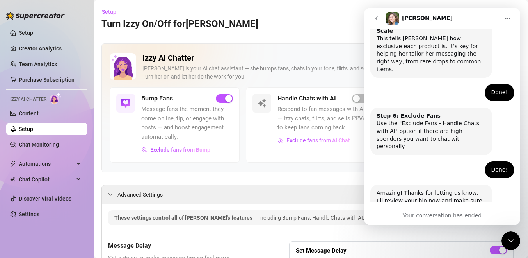
scroll to position [478, 0]
click at [299, 189] on div "Advanced Settings" at bounding box center [311, 194] width 418 height 18
click at [374, 19] on icon "go back" at bounding box center [377, 18] width 6 height 6
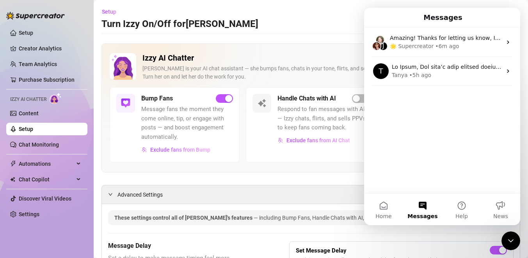
click at [324, 75] on div "[PERSON_NAME] is your AI chat assistant — she bumps fans, chats in your tone, f…" at bounding box center [316, 72] width 346 height 16
click at [513, 244] on icon "Close Intercom Messenger" at bounding box center [510, 240] width 9 height 9
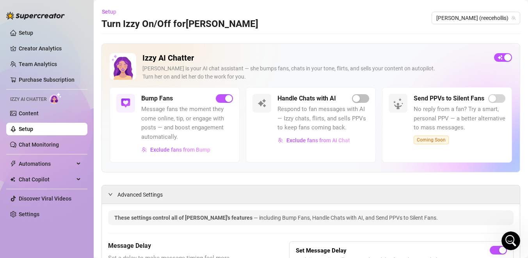
click at [512, 239] on icon "Open Intercom Messenger" at bounding box center [510, 240] width 5 height 6
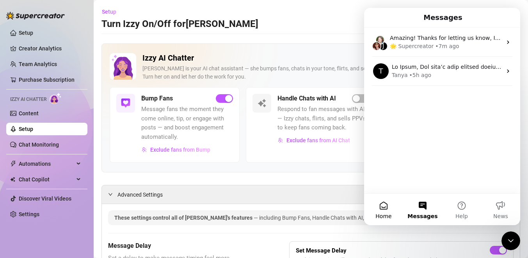
drag, startPoint x: 784, startPoint y: 233, endPoint x: 389, endPoint y: 210, distance: 396.6
click at [389, 210] on button "Home" at bounding box center [383, 209] width 39 height 31
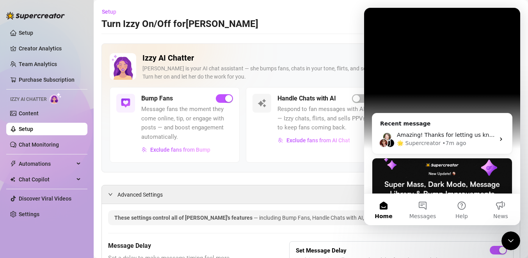
click at [423, 209] on button "Messages" at bounding box center [422, 209] width 39 height 31
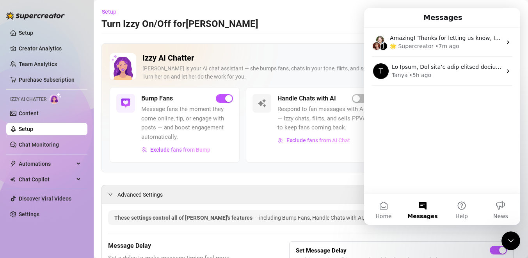
click at [508, 237] on icon "Close Intercom Messenger" at bounding box center [510, 240] width 9 height 9
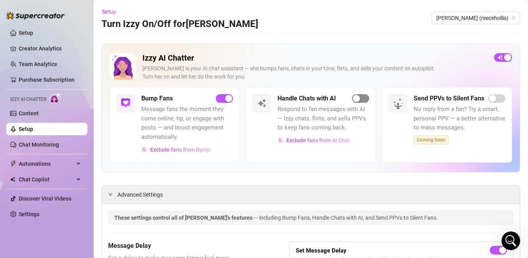
click at [359, 102] on span "button" at bounding box center [360, 98] width 17 height 9
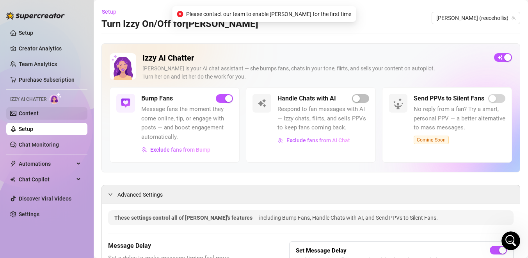
click at [28, 114] on link "Content" at bounding box center [29, 113] width 20 height 6
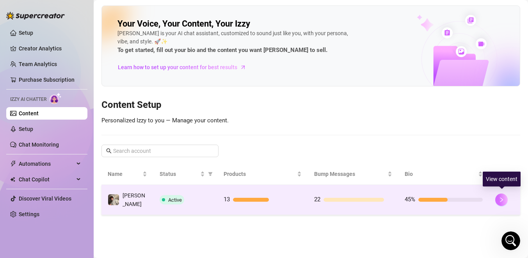
click at [503, 197] on icon "right" at bounding box center [501, 199] width 5 height 5
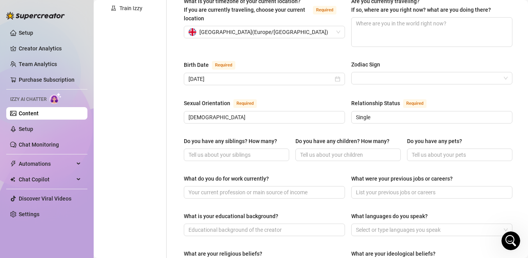
scroll to position [222, 0]
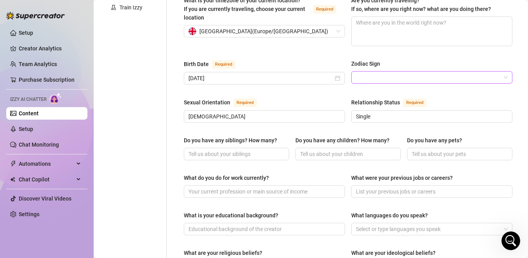
click at [371, 71] on input "Zodiac Sign" at bounding box center [428, 77] width 145 height 12
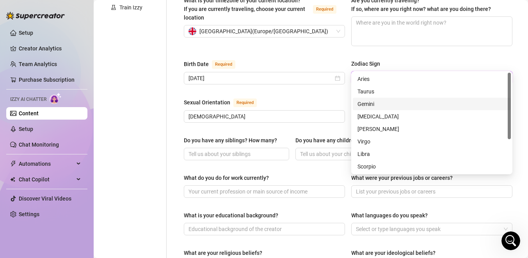
click at [373, 105] on div "Gemini" at bounding box center [432, 104] width 149 height 9
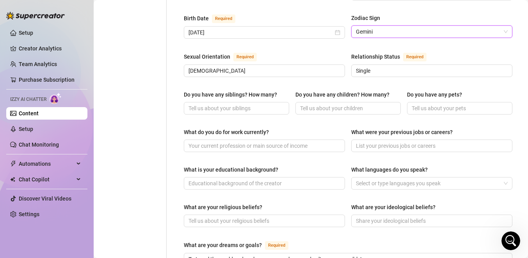
scroll to position [269, 0]
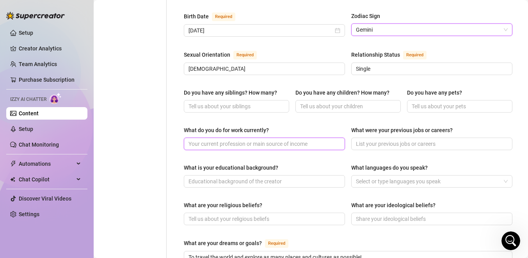
click at [336, 139] on input "What do you do for work currently?" at bounding box center [264, 143] width 150 height 9
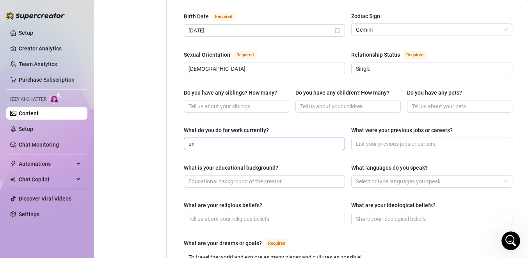
type input "u"
type input "O"
type input "A"
type input "Admin"
click at [303, 177] on input "What is your educational background?" at bounding box center [264, 181] width 150 height 9
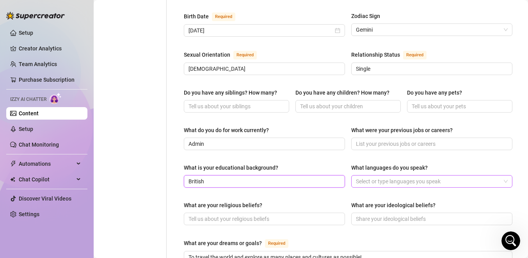
click at [374, 176] on div at bounding box center [428, 181] width 150 height 11
type input "British"
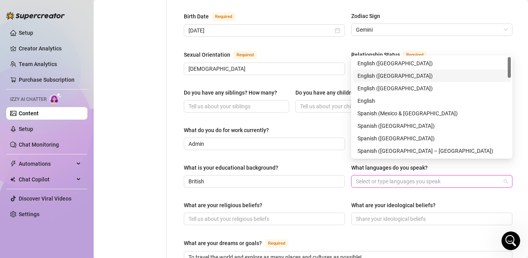
click at [376, 76] on div "English ([GEOGRAPHIC_DATA])" at bounding box center [432, 75] width 149 height 9
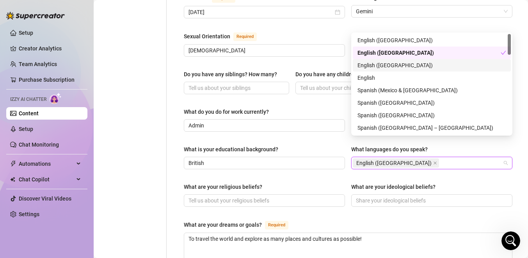
scroll to position [292, 0]
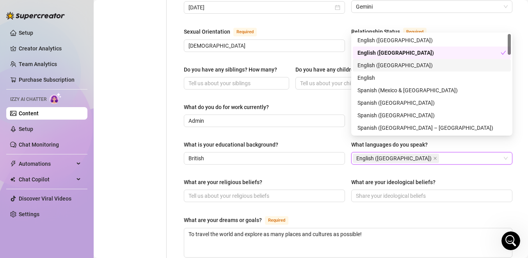
click at [307, 178] on div "What are your religious beliefs?" at bounding box center [264, 184] width 161 height 12
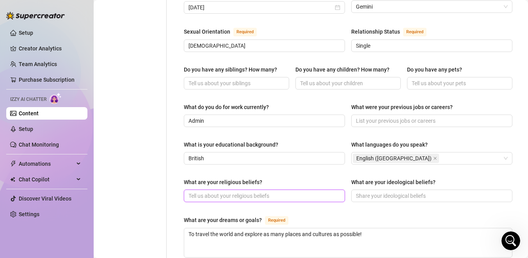
click at [310, 191] on input "What are your religious beliefs?" at bounding box center [264, 195] width 150 height 9
click at [199, 191] on input "Athiest" at bounding box center [264, 195] width 150 height 9
type input "[DEMOGRAPHIC_DATA]"
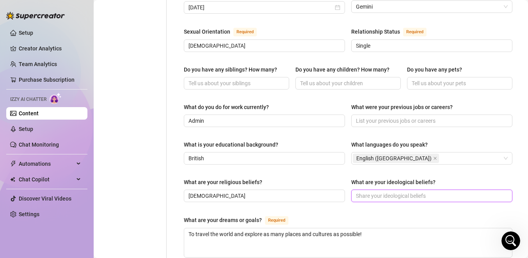
click at [418, 191] on input "What are your ideological beliefs?" at bounding box center [431, 195] width 150 height 9
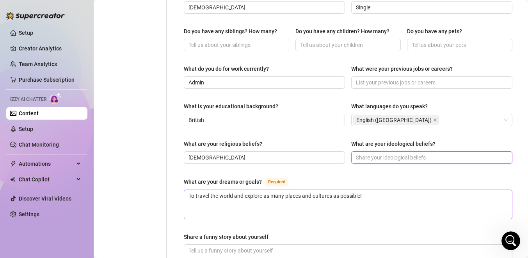
scroll to position [340, 0]
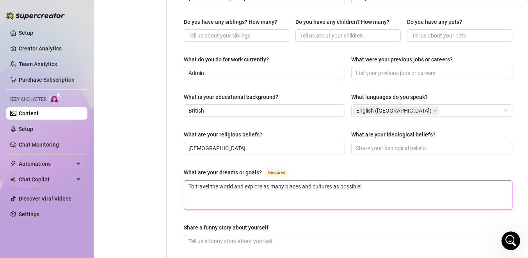
click at [334, 180] on textarea "To travel the world and explore as many places and cultures as possible!" at bounding box center [348, 194] width 328 height 29
type textarea "To travel the world and explore as many places and cultures as possible!"
type textarea "To travel the world and explore as many places and cultures an as possible!"
type textarea "To travel the world and explore as many places and cultures and as possible!"
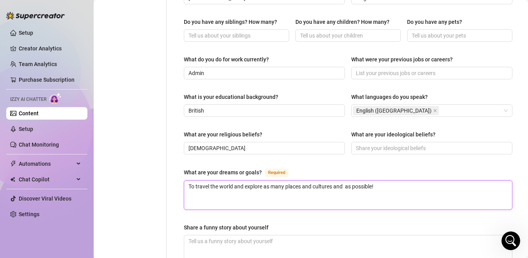
type textarea "To travel the world and explore as many places and cultures and as possible!"
type textarea "To travel the world and explore as many places and cultures an as possible!"
type textarea "To travel the world and explore as many places and cultures a as possible!"
type textarea "To travel the world and explore as many places and cultures as possible!"
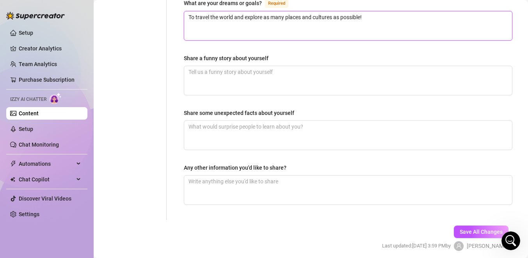
scroll to position [510, 0]
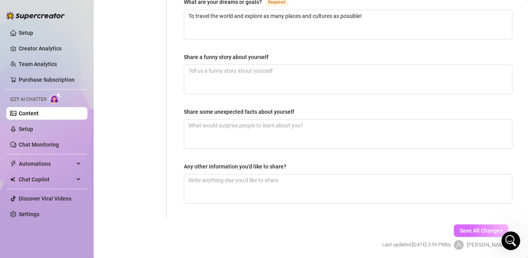
click at [470, 227] on span "Save All Changes" at bounding box center [481, 230] width 43 height 6
type input "[DEMOGRAPHIC_DATA]"
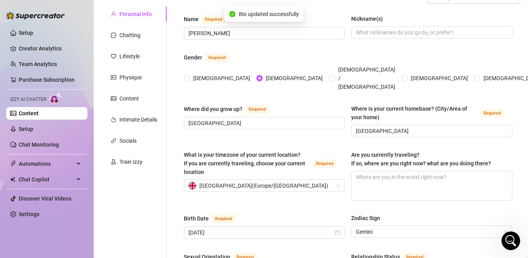
scroll to position [0, 0]
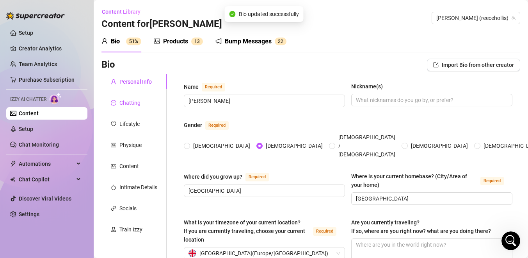
click at [136, 100] on div "Chatting" at bounding box center [129, 102] width 21 height 9
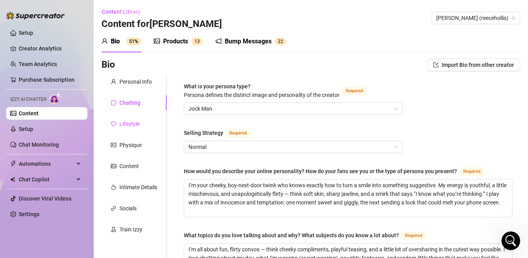
click at [125, 125] on div "Lifestyle" at bounding box center [129, 123] width 20 height 9
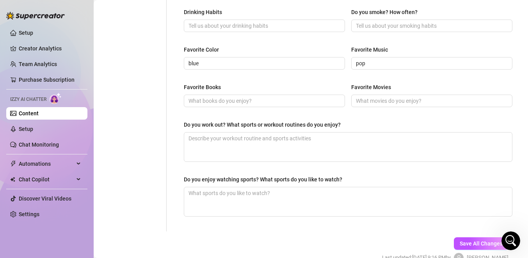
scroll to position [394, 0]
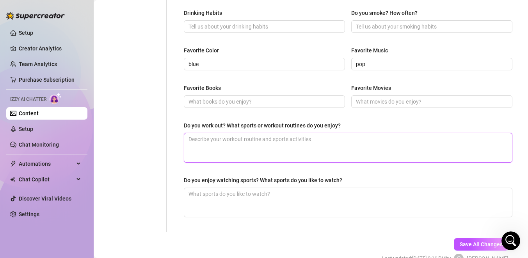
click at [197, 152] on textarea "Do you work out? What sports or workout routines do you enjoy?" at bounding box center [348, 147] width 328 height 29
type textarea "I"
type textarea "I wo"
type textarea "I wor"
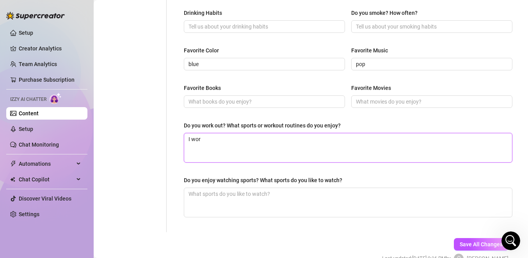
type textarea "I work"
type textarea "I [PERSON_NAME]"
type textarea "I work"
type textarea "I worko"
type textarea "I workou"
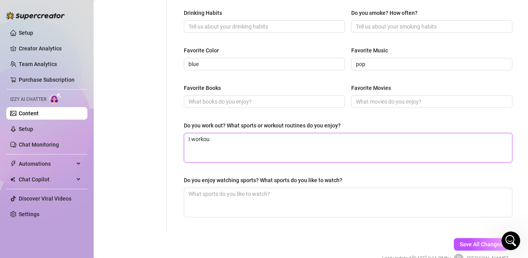
type textarea "I workout"
type textarea "I workout a"
type textarea "I workout a l"
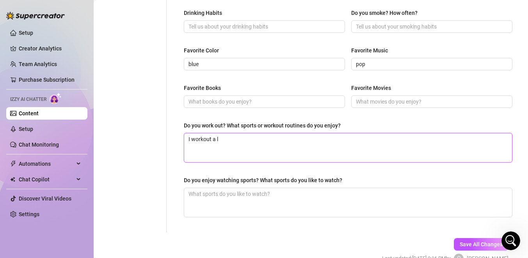
type textarea "I workout a lo"
type textarea "I workout a lot"
type textarea "I workout a lot,"
type textarea "I workout a lot, c"
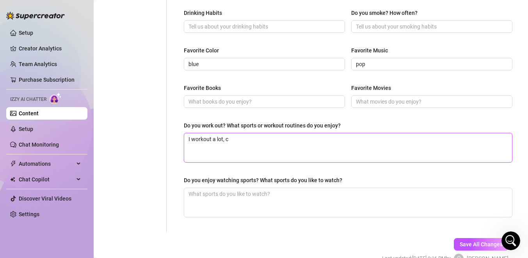
type textarea "I workout a lot, ca"
type textarea "I workout a lot, car"
type textarea "I workout a lot, card"
type textarea "I workout a lot, cardi"
type textarea "I workout a lot, cardio"
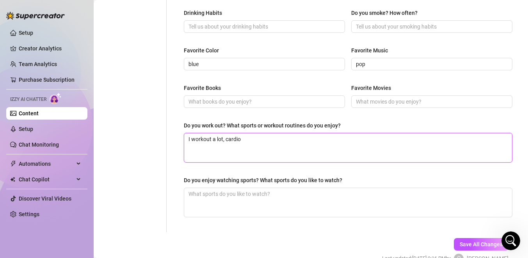
type textarea "I workout a lot, cardio"
type textarea "I workout a lot, cardio e"
type textarea "I workout a lot, cardio et"
type textarea "I workout a lot, cardio etc"
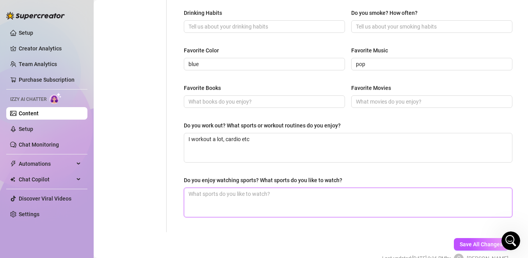
click at [212, 199] on textarea "Do you enjoy watching sports? What sports do you like to watch?" at bounding box center [348, 202] width 328 height 29
type textarea "I"
type textarea "I l"
type textarea "I lo"
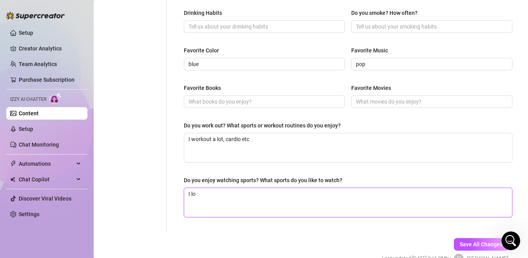
type textarea "I lov"
type textarea "I love"
type textarea "I love w"
type textarea "I love wat"
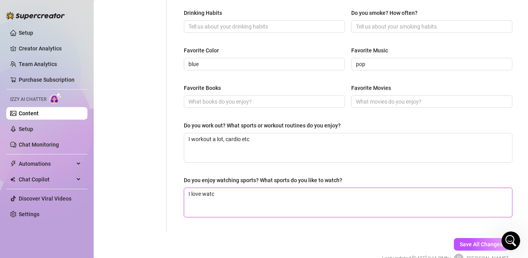
type textarea "I love watch"
type textarea "I love watchi"
type textarea "I love watching"
type textarea "I love watching f"
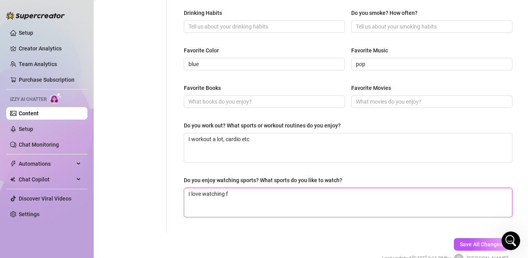
type textarea "I love watching fo"
type textarea "I love watching foo"
type textarea "I love watching food"
type textarea "I love watching foodb"
type textarea "I love watching foodba"
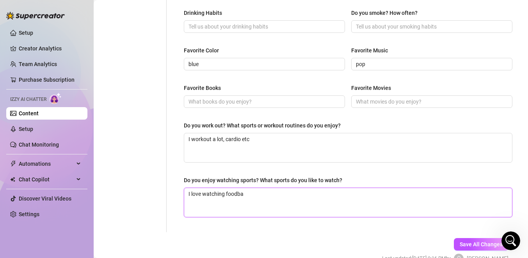
type textarea "I love watching foodbal"
type textarea "I love watching foodball"
type textarea "I love watching foodbal"
type textarea "I love watching foodba"
type textarea "I love watching foodb"
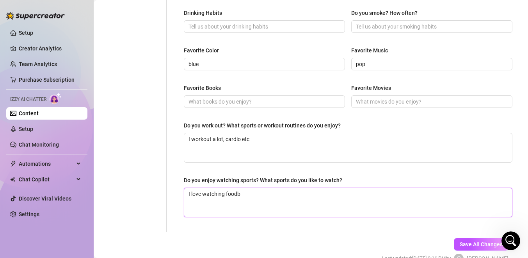
type textarea "I love watching food"
type textarea "I love watching foo"
type textarea "I love watching foot"
type textarea "I love watching footb"
type textarea "I love watching footba"
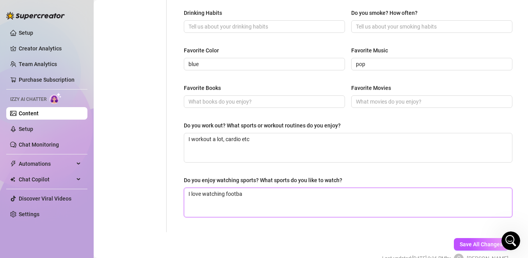
type textarea "I love watching footbal"
type textarea "I love watching football"
type textarea "I love watching football!"
type textarea "I love watching football! M"
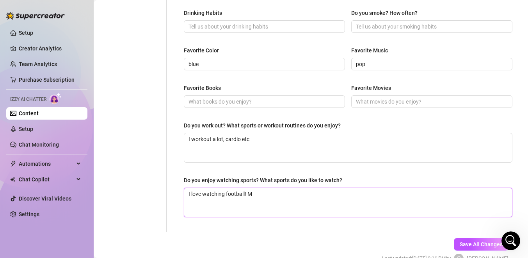
type textarea "I love watching football! My"
type textarea "I love watching football! My f"
type textarea "I love watching football! My fav"
type textarea "I love watching football! My favo"
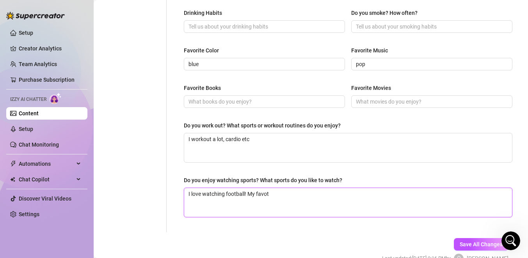
type textarea "I love watching football! My favotu"
type textarea "I love watching football! My favotui"
type textarea "I love watching football! My favotuit"
type textarea "I love watching football! My favotuite"
type textarea "I love watching football! My favotuite t"
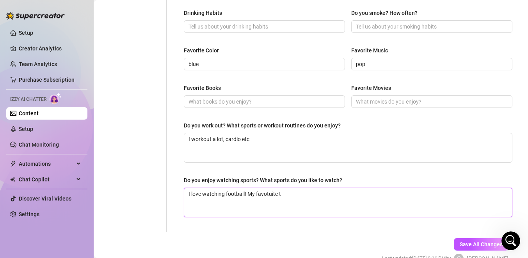
type textarea "I love watching football! My favotuite te"
type textarea "I love watching football! My favotuite tea"
type textarea "I love watching football! My favotuite team"
click at [267, 198] on textarea "I love watching football! My favotuite team is Manchester United" at bounding box center [348, 202] width 328 height 29
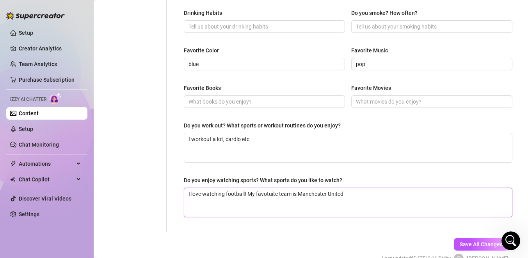
click at [267, 192] on textarea "I love watching football! My favotuite team is Manchester United" at bounding box center [348, 202] width 328 height 29
click at [264, 197] on textarea "I love watching football! My favotuite team is Manchester United" at bounding box center [348, 202] width 328 height 29
click at [269, 193] on textarea "I love watching football! My favotuite team is Manchester United" at bounding box center [348, 202] width 328 height 29
click at [271, 193] on textarea "I love watching football! My favouite team is Manchester United" at bounding box center [348, 202] width 328 height 29
click at [356, 192] on textarea "I love watching football! My favourite team is Manchester United" at bounding box center [348, 202] width 328 height 29
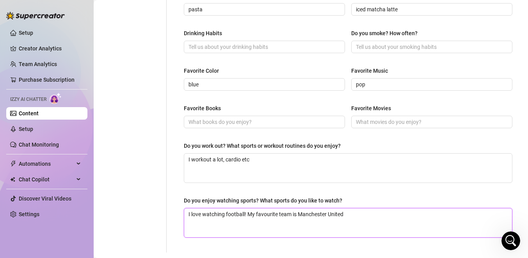
scroll to position [374, 0]
click at [380, 123] on input "Favorite Movies" at bounding box center [431, 122] width 150 height 9
click at [376, 121] on input "Absolulty" at bounding box center [431, 122] width 150 height 9
click at [386, 122] on input "Absolulty" at bounding box center [431, 122] width 150 height 9
click at [372, 122] on input "Absolulty" at bounding box center [431, 122] width 150 height 9
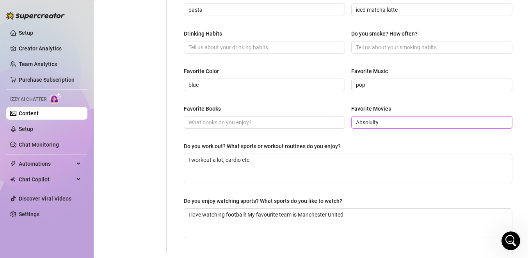
click at [380, 123] on input "Absolulty" at bounding box center [431, 122] width 150 height 9
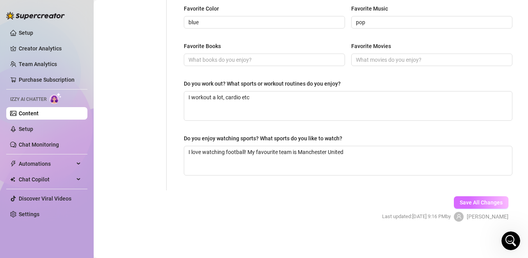
click at [460, 198] on button "Save All Changes" at bounding box center [481, 202] width 55 height 12
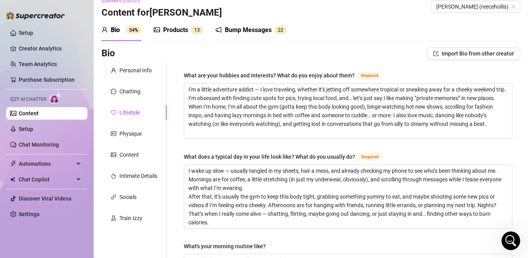
scroll to position [9, 0]
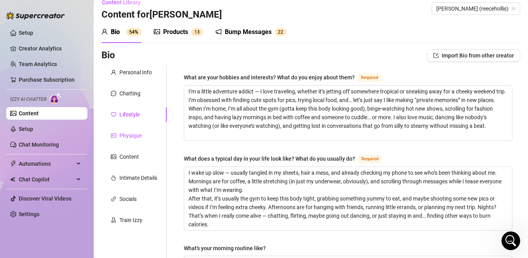
click at [130, 136] on div "Physique" at bounding box center [130, 135] width 22 height 9
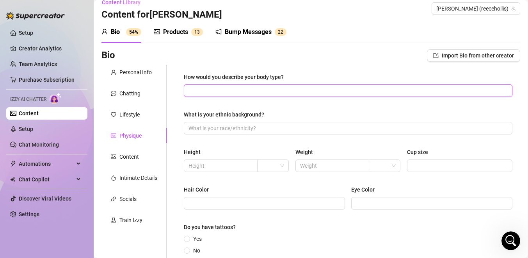
click at [228, 93] on input "How would you describe your body type?" at bounding box center [348, 90] width 318 height 9
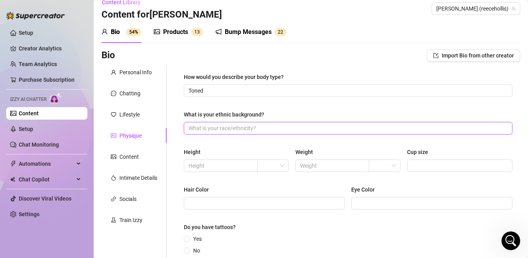
click at [243, 129] on input "What is your ethnic background?" at bounding box center [348, 128] width 318 height 9
click at [278, 167] on span at bounding box center [273, 166] width 22 height 12
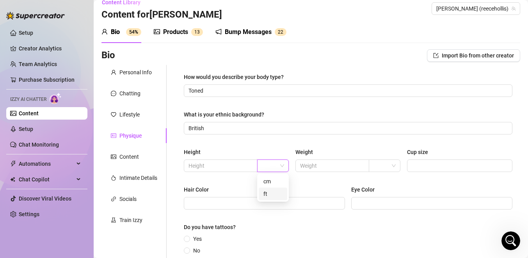
click at [265, 198] on div "ft" at bounding box center [273, 193] width 29 height 12
click at [240, 169] on input "text" at bounding box center [220, 165] width 63 height 9
click at [323, 169] on input "text" at bounding box center [331, 165] width 63 height 9
click at [381, 166] on input "search" at bounding box center [381, 166] width 15 height 12
click at [336, 177] on div "Height 5 ft Weight 9 Cup size" at bounding box center [348, 163] width 329 height 31
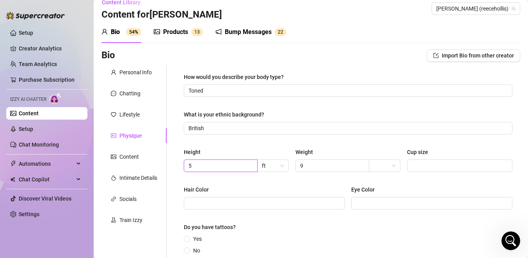
click at [244, 166] on input "5" at bounding box center [220, 165] width 63 height 9
click at [324, 181] on div "How would you describe your body type? Toned What is your ethnic background? Br…" at bounding box center [348, 190] width 329 height 234
click at [386, 168] on input "search" at bounding box center [381, 166] width 15 height 12
click at [344, 161] on span "9" at bounding box center [333, 165] width 74 height 12
click at [373, 164] on div at bounding box center [385, 165] width 32 height 12
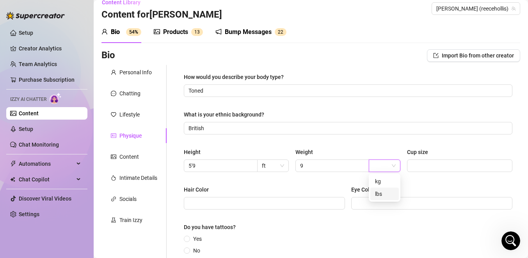
click at [377, 181] on div "kg" at bounding box center [384, 181] width 19 height 9
click at [329, 176] on div "Height 5'9 ft Weight 9 kg kg Cup size" at bounding box center [348, 163] width 329 height 31
click at [329, 166] on input "9" at bounding box center [331, 165] width 63 height 9
click at [324, 184] on div "How would you describe your body type? Toned What is your ethnic background? Br…" at bounding box center [348, 190] width 329 height 234
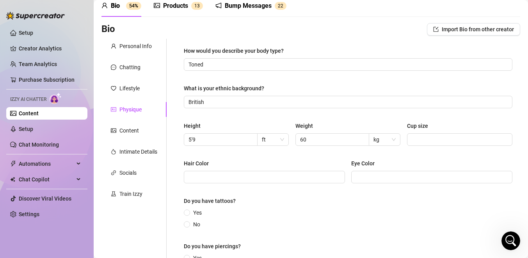
scroll to position [33, 0]
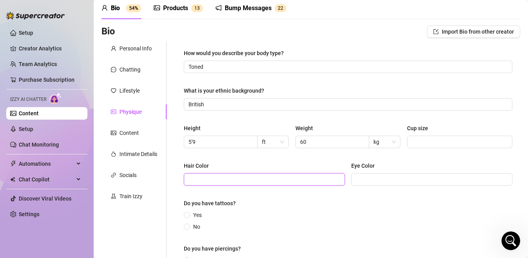
click at [322, 178] on input "Hair Color" at bounding box center [264, 179] width 150 height 9
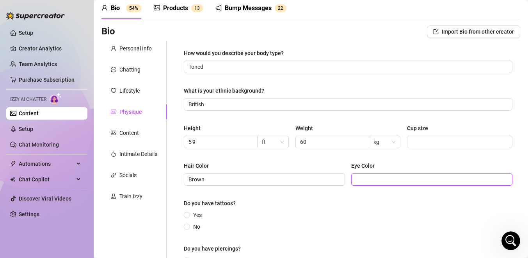
click at [403, 175] on input "Eye Color" at bounding box center [431, 179] width 150 height 9
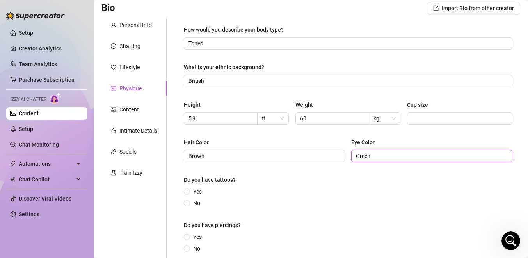
scroll to position [71, 0]
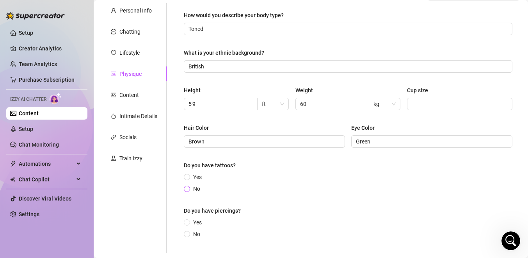
click at [198, 189] on span "No" at bounding box center [196, 188] width 13 height 9
click at [189, 189] on input "No" at bounding box center [187, 189] width 3 height 5
click at [196, 224] on span "Yes" at bounding box center [197, 222] width 15 height 9
click at [189, 224] on input "Yes" at bounding box center [187, 222] width 3 height 5
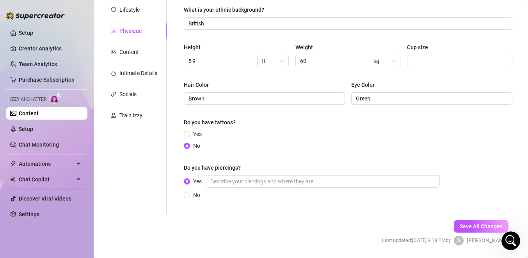
scroll to position [139, 0]
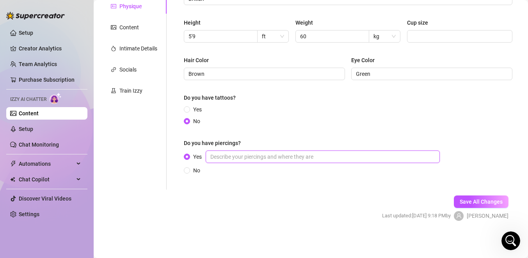
click at [247, 157] on input "Yes" at bounding box center [323, 156] width 234 height 12
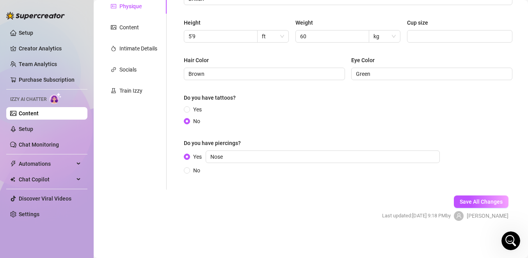
click at [270, 182] on div "How would you describe your body type? Toned What is your ethnic background? Br…" at bounding box center [348, 63] width 344 height 254
click at [465, 200] on span "Save All Changes" at bounding box center [481, 201] width 43 height 6
click at [127, 23] on div "Content" at bounding box center [129, 27] width 20 height 9
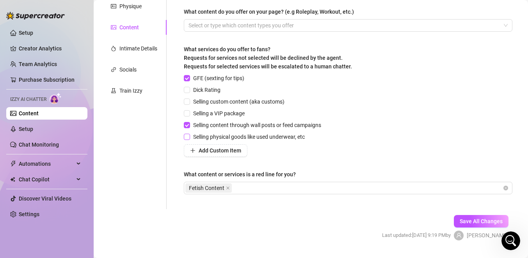
click at [191, 135] on span "Selling physical goods like used underwear, etc" at bounding box center [249, 136] width 118 height 9
click at [189, 135] on input "Selling physical goods like used underwear, etc" at bounding box center [186, 136] width 5 height 5
click at [128, 46] on div "Intimate Details" at bounding box center [138, 48] width 38 height 9
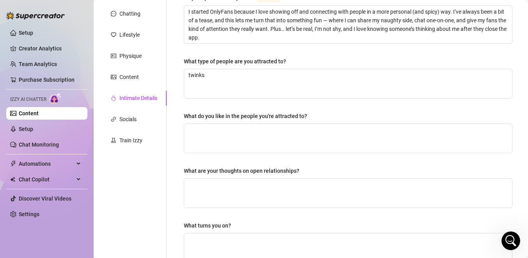
scroll to position [85, 0]
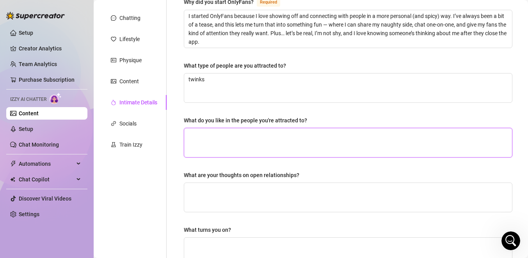
click at [253, 146] on textarea "What do you like in the people you're attracted to?" at bounding box center [348, 142] width 328 height 29
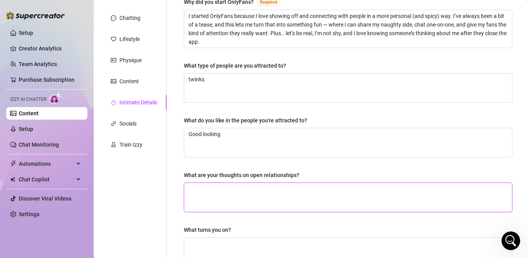
click at [244, 192] on textarea "What are your thoughts on open relationships?" at bounding box center [348, 197] width 328 height 29
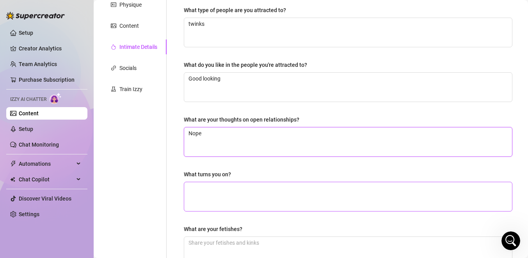
scroll to position [143, 0]
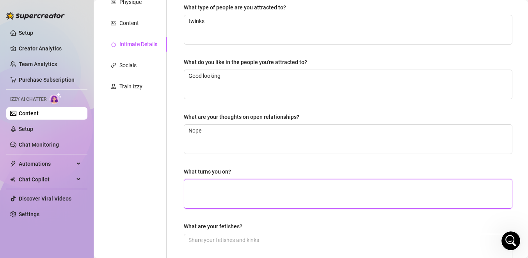
click at [230, 191] on textarea "What turns you on?" at bounding box center [348, 193] width 328 height 29
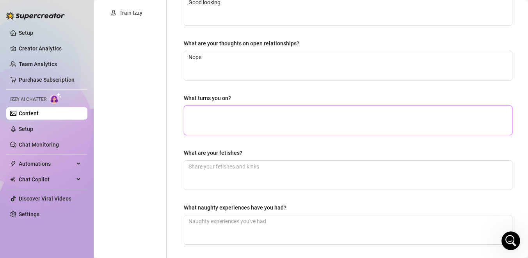
scroll to position [286, 0]
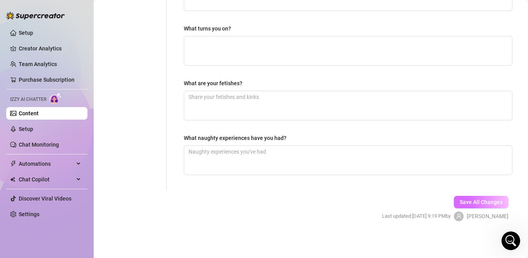
click at [466, 207] on button "Save All Changes" at bounding box center [481, 202] width 55 height 12
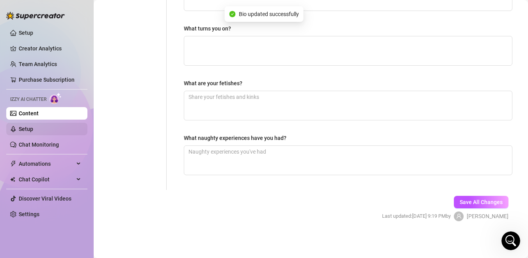
click at [23, 132] on link "Setup" at bounding box center [26, 129] width 14 height 6
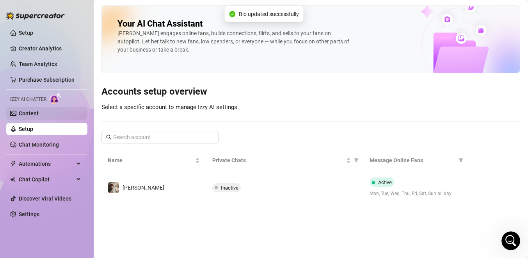
click at [23, 115] on link "Content" at bounding box center [29, 113] width 20 height 6
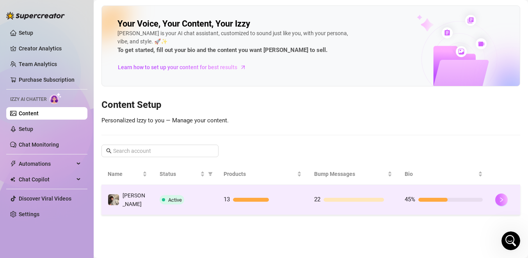
click at [506, 196] on button "button" at bounding box center [502, 199] width 12 height 12
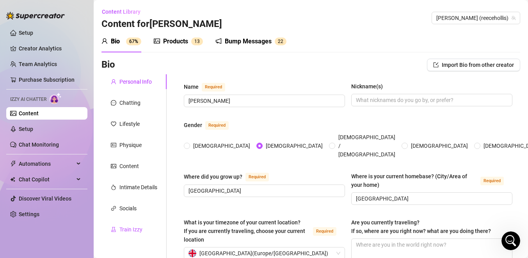
click at [126, 226] on div "Train Izzy" at bounding box center [130, 229] width 23 height 9
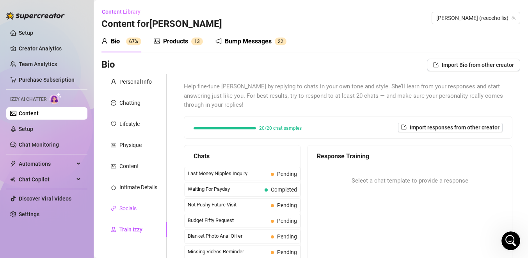
click at [117, 208] on div "Socials" at bounding box center [124, 208] width 26 height 9
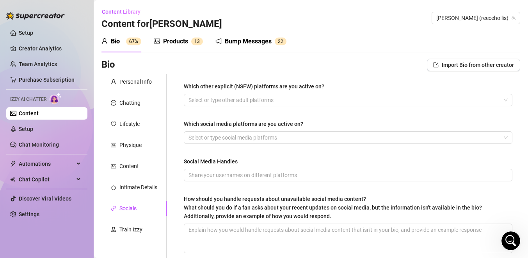
click at [513, 237] on icon "Open Intercom Messenger" at bounding box center [511, 240] width 13 height 13
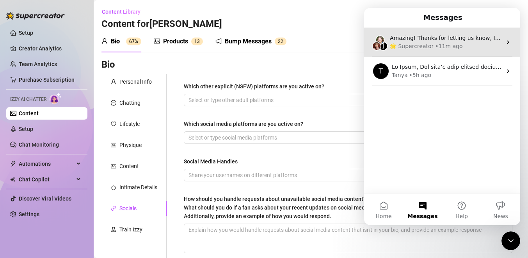
click at [440, 33] on div "J Amazing! Thanks for letting us know, I’ll review your bio now and make sure e…" at bounding box center [442, 42] width 156 height 29
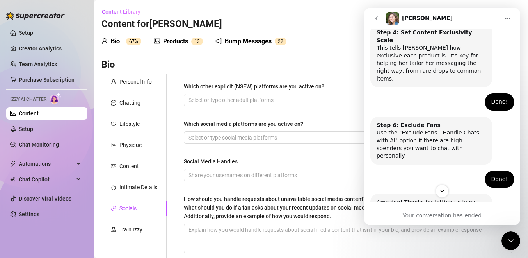
scroll to position [478, 0]
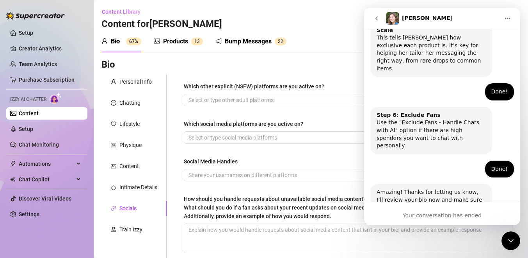
click at [373, 19] on button "go back" at bounding box center [376, 18] width 15 height 15
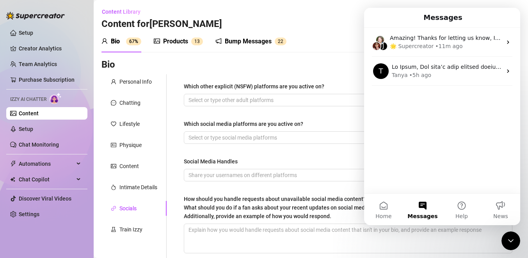
click at [333, 67] on div "Bio Import Bio from other creator" at bounding box center [311, 65] width 419 height 12
click at [270, 41] on div "Bump Messages" at bounding box center [248, 41] width 47 height 9
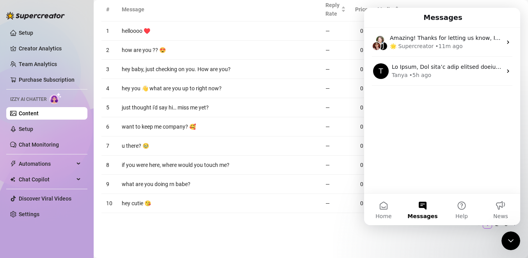
scroll to position [132, 0]
click at [285, 247] on main "Content Library Content for [PERSON_NAME] (reecehollis) Bio 67% Products 1 3 Bu…" at bounding box center [311, 63] width 435 height 391
click at [510, 239] on icon "Close Intercom Messenger" at bounding box center [510, 240] width 9 height 9
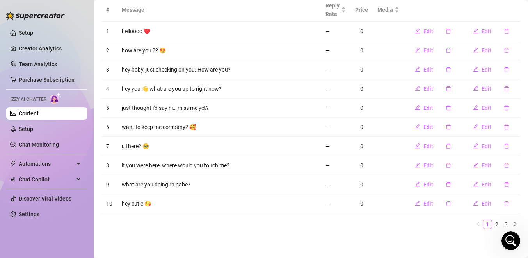
click at [510, 241] on icon "Open Intercom Messenger" at bounding box center [511, 240] width 13 height 13
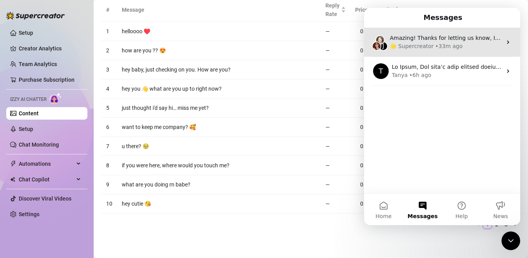
click at [455, 49] on div "• 33m ago" at bounding box center [448, 46] width 27 height 8
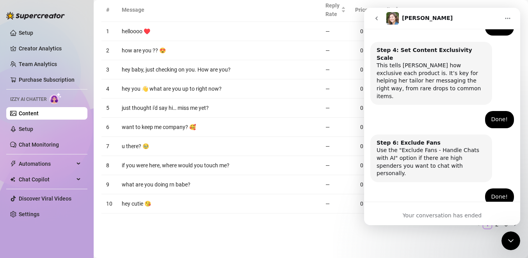
scroll to position [478, 0]
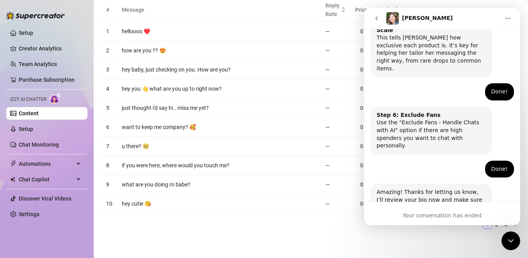
click at [380, 18] on button "go back" at bounding box center [376, 18] width 15 height 15
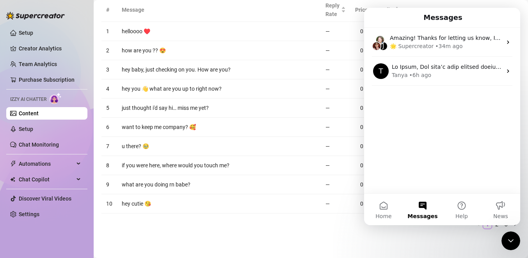
click at [317, 20] on th "Message" at bounding box center [219, 10] width 204 height 24
click at [380, 199] on button "Home" at bounding box center [383, 209] width 39 height 31
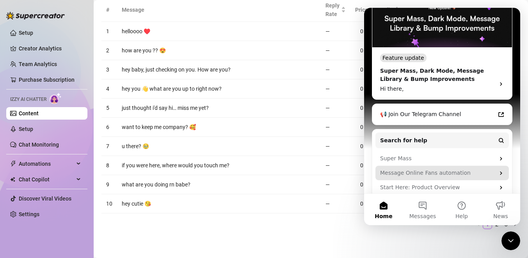
scroll to position [175, 0]
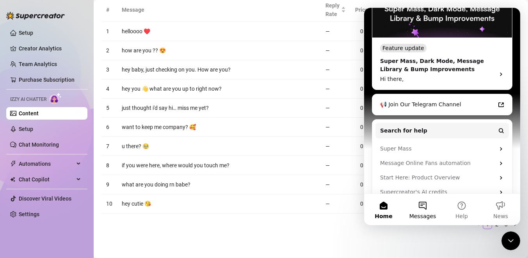
click at [428, 207] on button "Messages" at bounding box center [422, 209] width 39 height 31
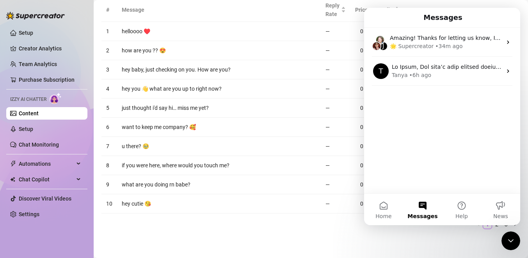
click at [423, 205] on button "Messages" at bounding box center [422, 209] width 39 height 31
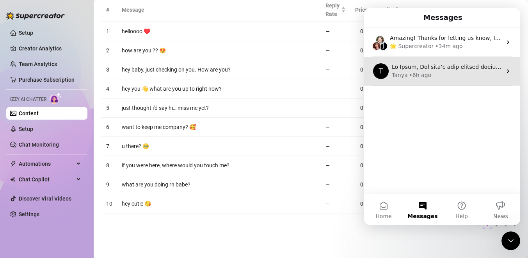
click at [424, 72] on div "• 6h ago" at bounding box center [421, 75] width 22 height 8
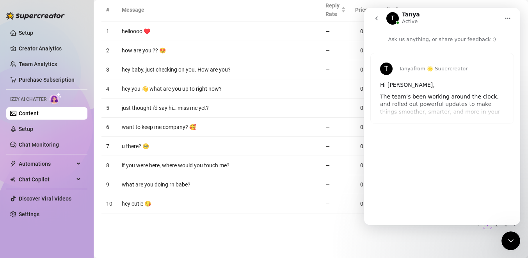
click at [376, 12] on button "go back" at bounding box center [376, 18] width 15 height 15
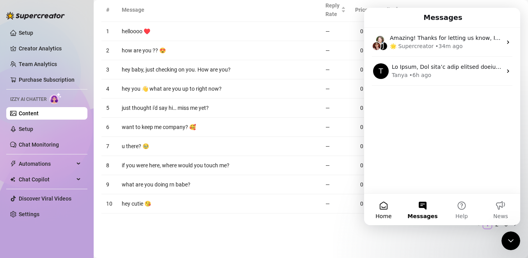
click at [395, 208] on button "Home" at bounding box center [383, 209] width 39 height 31
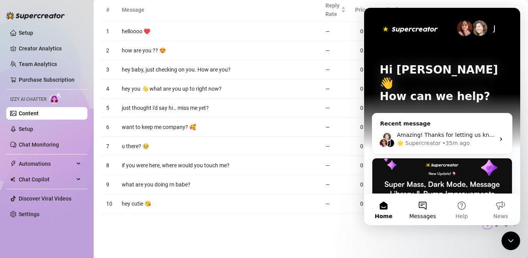
click at [428, 201] on button "Messages" at bounding box center [422, 209] width 39 height 31
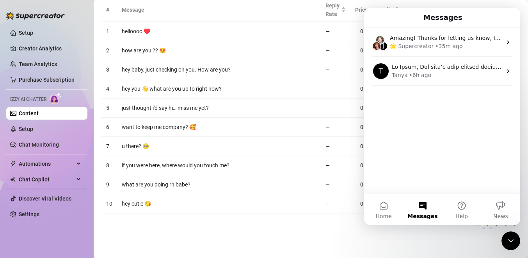
click at [55, 232] on div "Setup Creator Analytics Team Analytics Purchase Subscription Izzy AI Chatter Co…" at bounding box center [46, 125] width 81 height 251
click at [513, 241] on icon "Close Intercom Messenger" at bounding box center [510, 240] width 9 height 9
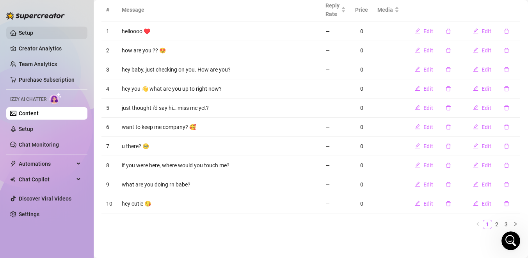
click at [33, 35] on link "Setup" at bounding box center [26, 33] width 14 height 6
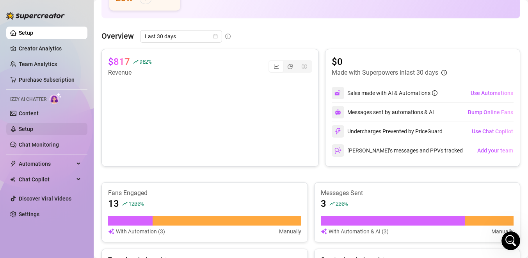
click at [33, 130] on link "Setup" at bounding box center [26, 129] width 14 height 6
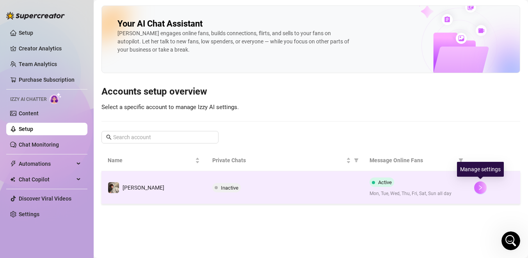
click at [478, 188] on button "button" at bounding box center [480, 187] width 12 height 12
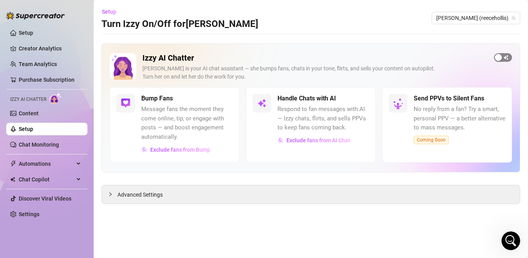
click at [503, 57] on span "button" at bounding box center [503, 57] width 18 height 9
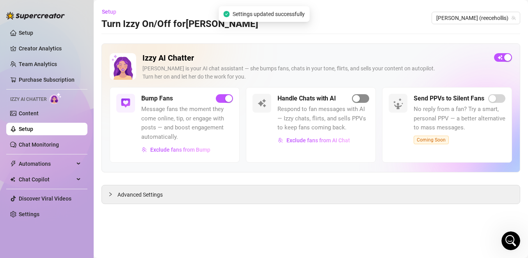
click at [360, 98] on button "button" at bounding box center [360, 98] width 17 height 9
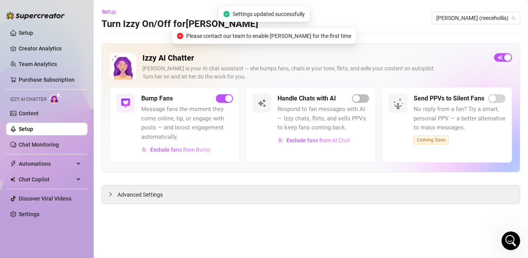
click at [512, 242] on icon "Open Intercom Messenger" at bounding box center [511, 240] width 13 height 13
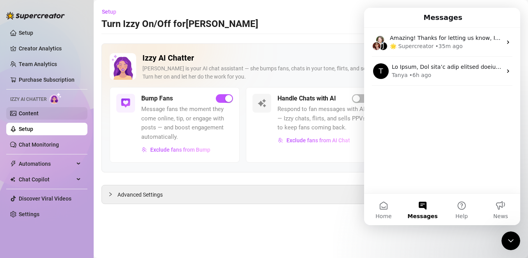
click at [39, 116] on link "Content" at bounding box center [29, 113] width 20 height 6
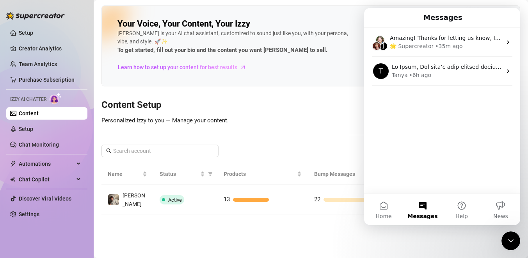
click at [497, 242] on main "Your Voice, Your Content, Your [PERSON_NAME] is your AI chat assistant, customi…" at bounding box center [311, 129] width 435 height 258
click at [513, 240] on icon "Close Intercom Messenger" at bounding box center [510, 240] width 5 height 3
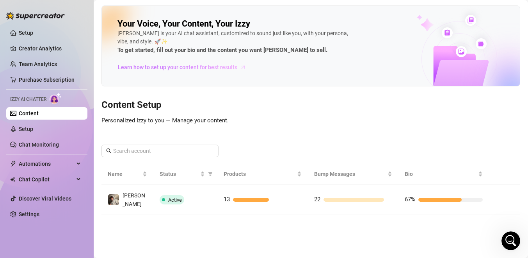
click at [187, 65] on span "Learn how to set up your content for best results" at bounding box center [177, 67] width 119 height 9
click at [19, 130] on link "Setup" at bounding box center [26, 129] width 14 height 6
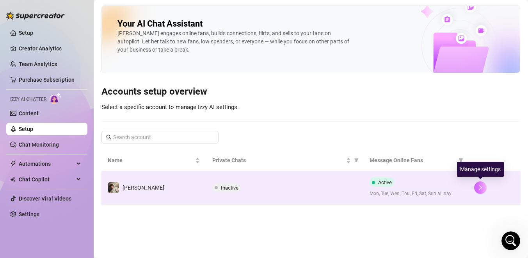
click at [479, 187] on icon "right" at bounding box center [480, 187] width 5 height 5
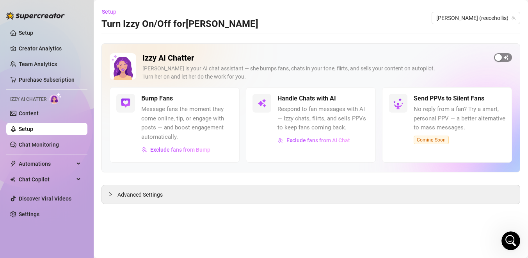
click at [501, 58] on div "button" at bounding box center [498, 57] width 7 height 7
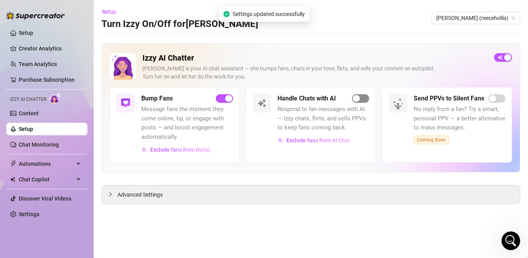
click at [357, 97] on div "button" at bounding box center [356, 98] width 7 height 7
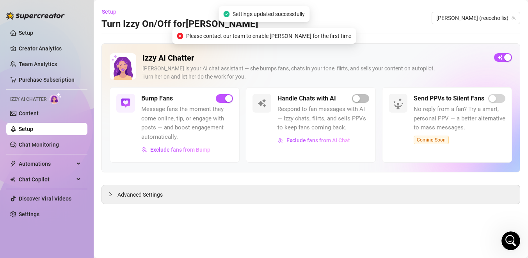
click at [507, 239] on icon "Open Intercom Messenger" at bounding box center [511, 240] width 13 height 13
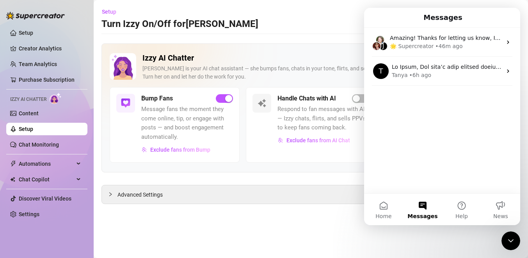
click at [303, 64] on div "Izzy AI Chatter [PERSON_NAME] is your AI chat assistant — she bumps fans, chats…" at bounding box center [316, 70] width 346 height 34
click at [459, 206] on button "Help" at bounding box center [461, 209] width 39 height 31
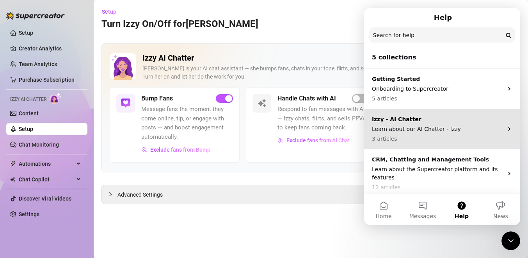
click at [455, 132] on p "Learn about our AI Chatter - Izzy" at bounding box center [437, 129] width 131 height 8
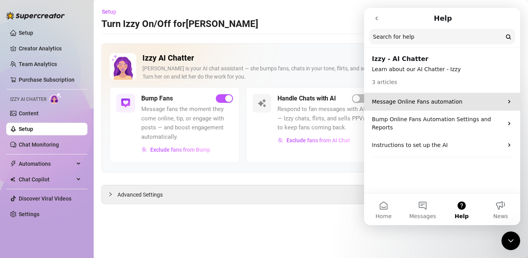
click at [438, 106] on div "Message Online Fans automation" at bounding box center [442, 102] width 156 height 18
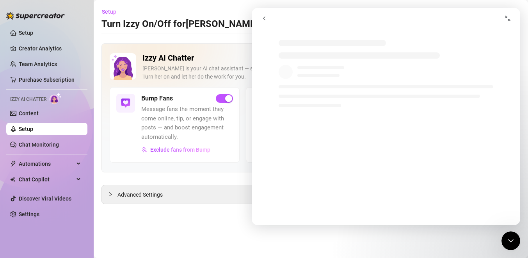
click at [264, 14] on button "go back" at bounding box center [264, 18] width 15 height 15
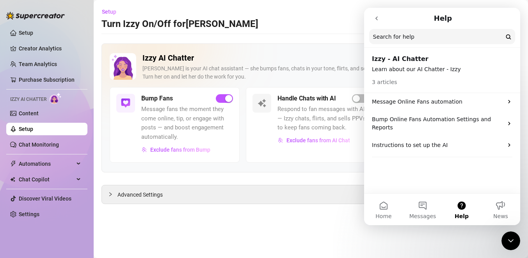
click at [261, 80] on div "[PERSON_NAME] is your AI chat assistant — she bumps fans, chats in your tone, f…" at bounding box center [316, 72] width 346 height 16
click at [378, 22] on button "go back" at bounding box center [376, 18] width 15 height 15
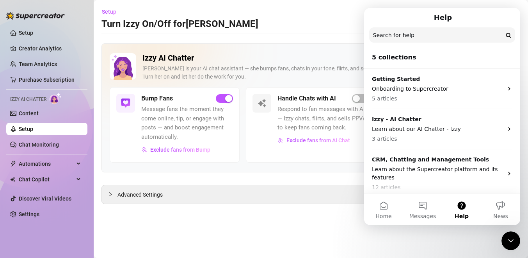
click at [294, 174] on div "Izzy AI Chatter [PERSON_NAME] is your AI chat assistant — she bumps fans, chats…" at bounding box center [311, 123] width 419 height 160
click at [462, 220] on button "Help" at bounding box center [461, 209] width 39 height 31
click at [419, 212] on button "Messages" at bounding box center [422, 209] width 39 height 31
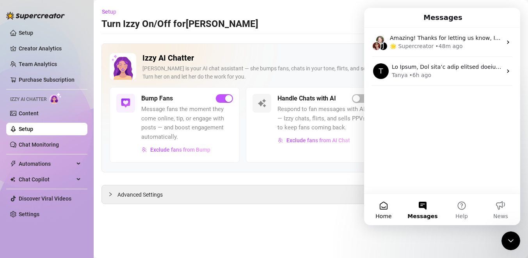
click at [387, 215] on span "Home" at bounding box center [384, 215] width 16 height 5
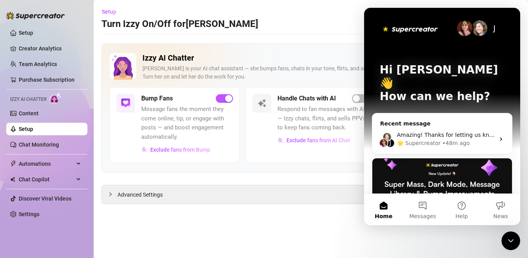
click at [335, 53] on h2 "Izzy AI Chatter" at bounding box center [316, 58] width 346 height 10
click at [505, 241] on div "Close Intercom Messenger" at bounding box center [511, 240] width 19 height 19
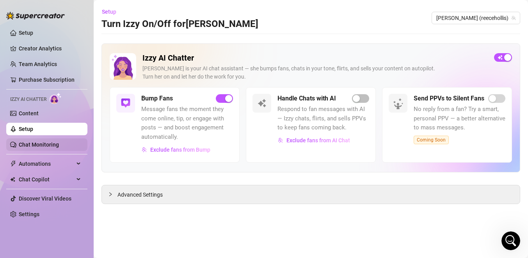
click at [39, 148] on link "Chat Monitoring" at bounding box center [39, 144] width 40 height 6
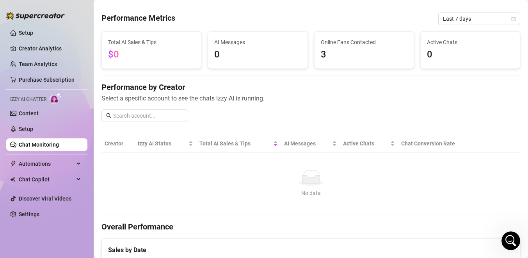
scroll to position [28, 0]
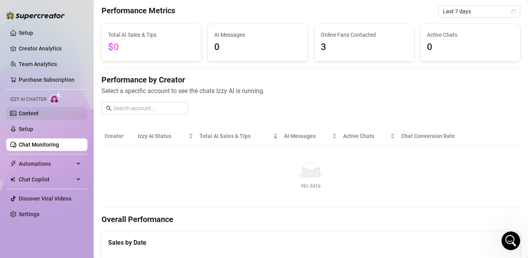
click at [39, 110] on link "Content" at bounding box center [29, 113] width 20 height 6
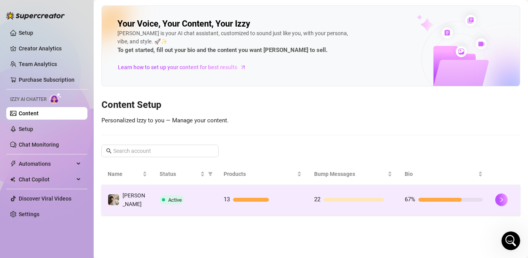
click at [175, 197] on span "Active" at bounding box center [175, 200] width 14 height 6
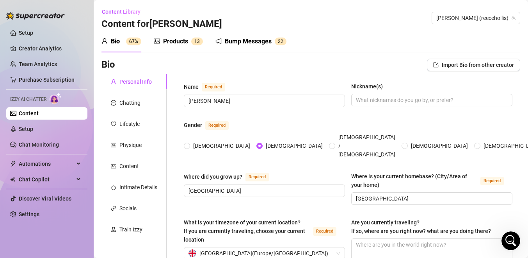
click at [159, 42] on icon "picture" at bounding box center [157, 41] width 6 height 5
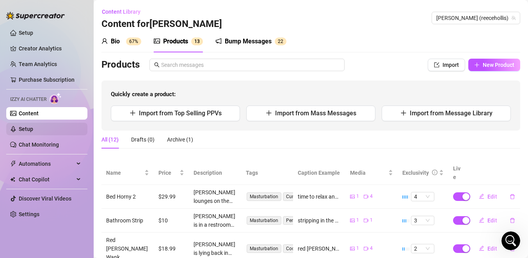
click at [33, 130] on link "Setup" at bounding box center [26, 129] width 14 height 6
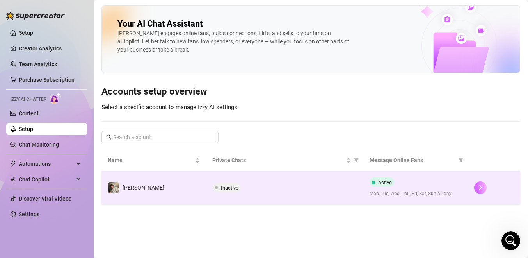
click at [476, 192] on button "button" at bounding box center [480, 187] width 12 height 12
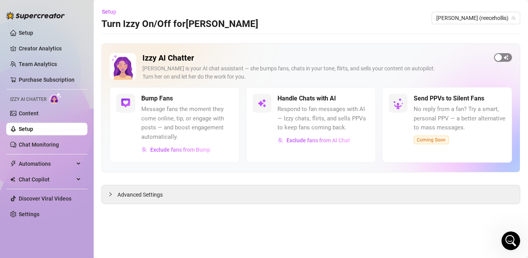
click at [504, 58] on span "button" at bounding box center [503, 57] width 18 height 9
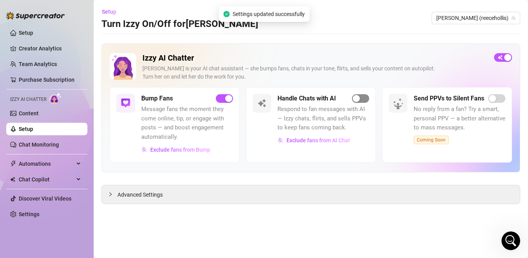
click at [357, 100] on div "button" at bounding box center [356, 98] width 7 height 7
drag, startPoint x: 357, startPoint y: 100, endPoint x: 367, endPoint y: 100, distance: 10.5
click at [367, 100] on button "button" at bounding box center [360, 98] width 17 height 9
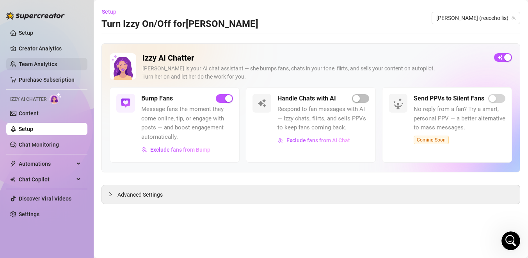
click at [44, 62] on link "Team Analytics" at bounding box center [38, 64] width 38 height 6
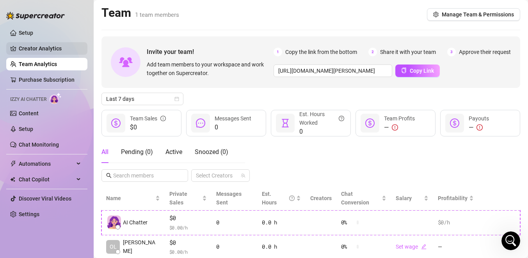
click at [48, 50] on link "Creator Analytics" at bounding box center [50, 48] width 62 height 12
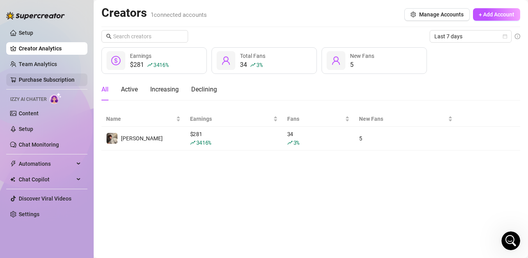
click at [43, 83] on link "Purchase Subscription" at bounding box center [47, 80] width 56 height 6
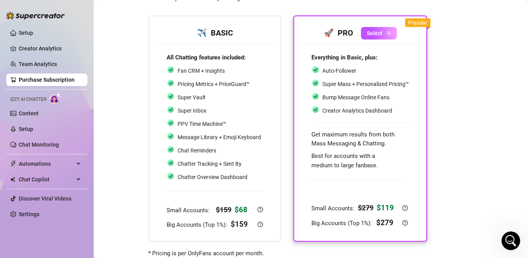
scroll to position [30, 0]
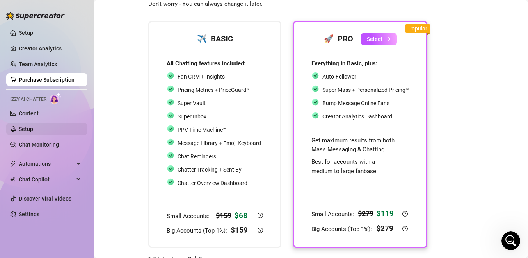
click at [33, 132] on link "Setup" at bounding box center [26, 129] width 14 height 6
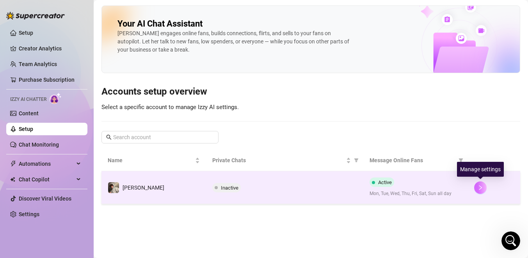
click at [480, 187] on icon "right" at bounding box center [480, 187] width 5 height 5
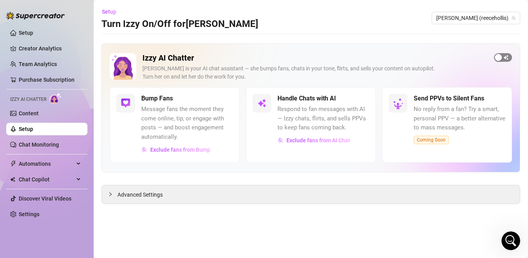
click at [501, 55] on div "button" at bounding box center [498, 57] width 7 height 7
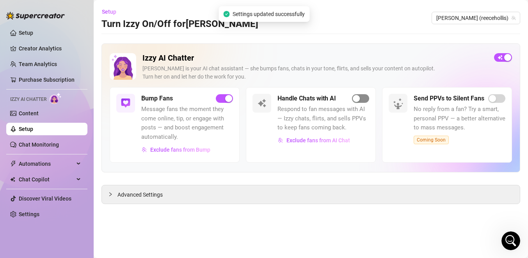
click at [353, 96] on span "button" at bounding box center [360, 98] width 17 height 9
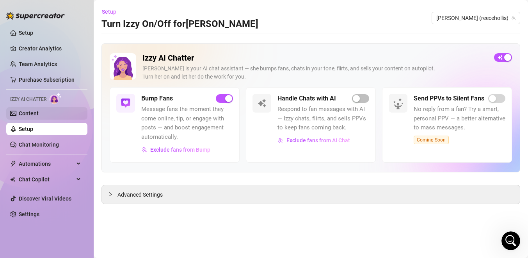
click at [27, 110] on link "Content" at bounding box center [29, 113] width 20 height 6
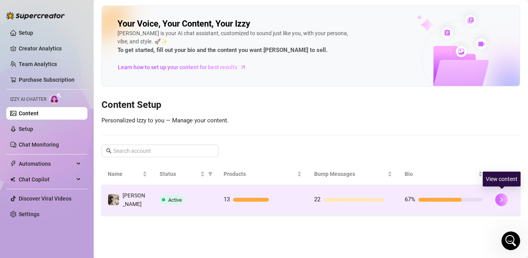
click at [504, 197] on icon "right" at bounding box center [501, 199] width 5 height 5
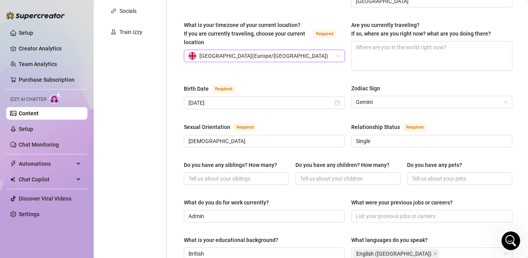
scroll to position [198, 0]
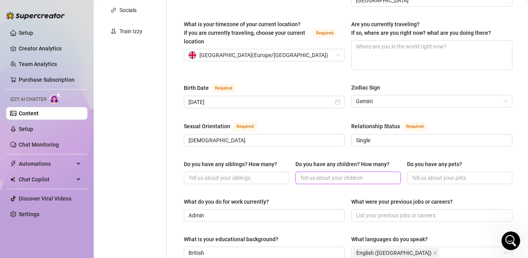
click at [342, 173] on input "Do you have any children? How many?" at bounding box center [347, 177] width 94 height 9
click at [284, 171] on span at bounding box center [236, 177] width 105 height 12
click at [249, 178] on div "Name Required [PERSON_NAME] Nickname(s) Gender Required [DEMOGRAPHIC_DATA] [DEM…" at bounding box center [348, 203] width 329 height 639
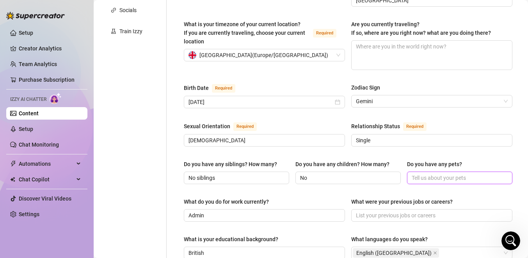
click at [430, 173] on input "Do you have any pets?" at bounding box center [459, 177] width 94 height 9
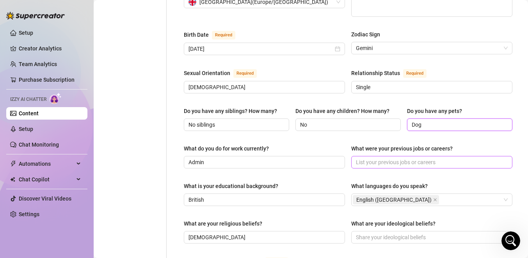
scroll to position [263, 0]
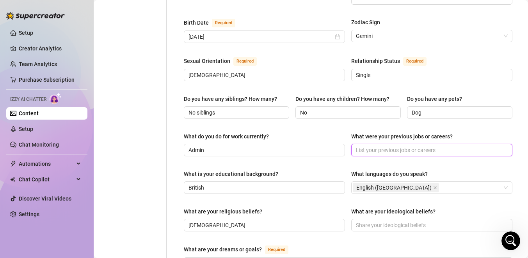
click at [401, 146] on input "What were your previous jobs or careers?" at bounding box center [431, 150] width 150 height 9
click at [392, 147] on div "What do you do for work currently? Admin What were your previous jobs or career…" at bounding box center [348, 147] width 329 height 31
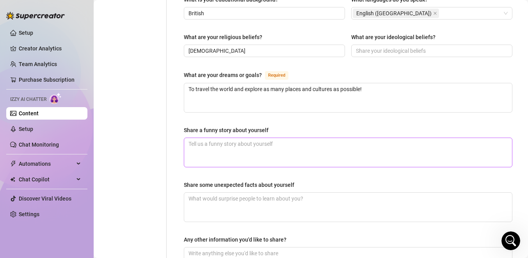
scroll to position [438, 0]
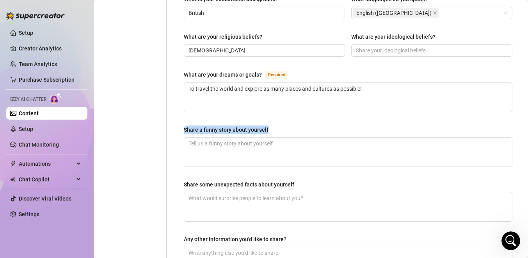
drag, startPoint x: 184, startPoint y: 114, endPoint x: 268, endPoint y: 115, distance: 84.4
click at [268, 125] on label "Share a funny story about yourself" at bounding box center [229, 129] width 90 height 9
copy div "Share a funny story about yourself"
click at [187, 125] on div "Share a funny story about yourself" at bounding box center [348, 131] width 329 height 12
drag, startPoint x: 183, startPoint y: 116, endPoint x: 276, endPoint y: 111, distance: 92.6
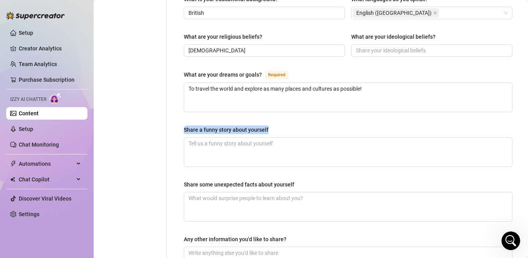
copy div "Share a funny story about yourself"
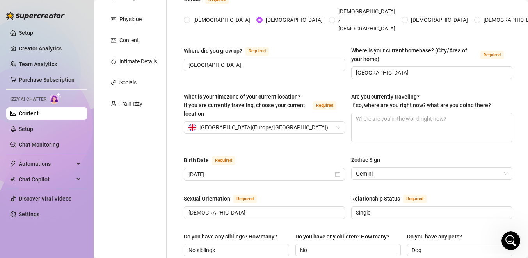
scroll to position [0, 0]
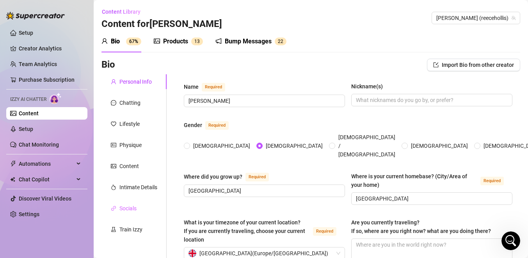
click at [139, 212] on div "Socials" at bounding box center [134, 208] width 65 height 15
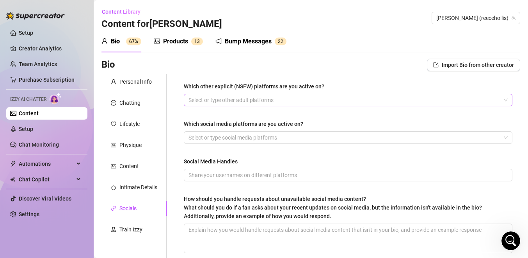
click at [217, 104] on div at bounding box center [343, 99] width 317 height 11
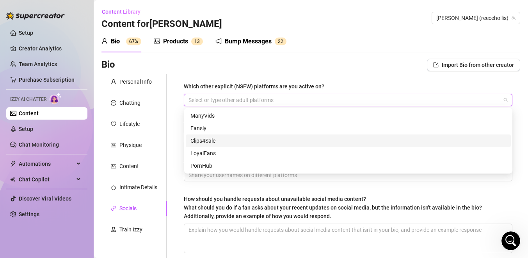
click at [175, 127] on div "Which other explicit (NSFW) platforms are you active on? Select or type other a…" at bounding box center [344, 171] width 354 height 194
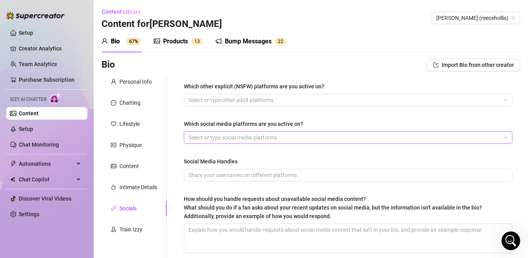
click at [206, 134] on div at bounding box center [343, 137] width 317 height 11
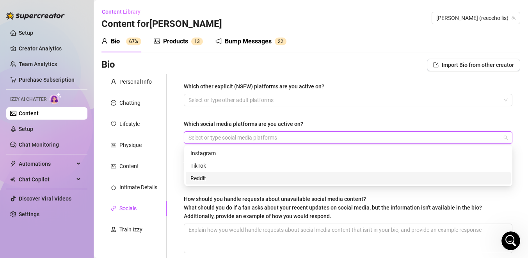
click at [198, 180] on div "Reddit" at bounding box center [349, 178] width 316 height 9
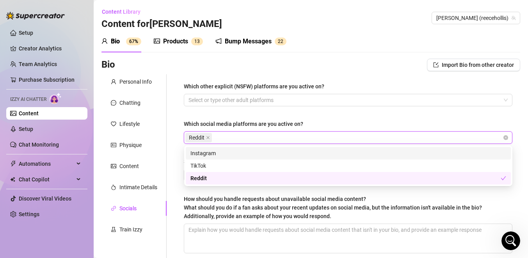
click at [240, 109] on div "Which other explicit (NSFW) platforms are you active on? Select or type other a…" at bounding box center [348, 171] width 329 height 178
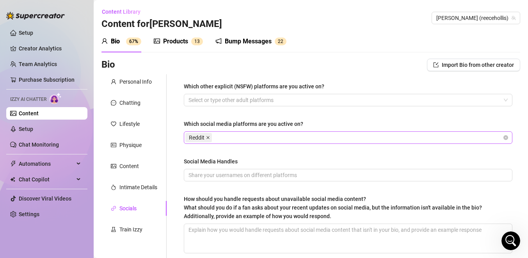
click at [208, 136] on icon "close" at bounding box center [208, 137] width 4 height 4
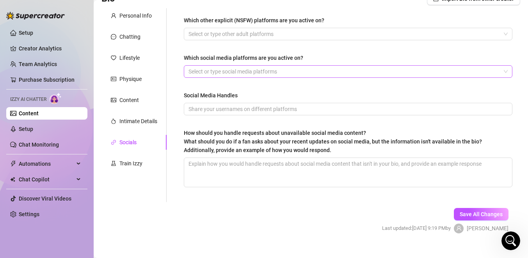
scroll to position [78, 0]
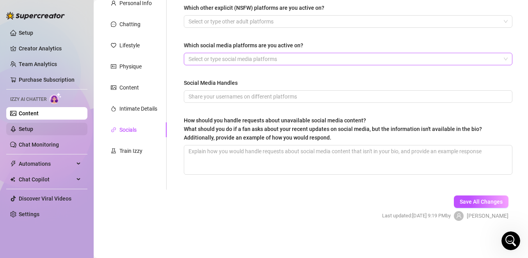
click at [33, 132] on link "Setup" at bounding box center [26, 129] width 14 height 6
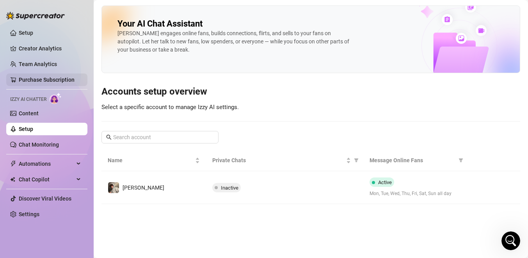
click at [42, 77] on link "Purchase Subscription" at bounding box center [47, 80] width 56 height 6
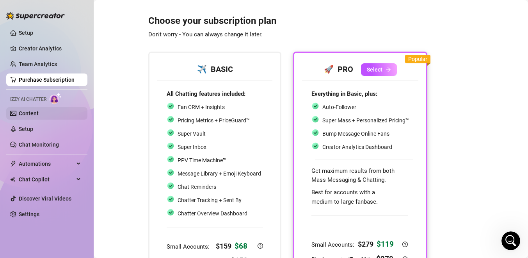
click at [39, 116] on link "Content" at bounding box center [29, 113] width 20 height 6
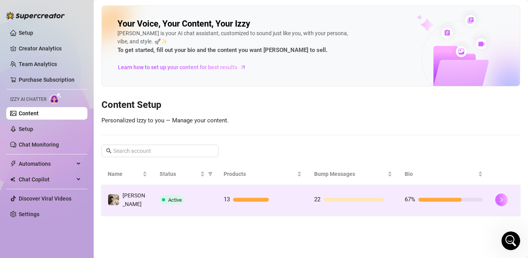
click at [502, 197] on icon "right" at bounding box center [502, 199] width 3 height 5
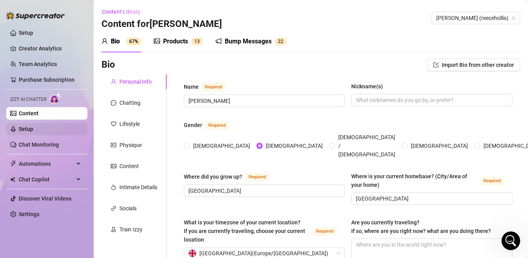
click at [33, 128] on link "Setup" at bounding box center [26, 129] width 14 height 6
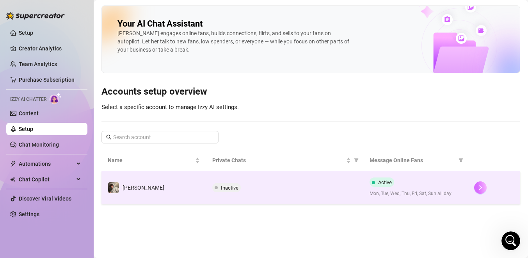
click at [479, 187] on icon "right" at bounding box center [480, 187] width 5 height 5
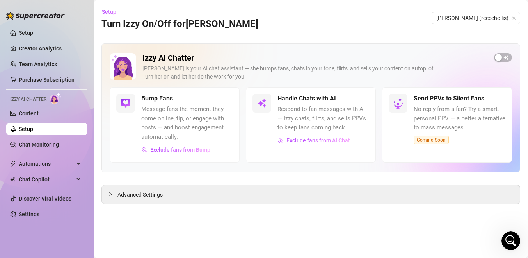
click at [298, 121] on span "Respond to fan messages with AI — Izzy chats, flirts, and sells PPVs to keep fa…" at bounding box center [324, 119] width 92 height 28
click at [298, 135] on button "Exclude fans from AI Chat" at bounding box center [314, 140] width 73 height 12
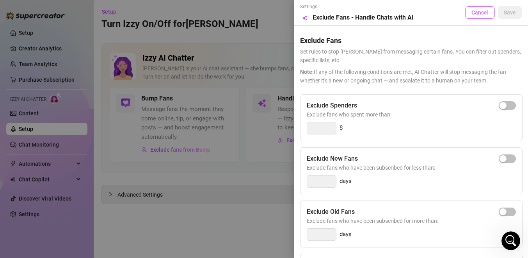
click at [481, 12] on span "Cancel" at bounding box center [480, 12] width 17 height 6
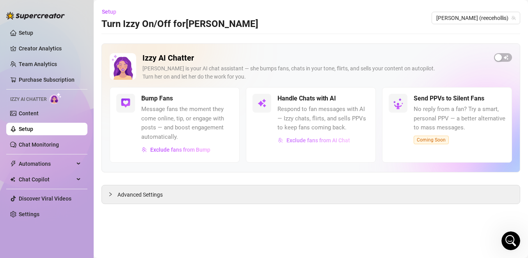
click at [287, 141] on span "Exclude fans from AI Chat" at bounding box center [319, 140] width 64 height 6
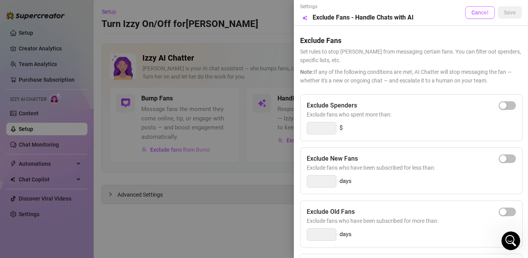
click at [478, 14] on span "Cancel" at bounding box center [480, 12] width 17 height 6
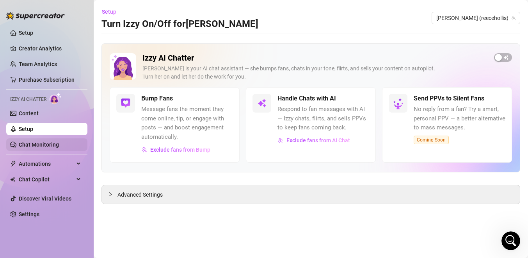
click at [37, 147] on link "Chat Monitoring" at bounding box center [39, 144] width 40 height 6
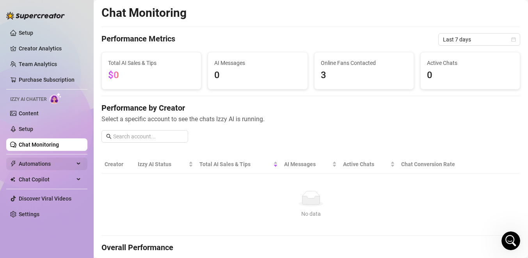
click at [82, 162] on div "Automations" at bounding box center [46, 163] width 81 height 12
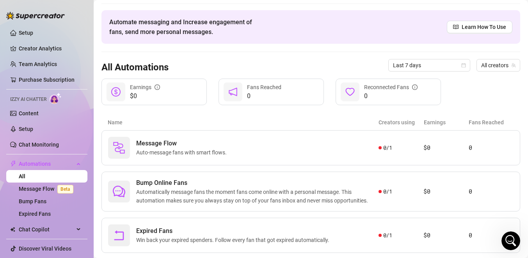
scroll to position [41, 0]
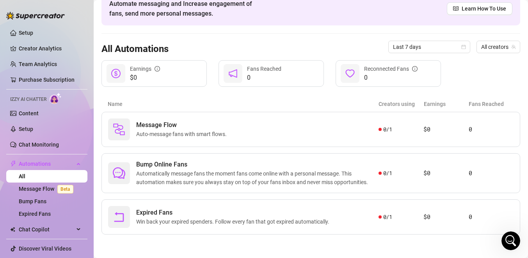
click at [31, 99] on span "Izzy AI Chatter" at bounding box center [28, 99] width 36 height 7
click at [31, 113] on link "Content" at bounding box center [29, 113] width 20 height 6
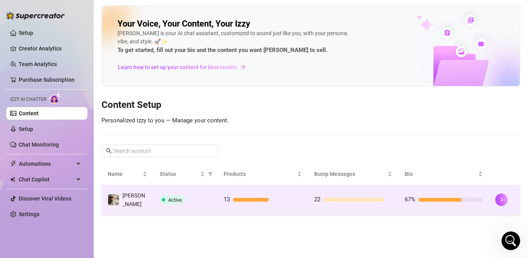
click at [170, 201] on span "Active" at bounding box center [172, 199] width 25 height 9
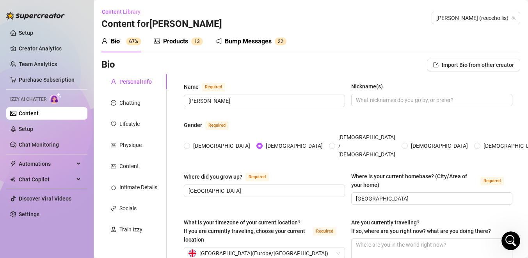
click at [182, 42] on div "Products" at bounding box center [175, 41] width 25 height 9
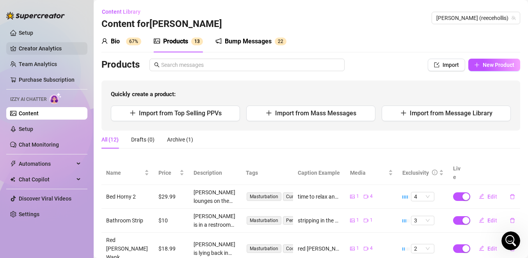
click at [40, 46] on link "Creator Analytics" at bounding box center [50, 48] width 62 height 12
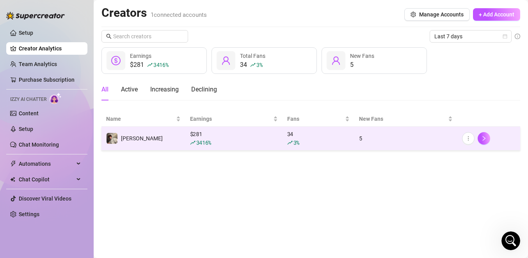
click at [134, 144] on div "[PERSON_NAME]" at bounding box center [134, 138] width 57 height 12
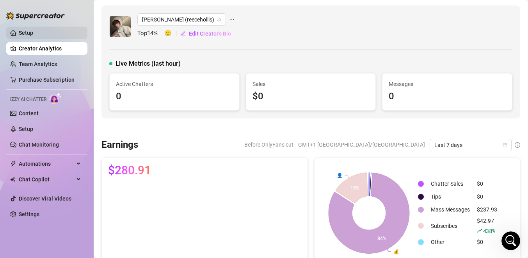
click at [33, 30] on link "Setup" at bounding box center [26, 33] width 14 height 6
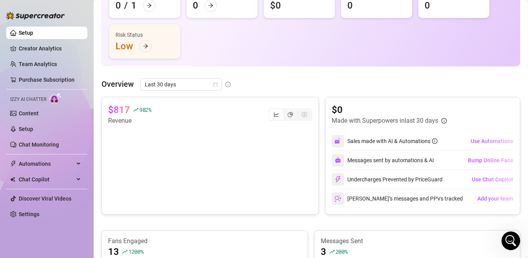
scroll to position [85, 0]
click at [29, 217] on link "Settings" at bounding box center [29, 214] width 21 height 6
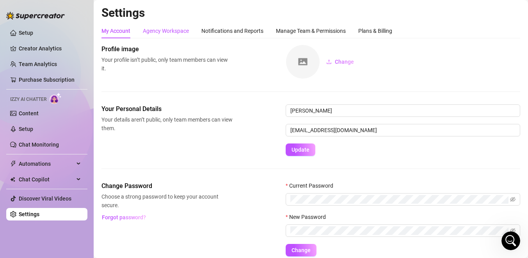
click at [171, 32] on div "Agency Workspace" at bounding box center [166, 31] width 46 height 9
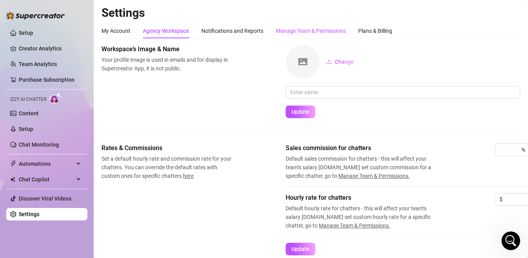
click at [288, 27] on div "Manage Team & Permissions" at bounding box center [311, 31] width 70 height 9
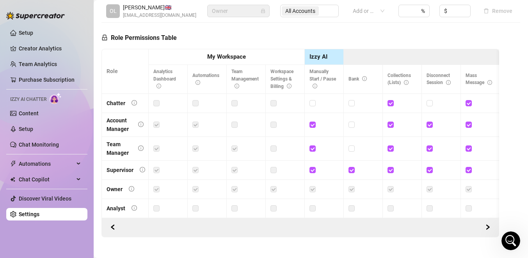
scroll to position [199, 0]
click at [38, 112] on link "Content" at bounding box center [29, 113] width 20 height 6
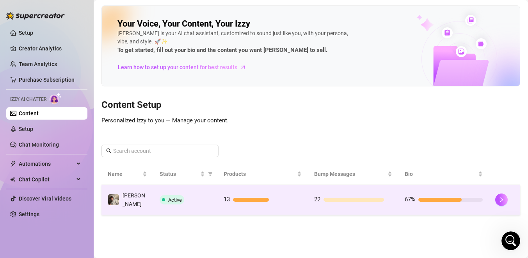
click at [147, 191] on td "[PERSON_NAME]" at bounding box center [128, 200] width 52 height 30
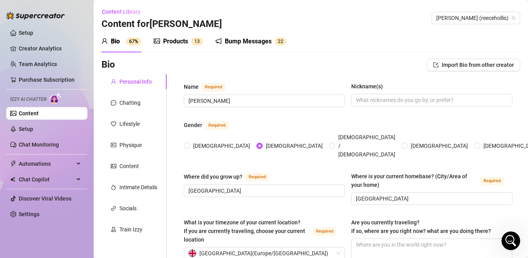
click at [193, 41] on sup "1 3" at bounding box center [197, 41] width 12 height 8
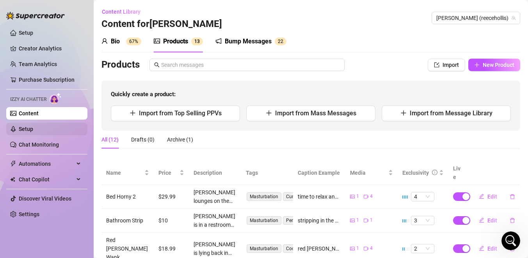
click at [23, 132] on link "Setup" at bounding box center [26, 129] width 14 height 6
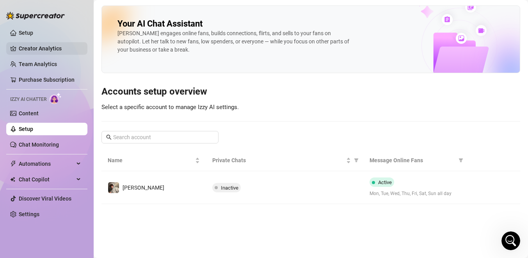
click at [26, 51] on link "Creator Analytics" at bounding box center [50, 48] width 62 height 12
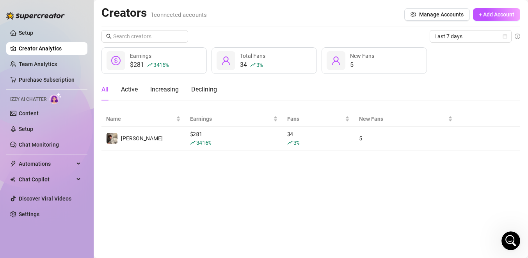
click at [46, 52] on link "Creator Analytics" at bounding box center [50, 48] width 62 height 12
click at [131, 88] on div "Active" at bounding box center [129, 89] width 17 height 9
click at [111, 90] on div "All Active Increasing Declining" at bounding box center [160, 89] width 116 height 22
click at [108, 90] on div "All" at bounding box center [105, 89] width 7 height 9
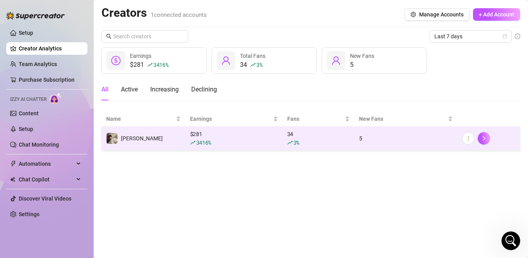
click at [127, 137] on span "[PERSON_NAME]" at bounding box center [142, 138] width 42 height 6
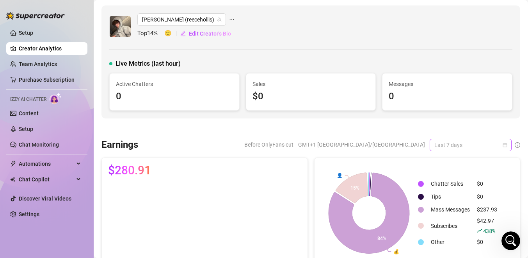
click at [478, 147] on span "Last 7 days" at bounding box center [471, 145] width 73 height 12
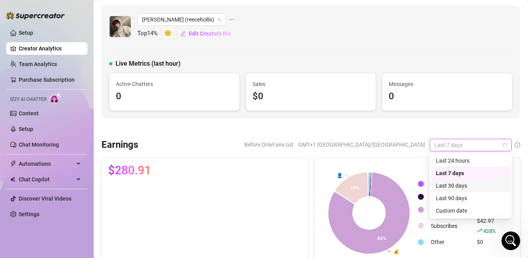
click at [462, 185] on div "Last 30 days" at bounding box center [471, 185] width 70 height 9
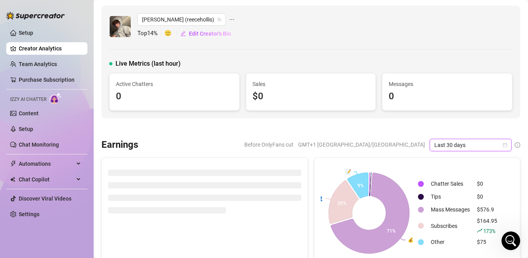
click at [450, 145] on span "Last 30 days" at bounding box center [471, 145] width 73 height 12
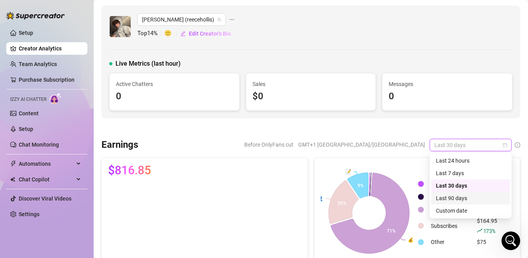
click at [440, 197] on div "Last 90 days" at bounding box center [471, 198] width 70 height 9
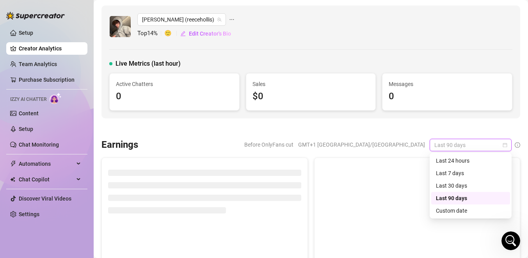
click at [453, 149] on span "Last 90 days" at bounding box center [471, 145] width 73 height 12
click at [445, 188] on div "Last 30 days" at bounding box center [471, 185] width 70 height 9
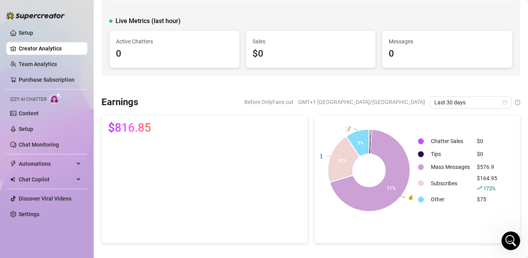
scroll to position [43, 0]
click at [33, 129] on link "Setup" at bounding box center [26, 129] width 14 height 6
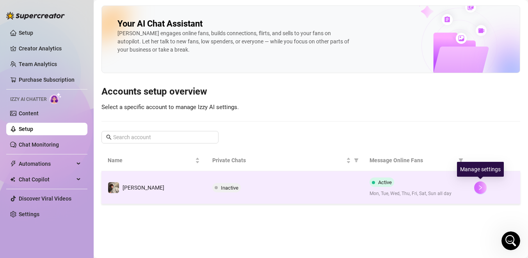
click at [480, 189] on icon "right" at bounding box center [480, 187] width 3 height 5
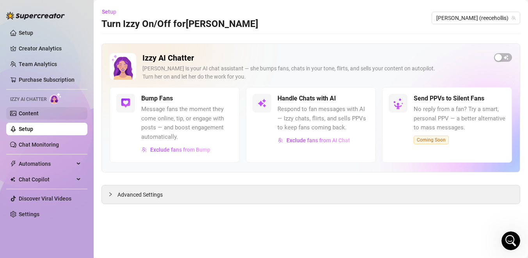
click at [39, 116] on link "Content" at bounding box center [29, 113] width 20 height 6
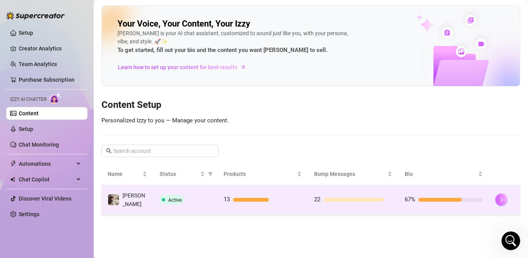
click at [499, 197] on icon "right" at bounding box center [501, 199] width 5 height 5
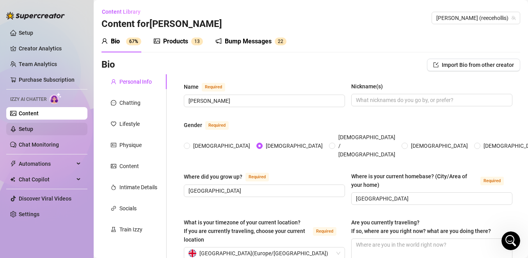
click at [30, 132] on link "Setup" at bounding box center [26, 129] width 14 height 6
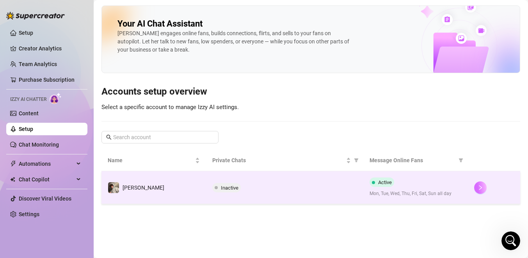
click at [483, 189] on button "button" at bounding box center [480, 187] width 12 height 12
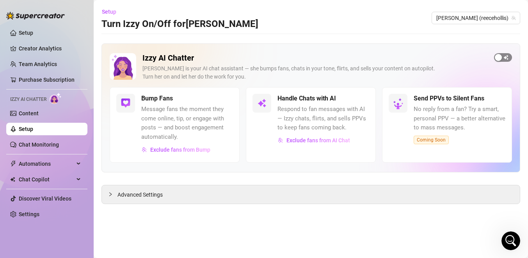
click at [505, 57] on span "button" at bounding box center [503, 57] width 18 height 9
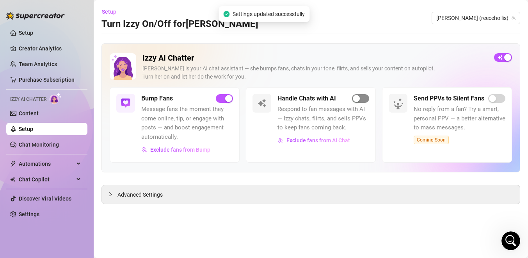
click at [354, 100] on div "button" at bounding box center [356, 98] width 7 height 7
click at [501, 55] on span "button" at bounding box center [503, 57] width 18 height 9
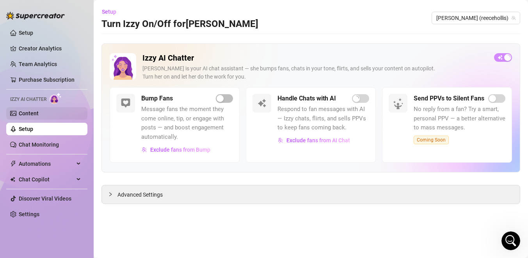
click at [39, 116] on link "Content" at bounding box center [29, 113] width 20 height 6
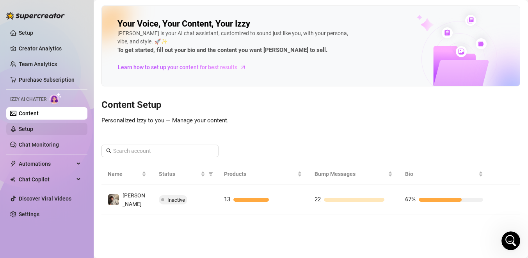
click at [33, 130] on link "Setup" at bounding box center [26, 129] width 14 height 6
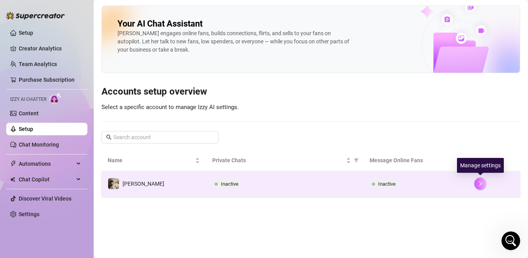
click at [481, 183] on icon "right" at bounding box center [480, 183] width 5 height 5
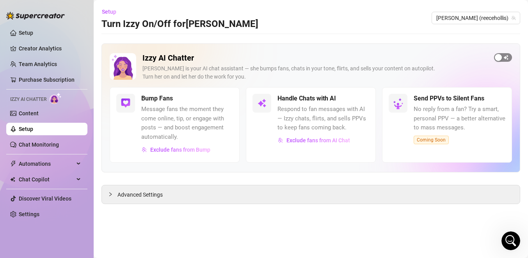
click at [498, 57] on div "button" at bounding box center [498, 57] width 7 height 7
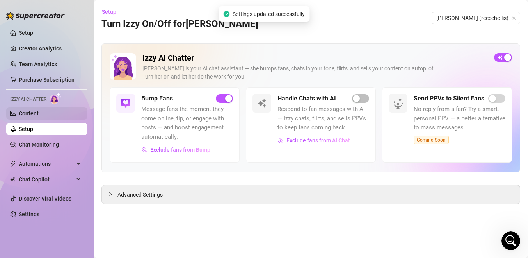
click at [32, 116] on link "Content" at bounding box center [29, 113] width 20 height 6
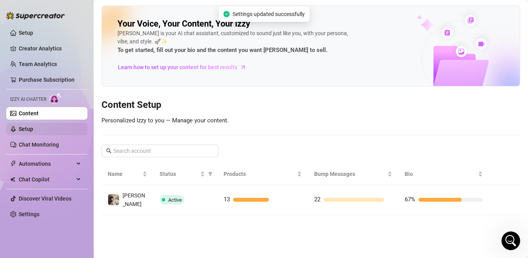
click at [33, 127] on link "Setup" at bounding box center [26, 129] width 14 height 6
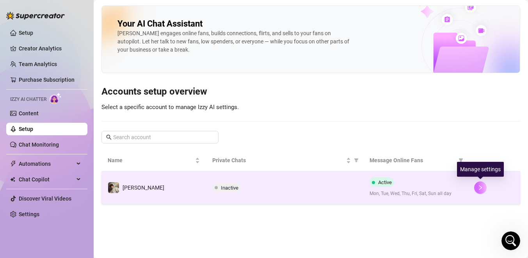
click at [479, 187] on icon "right" at bounding box center [480, 187] width 5 height 5
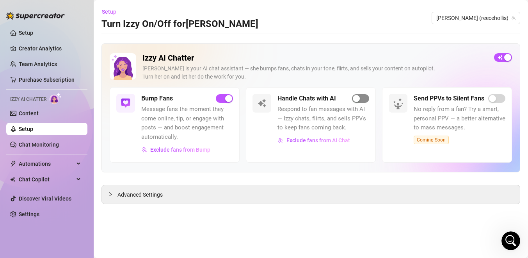
click at [356, 99] on div "button" at bounding box center [356, 98] width 7 height 7
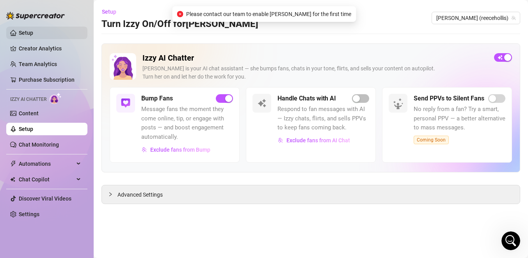
click at [33, 36] on link "Setup" at bounding box center [26, 33] width 14 height 6
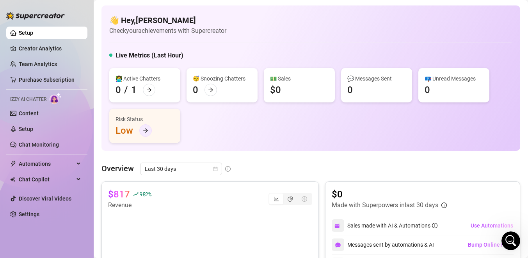
click at [144, 130] on icon "arrow-right" at bounding box center [145, 130] width 5 height 4
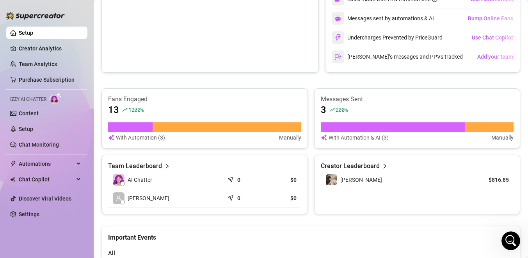
scroll to position [222, 0]
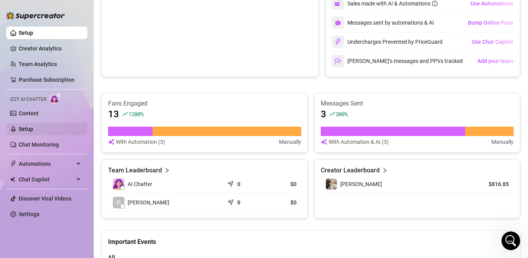
click at [33, 130] on link "Setup" at bounding box center [26, 129] width 14 height 6
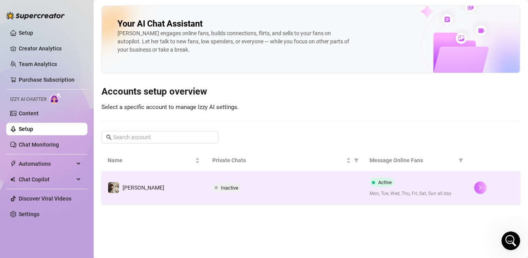
click at [481, 186] on icon "right" at bounding box center [480, 187] width 3 height 5
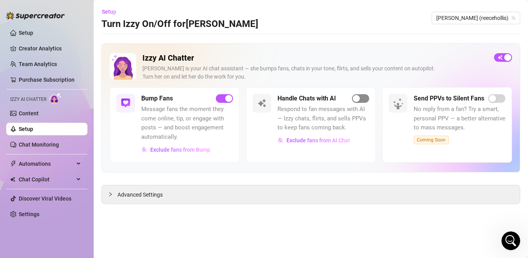
click at [359, 101] on div "button" at bounding box center [356, 98] width 7 height 7
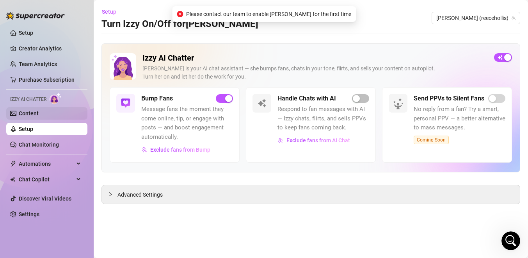
click at [39, 115] on link "Content" at bounding box center [29, 113] width 20 height 6
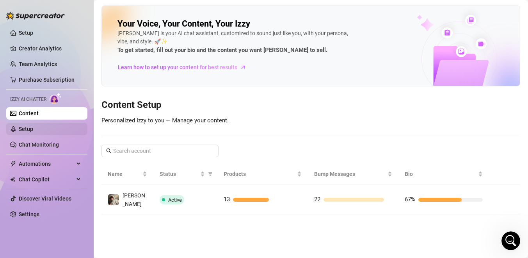
click at [33, 126] on link "Setup" at bounding box center [26, 129] width 14 height 6
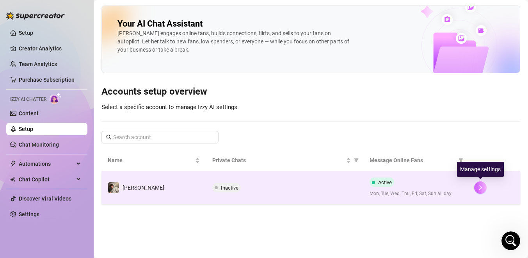
click at [479, 184] on button "button" at bounding box center [480, 187] width 12 height 12
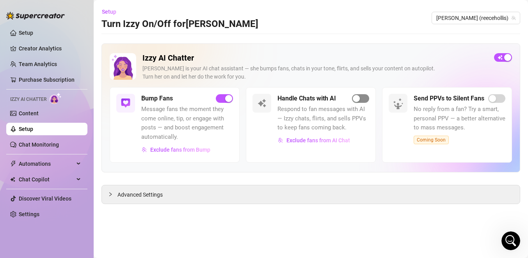
click at [355, 98] on div "button" at bounding box center [356, 98] width 7 height 7
click at [508, 238] on icon "Open Intercom Messenger" at bounding box center [511, 240] width 13 height 13
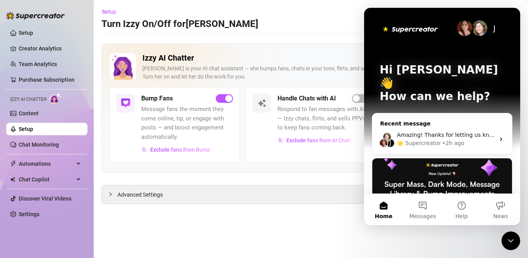
click at [456, 125] on div "J Amazing! Thanks for letting us know, I’ll review your bio now and make sure e…" at bounding box center [443, 139] width 140 height 29
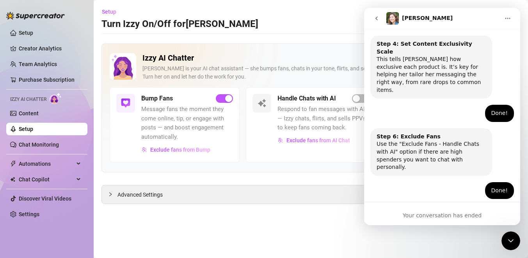
scroll to position [478, 0]
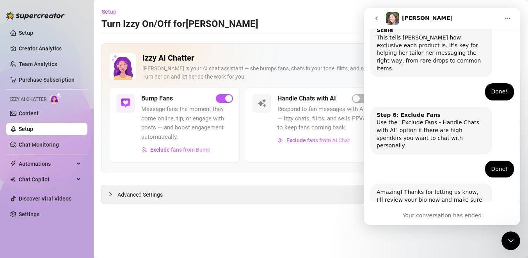
click at [393, 20] on img "Intercom messenger" at bounding box center [393, 18] width 12 height 12
click at [505, 16] on icon "Home" at bounding box center [508, 18] width 6 height 6
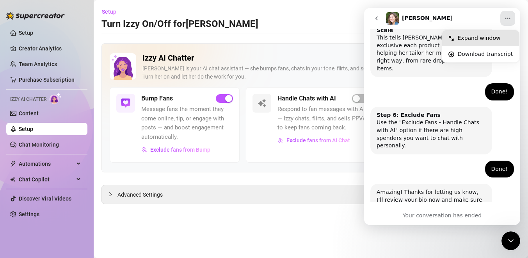
click at [478, 32] on div "Expand window" at bounding box center [480, 38] width 77 height 16
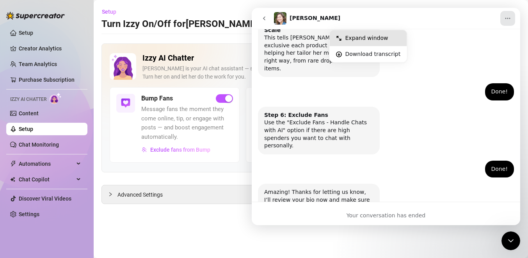
scroll to position [363, 0]
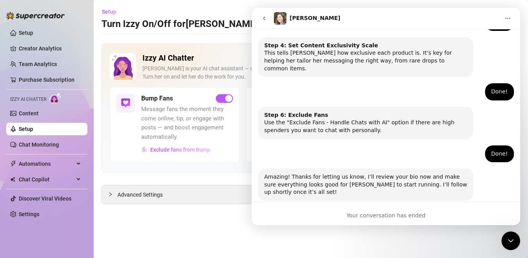
click at [267, 11] on button "go back" at bounding box center [264, 18] width 15 height 15
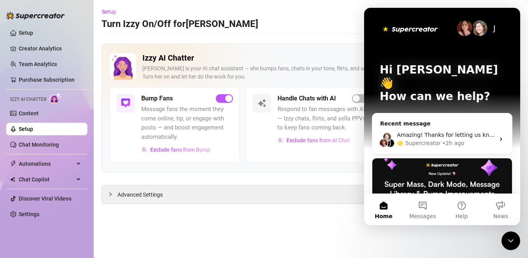
click at [509, 241] on icon "Close Intercom Messenger" at bounding box center [510, 240] width 9 height 9
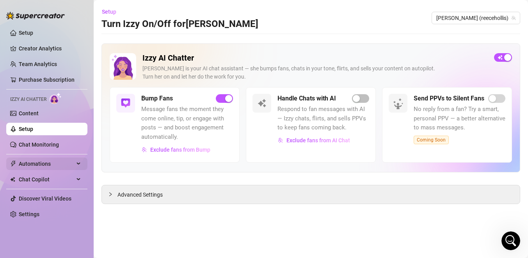
click at [68, 165] on span "Automations" at bounding box center [46, 163] width 55 height 12
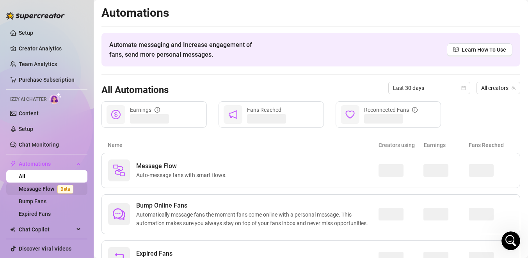
click at [53, 188] on link "Message Flow Beta" at bounding box center [48, 188] width 58 height 6
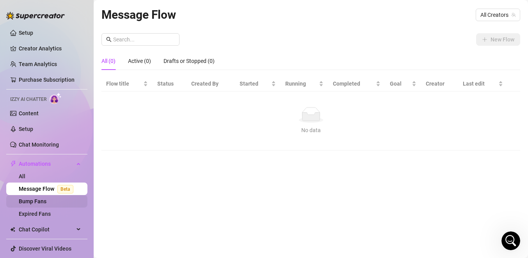
click at [46, 204] on link "Bump Fans" at bounding box center [33, 201] width 28 height 6
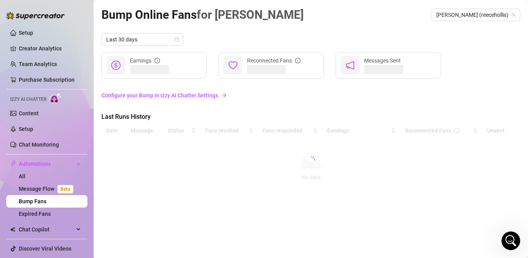
click at [144, 93] on link "Configure your Bump in Izzy AI Chatter Settings" at bounding box center [311, 95] width 419 height 9
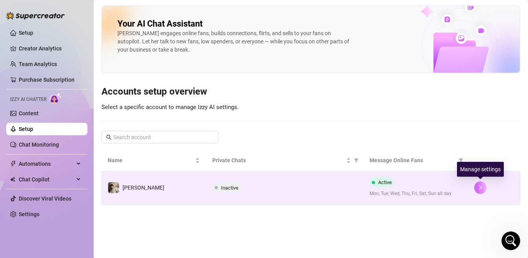
click at [484, 186] on button "button" at bounding box center [480, 187] width 12 height 12
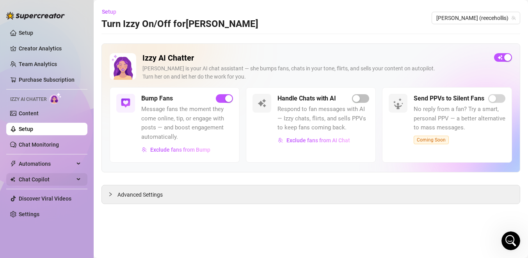
click at [50, 180] on span "Chat Copilot" at bounding box center [46, 179] width 55 height 12
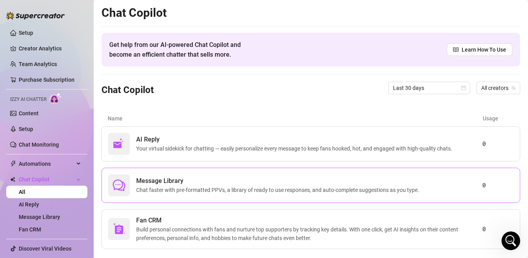
scroll to position [14, 0]
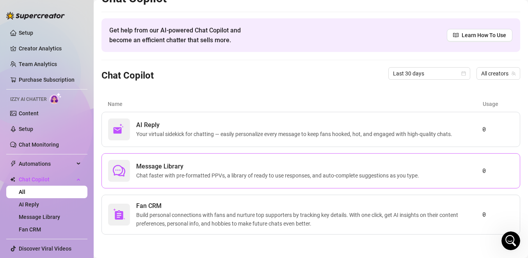
click at [259, 165] on span "Message Library" at bounding box center [279, 166] width 286 height 9
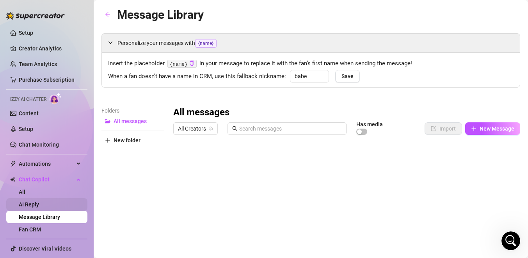
scroll to position [16, 0]
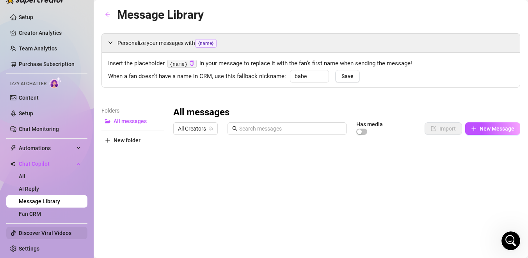
click at [41, 232] on link "Discover Viral Videos" at bounding box center [45, 233] width 53 height 6
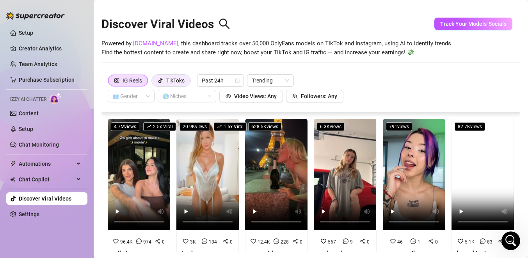
click at [176, 80] on div "TikToks" at bounding box center [175, 81] width 18 height 12
click at [154, 82] on input "TikToks" at bounding box center [154, 82] width 0 height 0
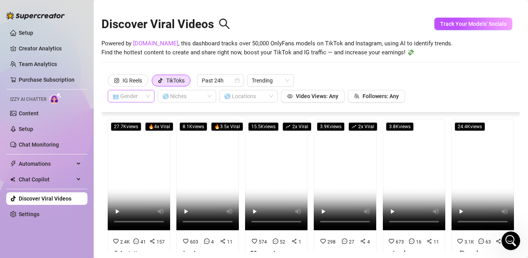
click at [149, 97] on span at bounding box center [130, 96] width 37 height 12
click at [138, 119] on div "👨 [DEMOGRAPHIC_DATA]" at bounding box center [131, 124] width 44 height 12
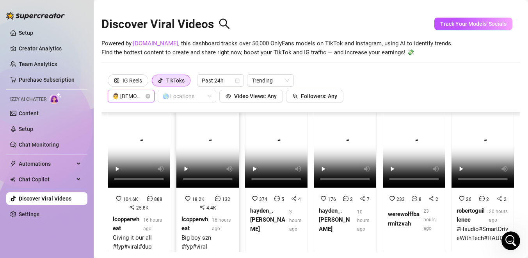
scroll to position [37, 0]
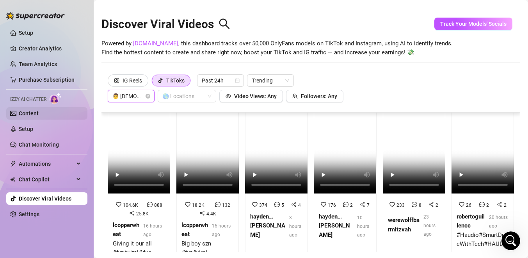
click at [39, 116] on link "Content" at bounding box center [29, 113] width 20 height 6
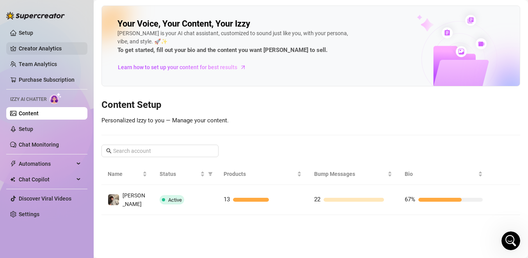
click at [32, 53] on link "Creator Analytics" at bounding box center [50, 48] width 62 height 12
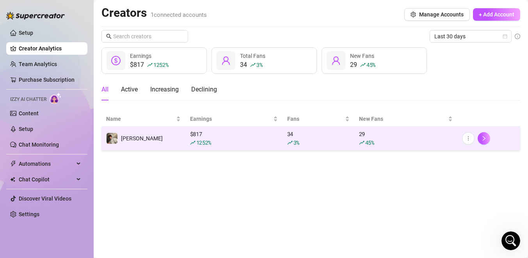
click at [229, 130] on div "$ 817 1252 %" at bounding box center [234, 138] width 88 height 17
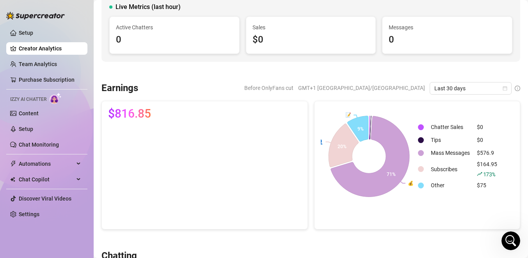
scroll to position [59, 0]
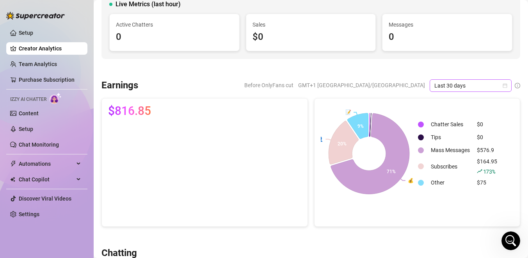
click at [453, 87] on span "Last 30 days" at bounding box center [471, 86] width 73 height 12
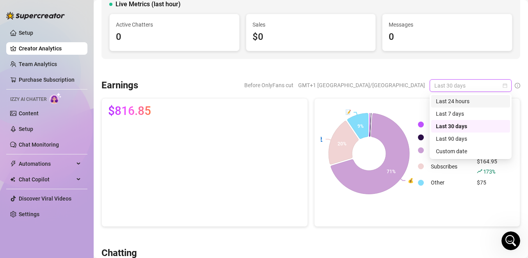
click at [452, 104] on div "Last 24 hours" at bounding box center [471, 101] width 70 height 9
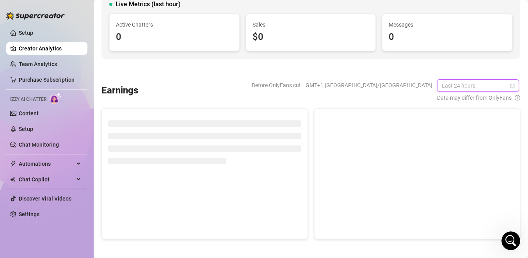
click at [451, 83] on span "Last 24 hours" at bounding box center [478, 86] width 73 height 12
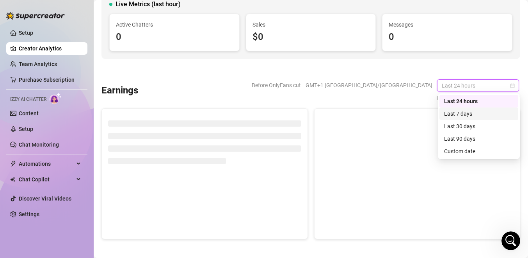
click at [455, 115] on div "Last 7 days" at bounding box center [479, 113] width 70 height 9
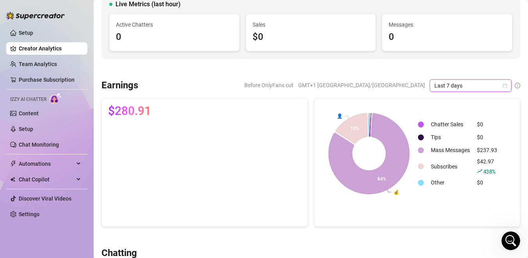
click at [451, 87] on span "Last 7 days" at bounding box center [471, 86] width 73 height 12
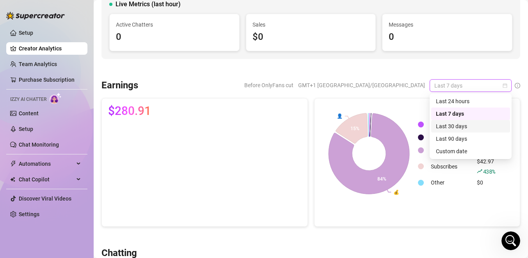
click at [451, 128] on div "Last 30 days" at bounding box center [471, 126] width 70 height 9
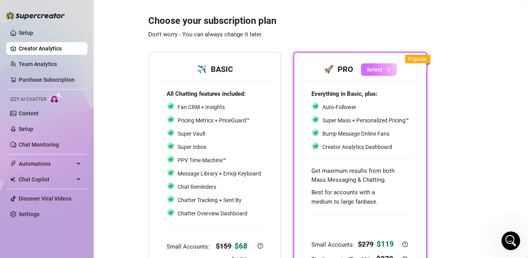
click at [383, 69] on button "Select" at bounding box center [379, 69] width 36 height 12
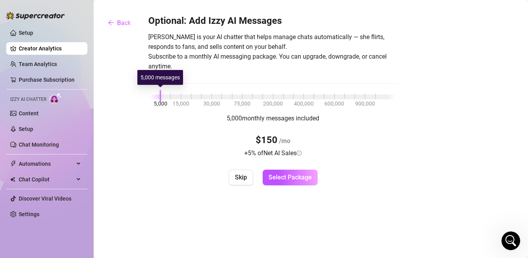
drag, startPoint x: 160, startPoint y: 98, endPoint x: 148, endPoint y: 101, distance: 11.6
click at [148, 101] on div "Optional: Add Izzy AI Messages [PERSON_NAME] is your AI chatter that helps mana…" at bounding box center [273, 100] width 250 height 170
